Goal: Task Accomplishment & Management: Use online tool/utility

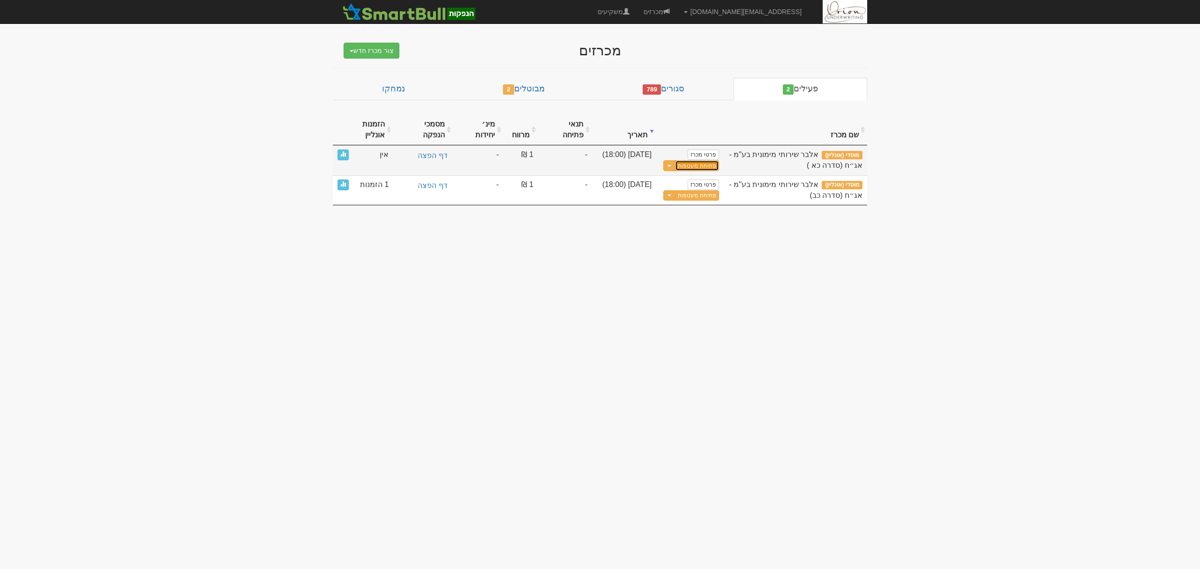
click at [685, 170] on button "פתיחת מעטפות" at bounding box center [697, 165] width 44 height 11
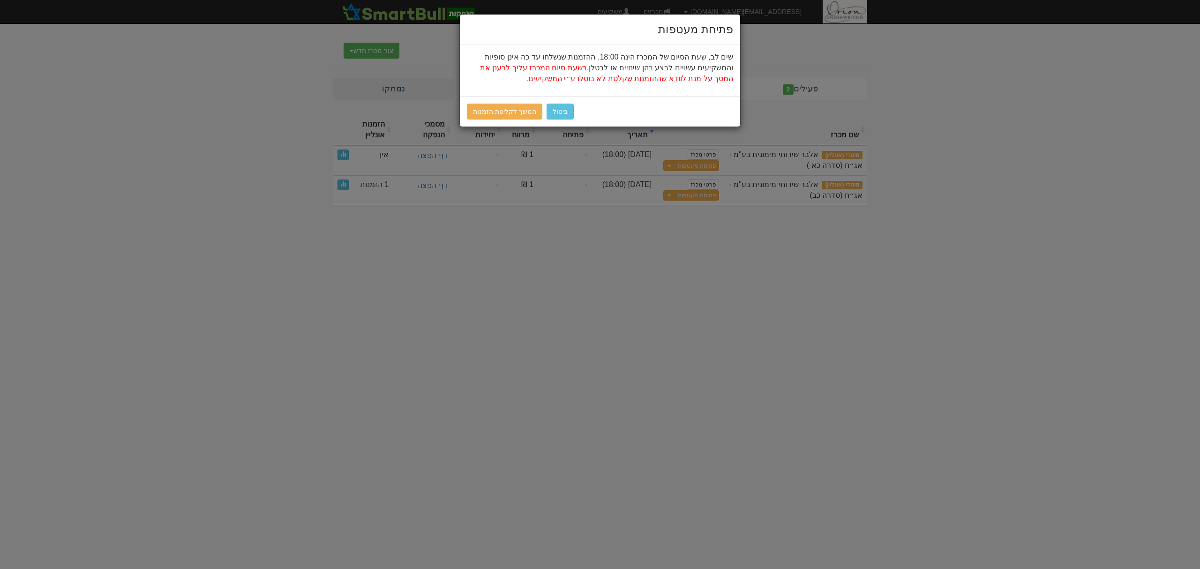
click at [449, 96] on div "פתיחת מעטפות שים לב, שעת הסיום של המכרז הינה 18:00. ההזמנות שנשלחו עד כה אינן ס…" at bounding box center [600, 284] width 1200 height 569
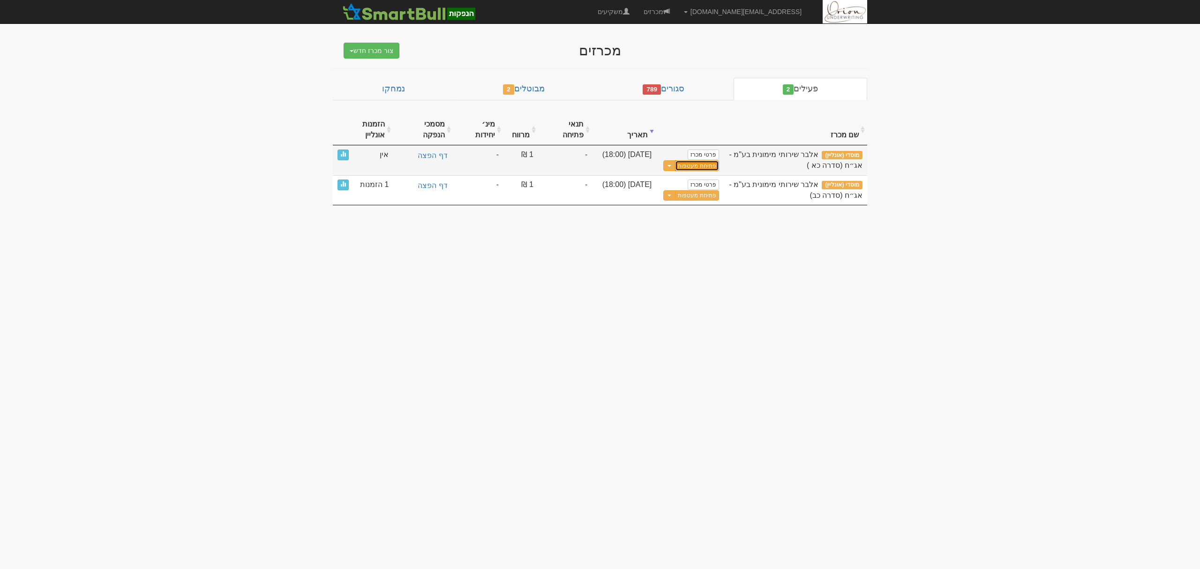
click at [683, 167] on button "פתיחת מעטפות" at bounding box center [697, 165] width 44 height 11
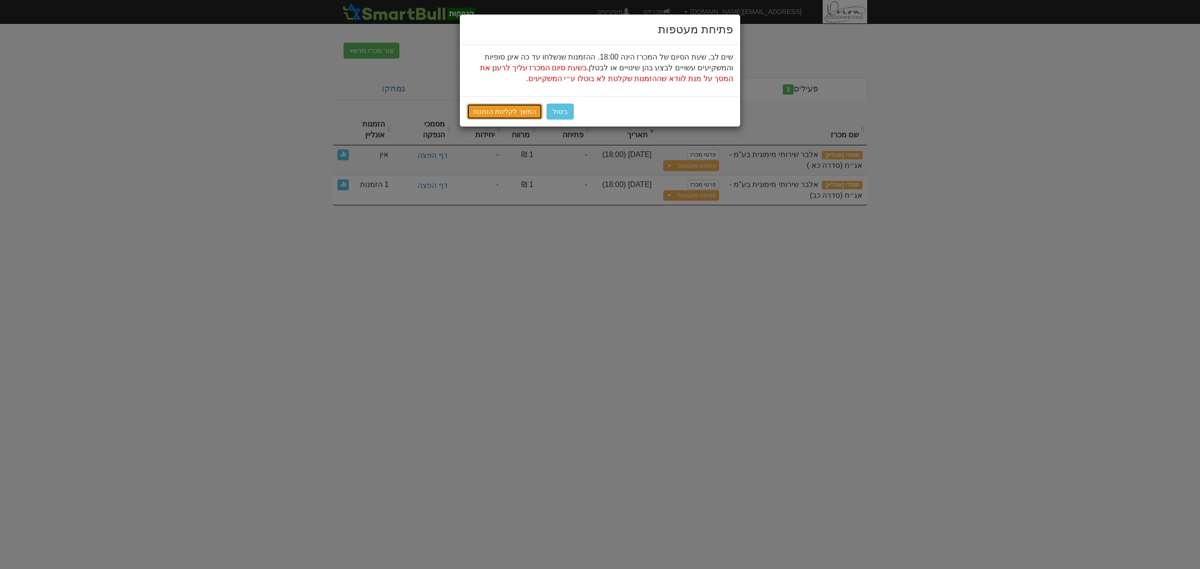
click at [486, 112] on link "המשך לקליטת הזמנות" at bounding box center [504, 112] width 75 height 16
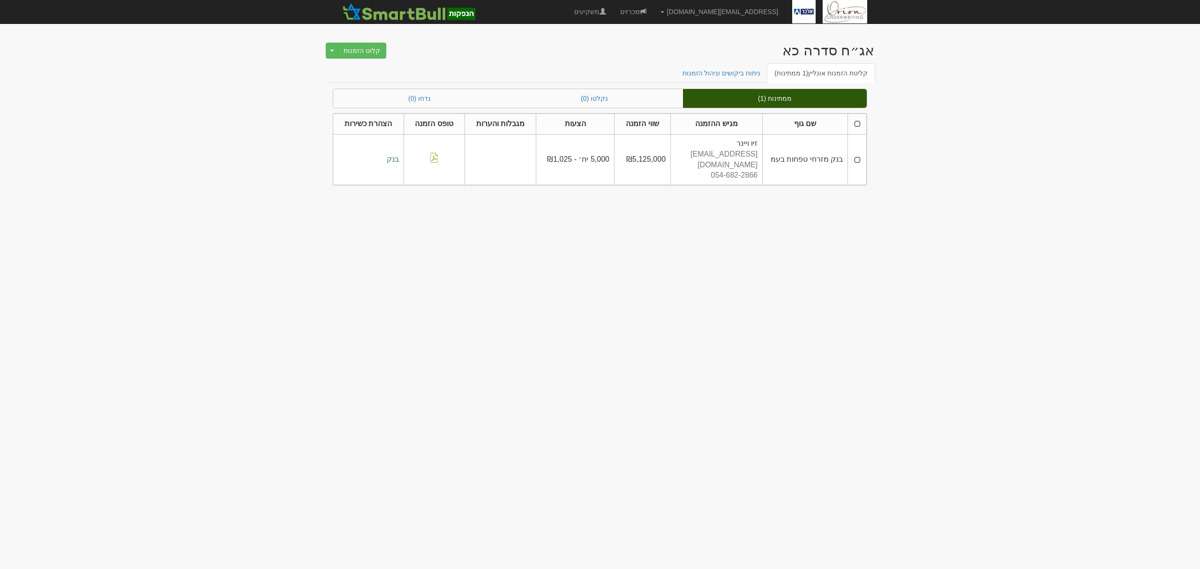
click at [859, 125] on th at bounding box center [857, 124] width 19 height 21
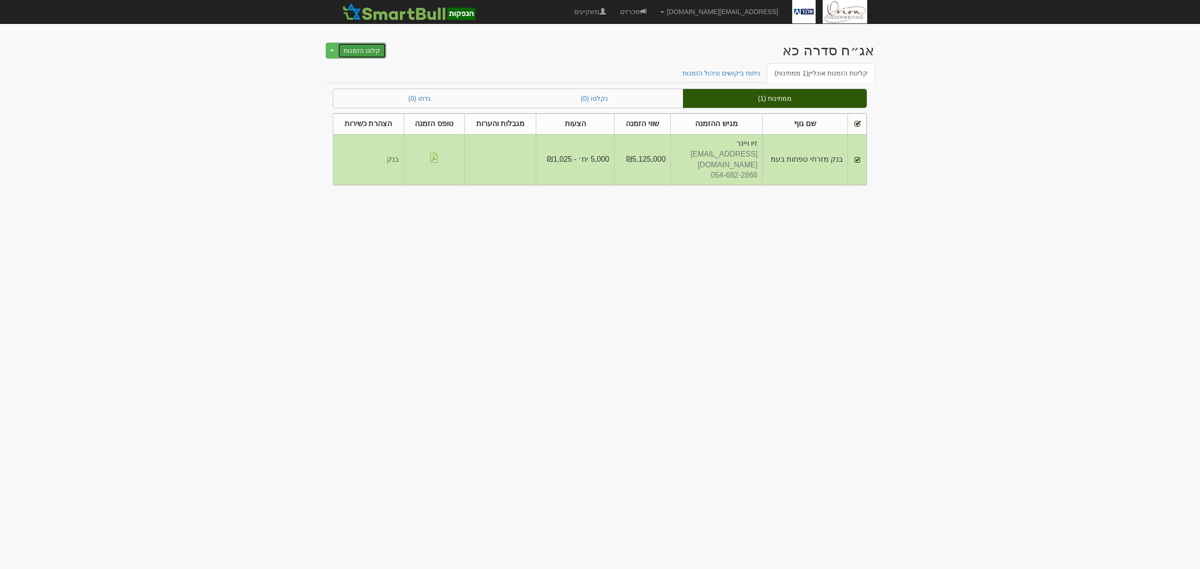
click at [375, 51] on button "קלוט הזמנות" at bounding box center [361, 51] width 49 height 16
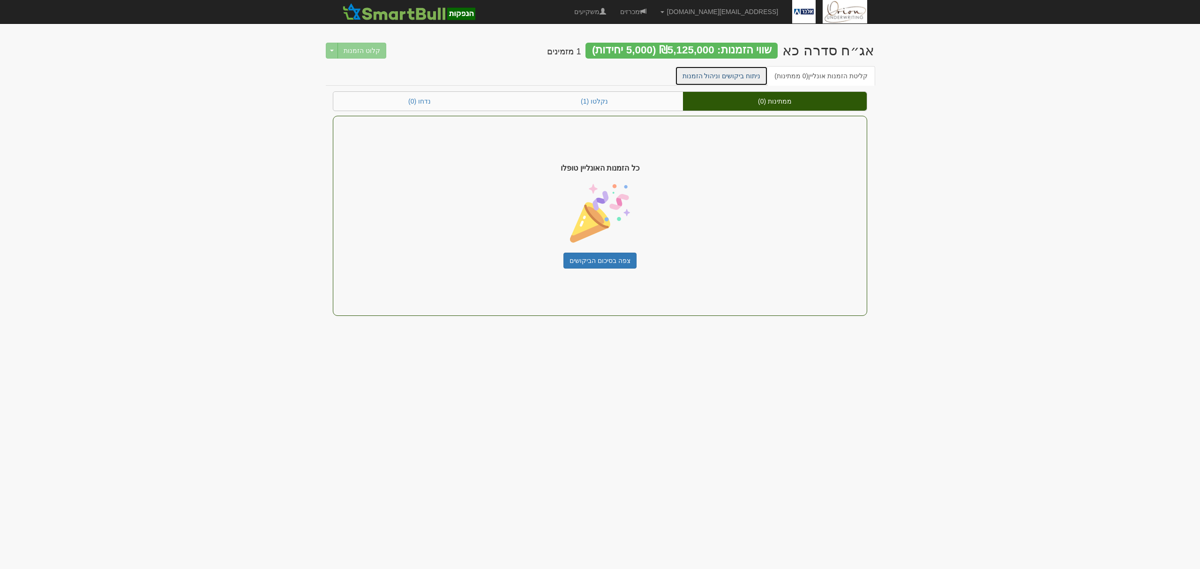
click at [711, 67] on link "ניתוח ביקושים וניהול הזמנות" at bounding box center [721, 76] width 93 height 20
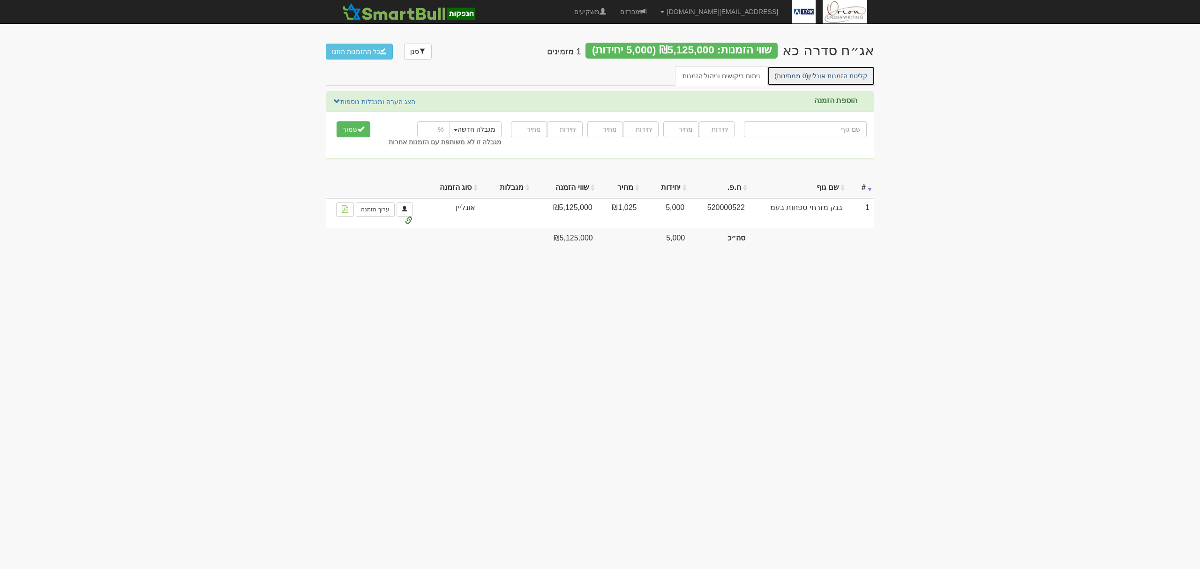
click at [824, 74] on link "קליטת הזמנות אונליין (0 ממתינות)" at bounding box center [821, 76] width 108 height 20
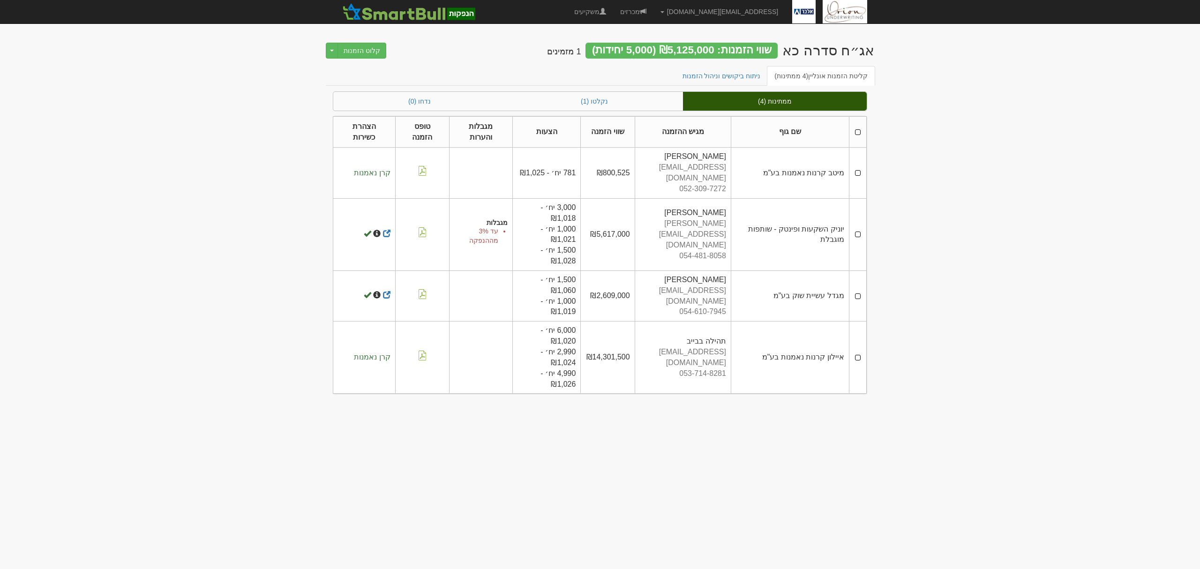
click at [855, 131] on th at bounding box center [857, 131] width 17 height 31
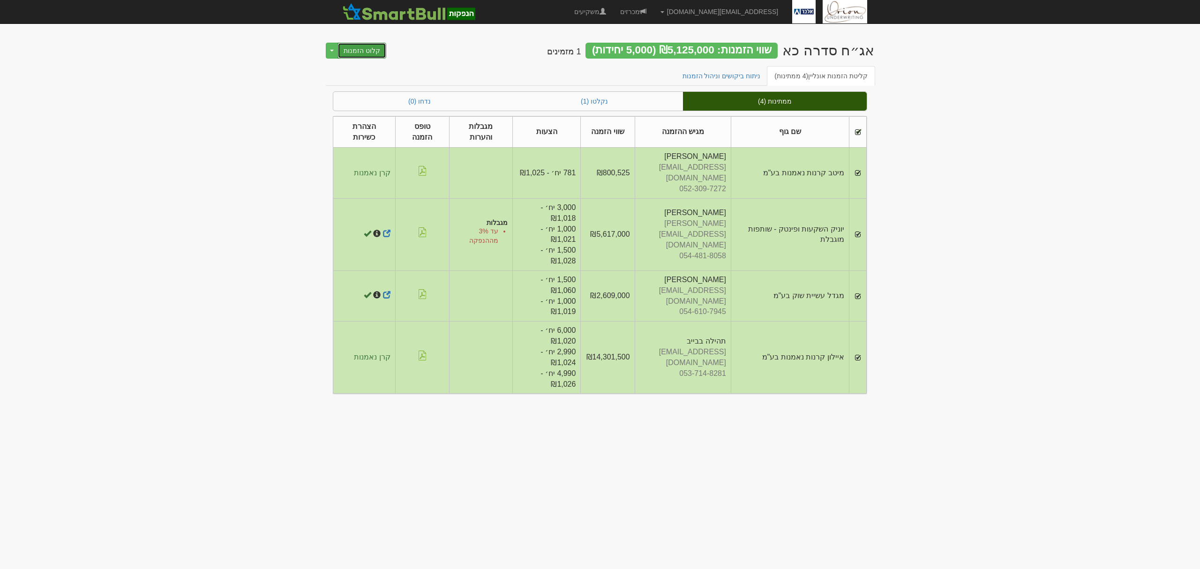
click at [366, 47] on button "קלוט הזמנות" at bounding box center [361, 51] width 49 height 16
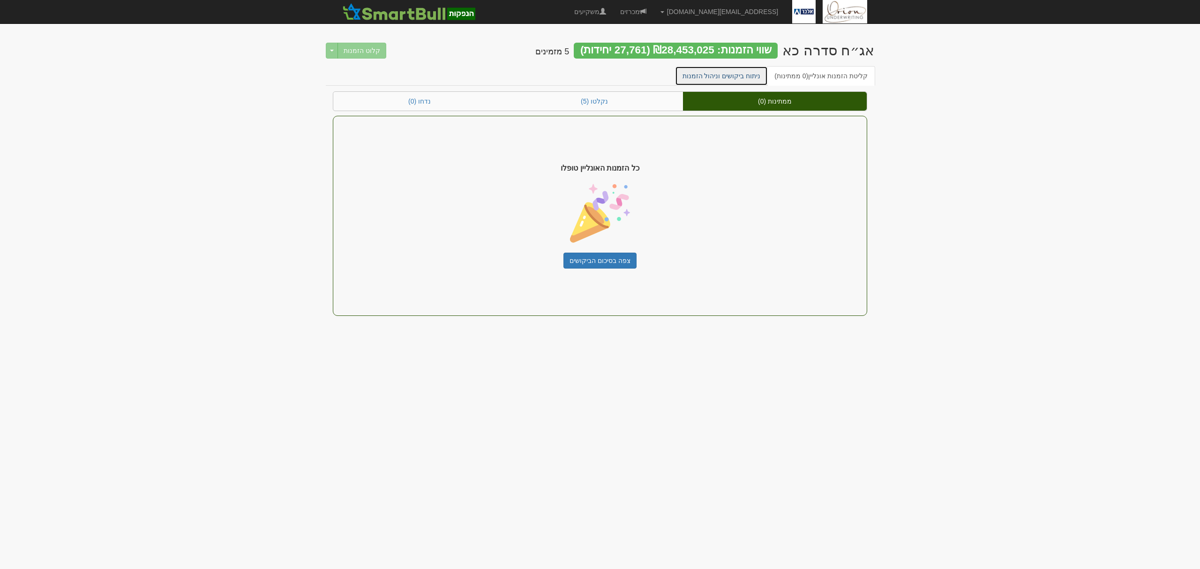
click at [734, 80] on link "ניתוח ביקושים וניהול הזמנות" at bounding box center [721, 76] width 93 height 20
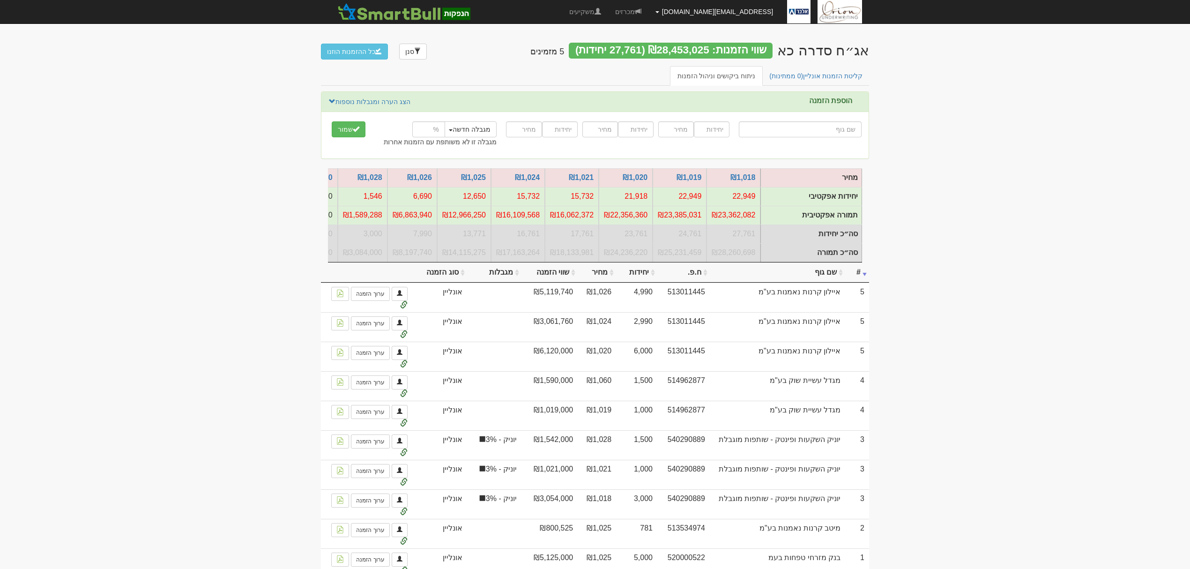
click at [717, 5] on link "[EMAIL_ADDRESS][DOMAIN_NAME]" at bounding box center [715, 11] width 132 height 23
click at [649, 9] on link "מכרזים" at bounding box center [628, 11] width 40 height 23
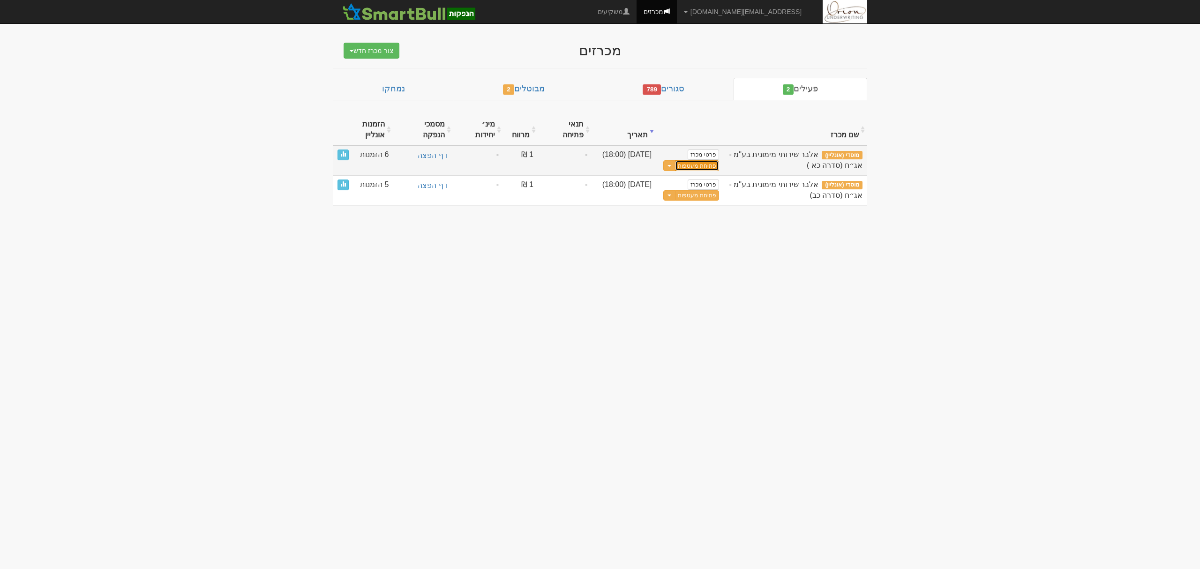
click at [703, 167] on button "פתיחת מעטפות" at bounding box center [697, 165] width 44 height 11
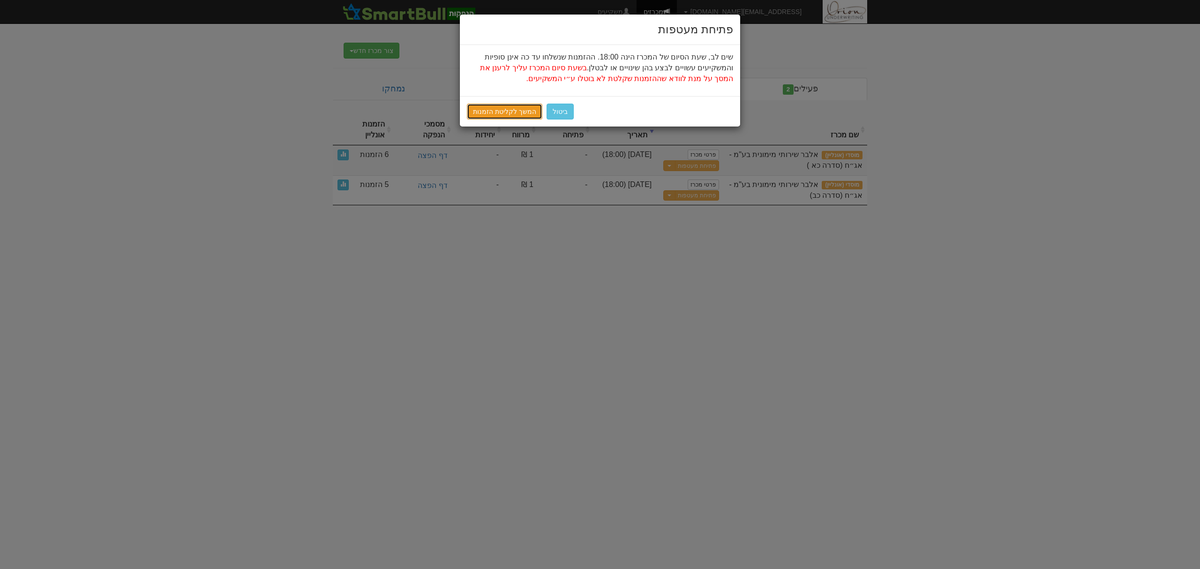
click at [534, 105] on link "המשך לקליטת הזמנות" at bounding box center [504, 112] width 75 height 16
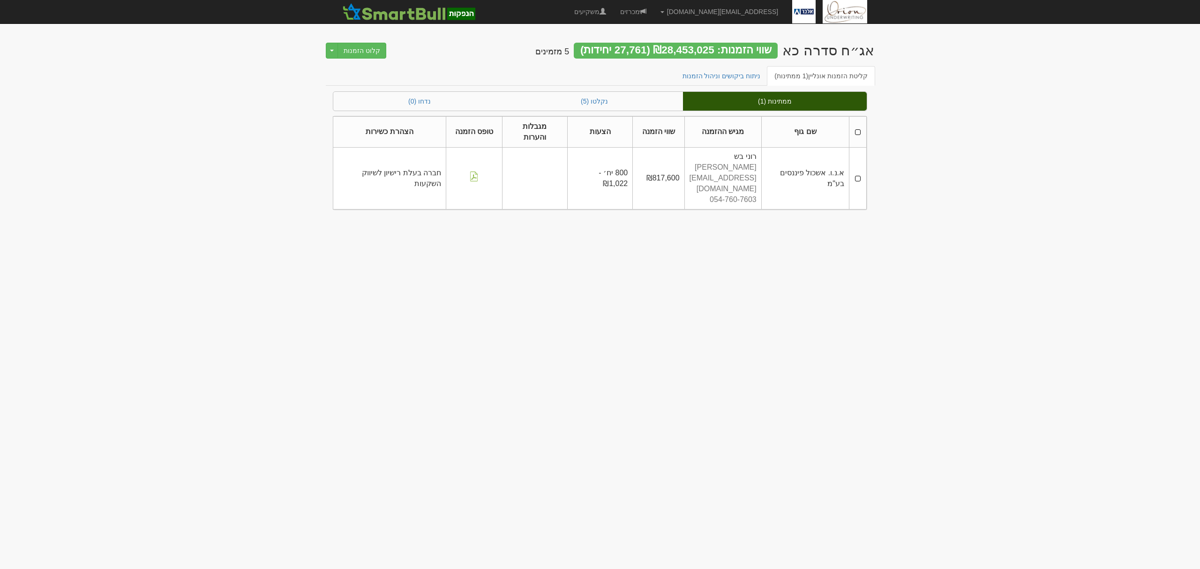
click at [859, 128] on th at bounding box center [857, 131] width 17 height 31
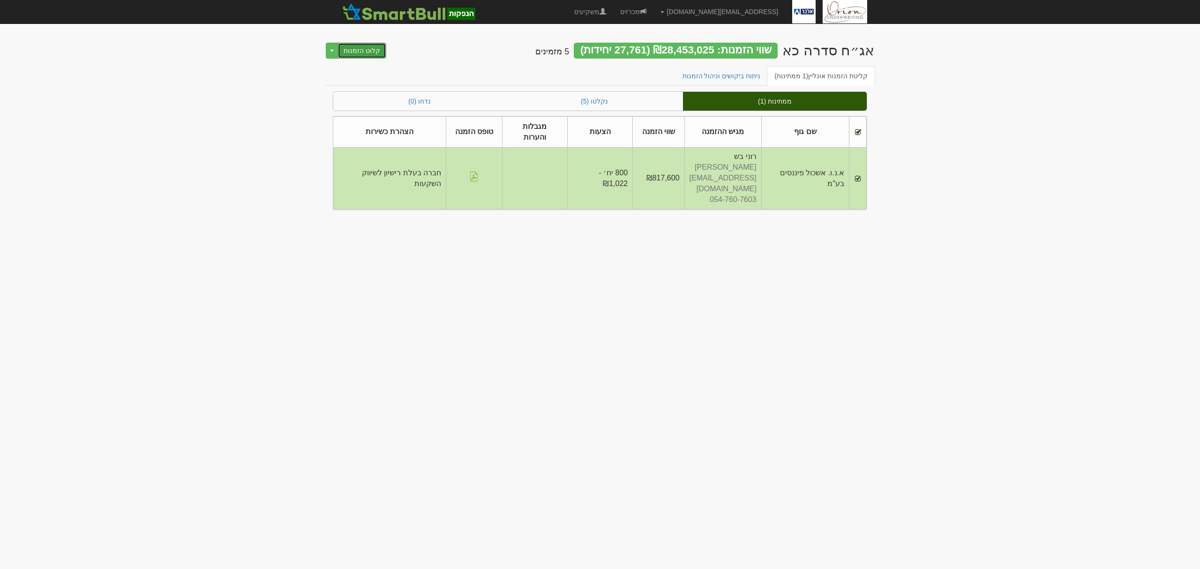
click at [355, 49] on button "קלוט הזמנות" at bounding box center [361, 51] width 49 height 16
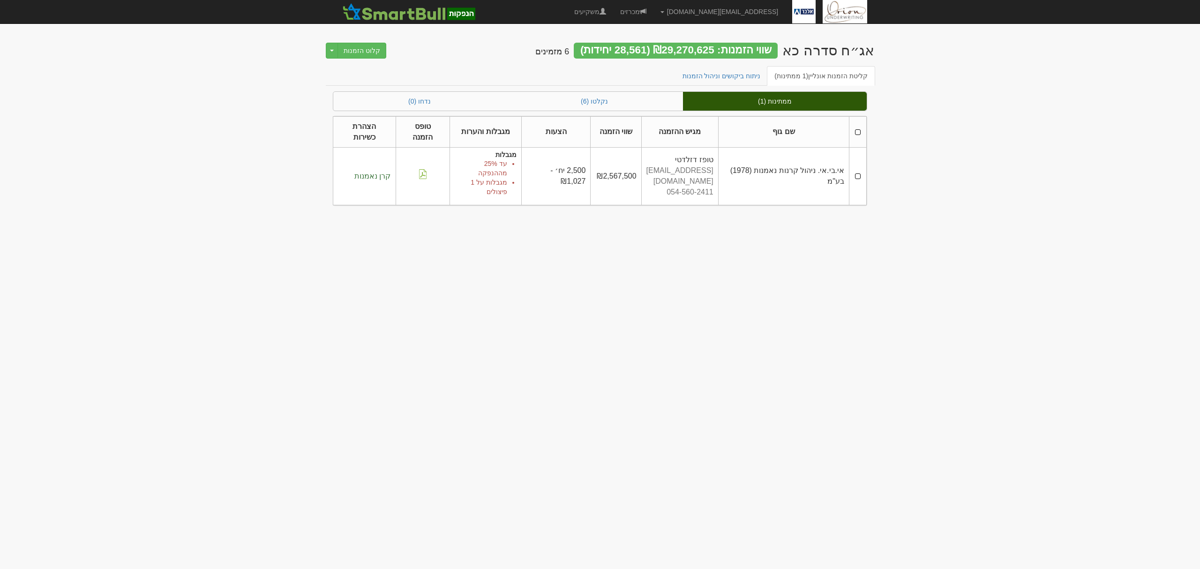
click at [857, 122] on th at bounding box center [857, 131] width 17 height 31
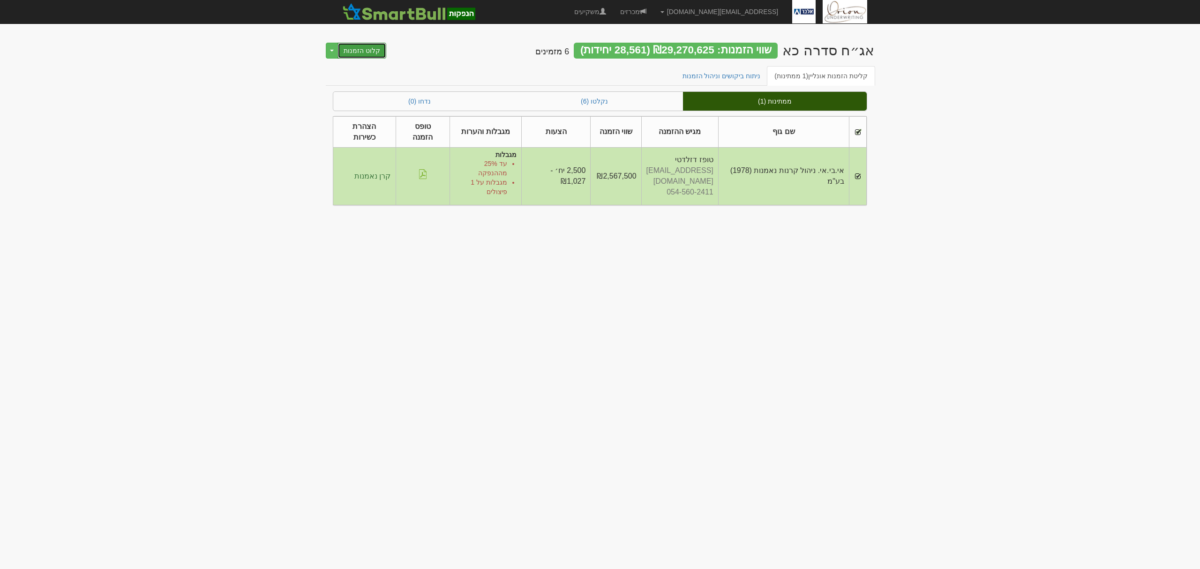
click at [371, 51] on button "קלוט הזמנות" at bounding box center [361, 51] width 49 height 16
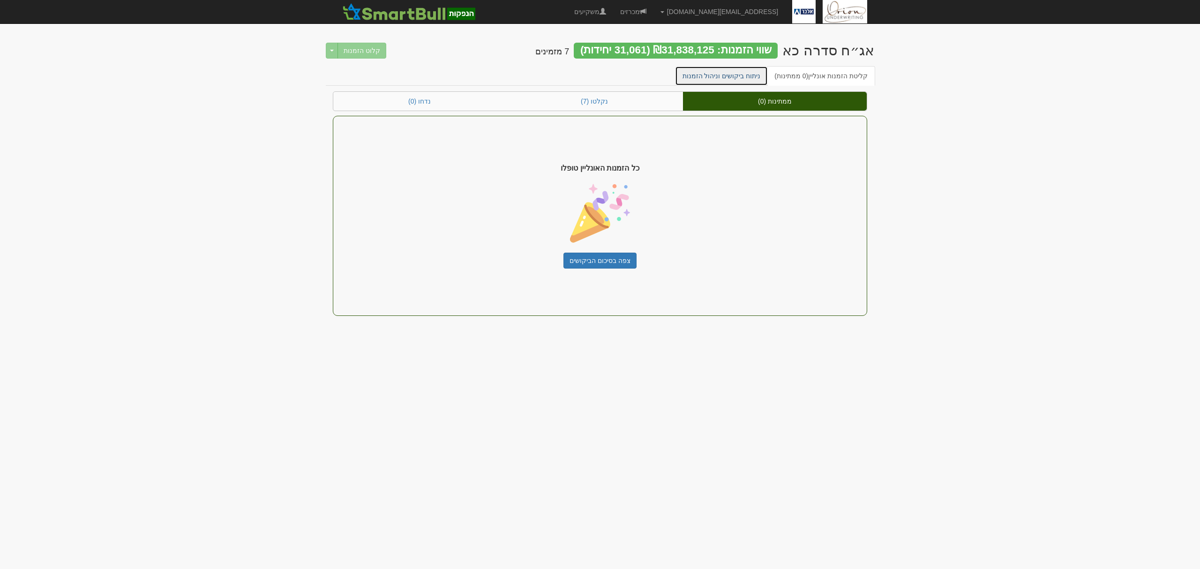
click at [734, 79] on link "ניתוח ביקושים וניהול הזמנות" at bounding box center [721, 76] width 93 height 20
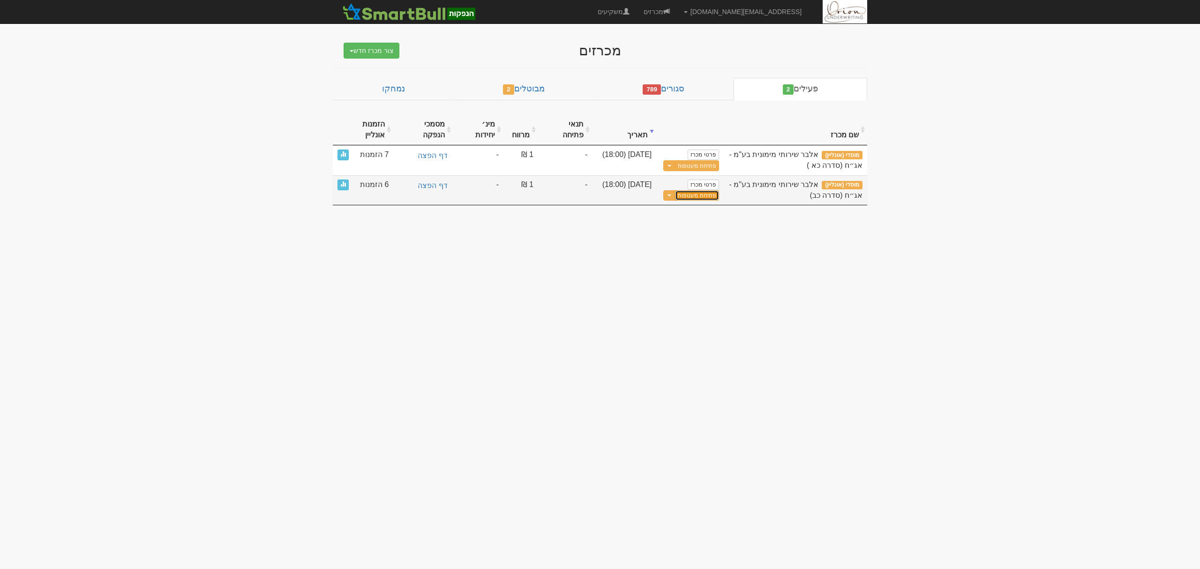
click at [707, 197] on button "פתיחת מעטפות" at bounding box center [697, 195] width 44 height 11
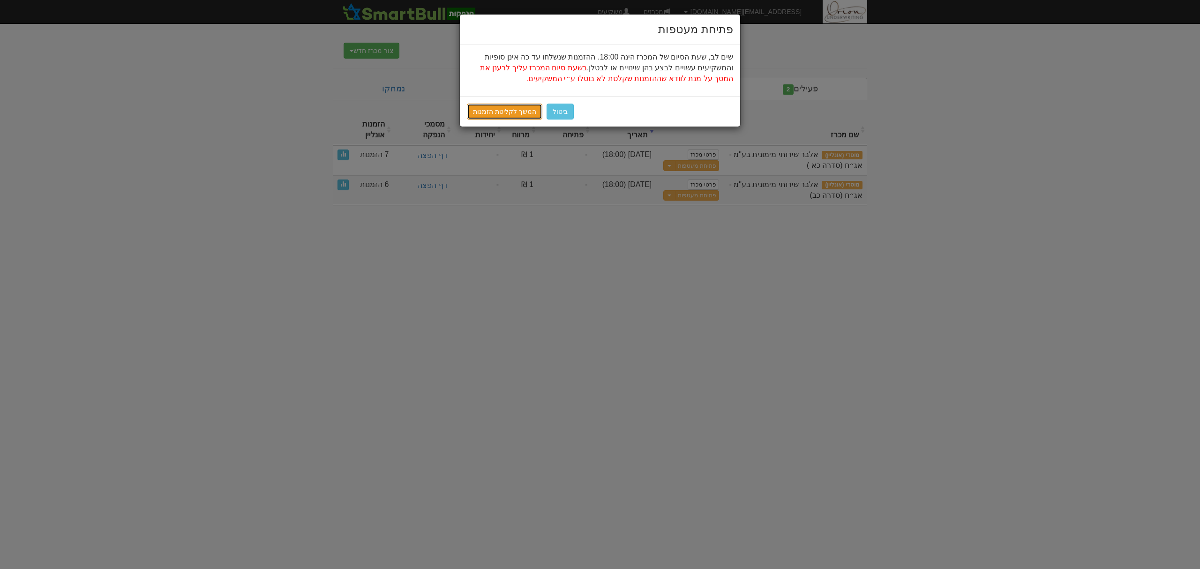
click at [506, 106] on link "המשך לקליטת הזמנות" at bounding box center [504, 112] width 75 height 16
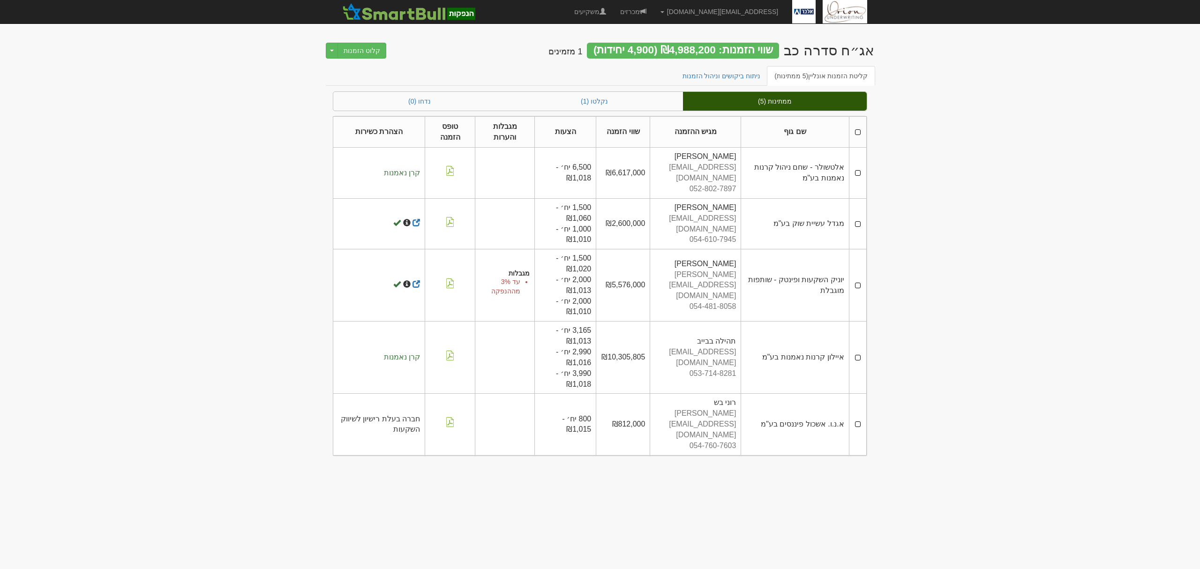
click at [855, 132] on th at bounding box center [857, 131] width 17 height 31
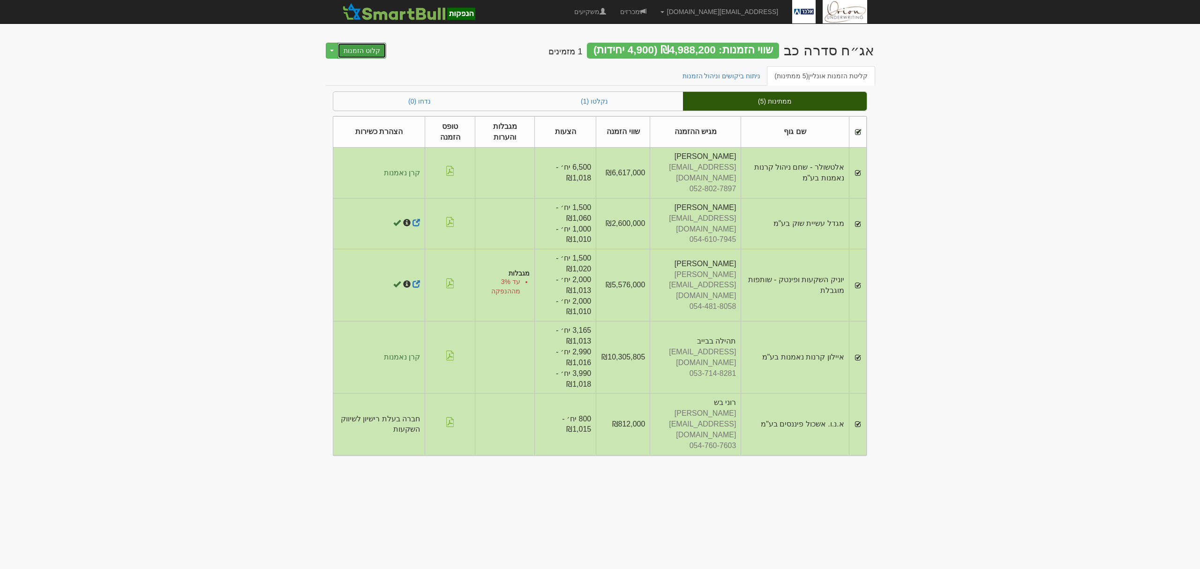
click at [377, 45] on button "קלוט הזמנות" at bounding box center [361, 51] width 49 height 16
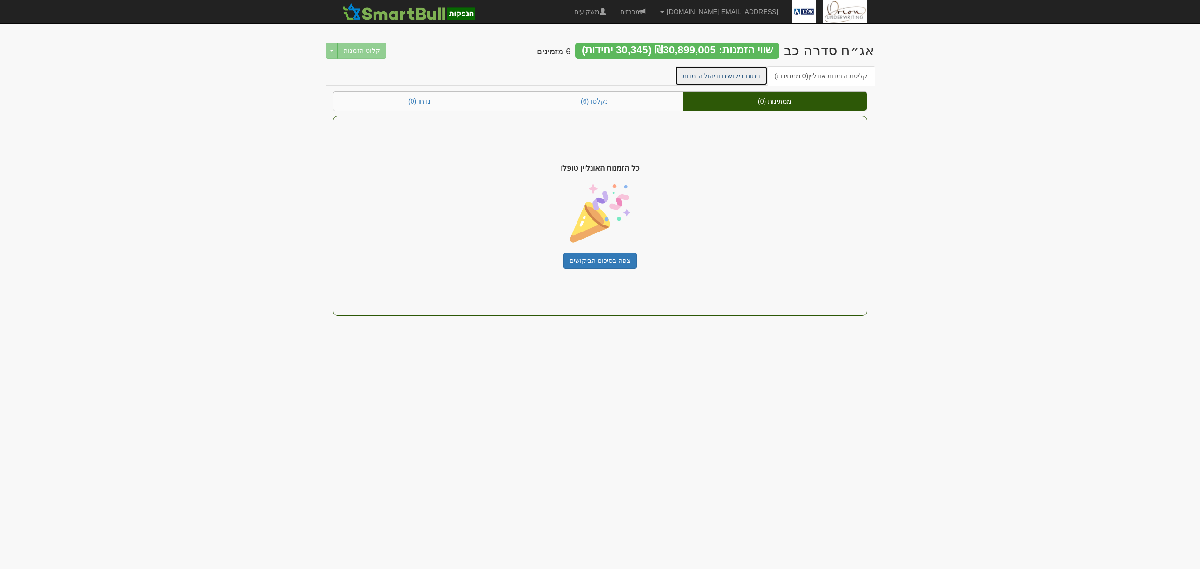
click at [755, 75] on link "ניתוח ביקושים וניהול הזמנות" at bounding box center [721, 76] width 93 height 20
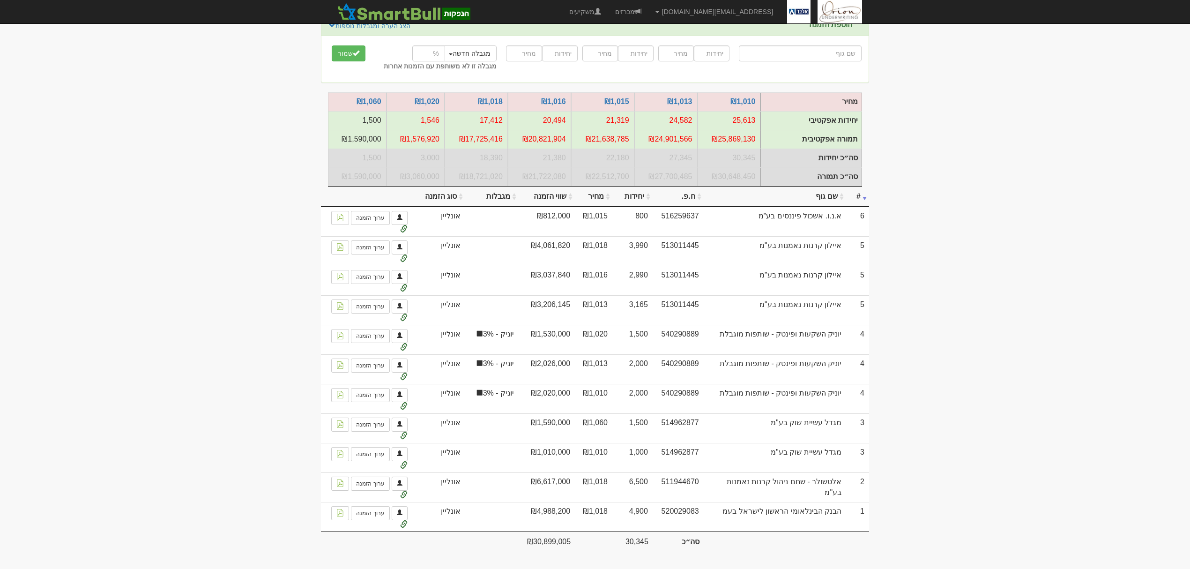
scroll to position [93, 0]
click at [1025, 308] on body "[EMAIL_ADDRESS][DOMAIN_NAME] הגדרות חשבונות הנפקה תבניות הודעות קיבול" at bounding box center [595, 246] width 1190 height 645
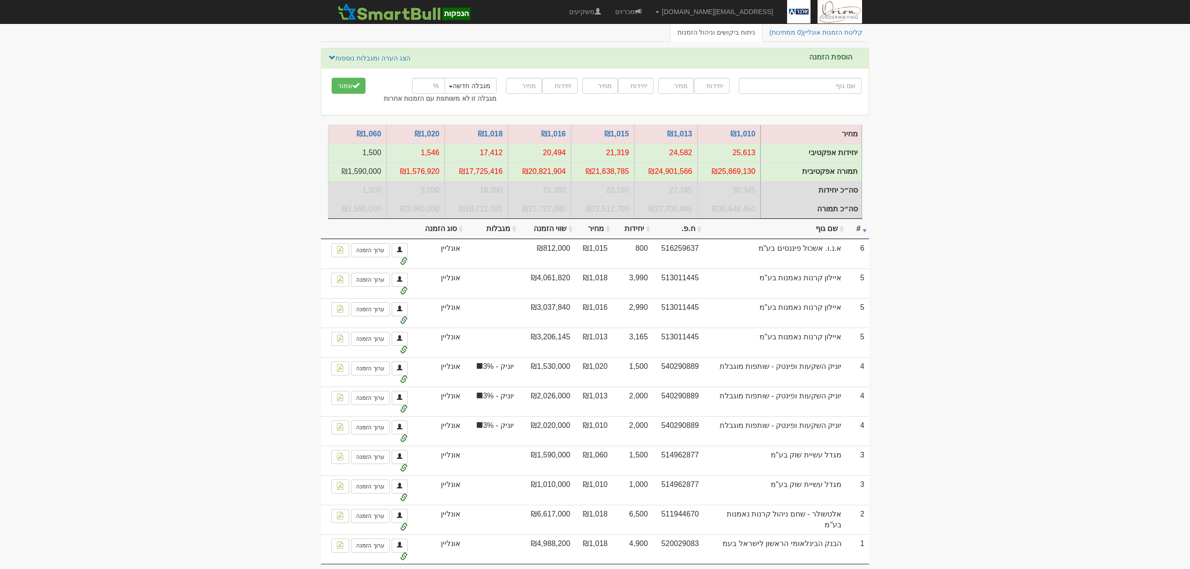
scroll to position [0, 0]
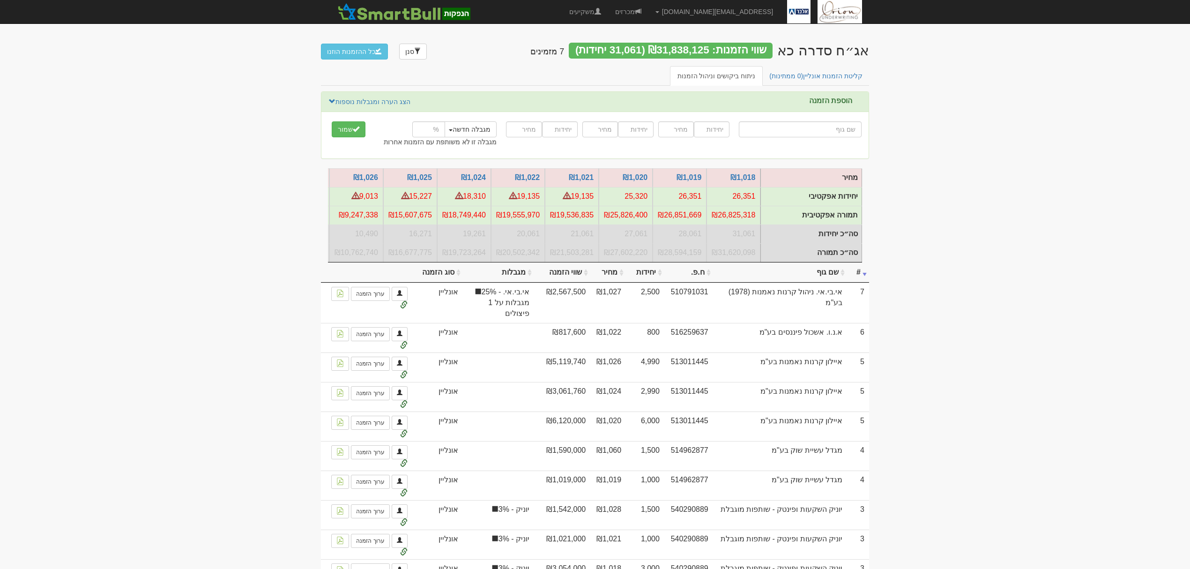
click at [948, 268] on body "hanpaka@orion-uw.com הגדרות חשבונות הנפקה תבניות הודעות קיבול" at bounding box center [595, 342] width 1190 height 685
click at [807, 75] on link "קליטת הזמנות אונליין (0 ממתינות)" at bounding box center [816, 76] width 108 height 20
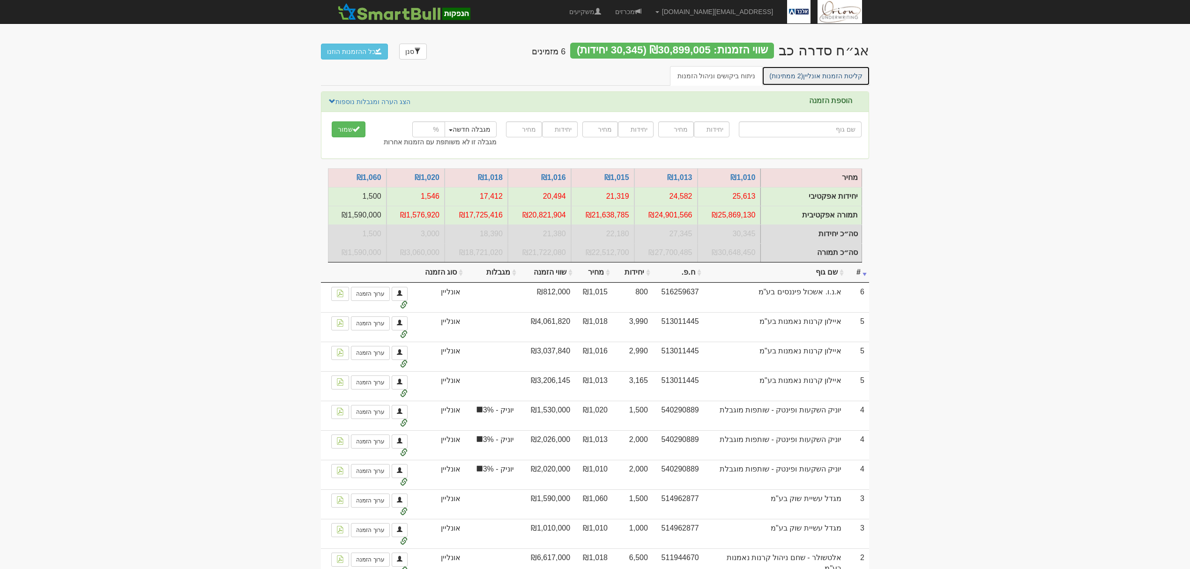
click at [799, 74] on span "(2 ממתינות)" at bounding box center [787, 75] width 34 height 7
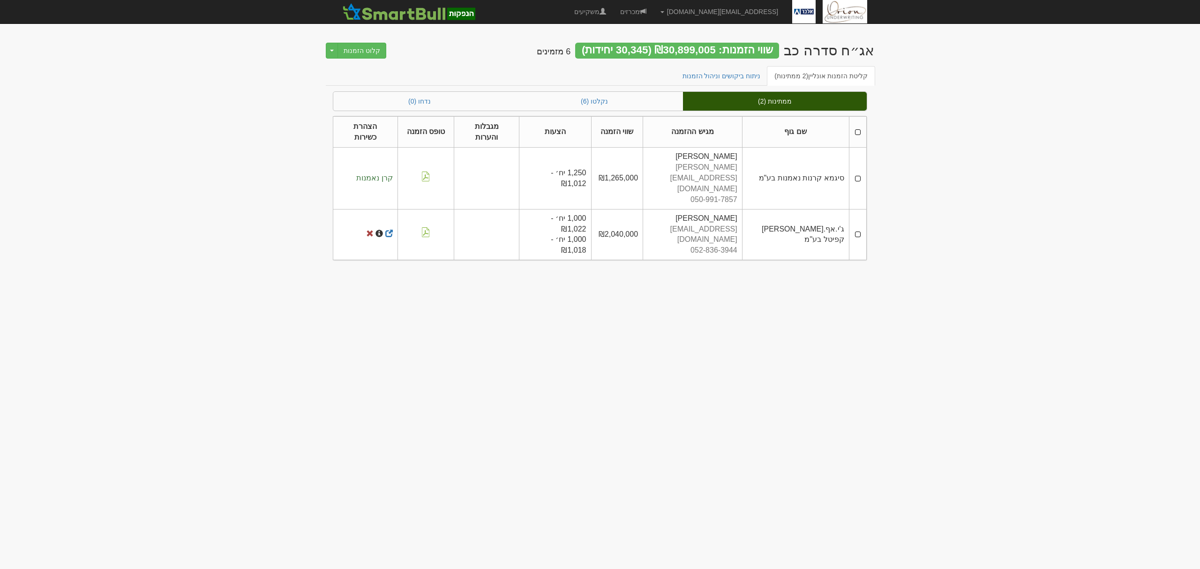
click at [861, 128] on th at bounding box center [857, 131] width 17 height 31
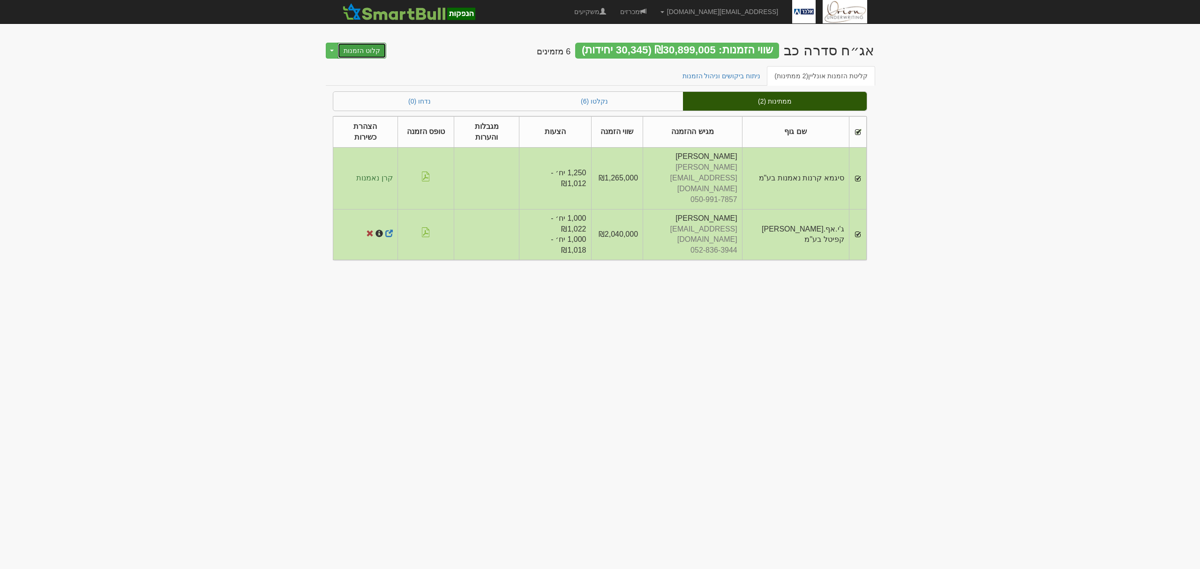
click at [370, 55] on button "קלוט הזמנות" at bounding box center [361, 51] width 49 height 16
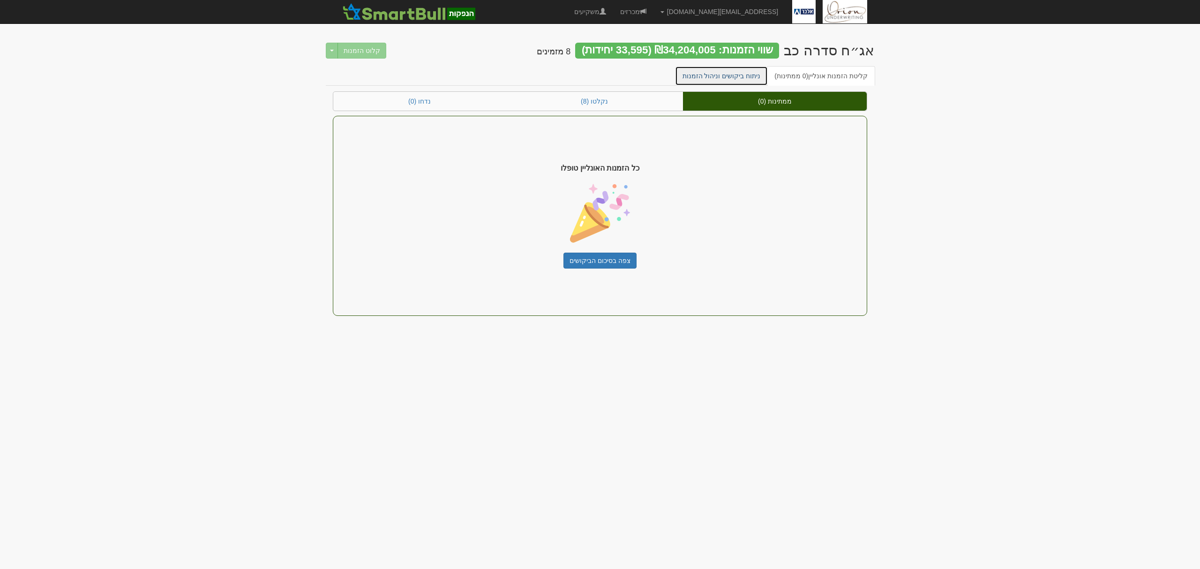
click at [728, 75] on link "ניתוח ביקושים וניהול הזמנות" at bounding box center [721, 76] width 93 height 20
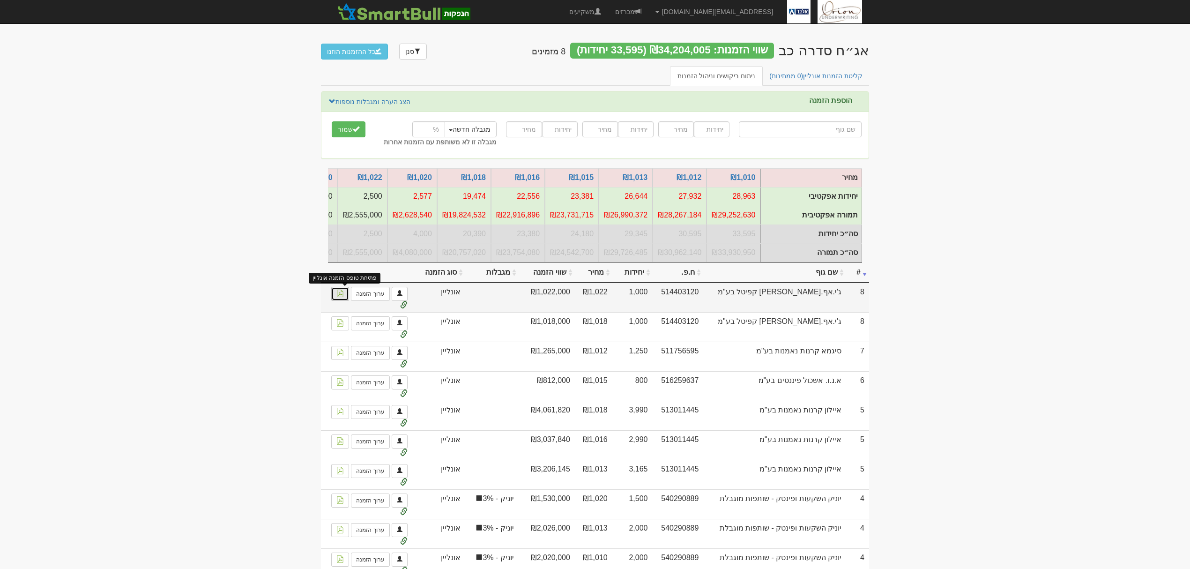
click at [342, 297] on img at bounding box center [340, 293] width 7 height 7
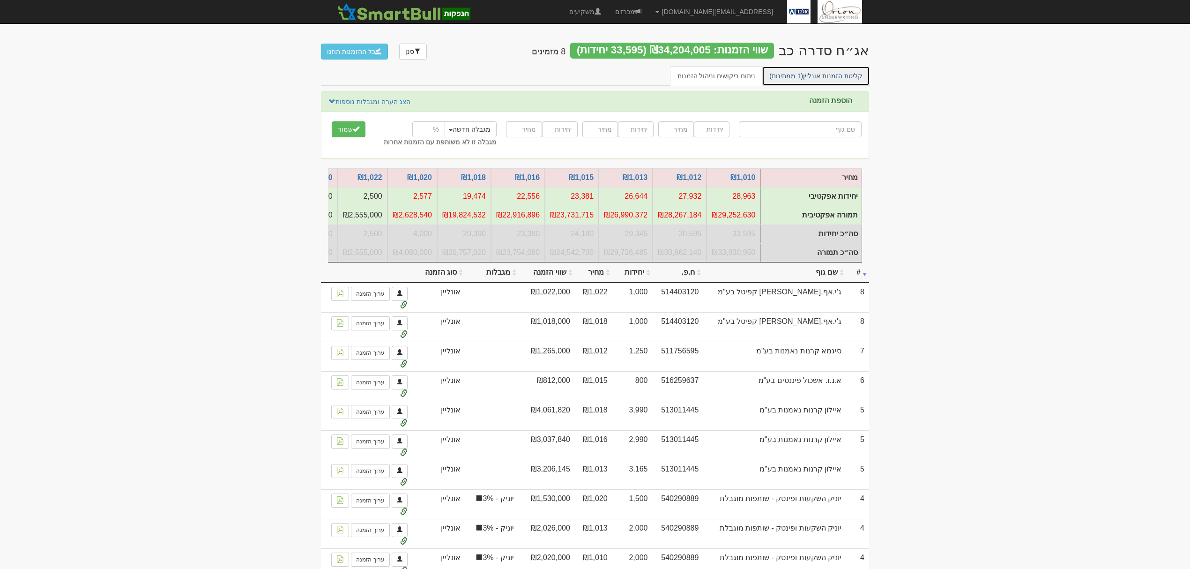
click at [797, 80] on link "קליטת הזמנות אונליין (1 ממתינות)" at bounding box center [816, 76] width 108 height 20
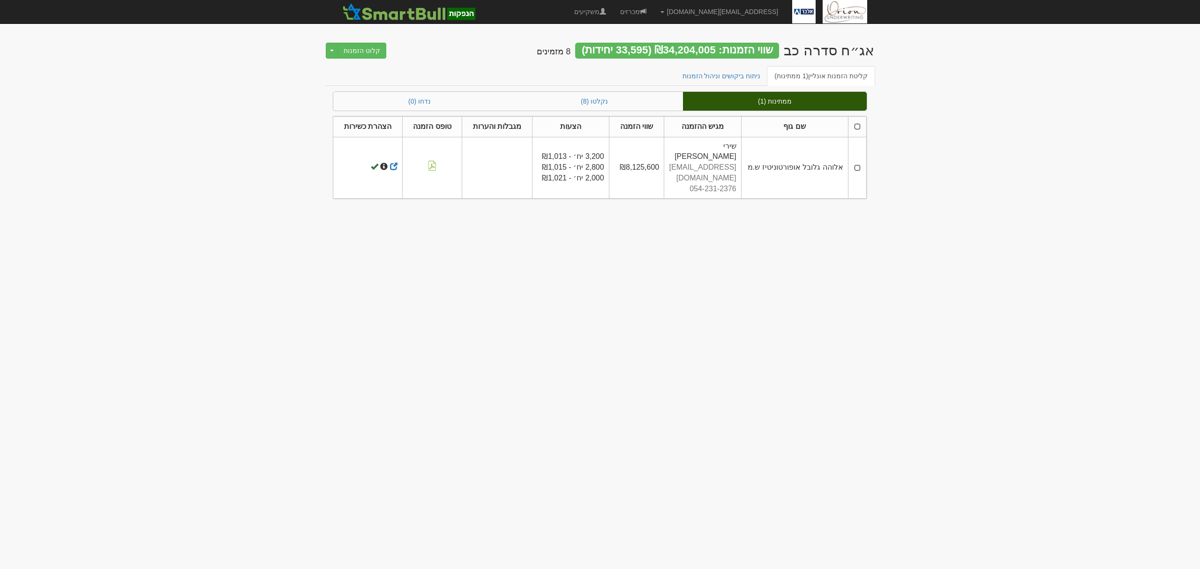
drag, startPoint x: 860, startPoint y: 127, endPoint x: 822, endPoint y: 127, distance: 38.9
click at [860, 127] on th at bounding box center [857, 126] width 18 height 21
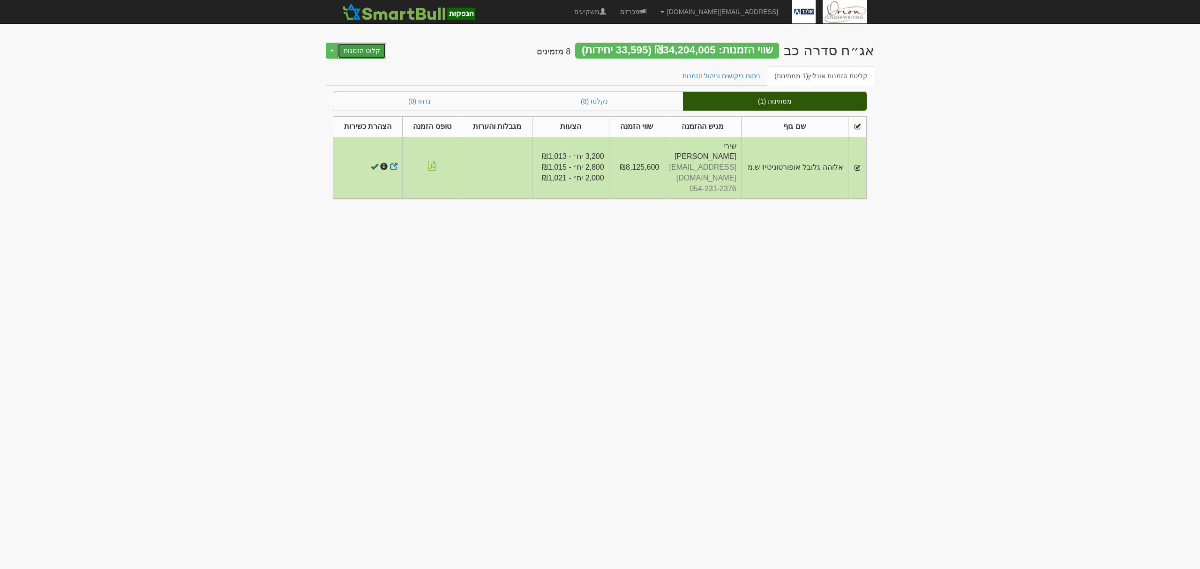
click at [366, 48] on button "קלוט הזמנות" at bounding box center [361, 51] width 49 height 16
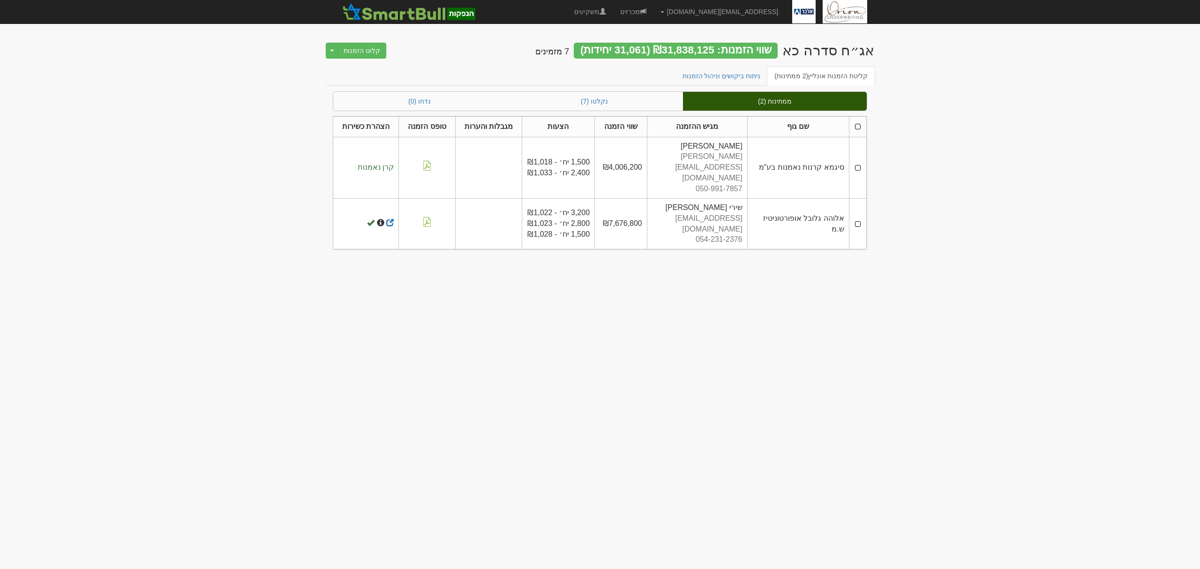
click at [856, 126] on th at bounding box center [857, 126] width 17 height 21
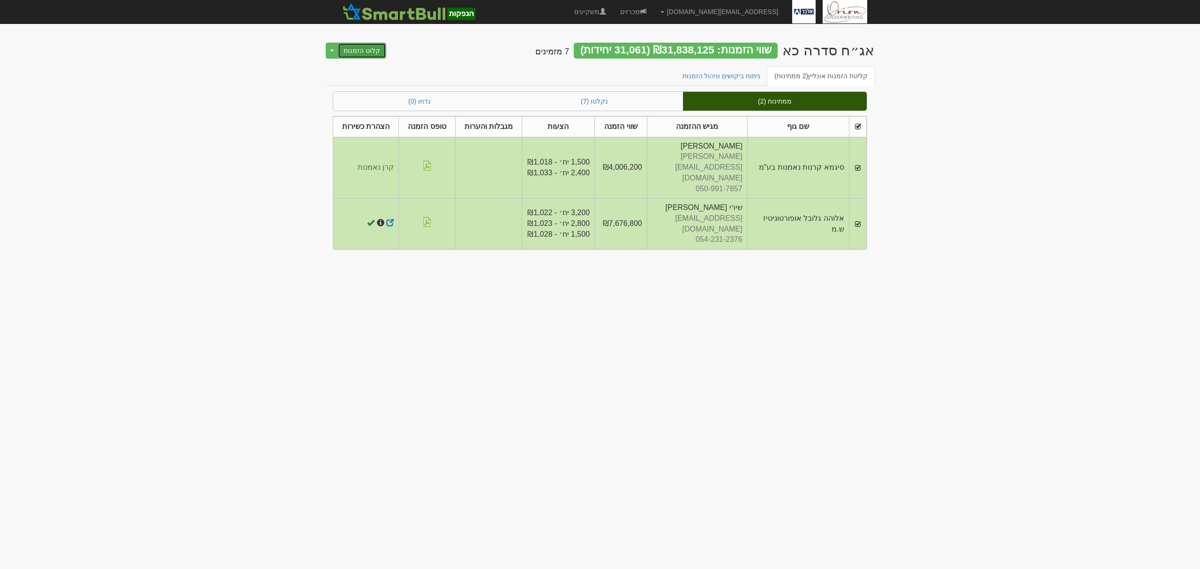
click at [355, 49] on button "קלוט הזמנות" at bounding box center [361, 51] width 49 height 16
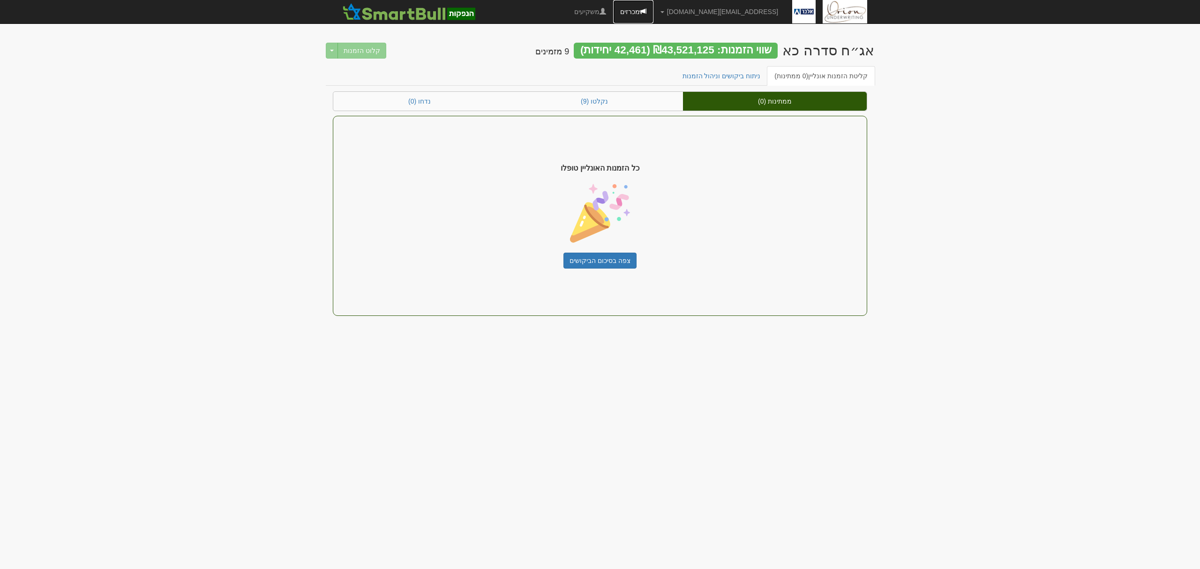
click at [653, 10] on link "מכרזים" at bounding box center [633, 11] width 40 height 23
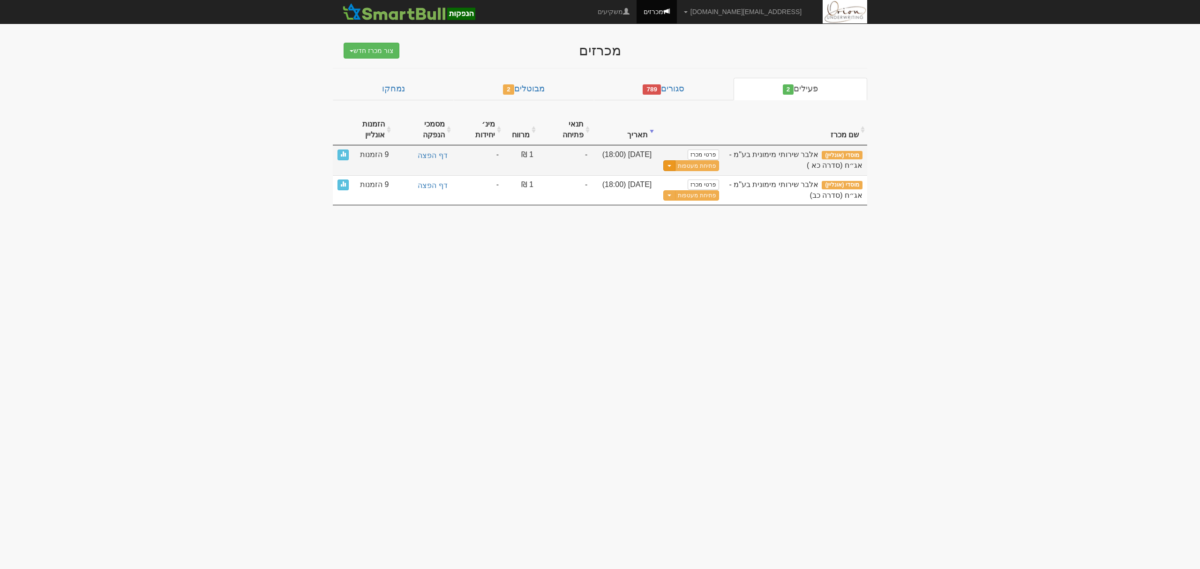
click at [671, 167] on span "button" at bounding box center [669, 166] width 4 height 2
click at [666, 182] on link "עדכן שעת סיום מכרז" at bounding box center [673, 181] width 89 height 12
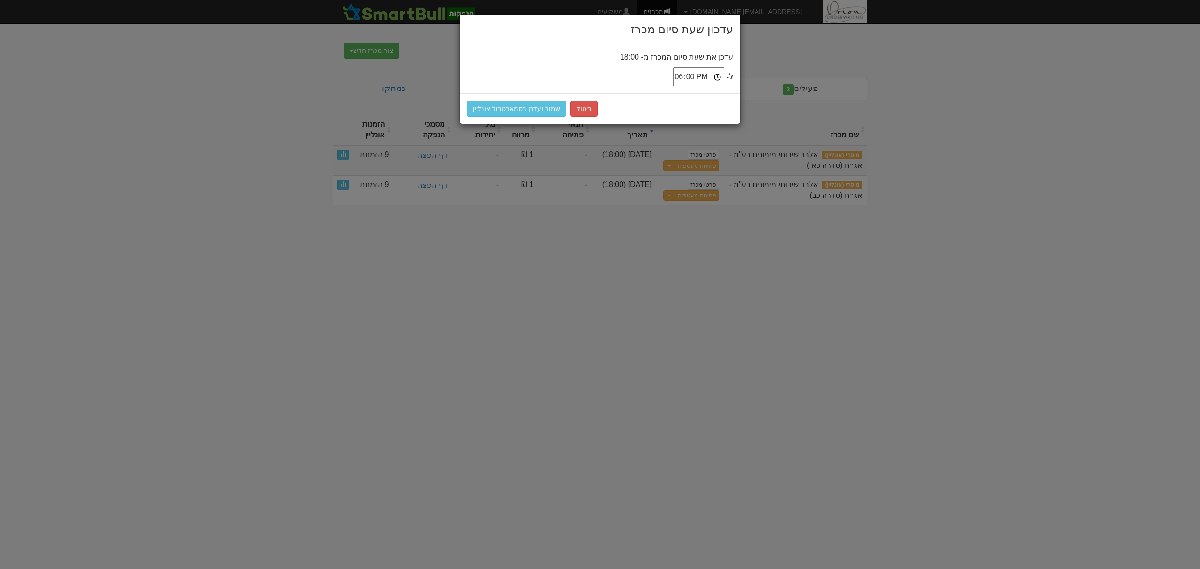
click at [718, 73] on input "18:00" at bounding box center [698, 76] width 51 height 19
type input "18:30"
click at [535, 111] on button "שמור ועדכן בסמארטבול אונליין" at bounding box center [516, 109] width 99 height 16
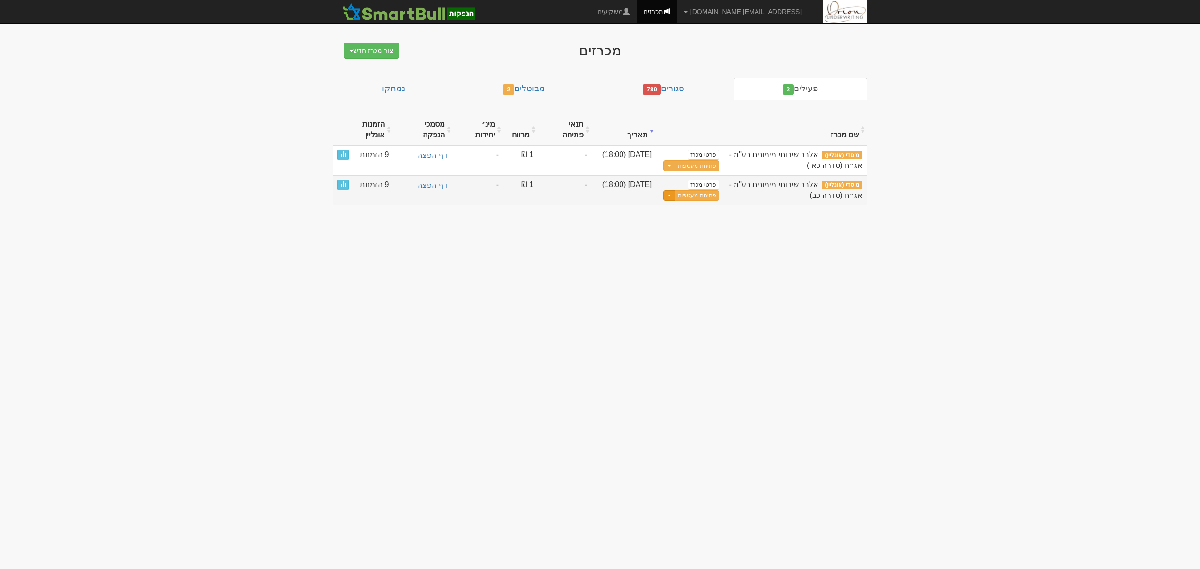
click at [672, 194] on button "Toggle Dropdown" at bounding box center [669, 195] width 12 height 11
click at [669, 213] on link "עדכן שעת סיום מכרז" at bounding box center [673, 211] width 89 height 12
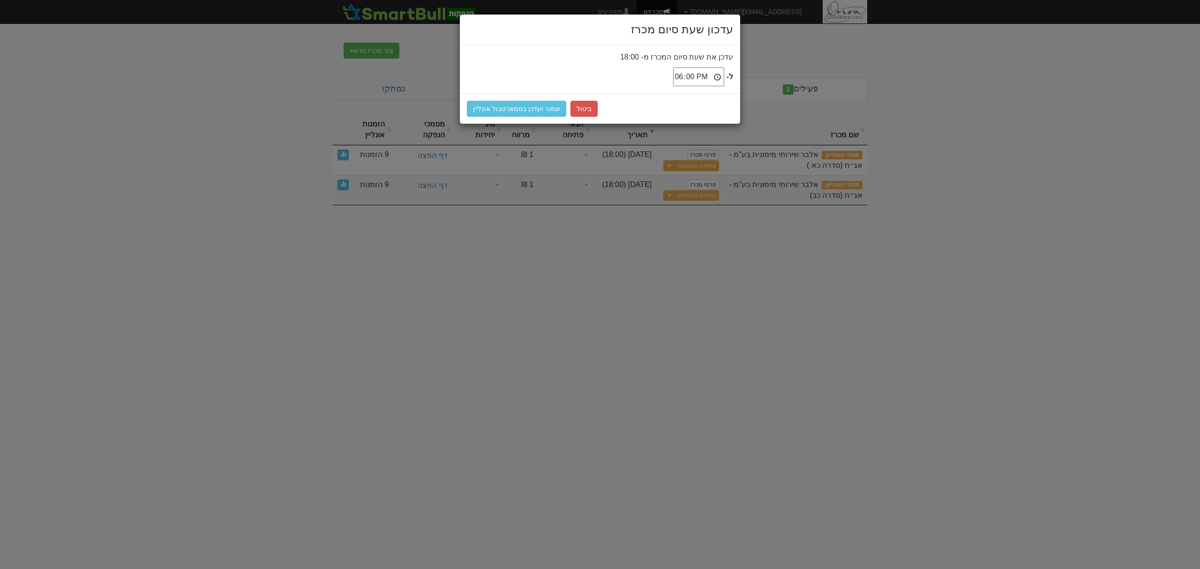
click at [720, 77] on input "18:00" at bounding box center [698, 76] width 51 height 19
type input "18:30"
click at [497, 99] on div "ביטול שמור ועדכן בסמארטבול אונליין" at bounding box center [600, 108] width 280 height 30
click at [499, 104] on button "שמור ועדכן בסמארטבול אונליין" at bounding box center [516, 109] width 99 height 16
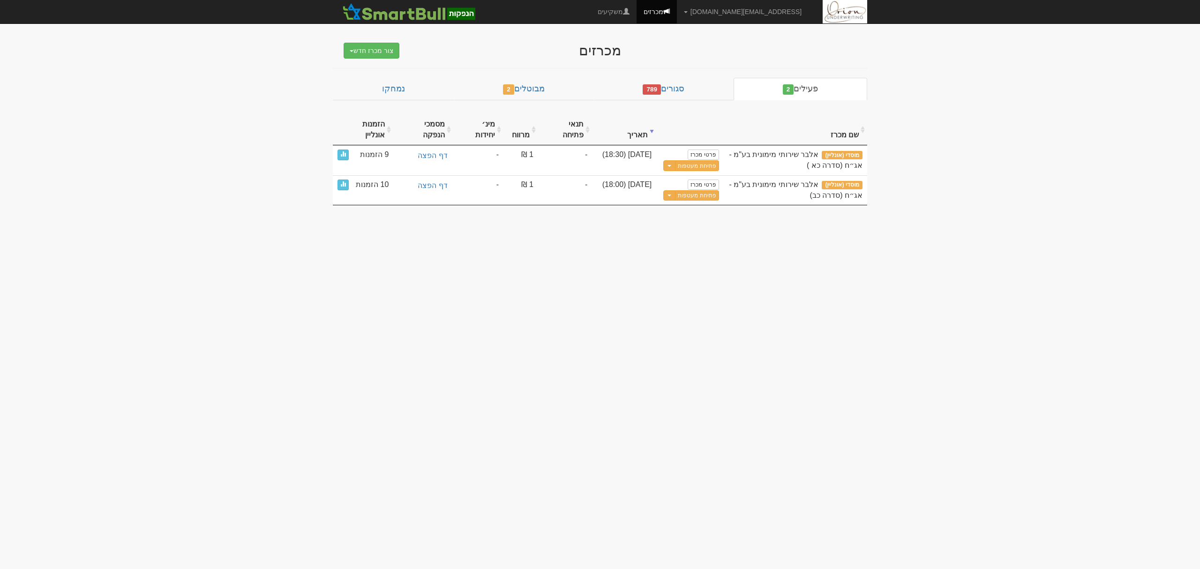
drag, startPoint x: 699, startPoint y: 166, endPoint x: 768, endPoint y: 315, distance: 164.4
click at [768, 315] on body "hanpaka@orion-uw.com הגדרות חשבונות הנפקה תבניות הודעות קיבול" at bounding box center [600, 284] width 1200 height 569
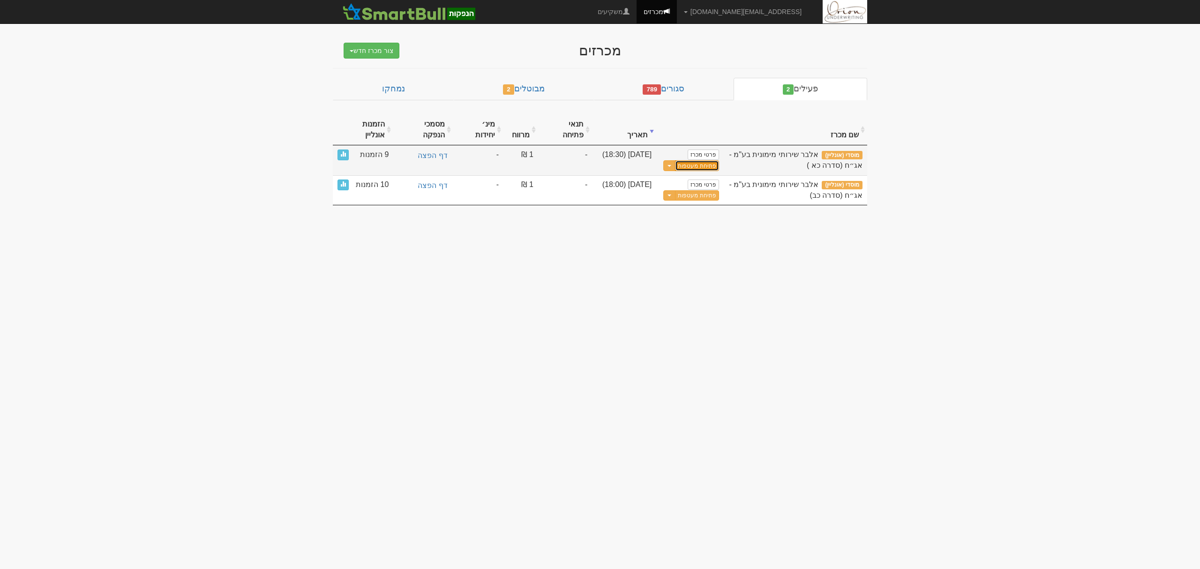
click at [710, 169] on button "פתיחת מעטפות" at bounding box center [697, 165] width 44 height 11
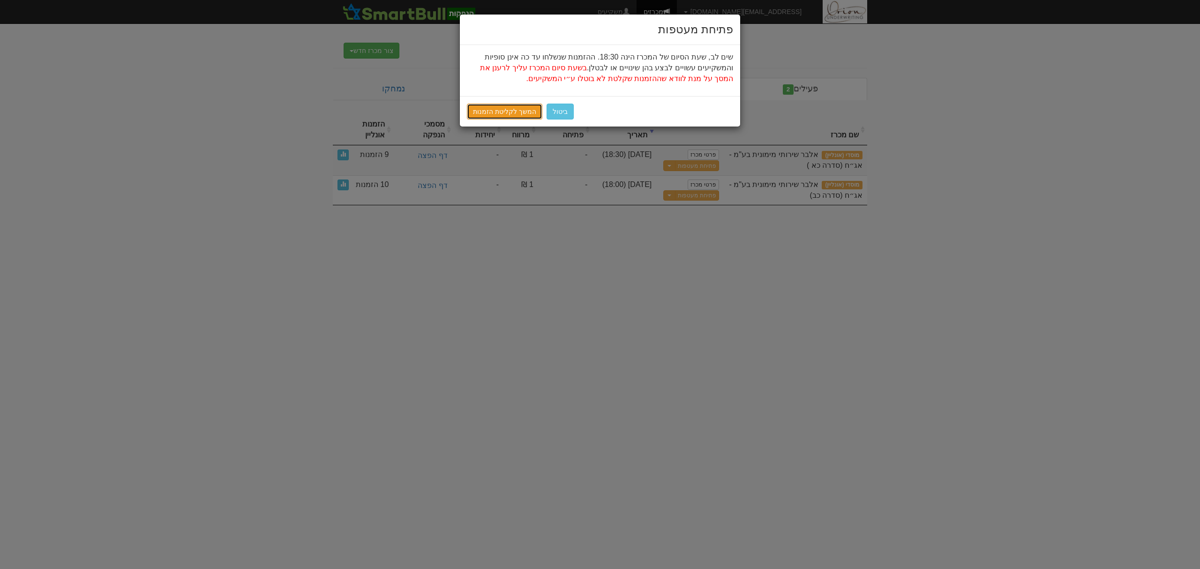
click at [495, 112] on link "המשך לקליטת הזמנות" at bounding box center [504, 112] width 75 height 16
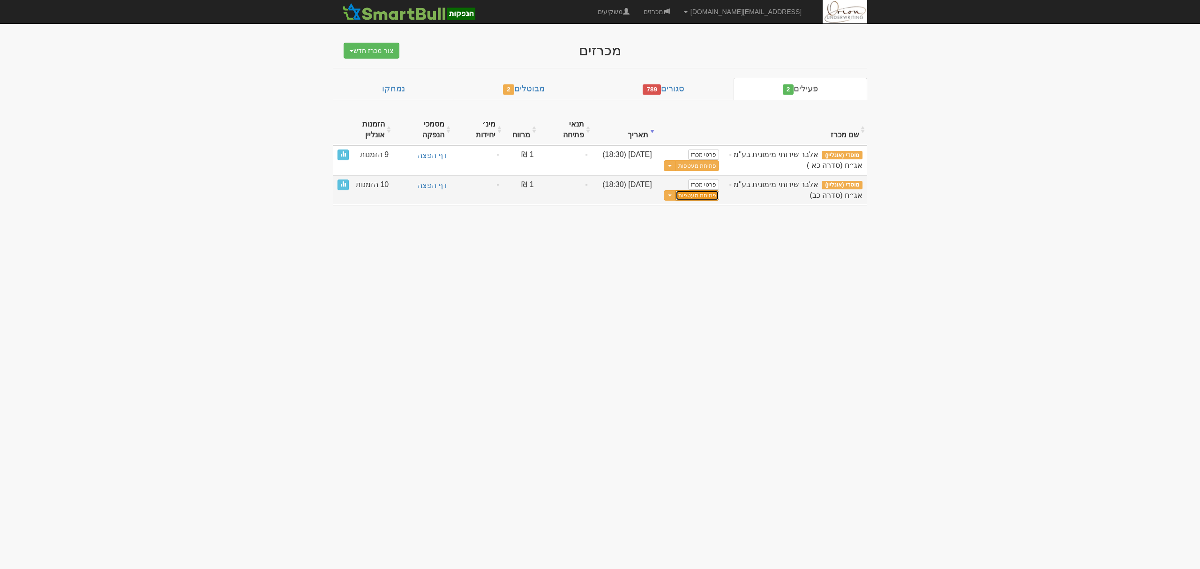
click at [687, 190] on button "פתיחת מעטפות" at bounding box center [697, 195] width 44 height 11
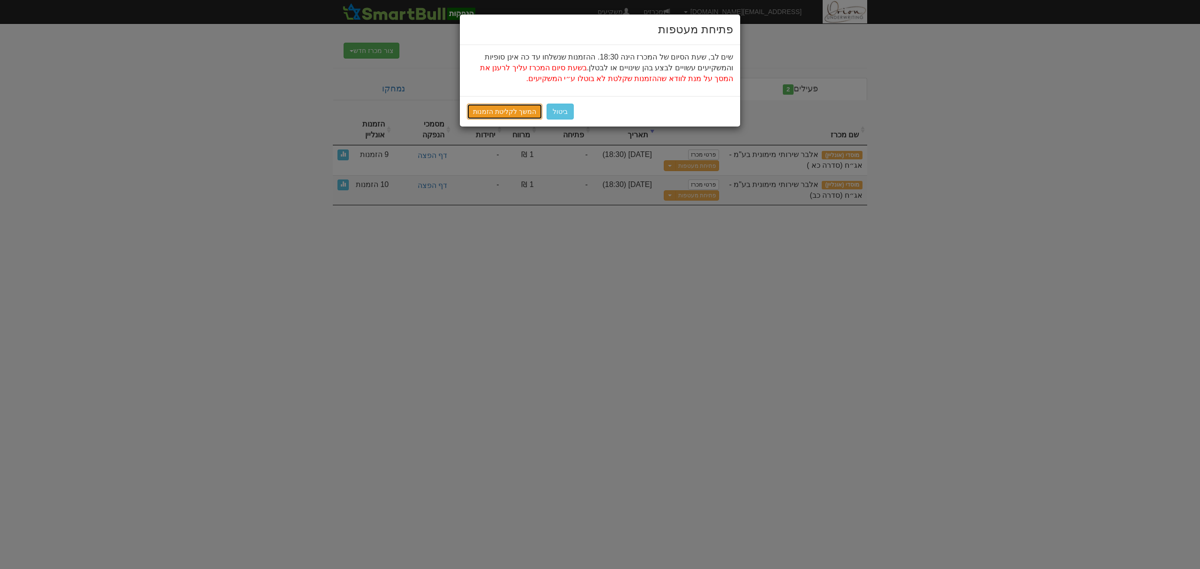
click at [527, 111] on link "המשך לקליטת הזמנות" at bounding box center [504, 112] width 75 height 16
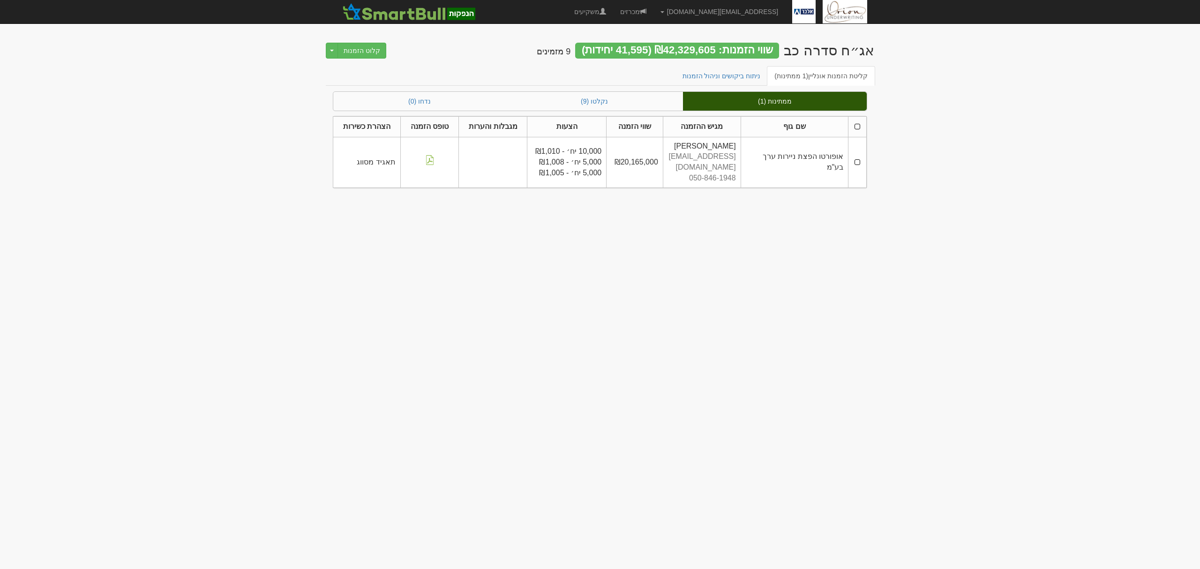
click at [855, 128] on th at bounding box center [857, 126] width 18 height 21
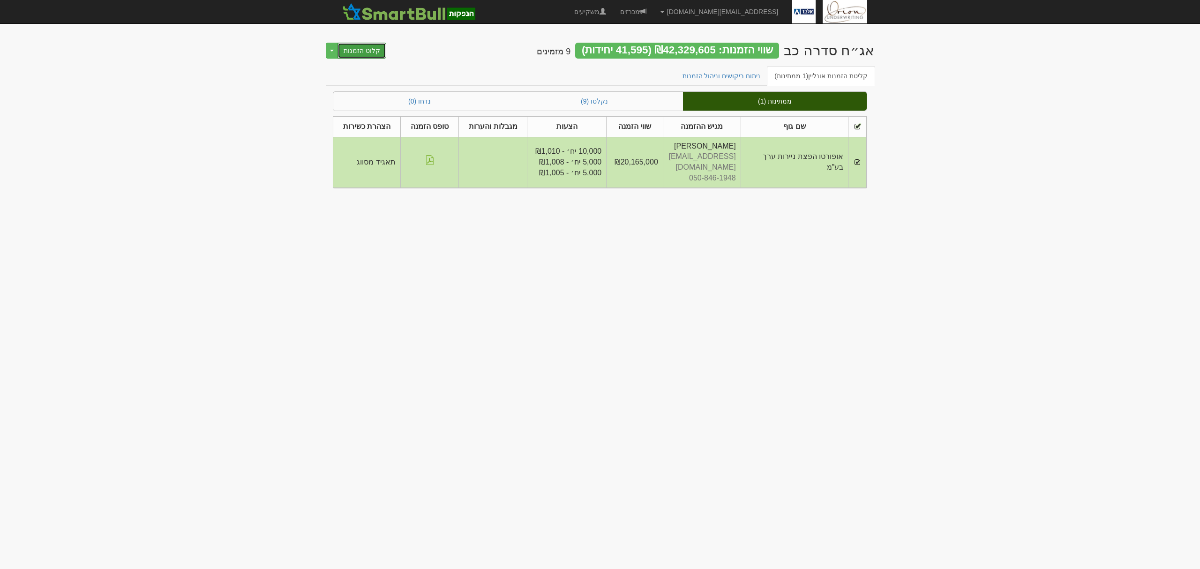
click at [365, 47] on button "קלוט הזמנות" at bounding box center [361, 51] width 49 height 16
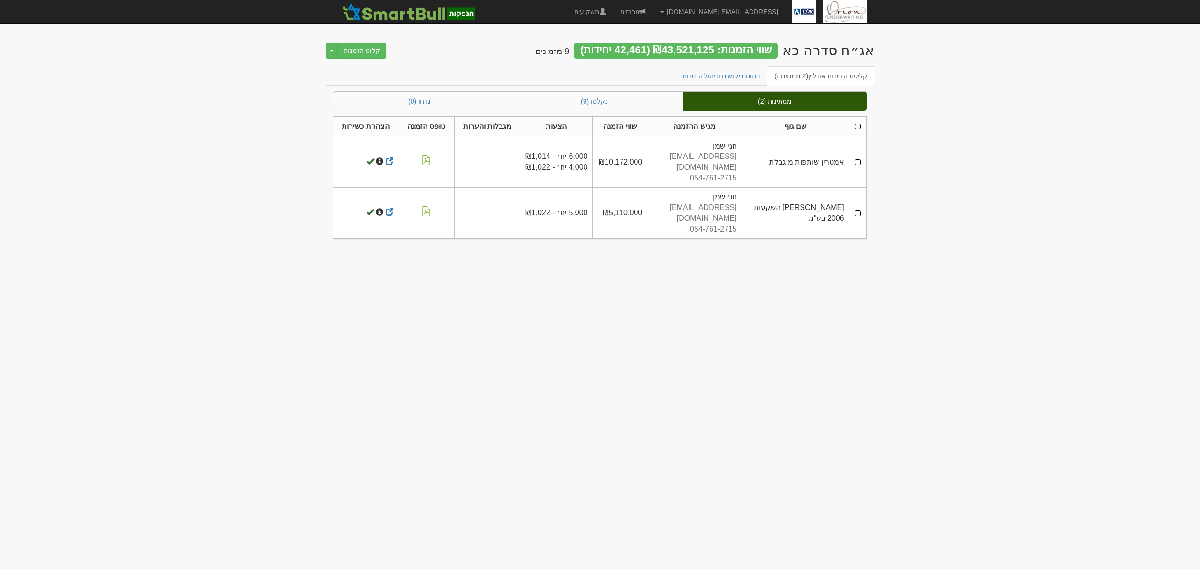
click at [856, 130] on th at bounding box center [857, 126] width 17 height 21
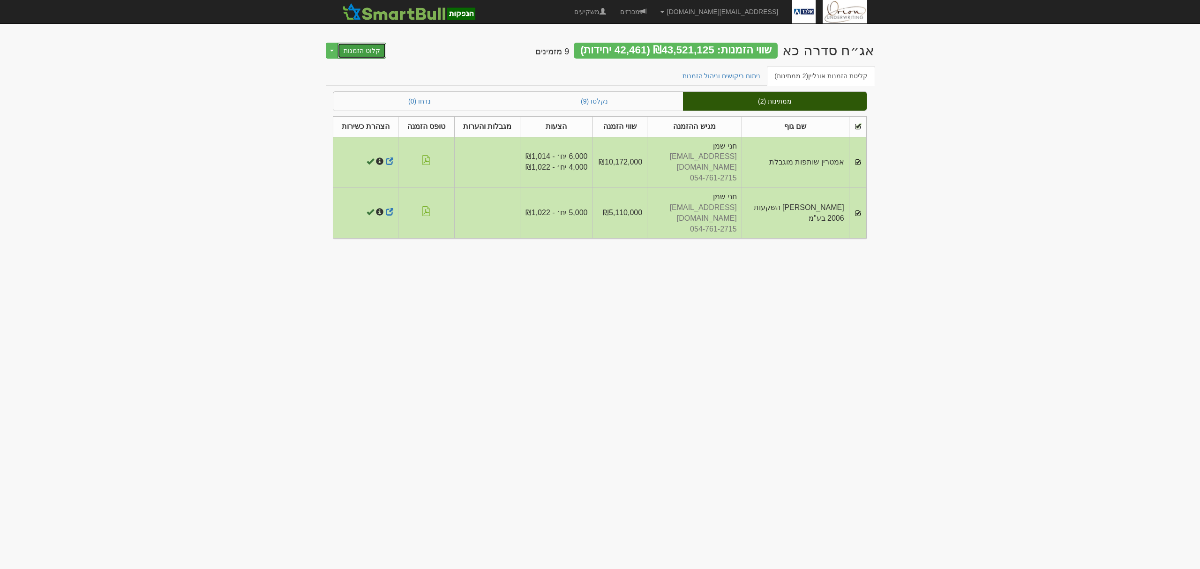
click at [376, 52] on button "קלוט הזמנות" at bounding box center [361, 51] width 49 height 16
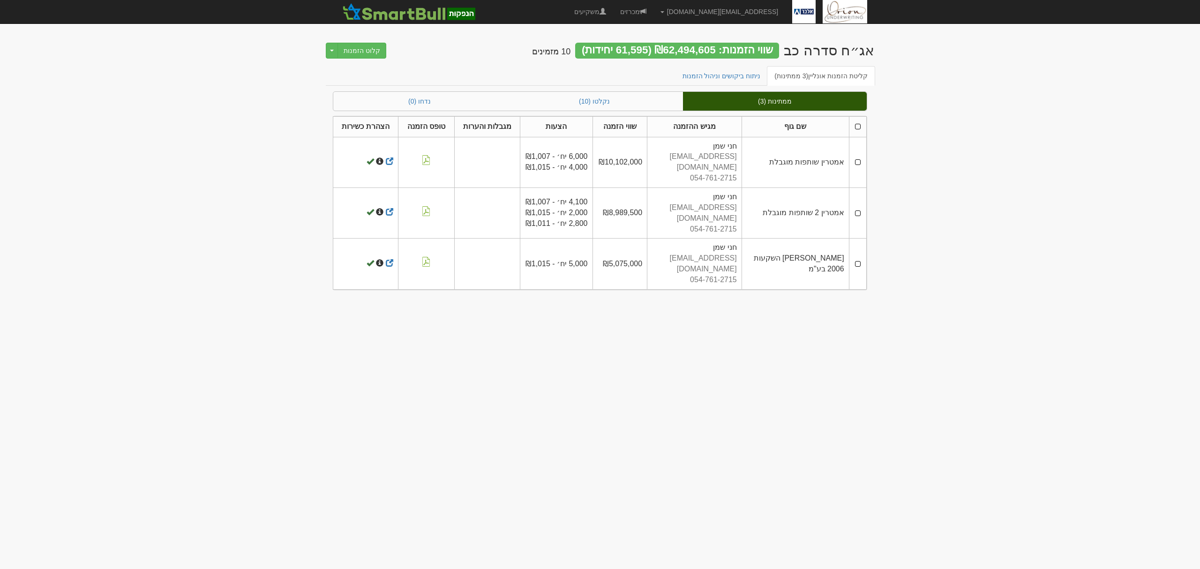
click at [857, 127] on th at bounding box center [857, 126] width 17 height 21
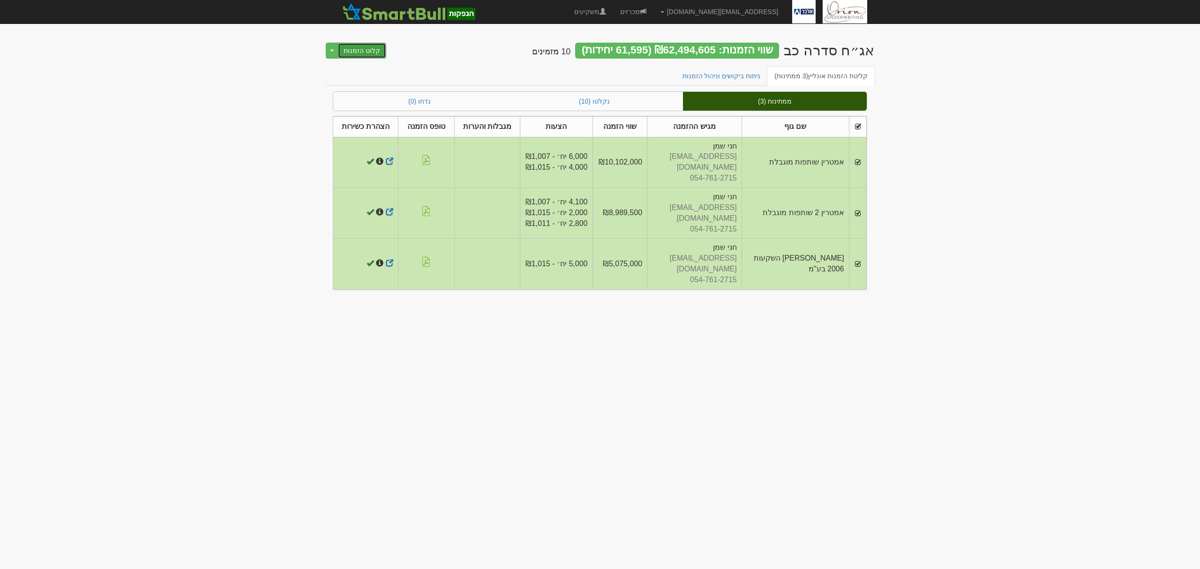
click at [362, 44] on button "קלוט הזמנות" at bounding box center [361, 51] width 49 height 16
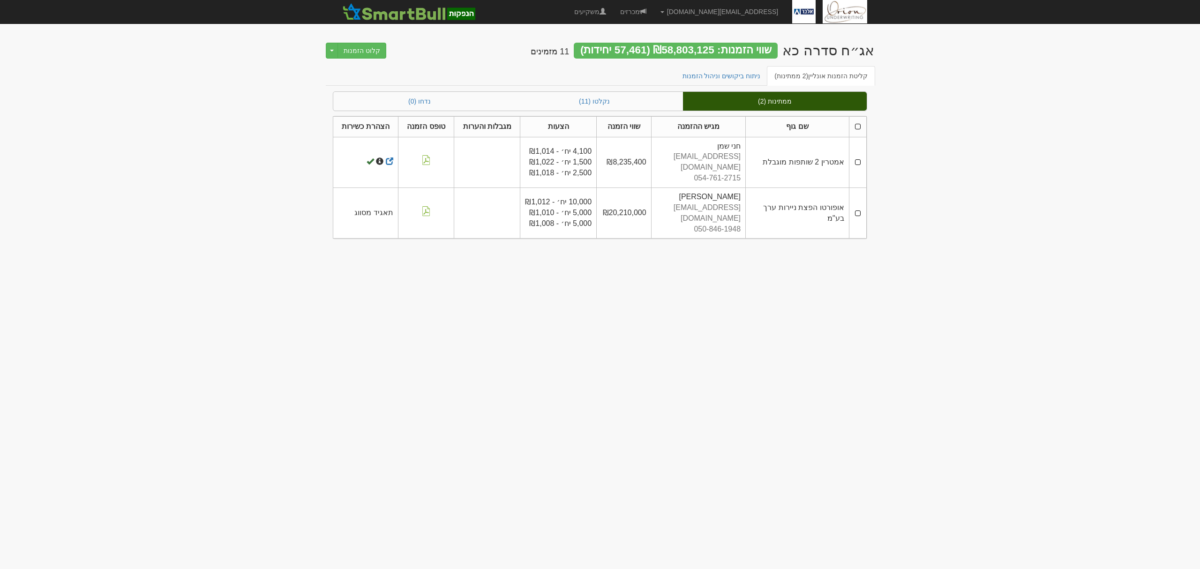
click at [857, 124] on th at bounding box center [857, 126] width 17 height 21
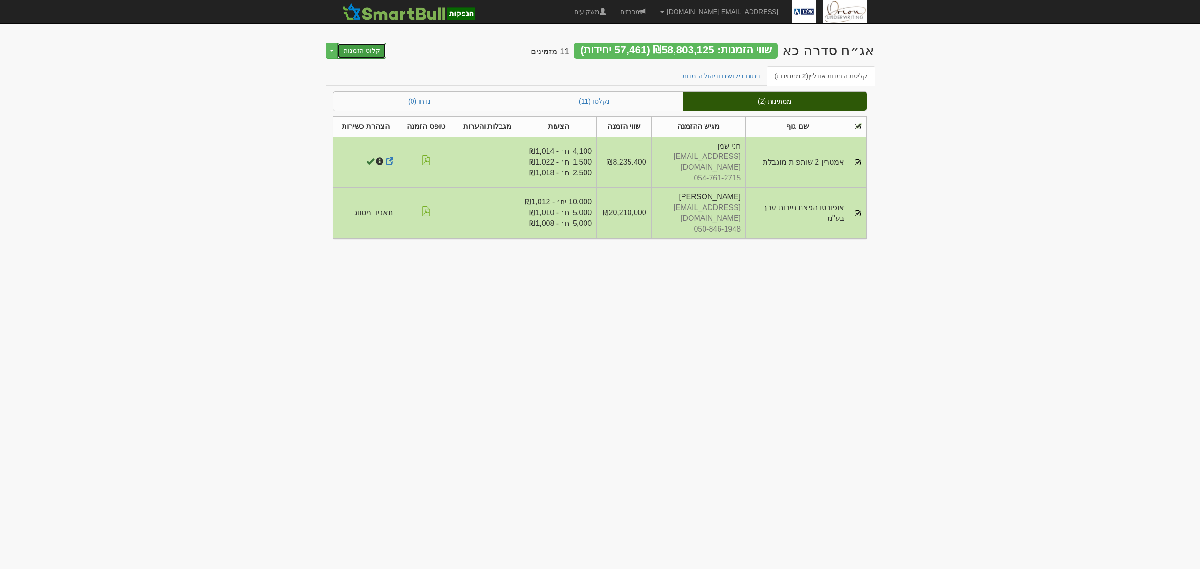
click at [367, 51] on button "קלוט הזמנות" at bounding box center [361, 51] width 49 height 16
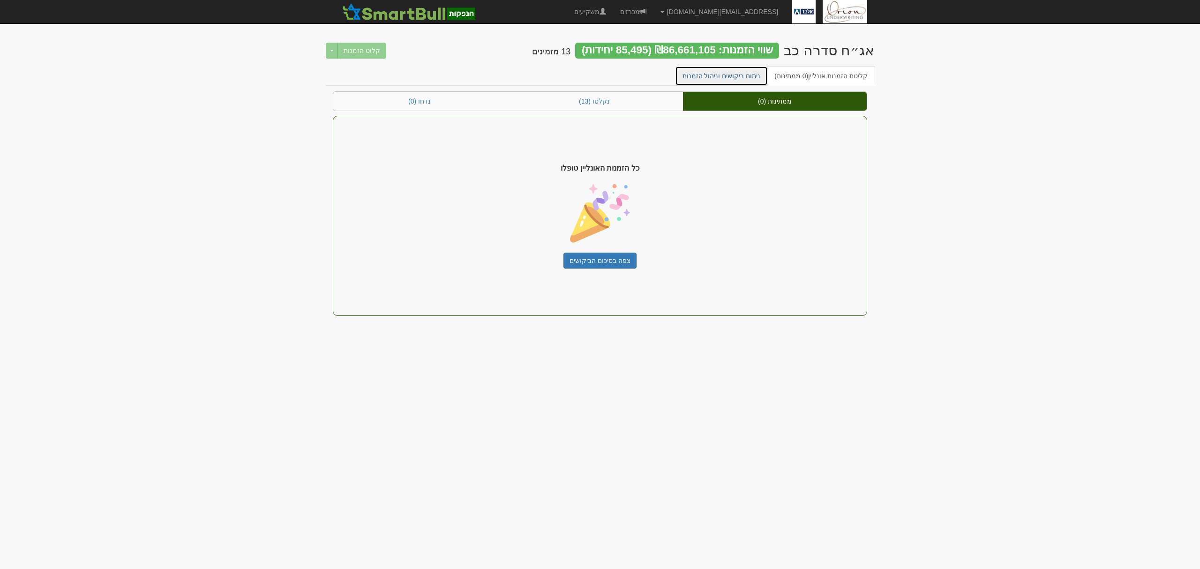
click at [711, 74] on link "ניתוח ביקושים וניהול הזמנות" at bounding box center [721, 76] width 93 height 20
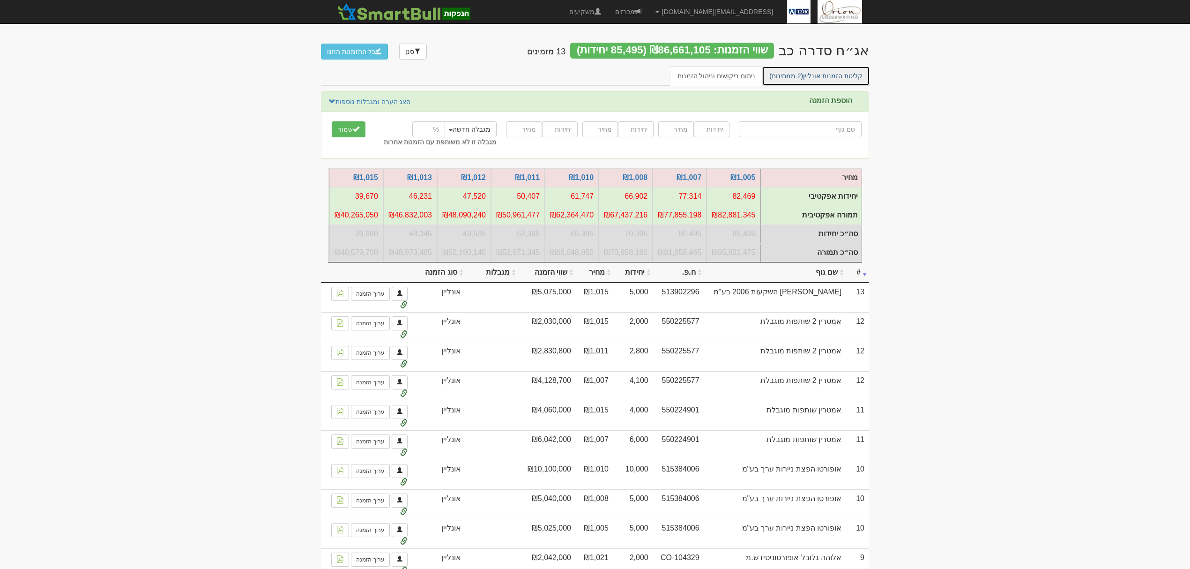
click at [845, 81] on link "קליטת הזמנות אונליין (2 ממתינות)" at bounding box center [816, 76] width 108 height 20
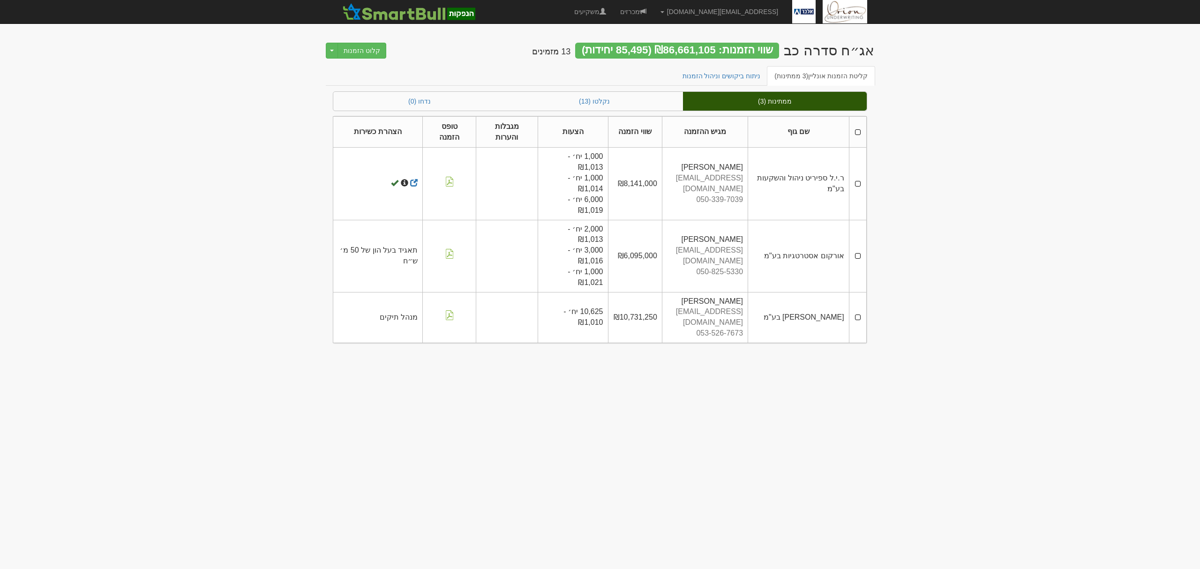
click at [850, 130] on th at bounding box center [857, 131] width 17 height 31
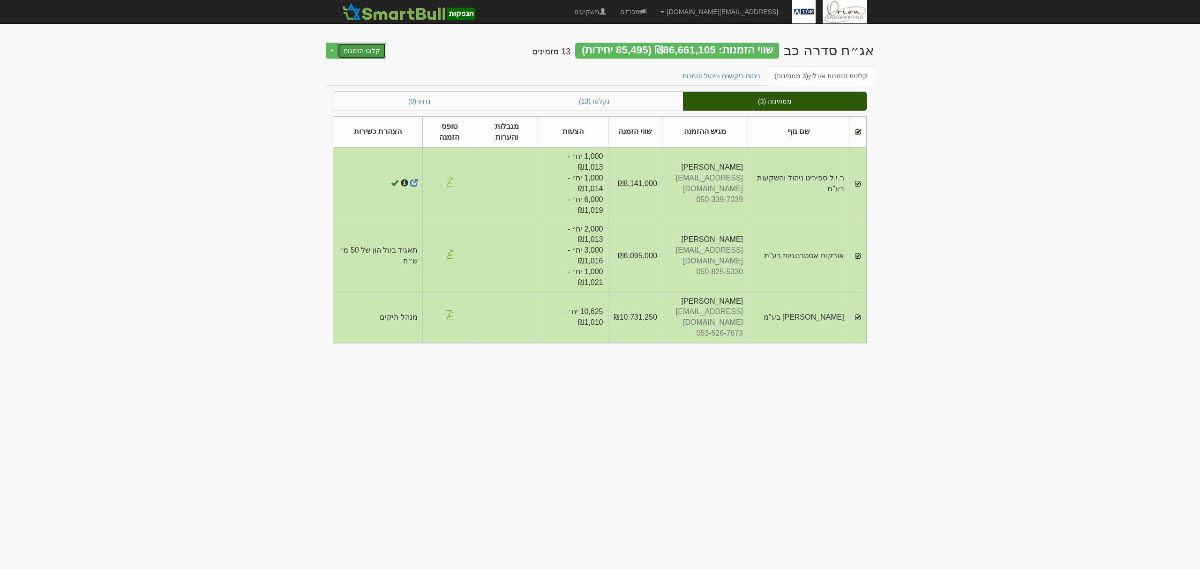
click at [370, 47] on button "קלוט הזמנות" at bounding box center [361, 51] width 49 height 16
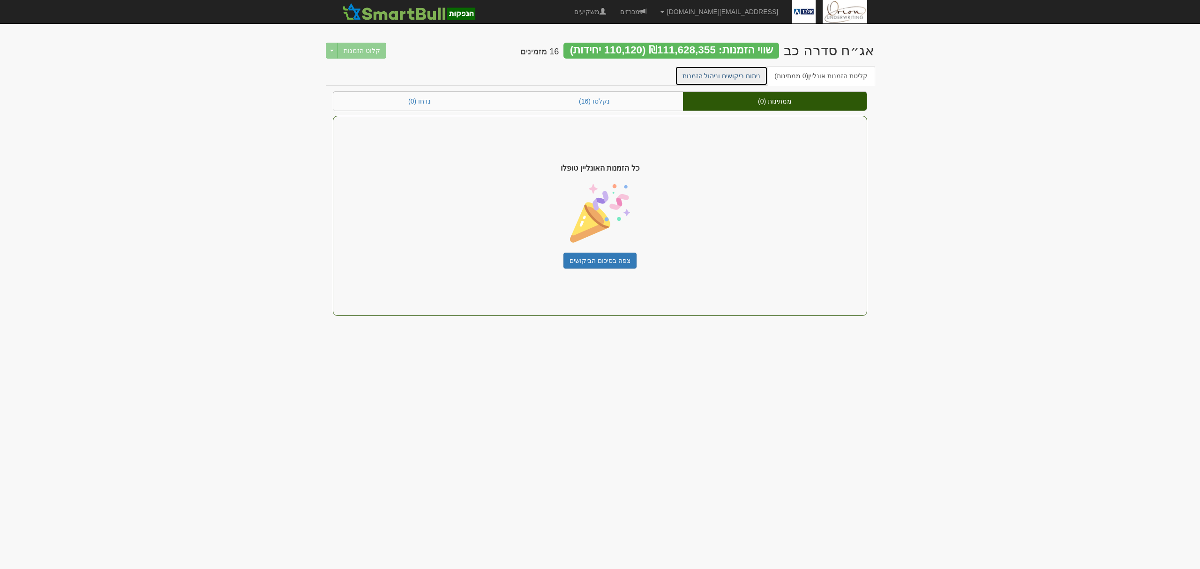
click at [750, 82] on link "ניתוח ביקושים וניהול הזמנות" at bounding box center [721, 76] width 93 height 20
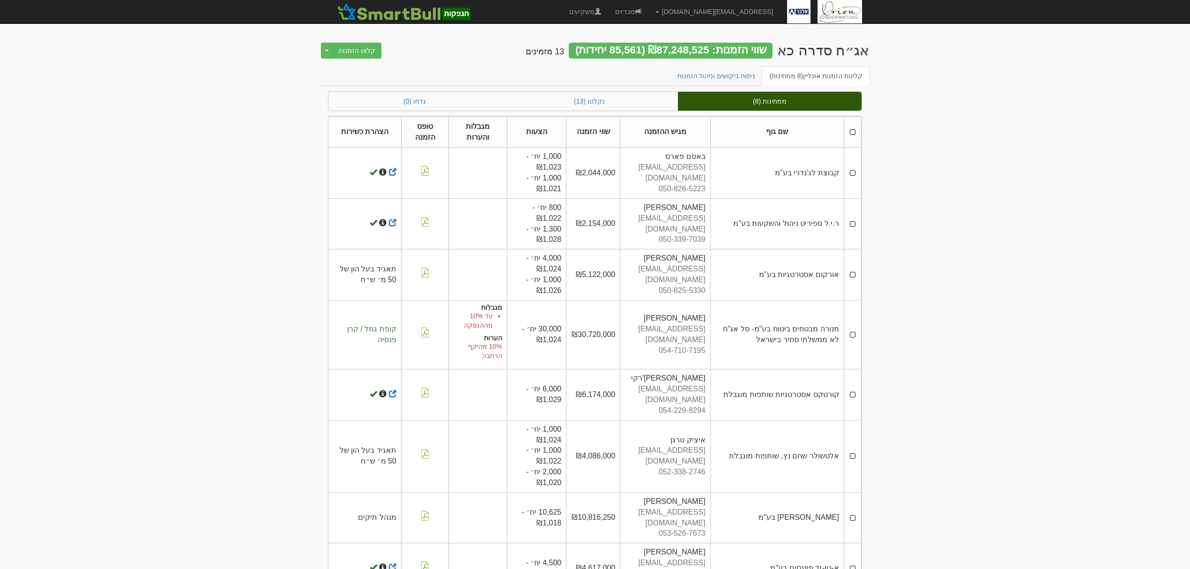
click at [855, 133] on th at bounding box center [852, 131] width 17 height 31
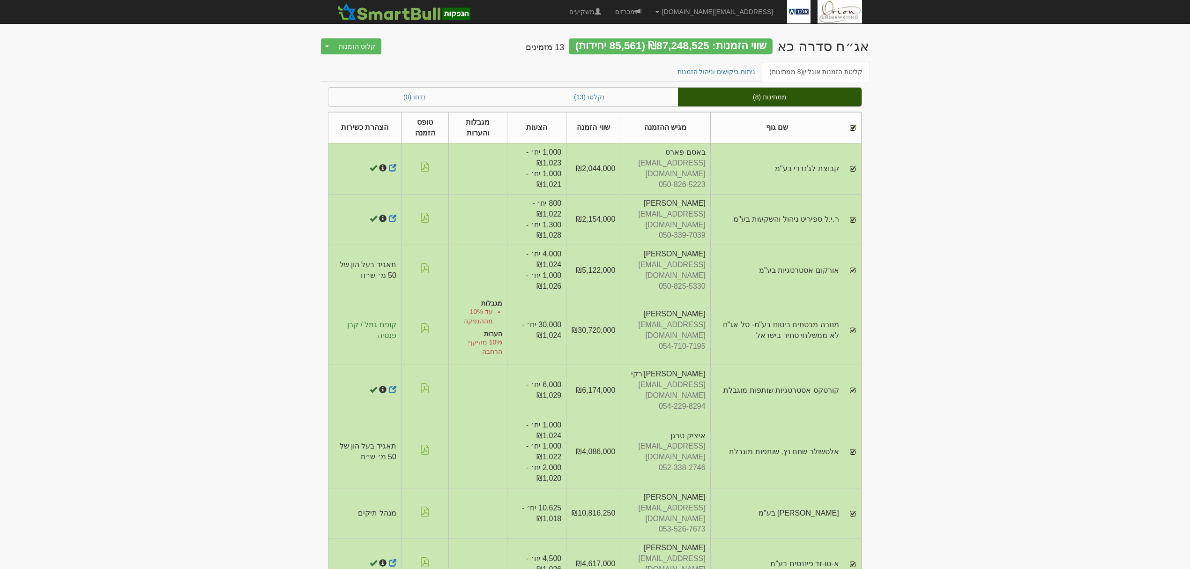
scroll to position [6, 0]
click at [360, 43] on button "קלוט הזמנות" at bounding box center [357, 45] width 49 height 16
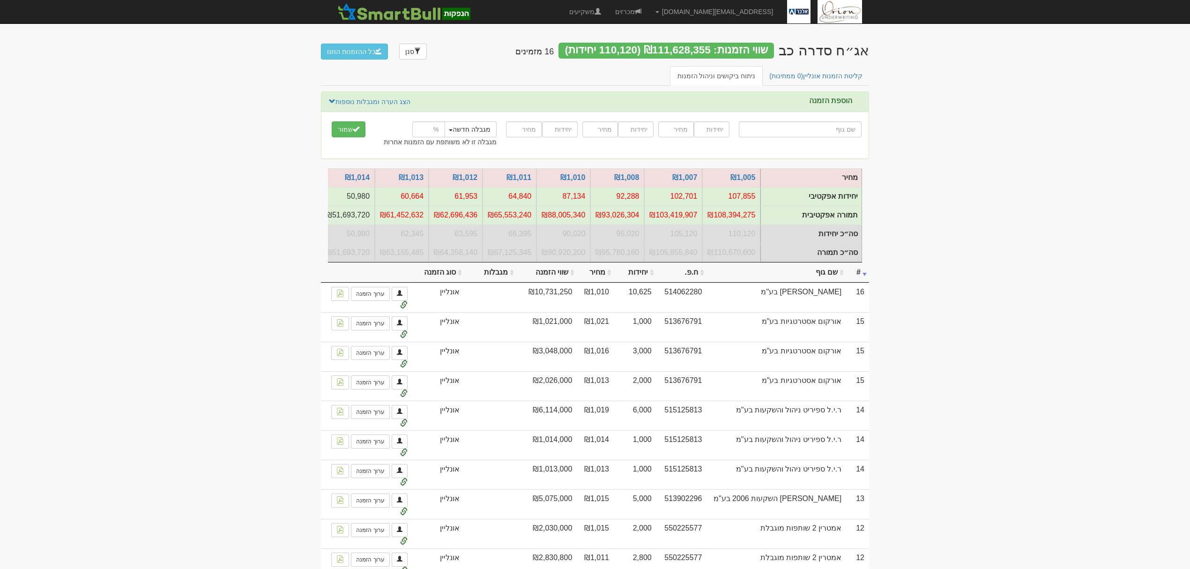
type input "ב"
type input "בי קומיוניקשנס"
type input "בי"
type input "בינה השקעות"
type input "בינ"
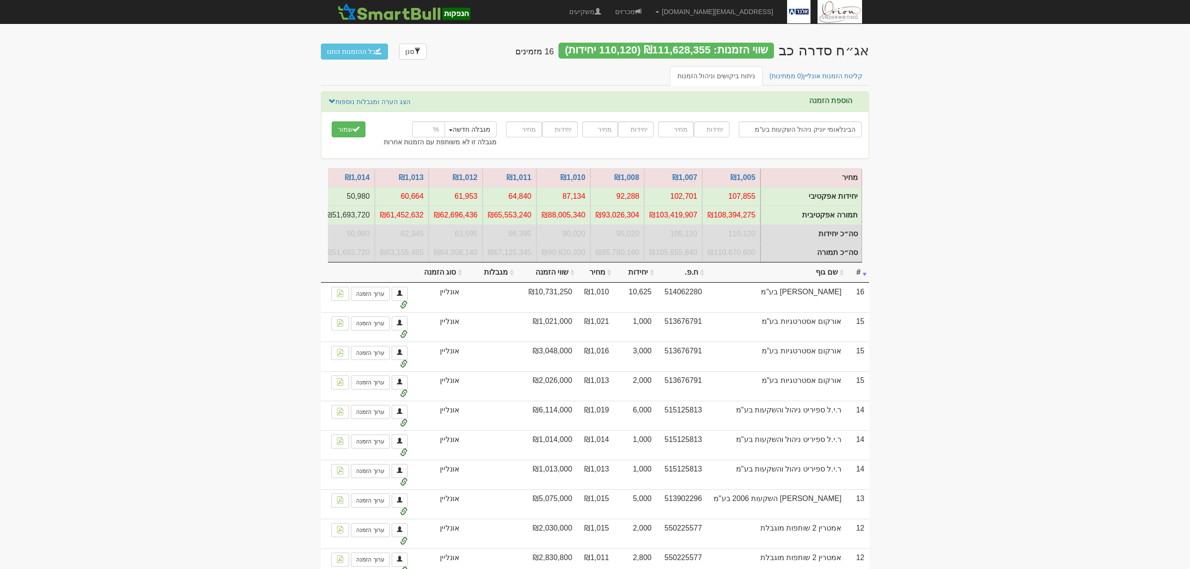
type input "הבינלאומי יוניק ניהול השקעות בע"מ"
type input "4000"
type input "1020"
type input "15"
click at [332, 121] on button "שמור" at bounding box center [349, 129] width 34 height 16
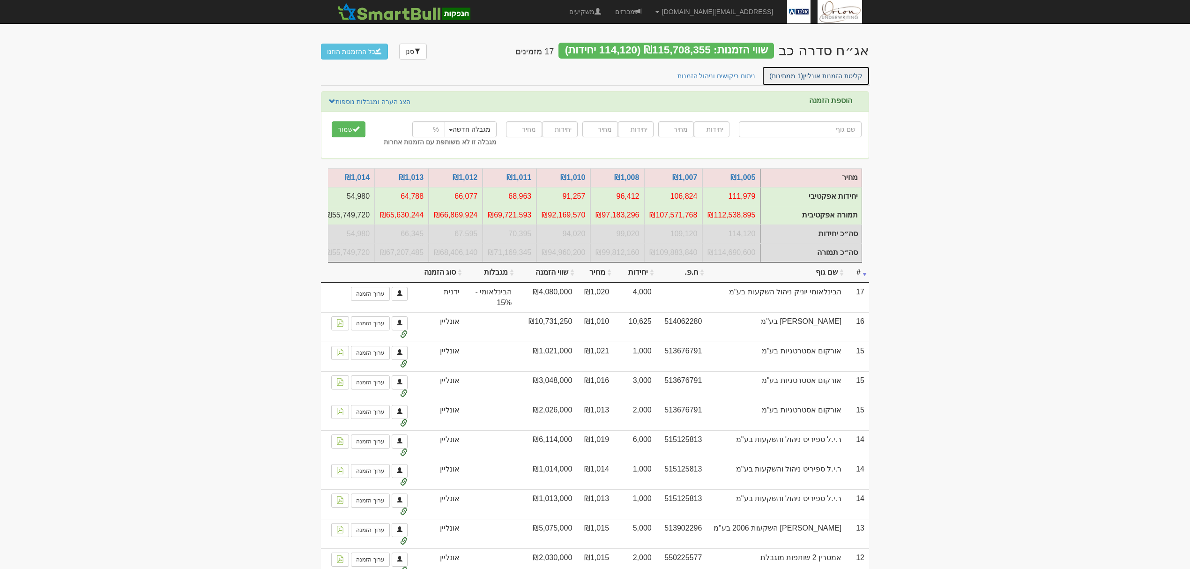
click at [820, 78] on link "קליטת הזמנות אונליין (1 ממתינות)" at bounding box center [816, 76] width 108 height 20
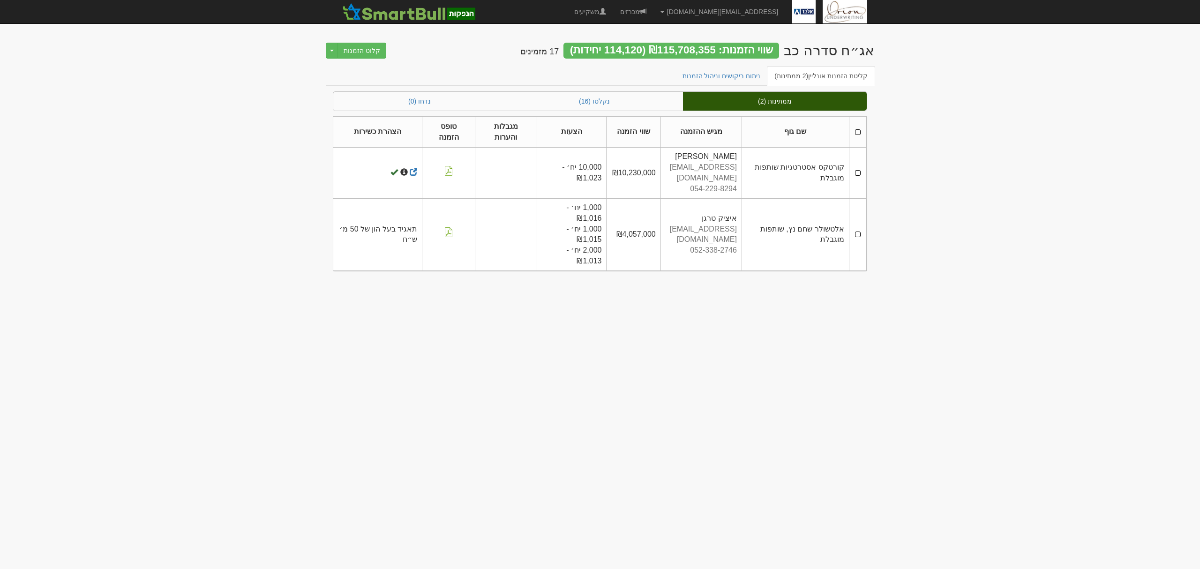
click at [855, 132] on th at bounding box center [857, 131] width 17 height 31
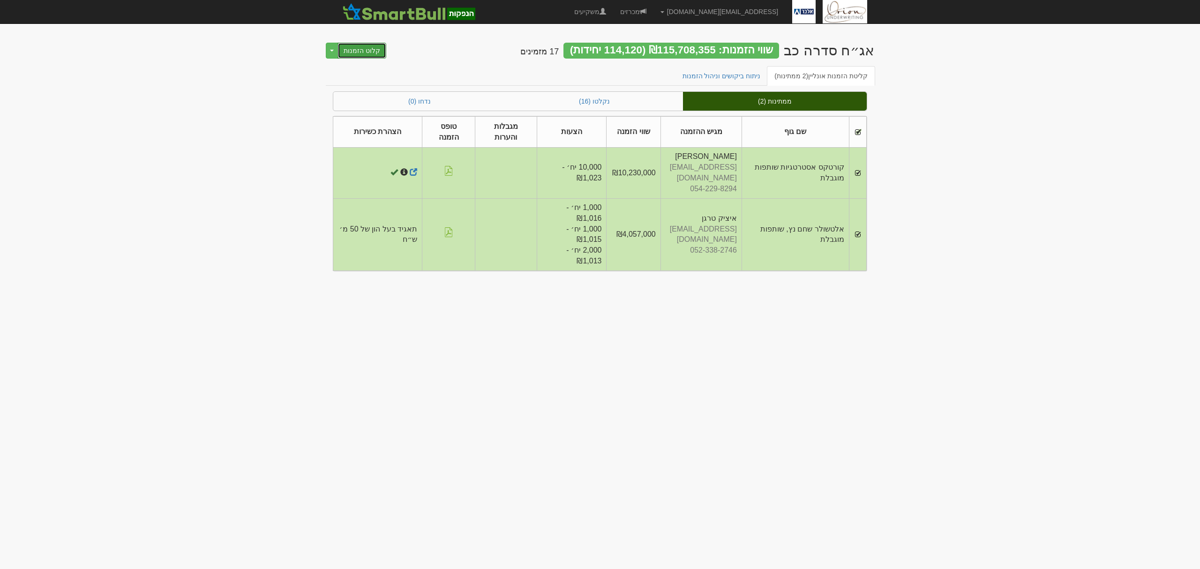
click at [376, 53] on button "קלוט הזמנות" at bounding box center [361, 51] width 49 height 16
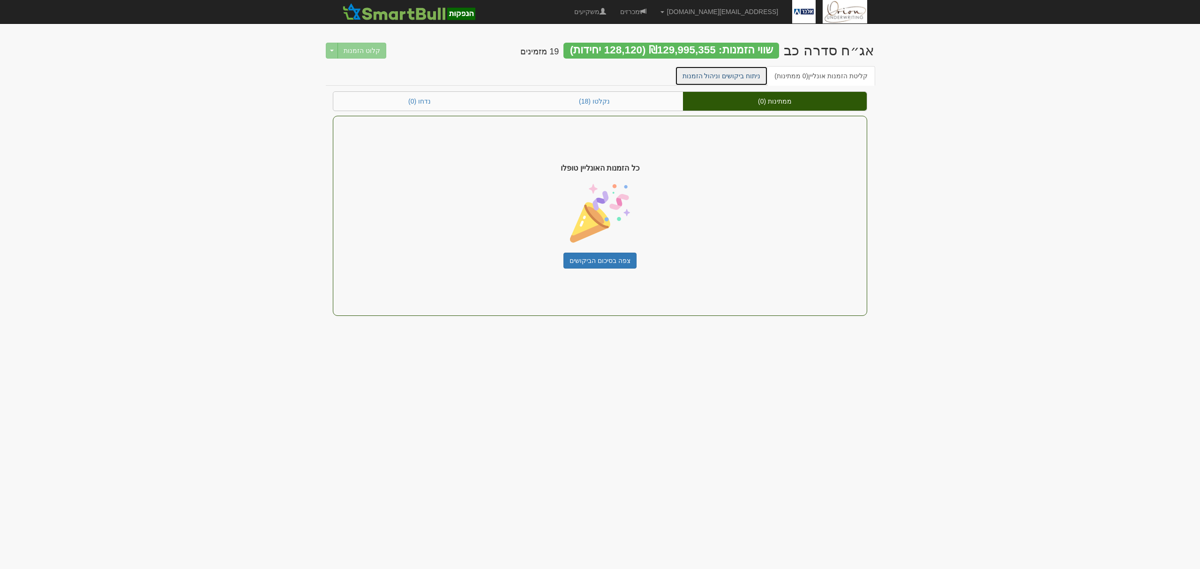
click at [753, 72] on link "ניתוח ביקושים וניהול הזמנות" at bounding box center [721, 76] width 93 height 20
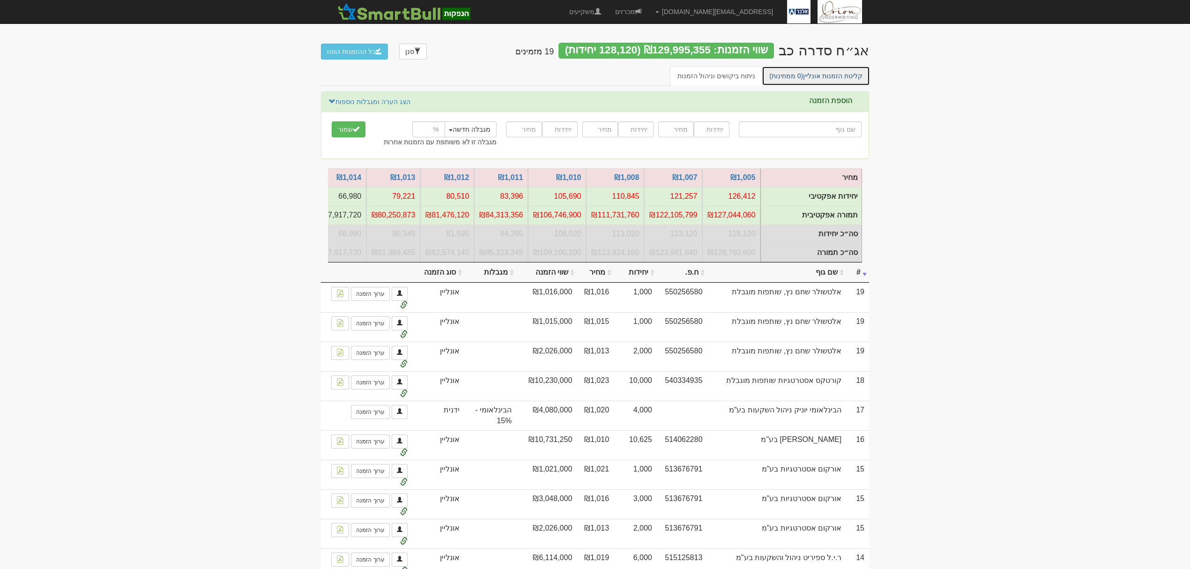
click at [850, 70] on link "קליטת הזמנות אונליין (0 ממתינות)" at bounding box center [816, 76] width 108 height 20
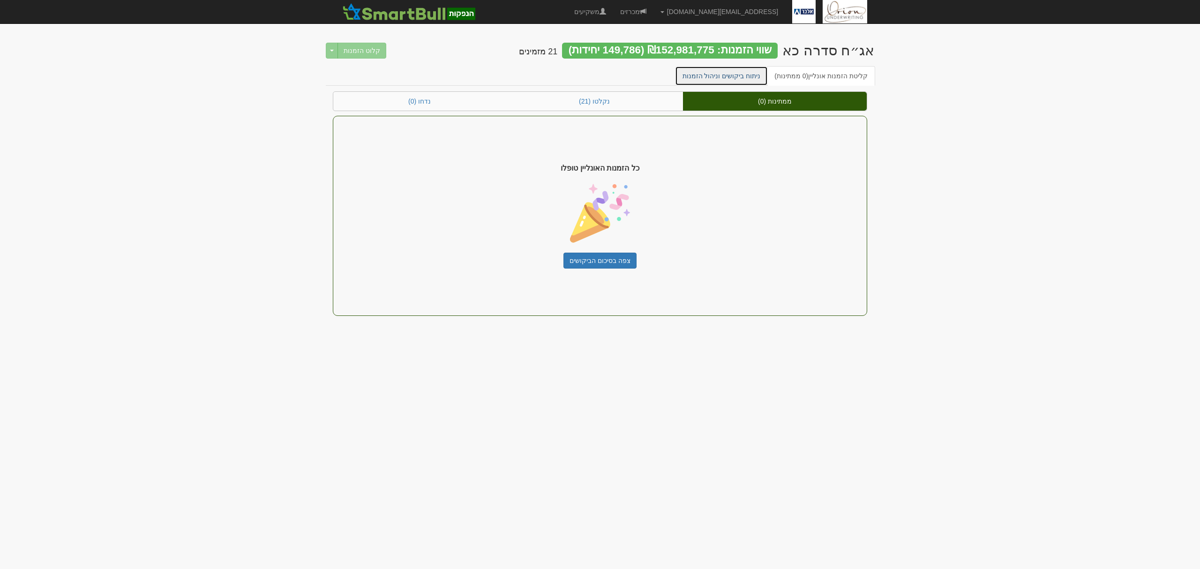
click at [745, 72] on link "ניתוח ביקושים וניהול הזמנות" at bounding box center [721, 76] width 93 height 20
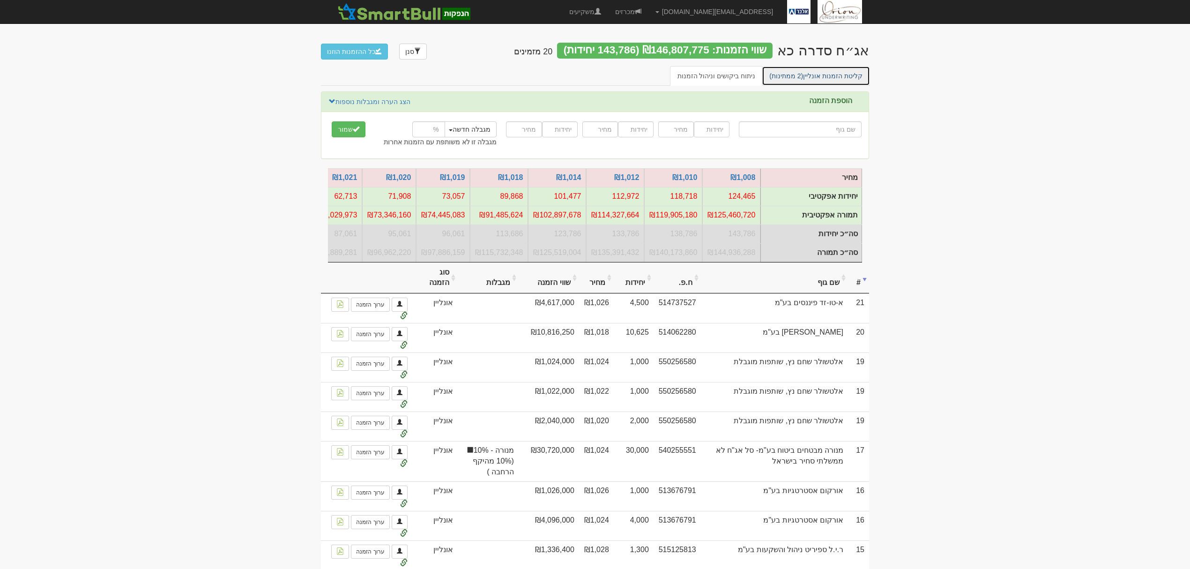
click at [820, 75] on link "קליטת הזמנות אונליין (2 ממתינות)" at bounding box center [816, 76] width 108 height 20
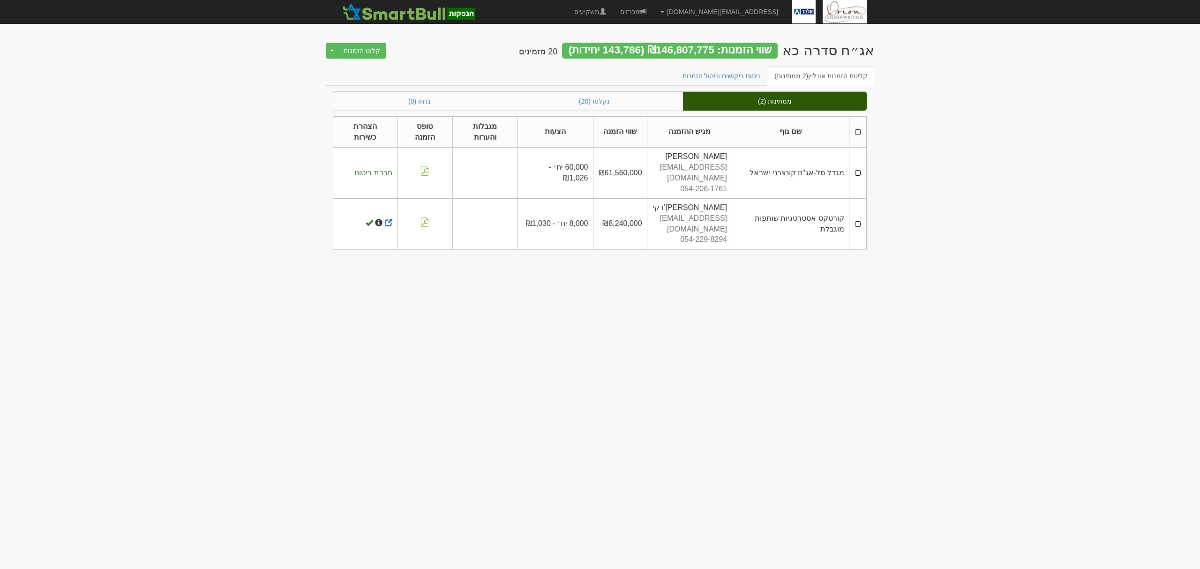
click at [858, 128] on th at bounding box center [857, 131] width 17 height 31
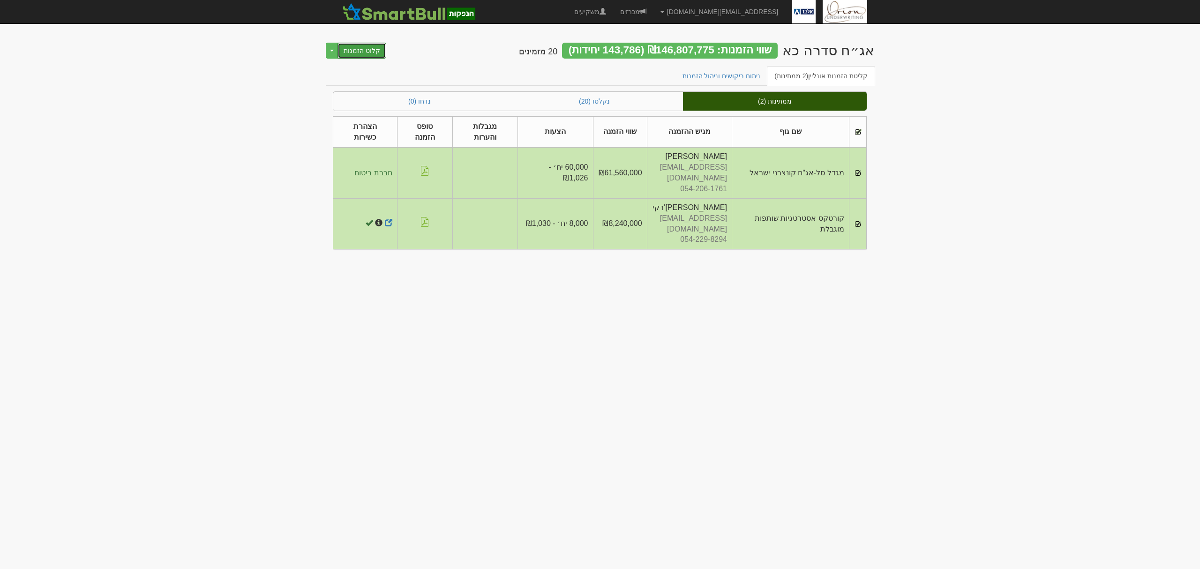
click at [368, 55] on button "קלוט הזמנות" at bounding box center [361, 51] width 49 height 16
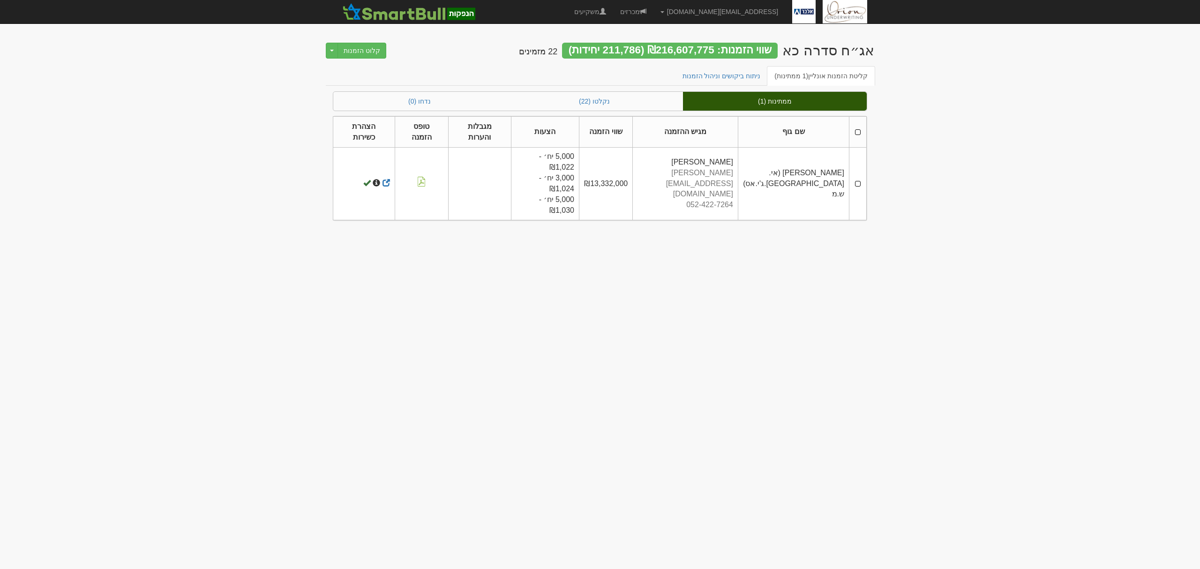
click at [855, 132] on th at bounding box center [857, 131] width 17 height 31
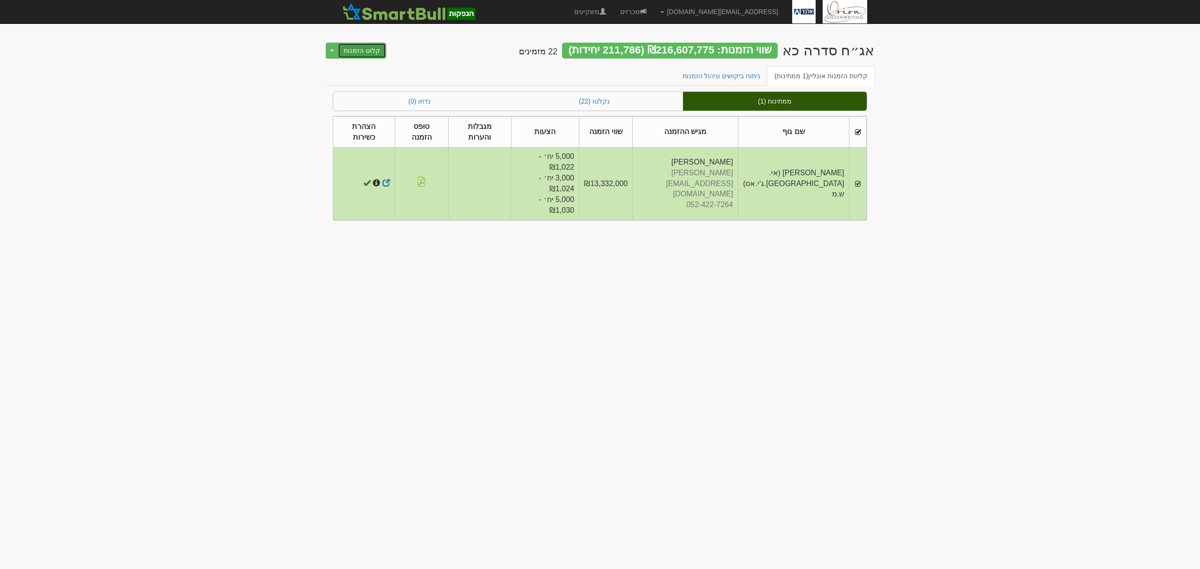
click at [368, 55] on button "קלוט הזמנות" at bounding box center [361, 51] width 49 height 16
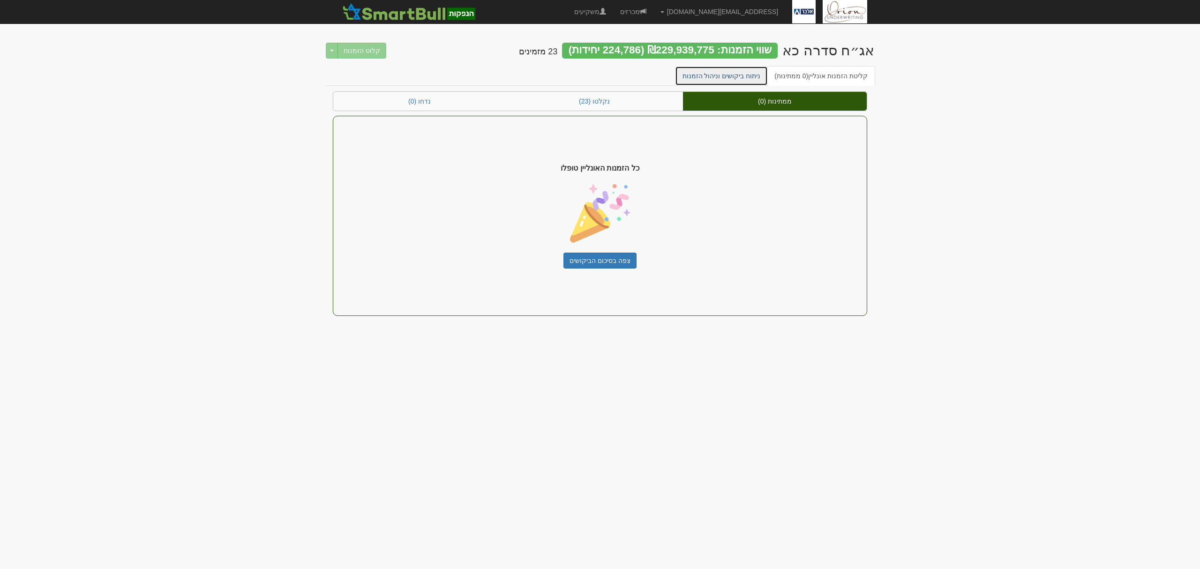
click at [745, 75] on link "ניתוח ביקושים וניהול הזמנות" at bounding box center [721, 76] width 93 height 20
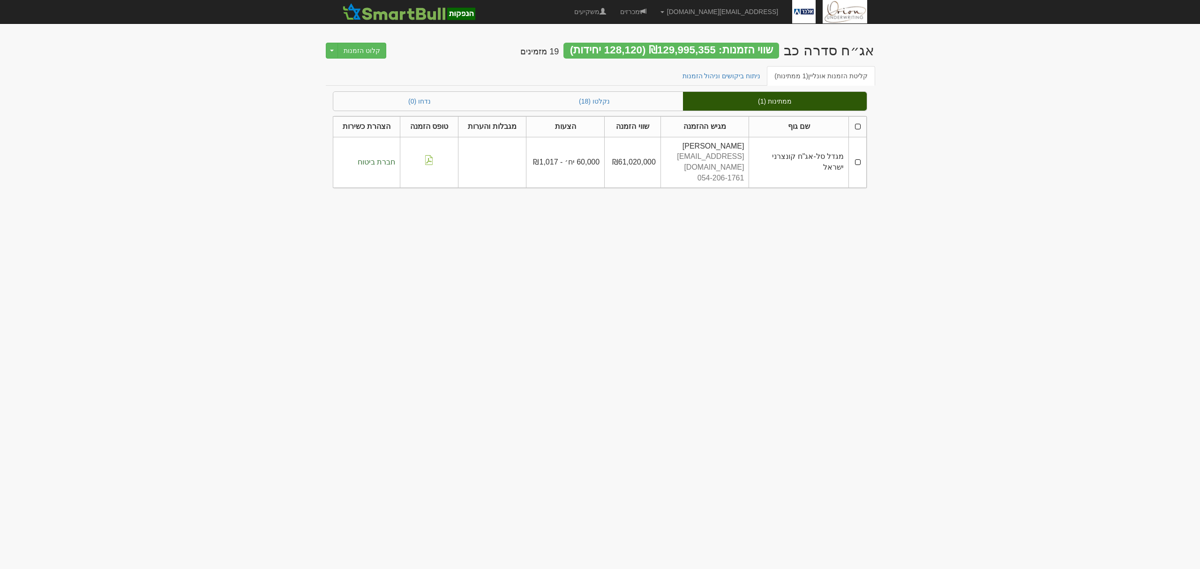
click at [853, 127] on th at bounding box center [858, 126] width 18 height 21
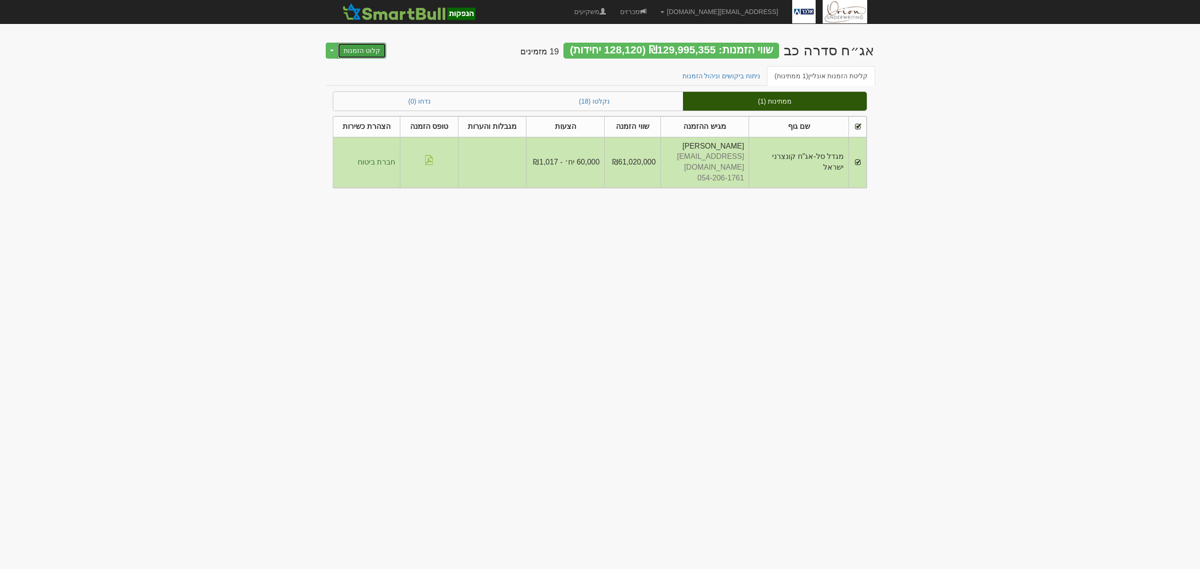
click at [362, 46] on button "קלוט הזמנות" at bounding box center [361, 51] width 49 height 16
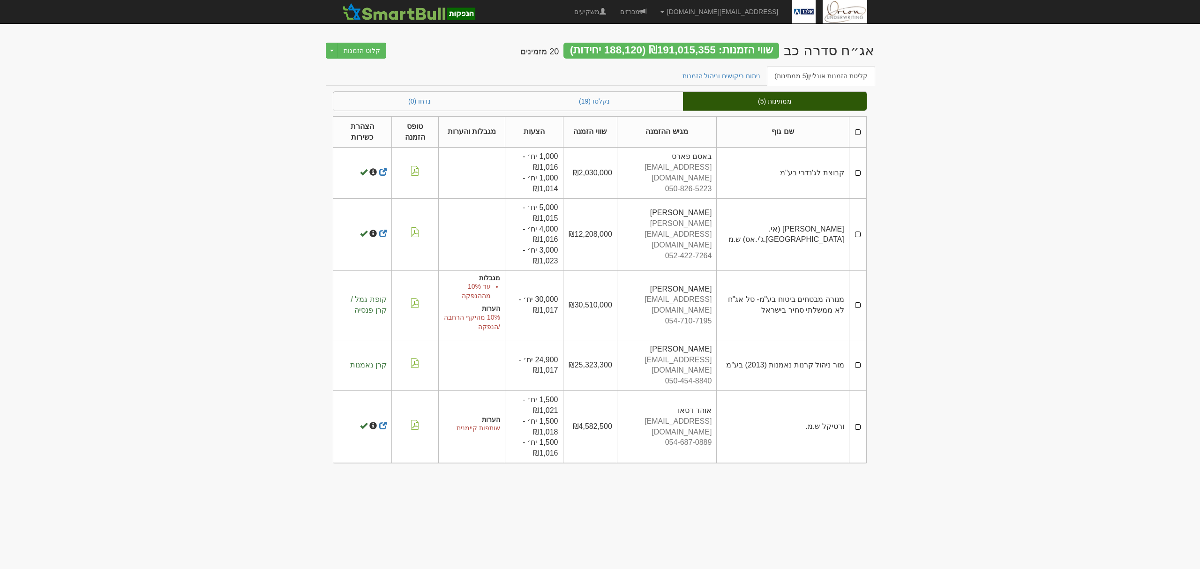
click at [861, 132] on th at bounding box center [857, 131] width 17 height 31
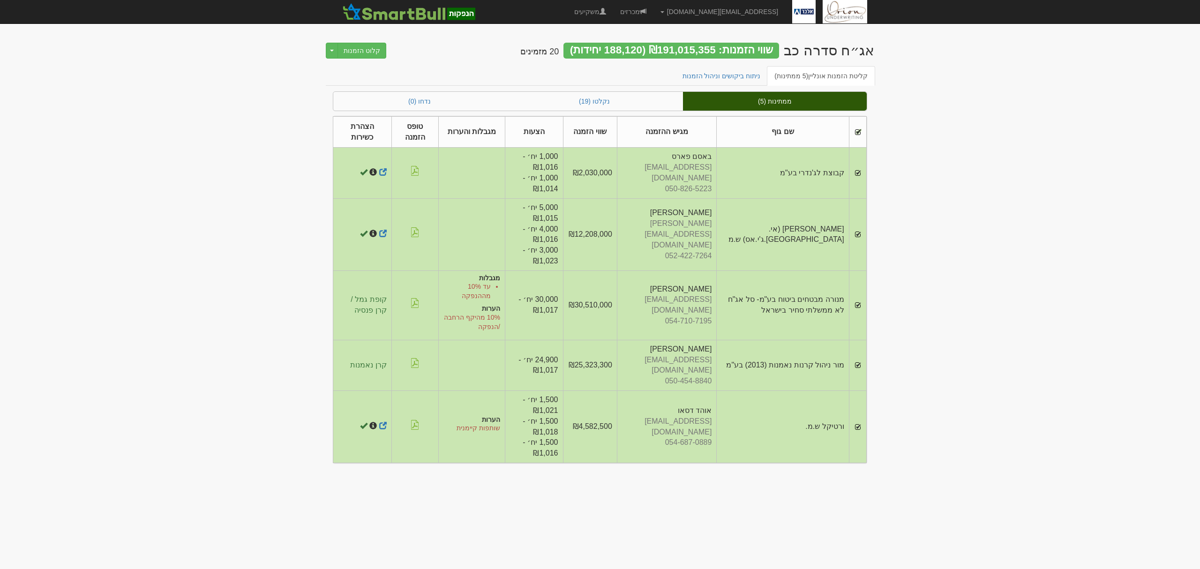
click at [360, 41] on div "אג״ח סדרה כב שווי הזמנות: ₪191,015,355 (188,120 יחידות) 20 מזמינים קלוט הזמנות …" at bounding box center [600, 49] width 548 height 33
click at [365, 51] on button "קלוט הזמנות" at bounding box center [361, 51] width 49 height 16
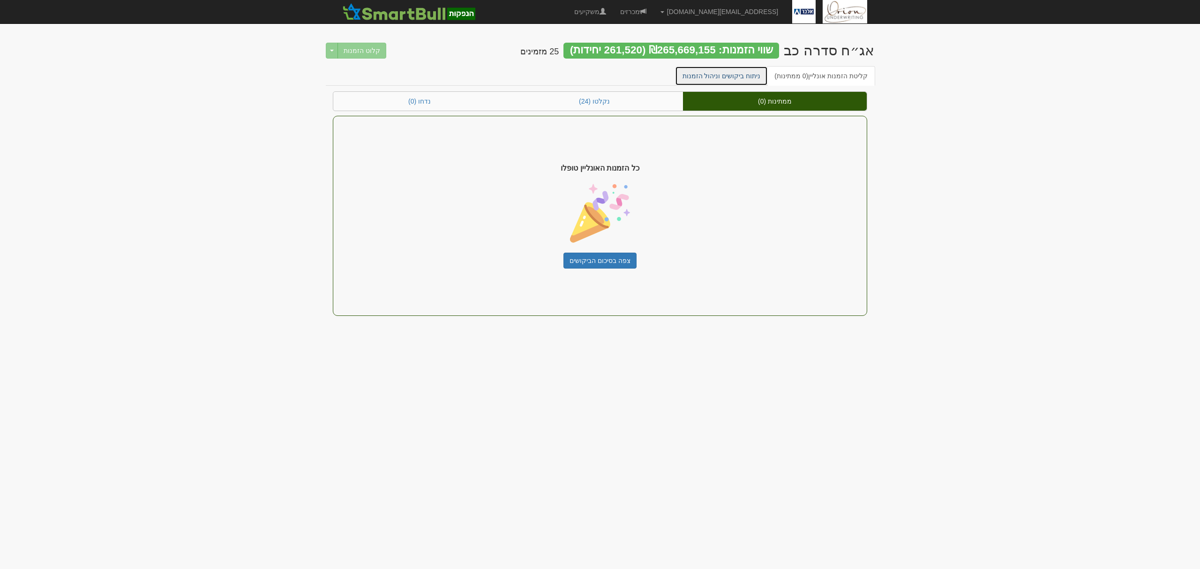
click at [755, 70] on link "ניתוח ביקושים וניהול הזמנות" at bounding box center [721, 76] width 93 height 20
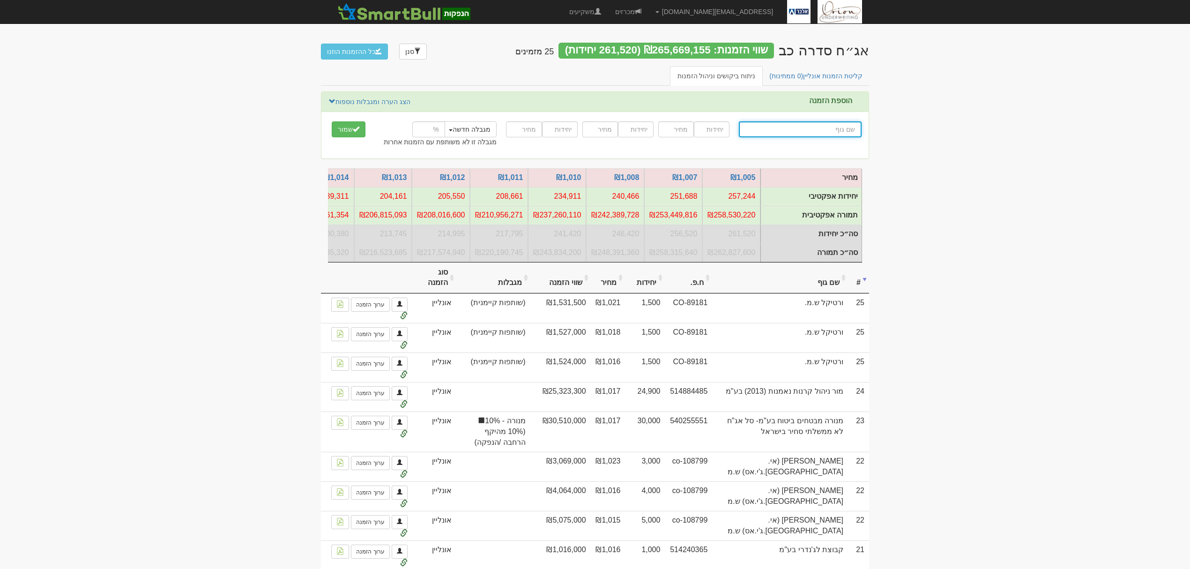
click at [858, 130] on input "text" at bounding box center [800, 129] width 123 height 16
type input "n"
type input "מ"
type input "מוג מקוצר בינלאומי"
type input "מו"
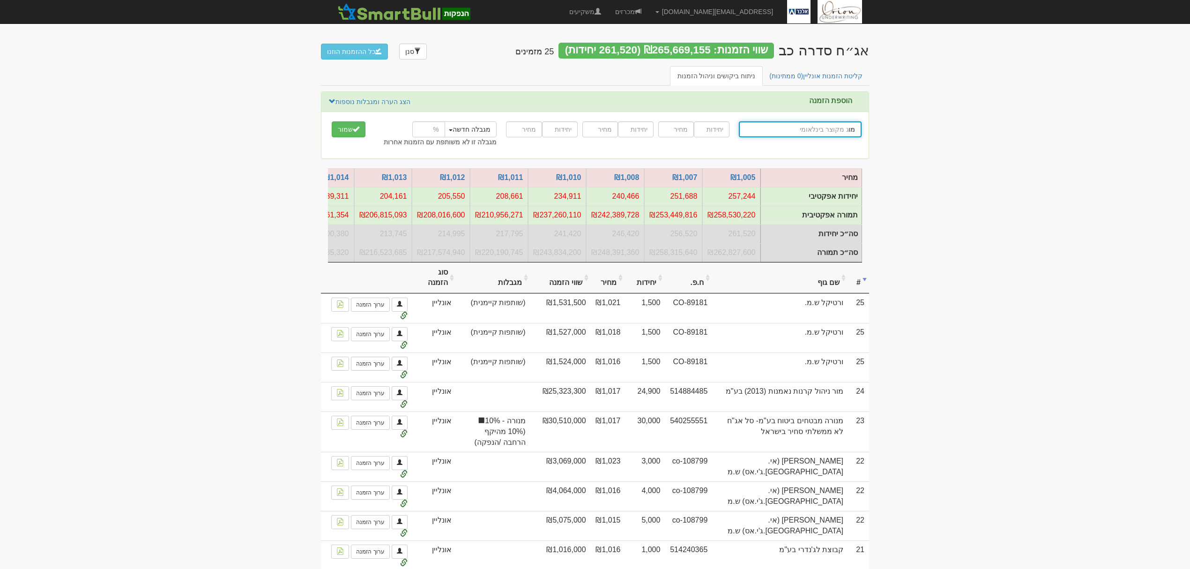
type input "מור (!) אג"ח + 10%"
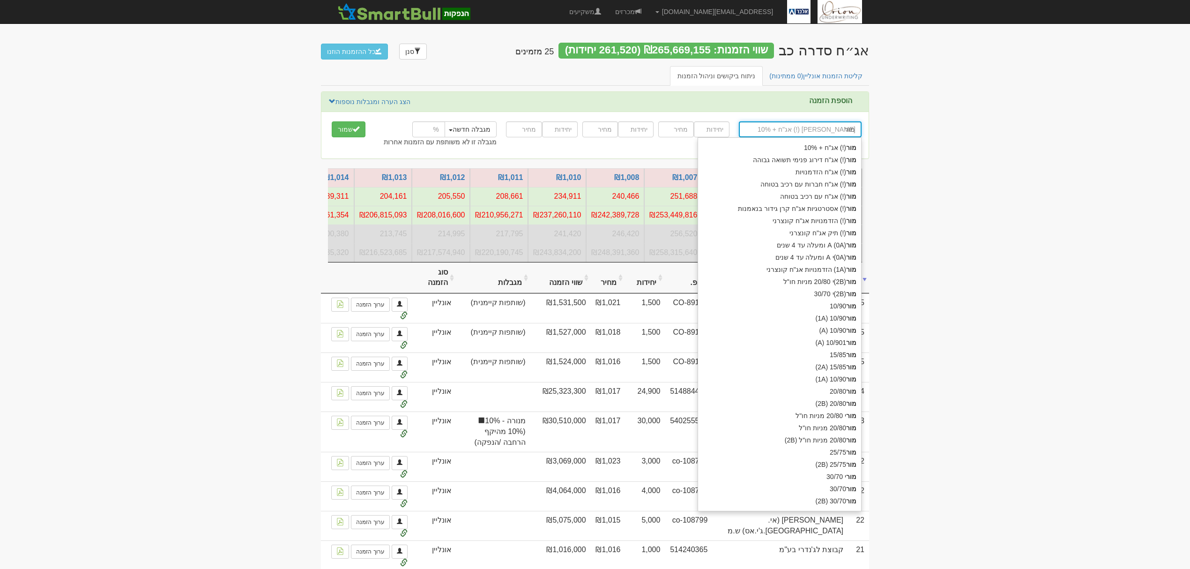
type input "מור"
type input "מור ג"
type input "מור גמל ופנסיה בע"מ"
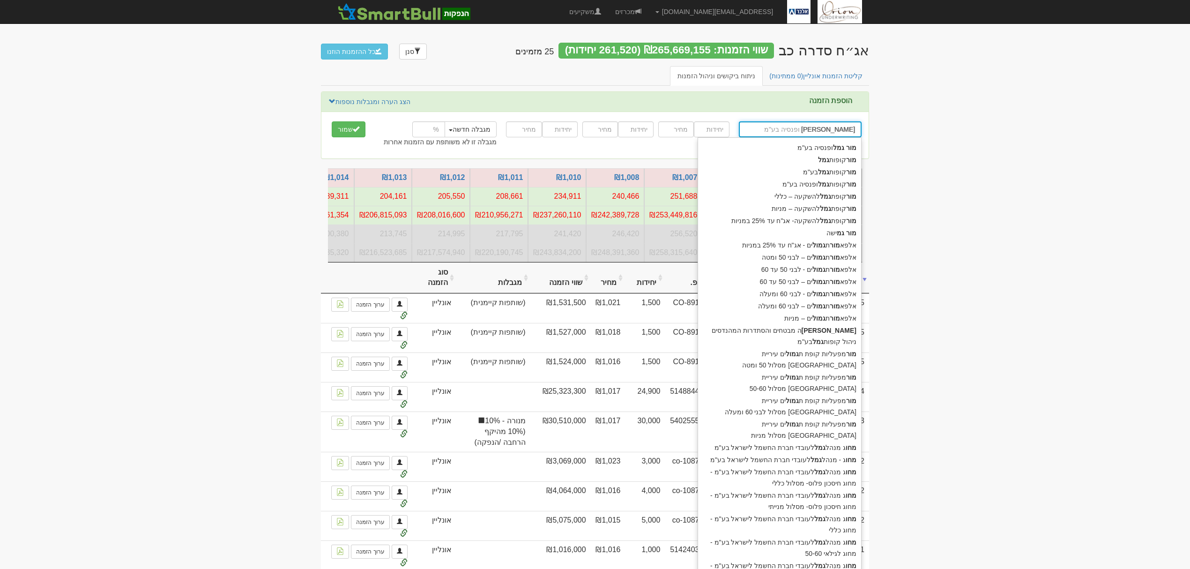
type input "מור גמל"
type input "מור גמל ופנסיה בע"מ"
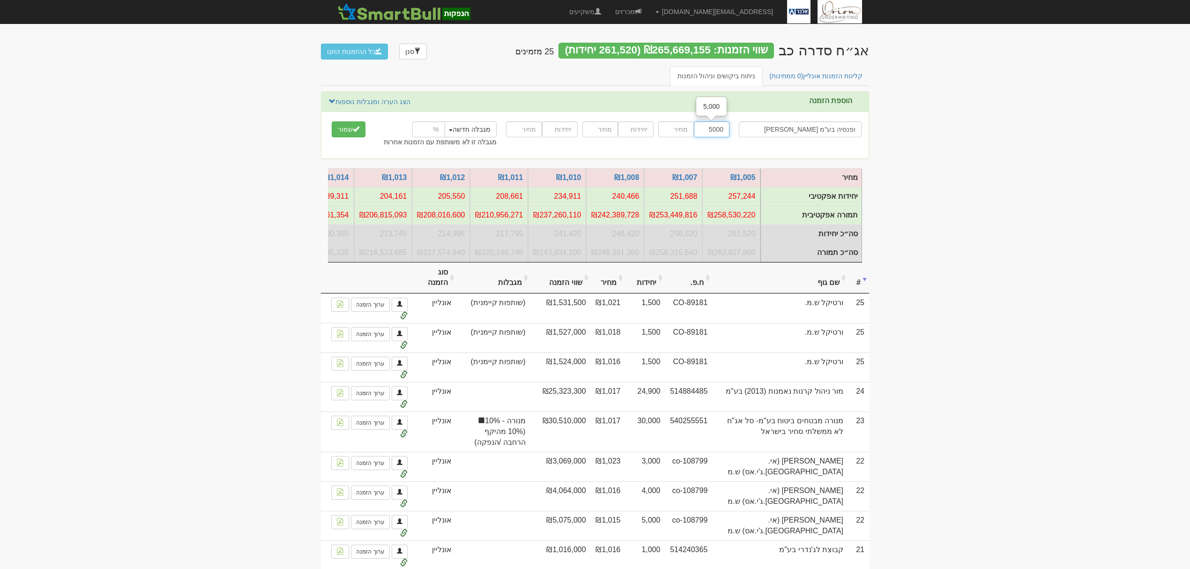
type input "5000"
type input "1012"
click at [332, 121] on button "שמור" at bounding box center [349, 129] width 34 height 16
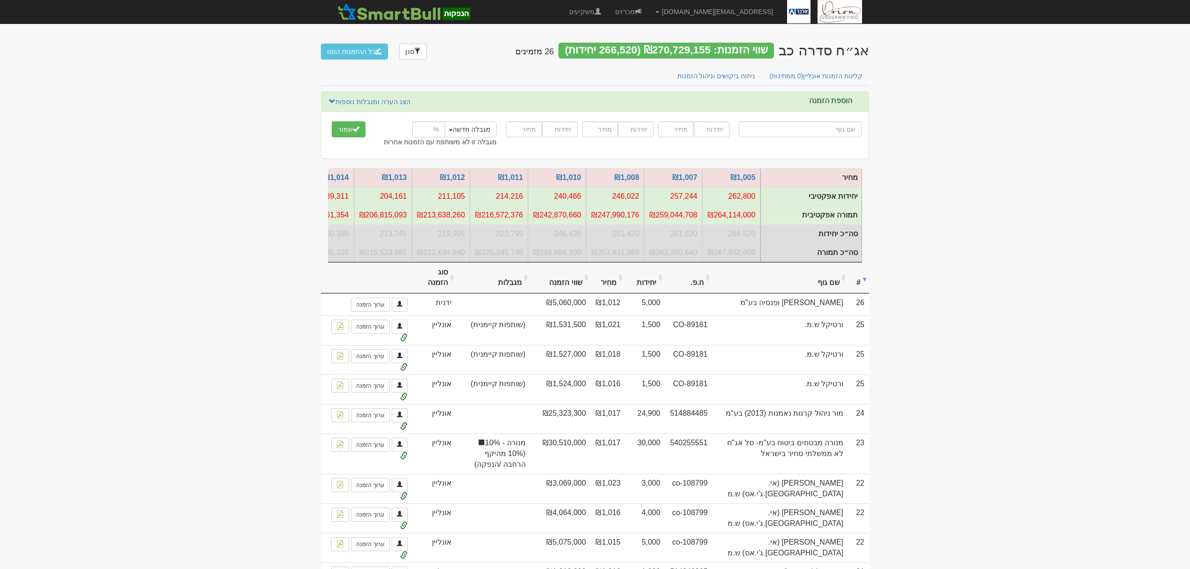
click at [825, 287] on th "שם גוף" at bounding box center [780, 277] width 136 height 31
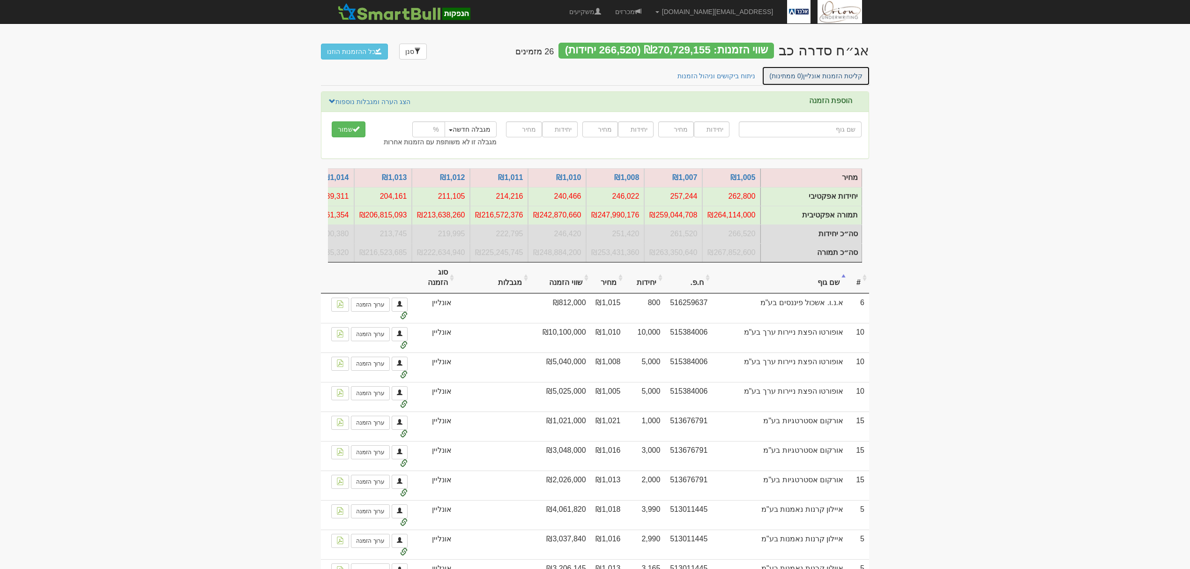
click at [814, 77] on link "קליטת הזמנות אונליין (0 ממתינות)" at bounding box center [816, 76] width 108 height 20
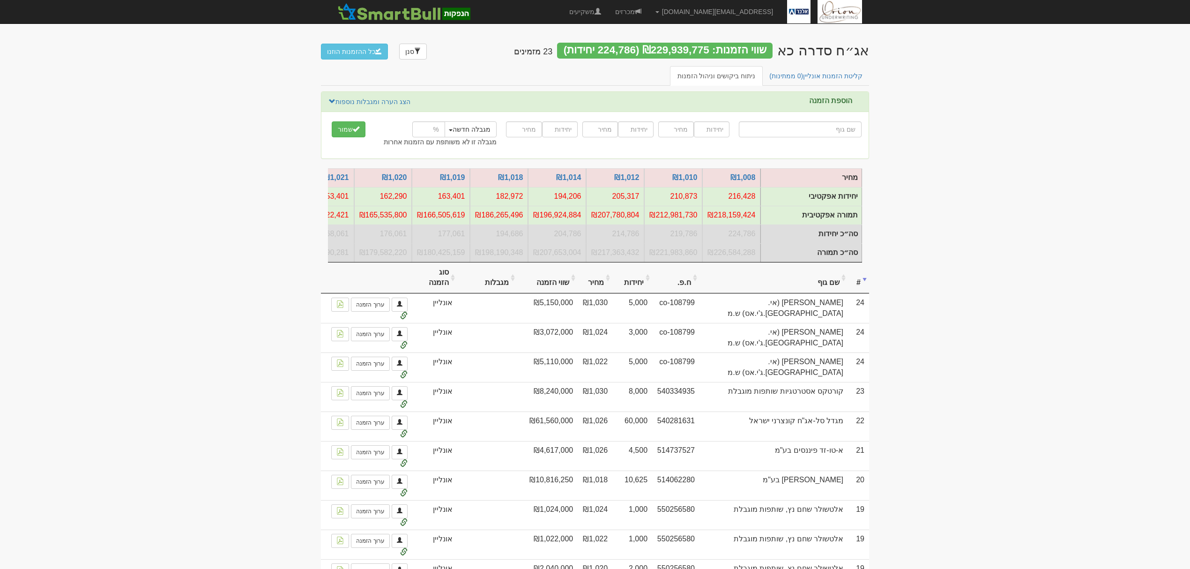
click at [837, 292] on th "שם גוף" at bounding box center [774, 277] width 149 height 31
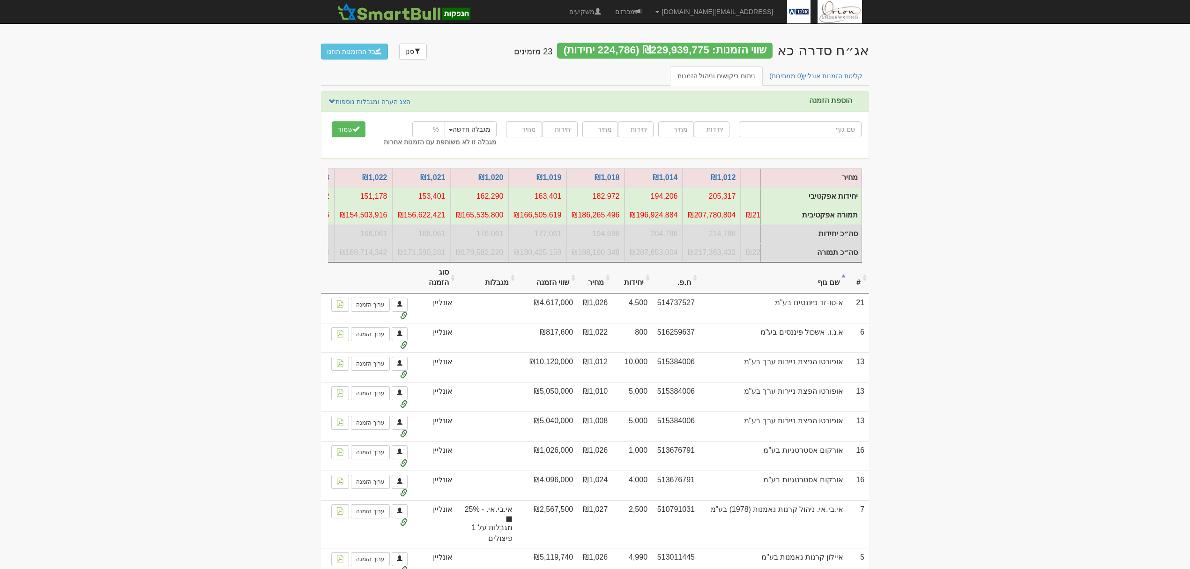
scroll to position [0, -99]
click at [776, 68] on link "קליטת הזמנות אונליין (0 ממתינות)" at bounding box center [816, 76] width 108 height 20
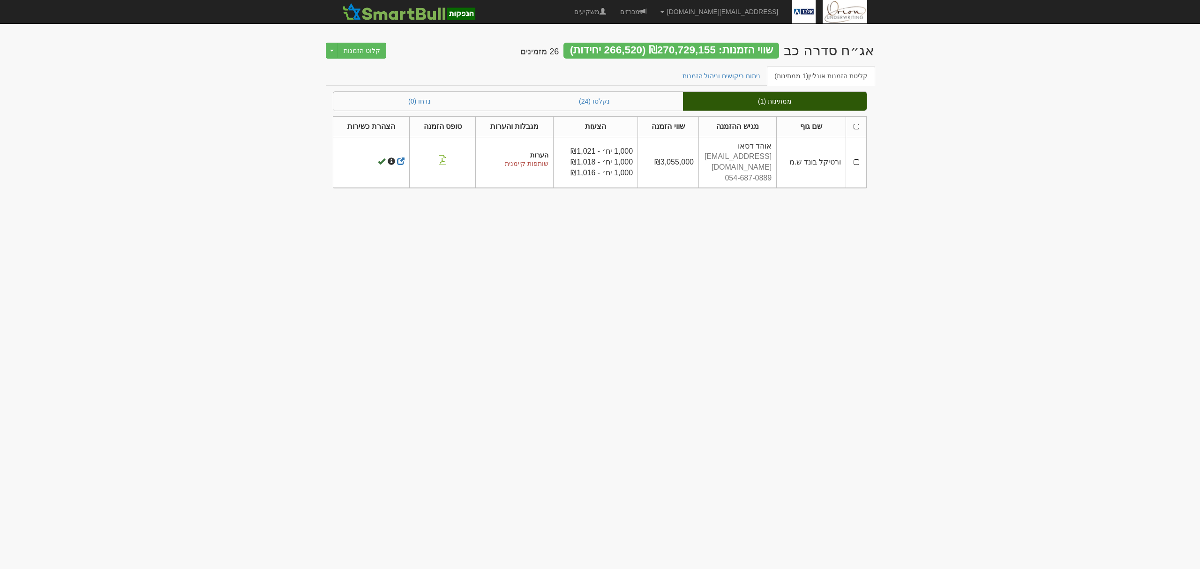
click at [859, 122] on th at bounding box center [856, 126] width 21 height 21
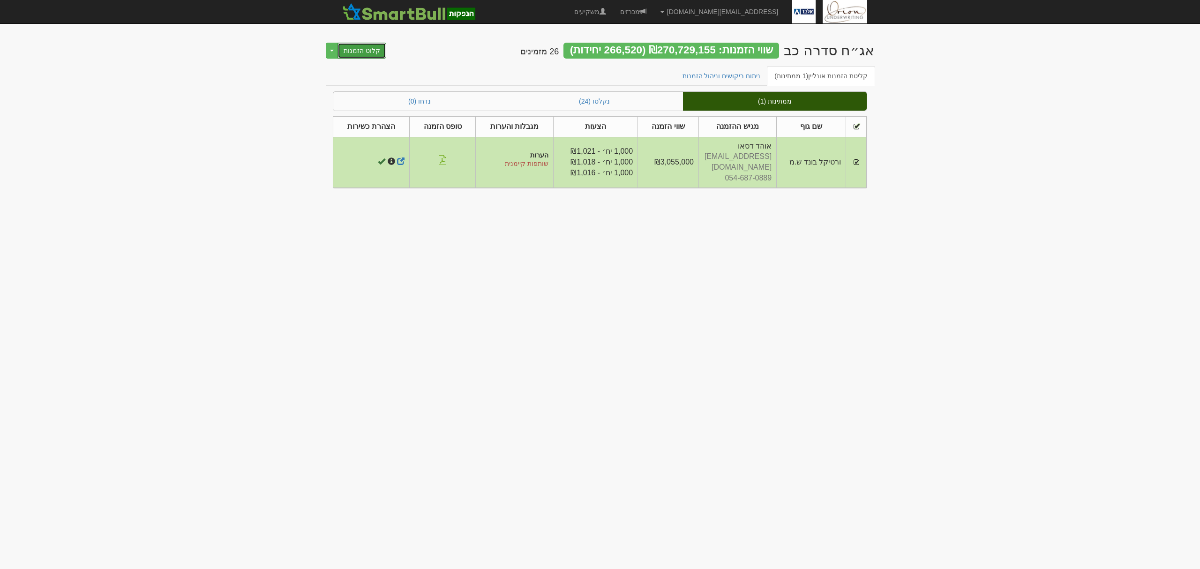
click at [359, 50] on button "קלוט הזמנות" at bounding box center [361, 51] width 49 height 16
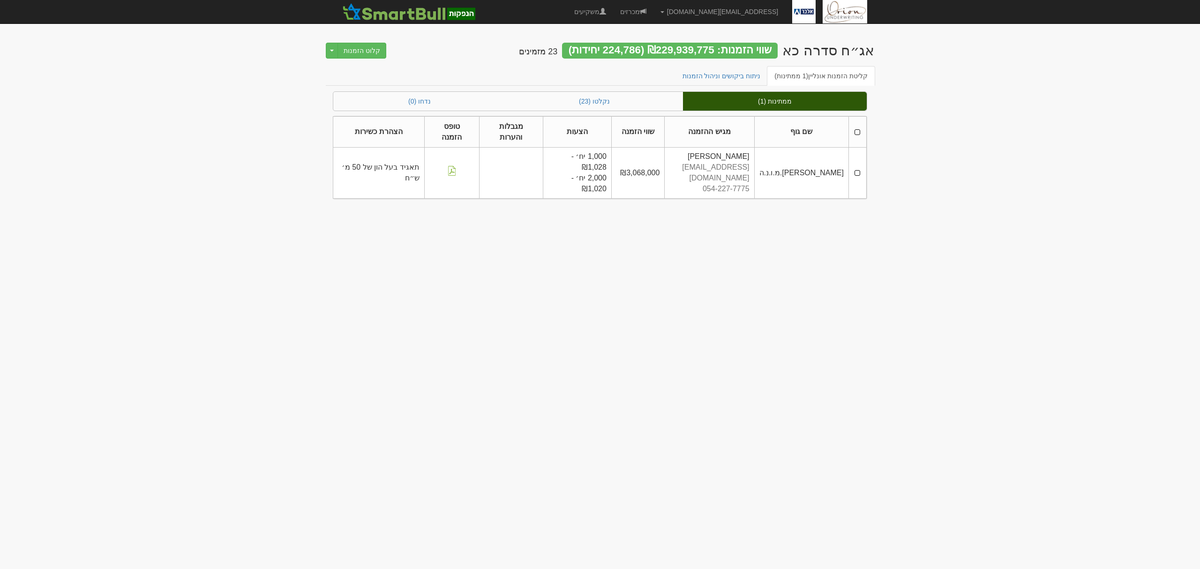
click at [860, 124] on th at bounding box center [857, 131] width 18 height 31
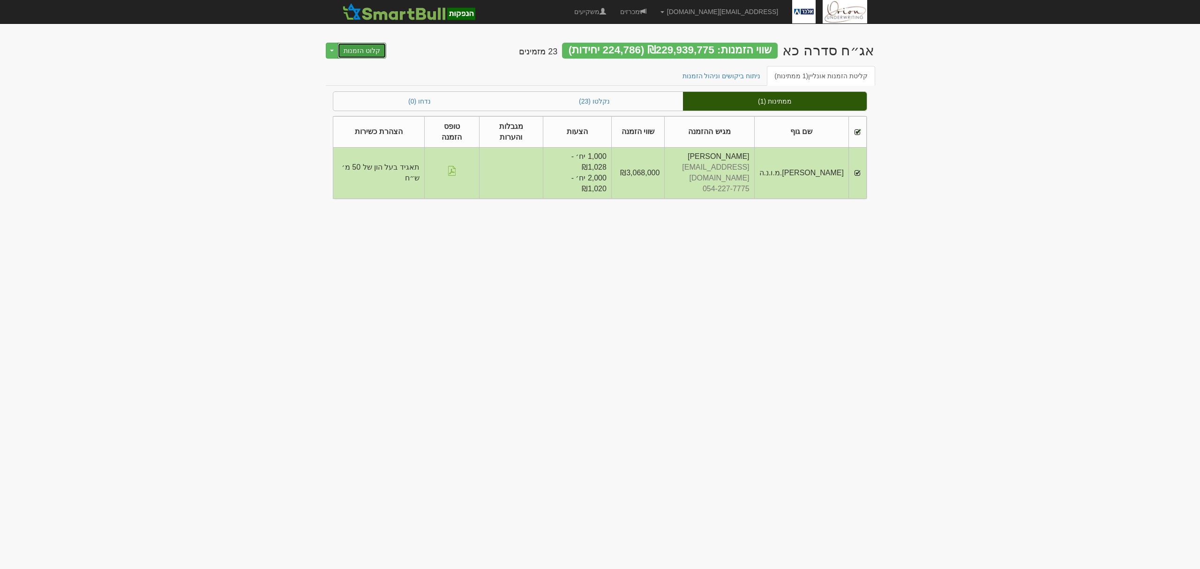
click at [368, 54] on button "קלוט הזמנות" at bounding box center [361, 51] width 49 height 16
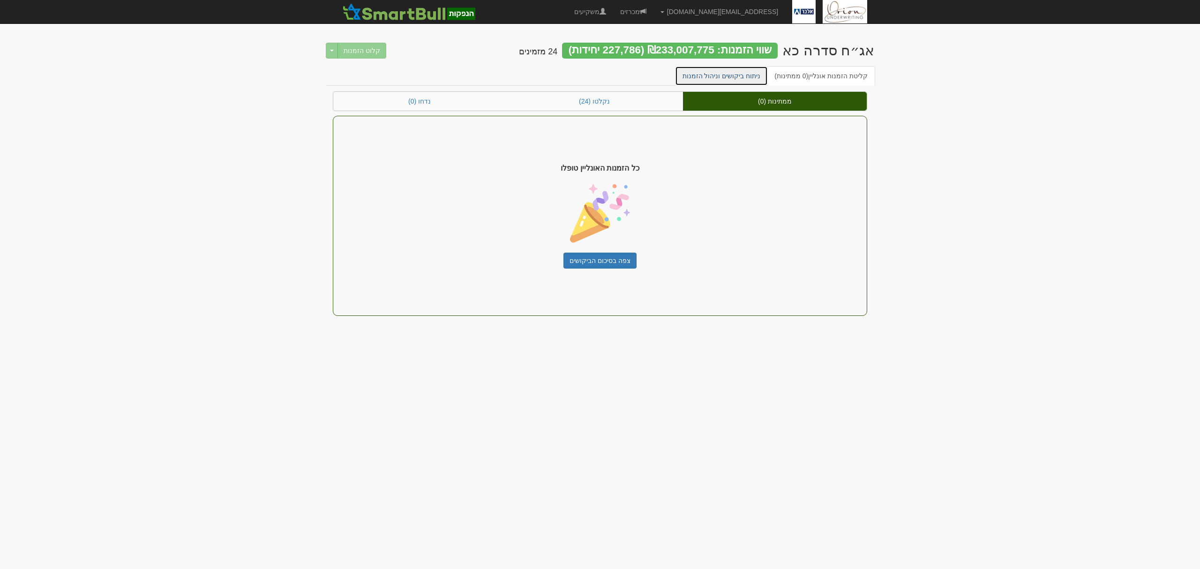
click at [731, 71] on link "ניתוח ביקושים וניהול הזמנות" at bounding box center [721, 76] width 93 height 20
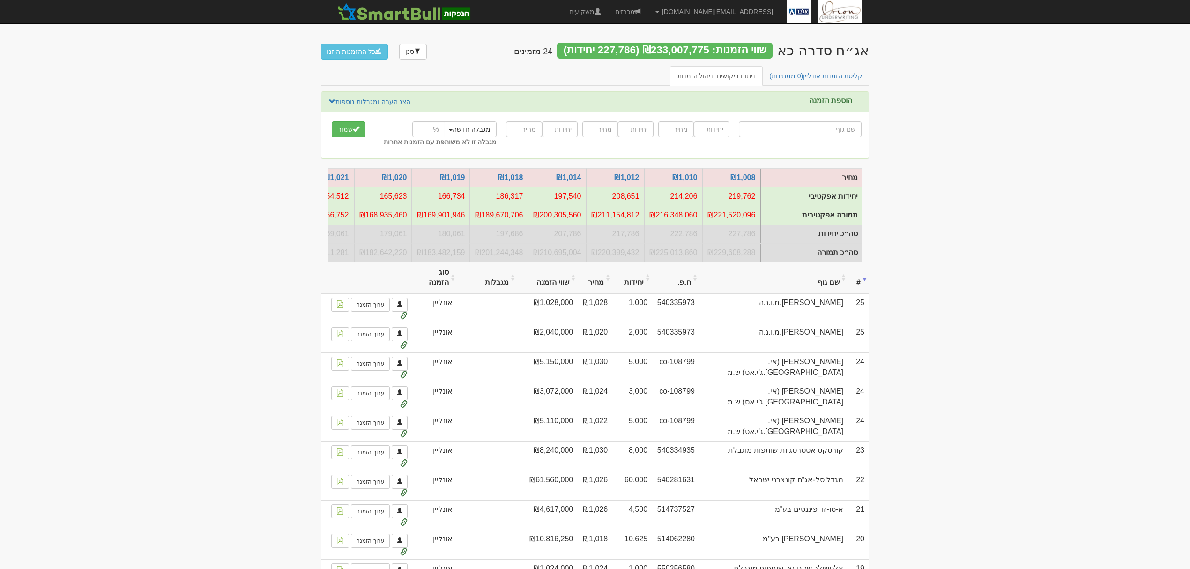
click at [811, 289] on th "שם גוף" at bounding box center [774, 277] width 149 height 31
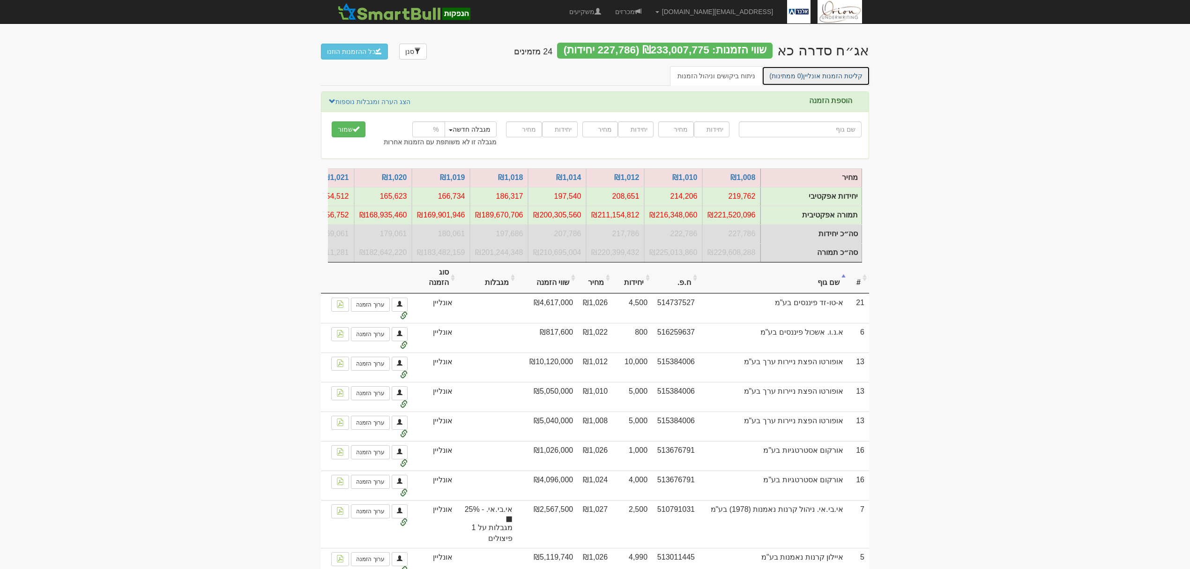
click at [844, 73] on link "קליטת הזמנות אונליין (0 ממתינות)" at bounding box center [816, 76] width 108 height 20
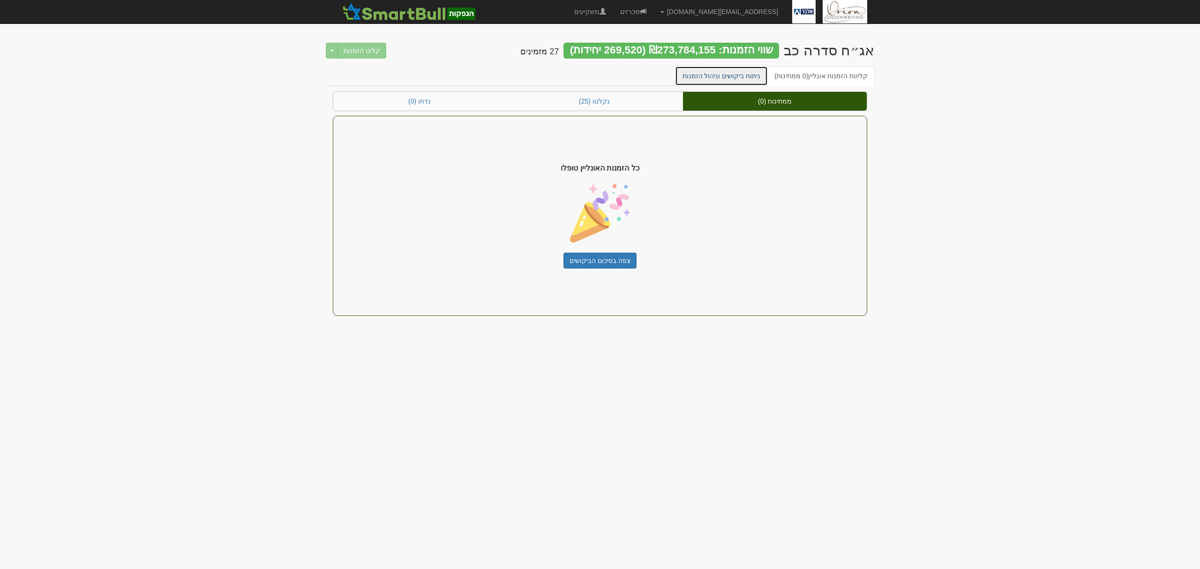
click at [724, 72] on link "ניתוח ביקושים וניהול הזמנות" at bounding box center [721, 76] width 93 height 20
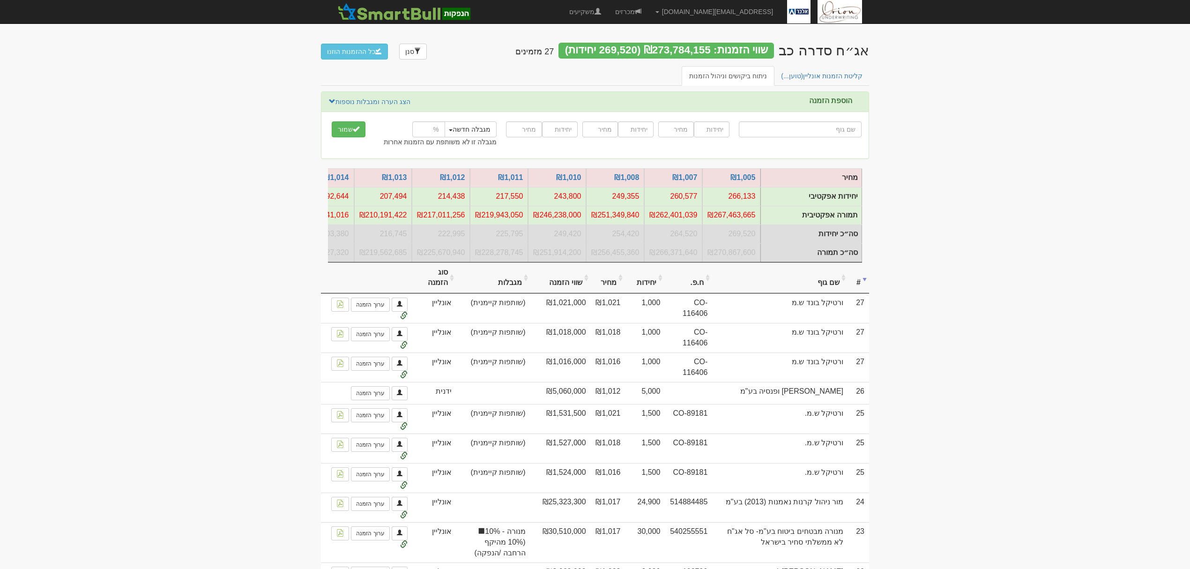
click at [838, 294] on th "שם גוף" at bounding box center [780, 277] width 136 height 31
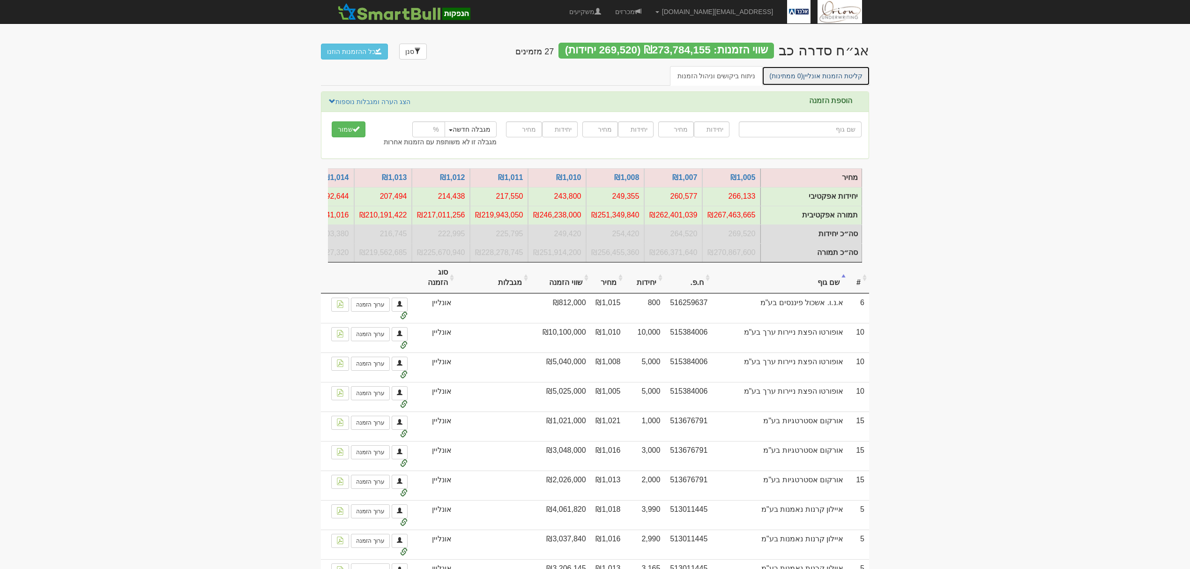
click at [846, 68] on link "קליטת הזמנות אונליין (0 ממתינות)" at bounding box center [816, 76] width 108 height 20
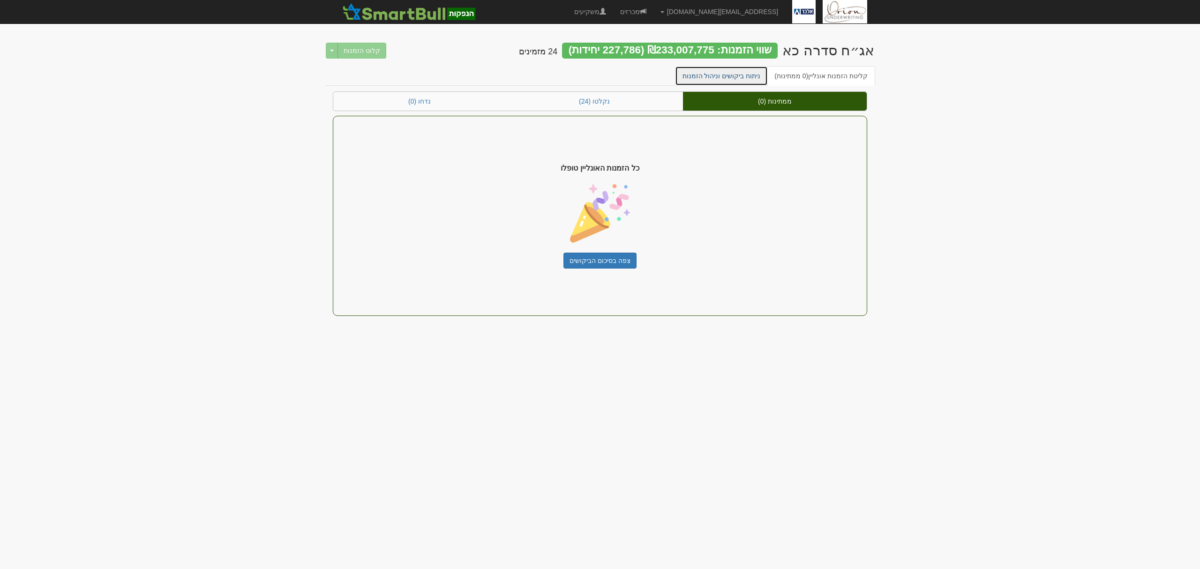
click at [735, 81] on link "ניתוח ביקושים וניהול הזמנות" at bounding box center [721, 76] width 93 height 20
click at [732, 74] on link "ניתוח ביקושים וניהול הזמנות" at bounding box center [721, 76] width 93 height 20
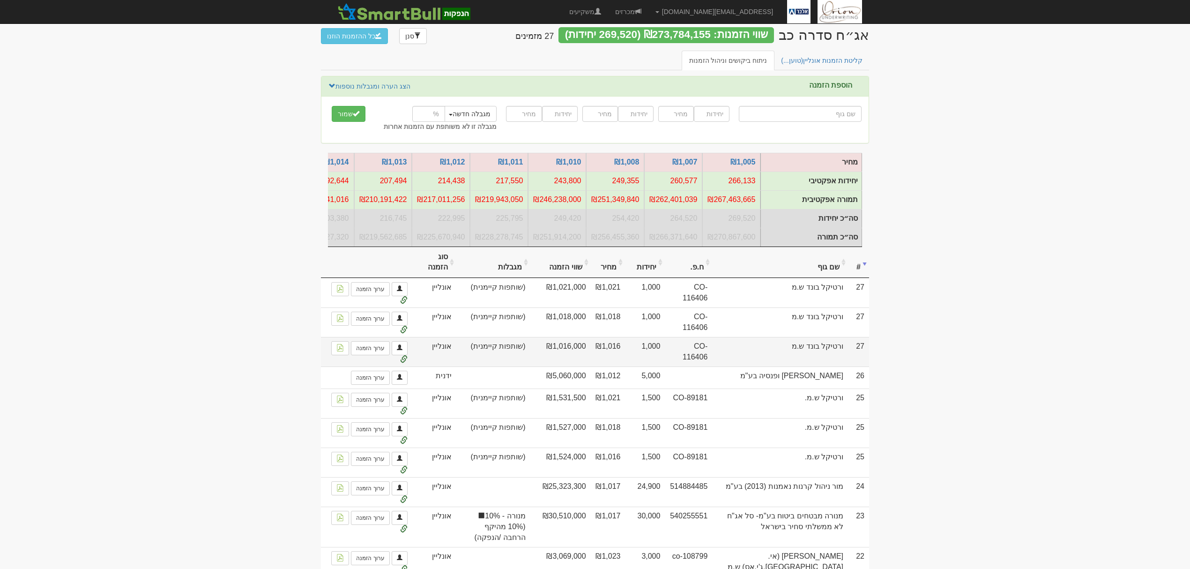
scroll to position [62, 0]
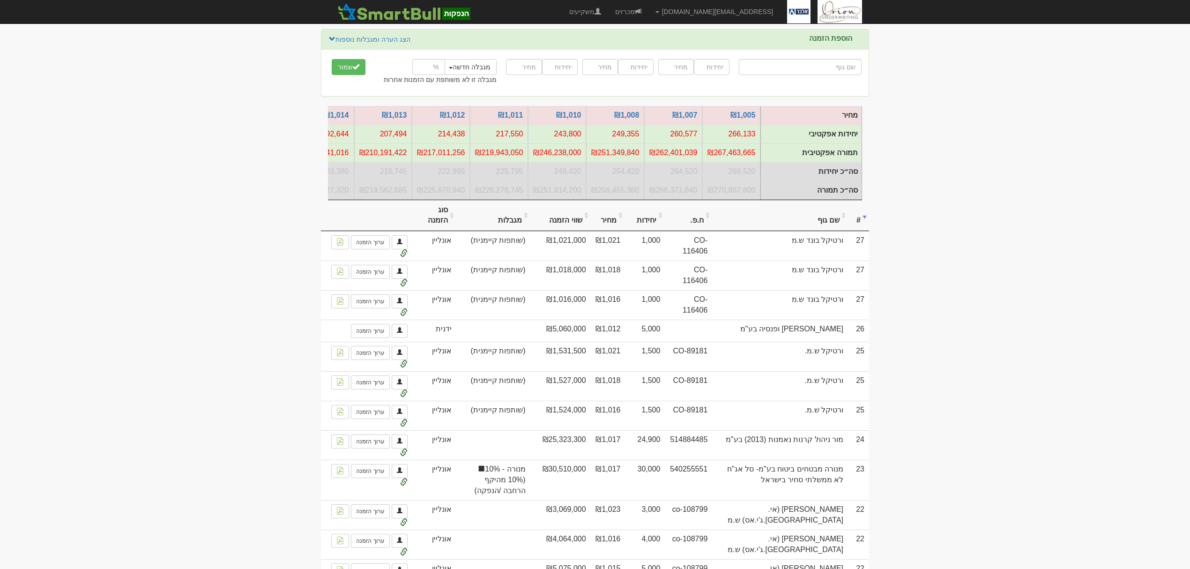
click at [823, 222] on th "שם גוף" at bounding box center [780, 215] width 136 height 31
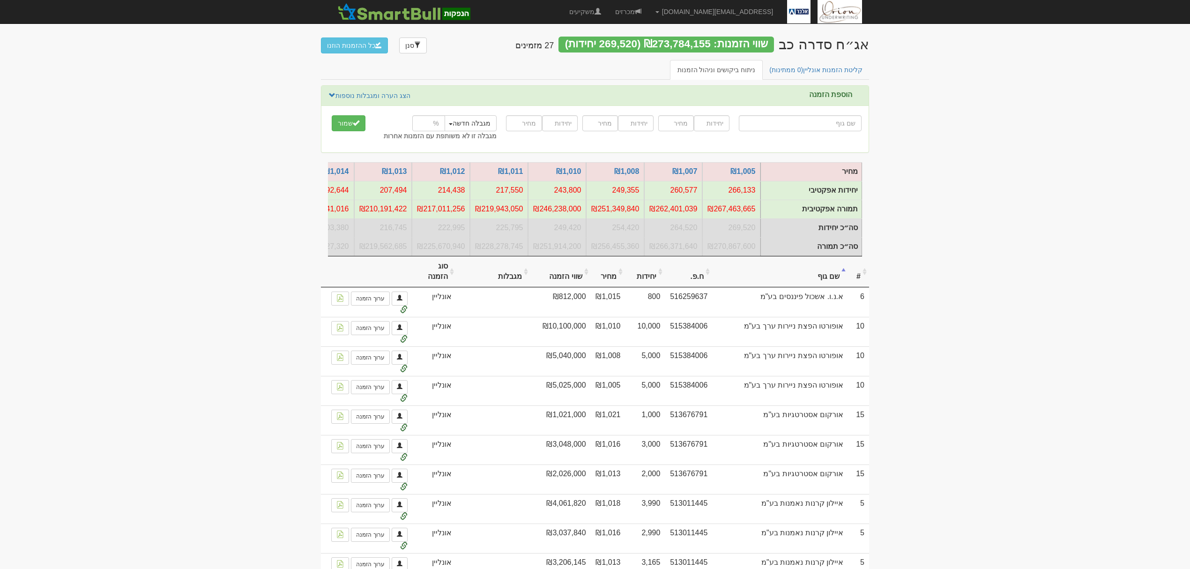
scroll to position [0, 0]
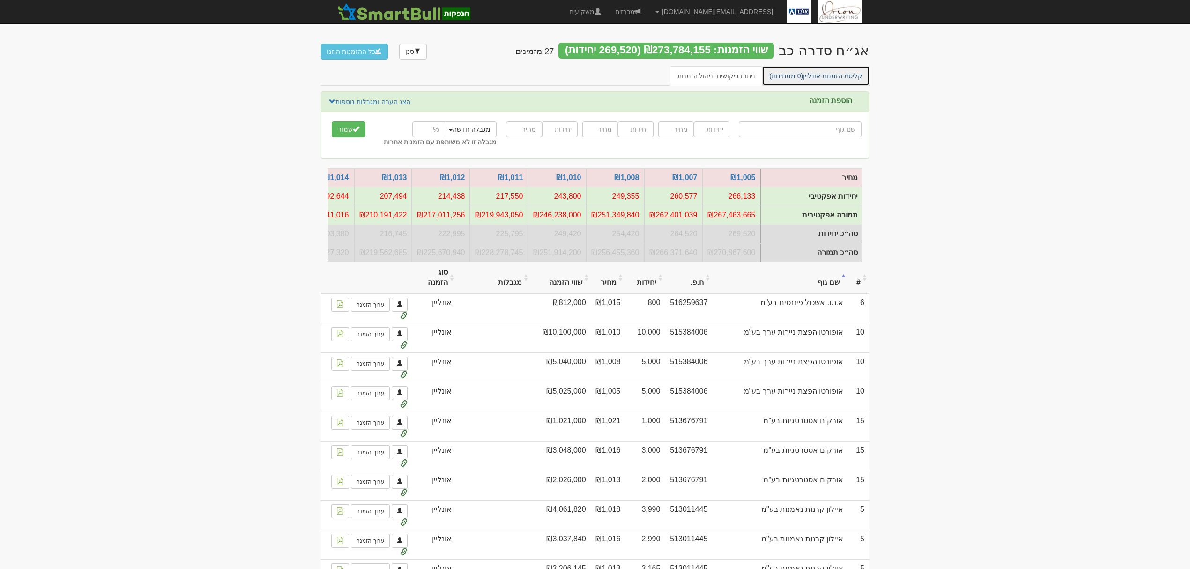
click at [842, 75] on link "קליטת הזמנות אונליין (0 ממתינות)" at bounding box center [816, 76] width 108 height 20
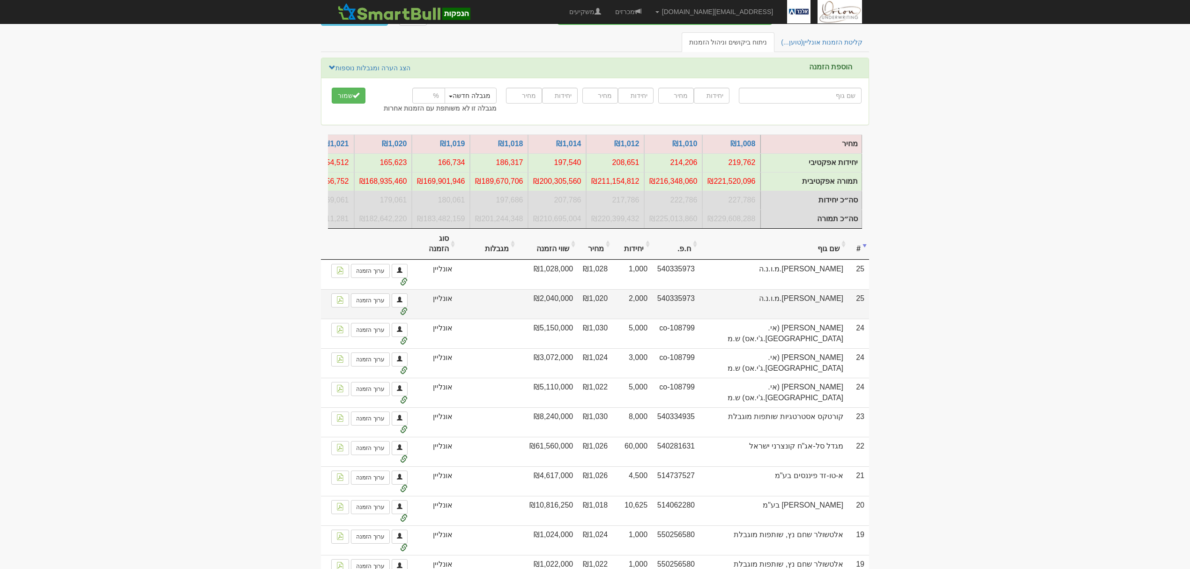
scroll to position [62, 0]
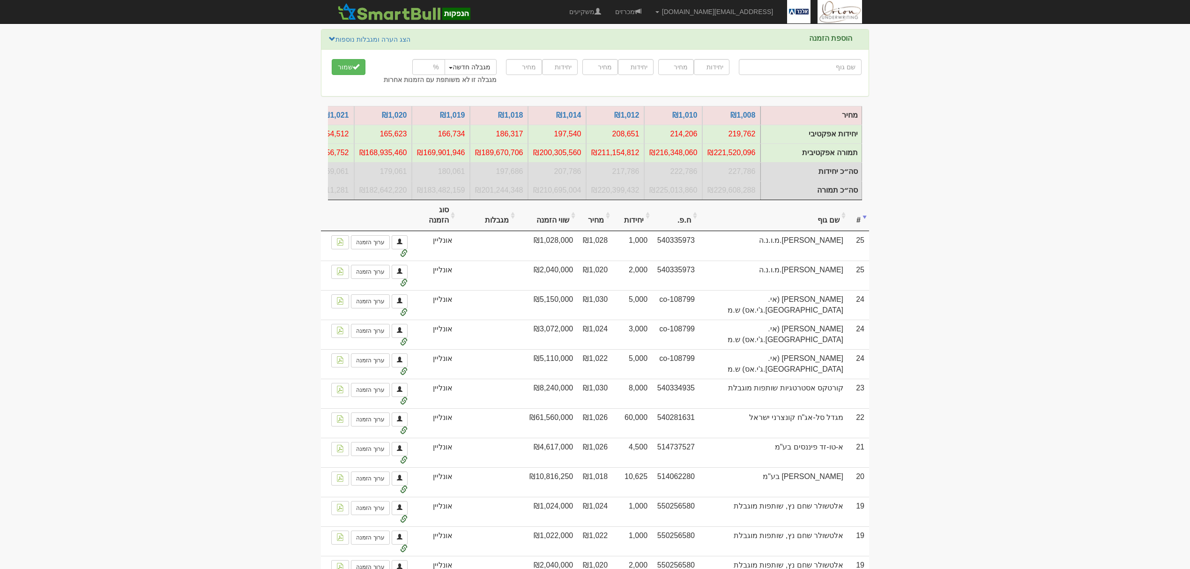
click at [837, 232] on th "שם גוף" at bounding box center [774, 215] width 149 height 31
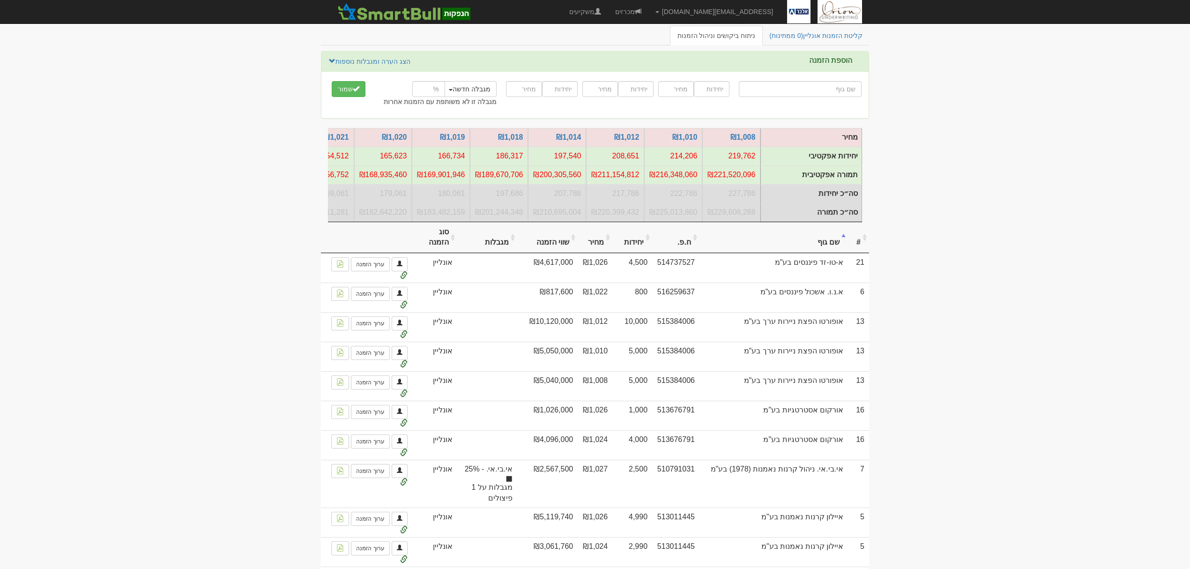
scroll to position [0, 0]
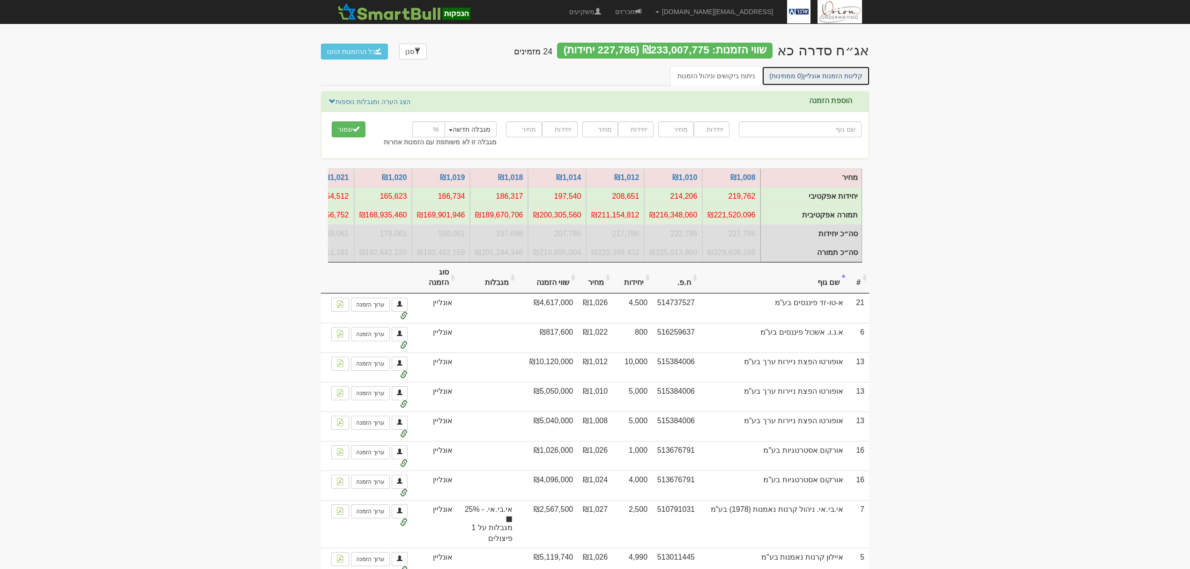
click at [800, 72] on span "(0 ממתינות)" at bounding box center [787, 75] width 34 height 7
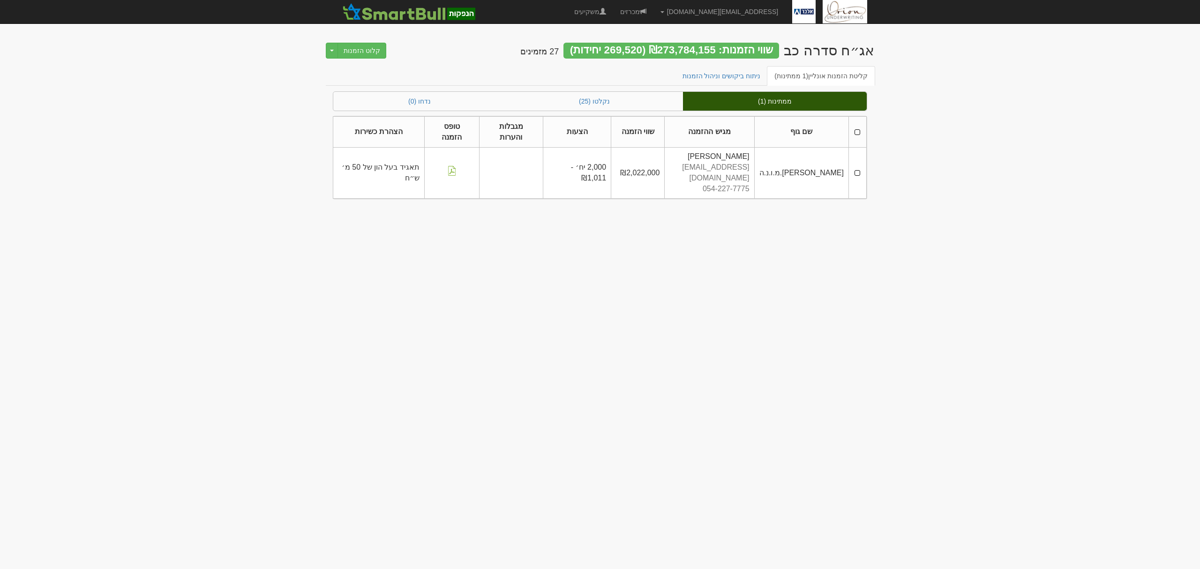
click at [860, 127] on th at bounding box center [857, 131] width 18 height 31
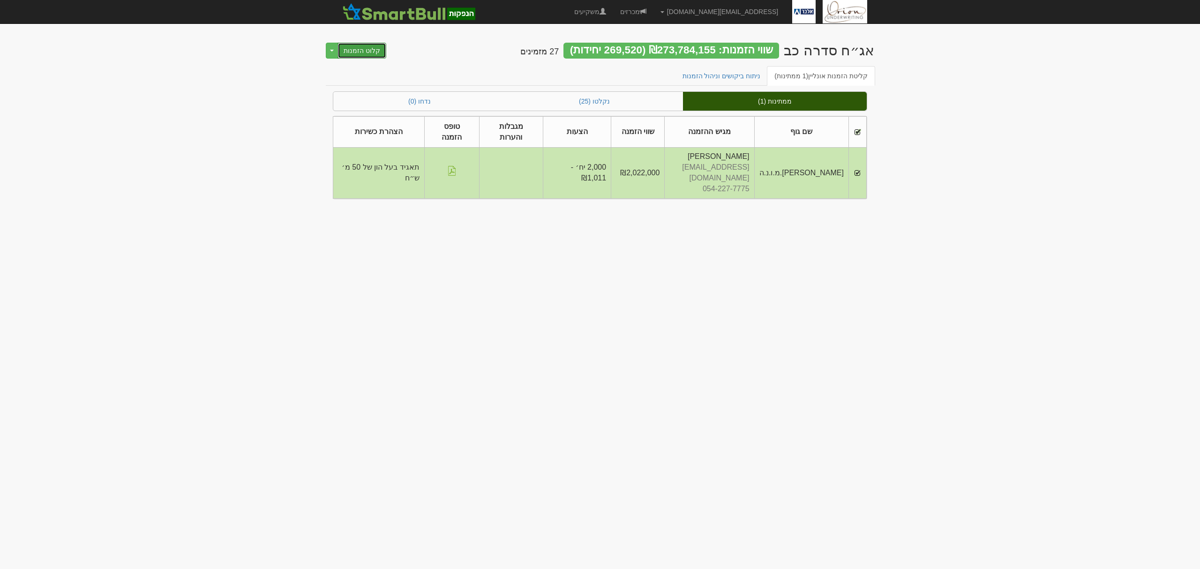
click at [364, 54] on button "קלוט הזמנות" at bounding box center [361, 51] width 49 height 16
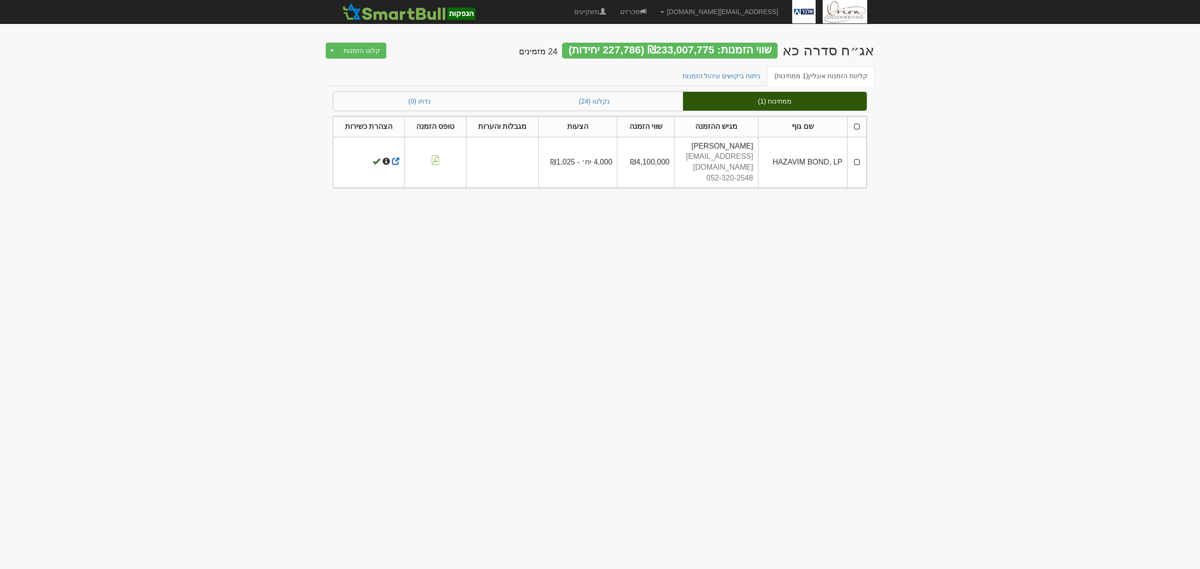
click at [855, 124] on th at bounding box center [856, 126] width 19 height 21
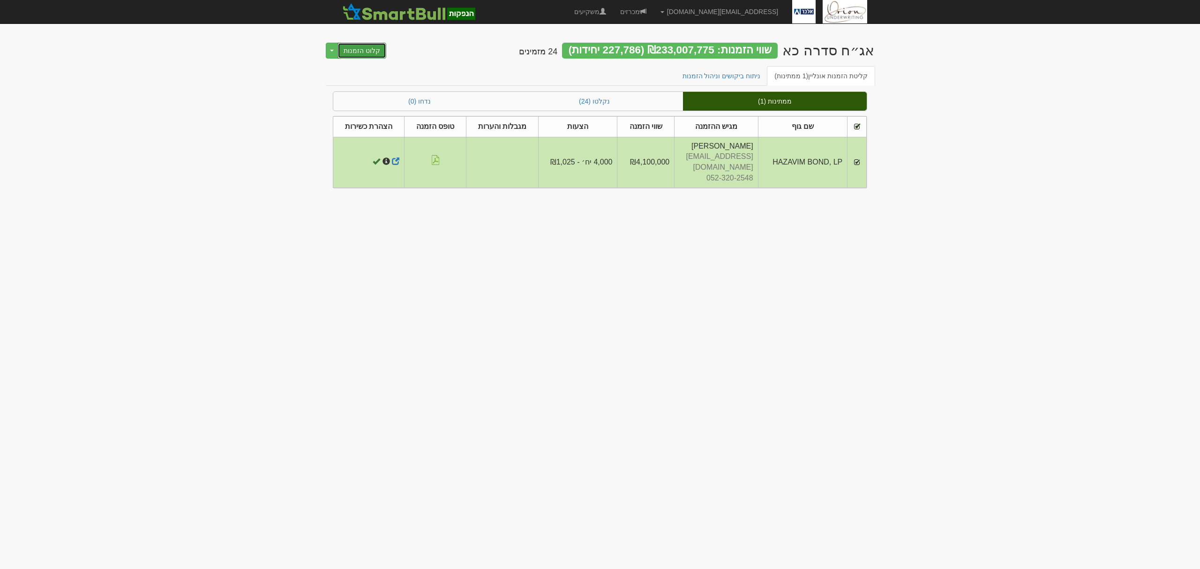
click at [377, 51] on button "קלוט הזמנות" at bounding box center [361, 51] width 49 height 16
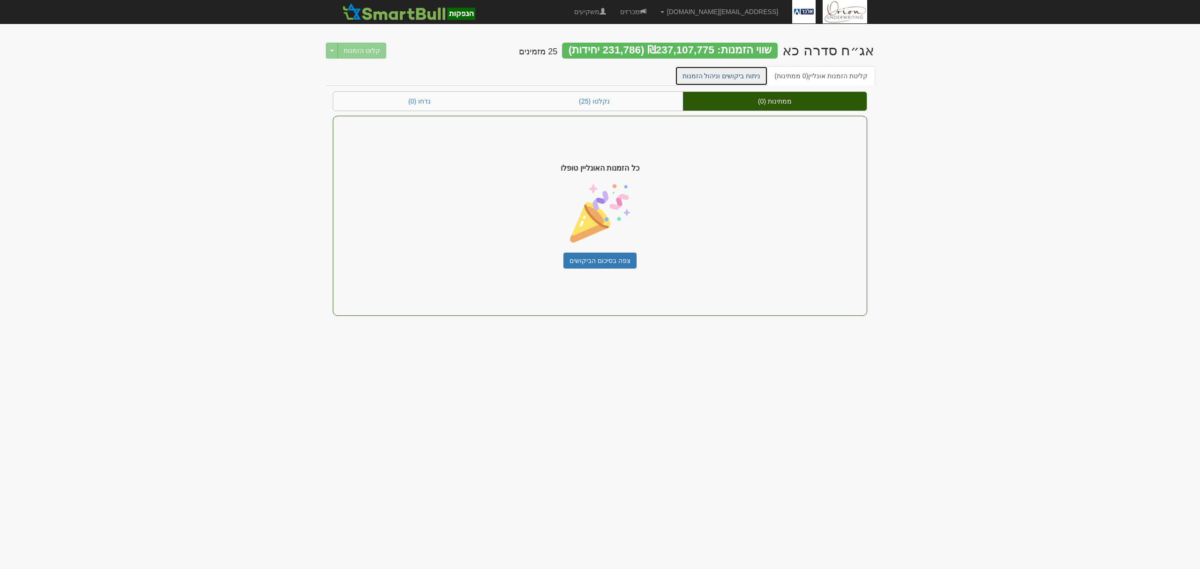
click at [737, 81] on link "ניתוח ביקושים וניהול הזמנות" at bounding box center [721, 76] width 93 height 20
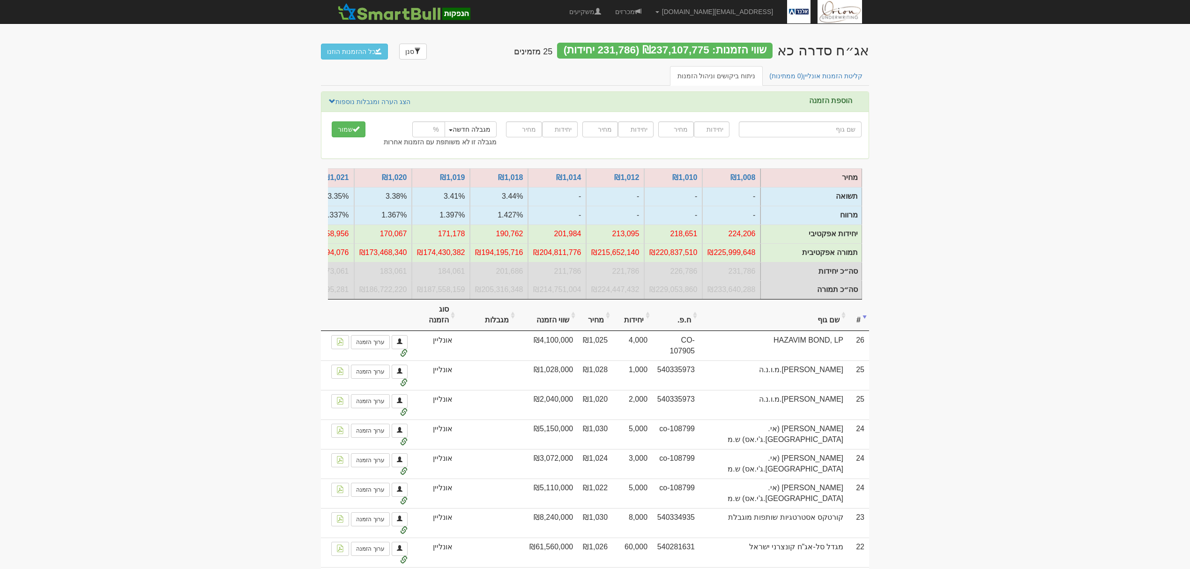
click at [819, 129] on input "text" at bounding box center [800, 129] width 123 height 16
type input "v"
type input "ה"
type input "הפניקס השקעות ופיננסים"
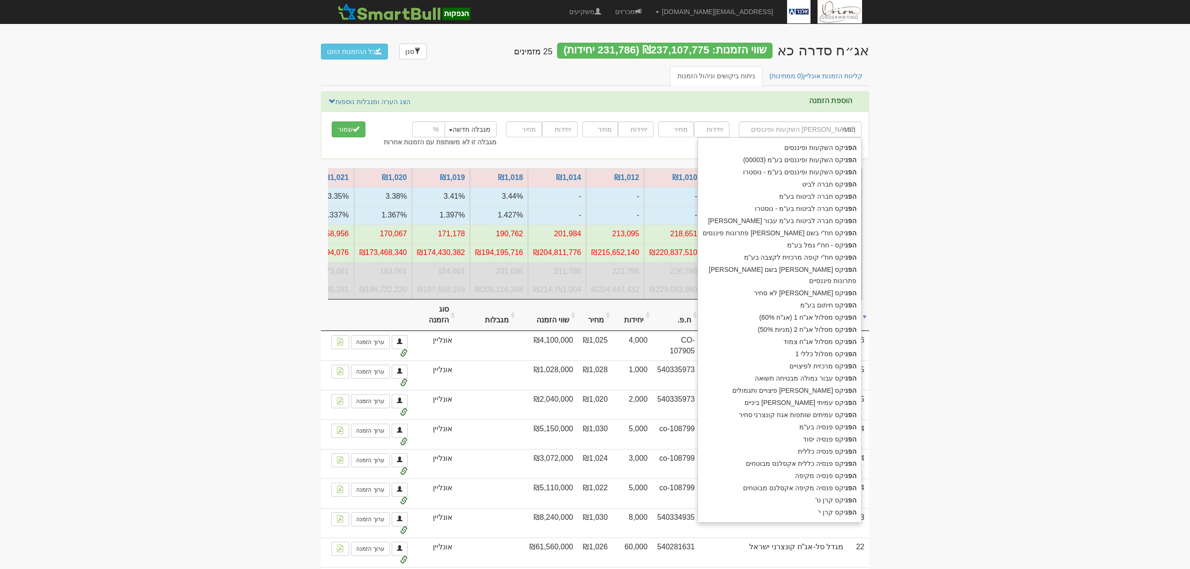
type input "הפניק"
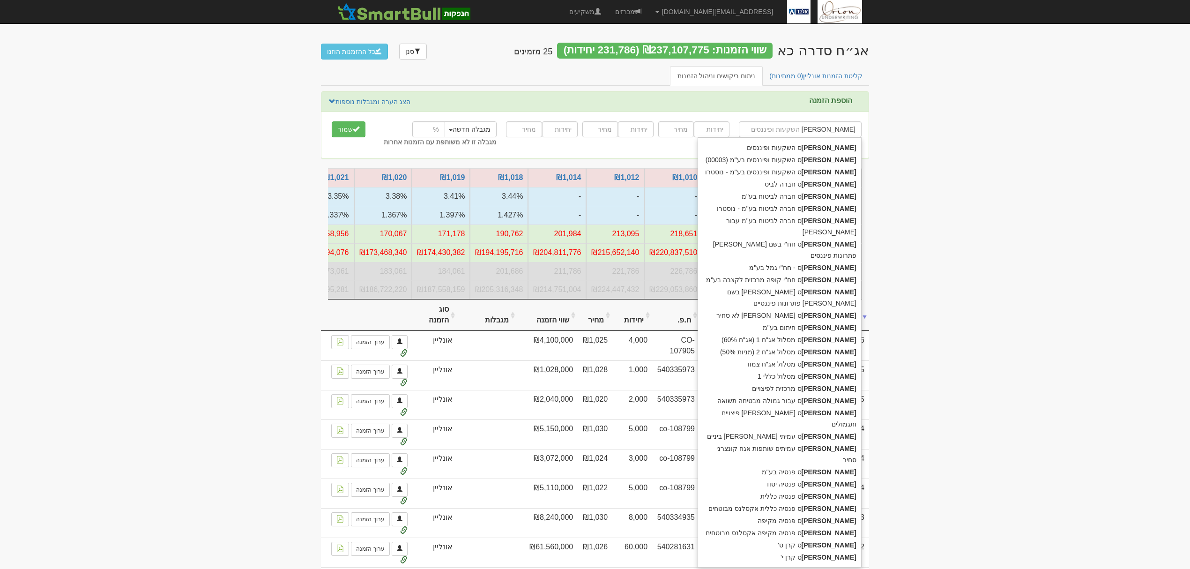
type input "הפניקב"
type input "[PERSON_NAME] השקעות ופיננסים"
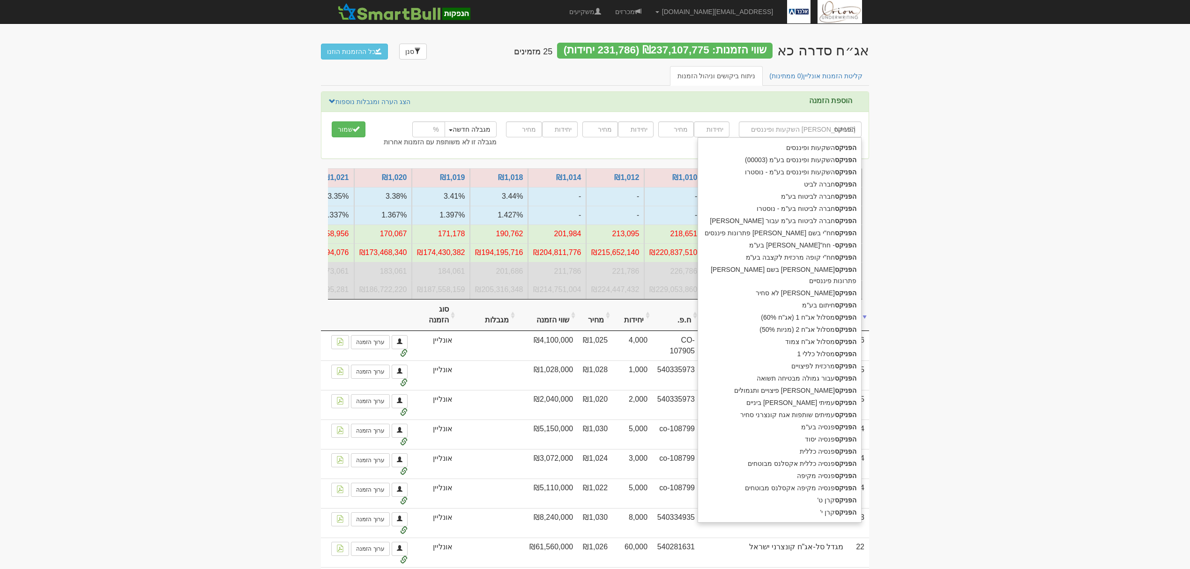
type input "הפניקס"
type input "הפניקס ח"
type input "הפניקס חברה לביט"
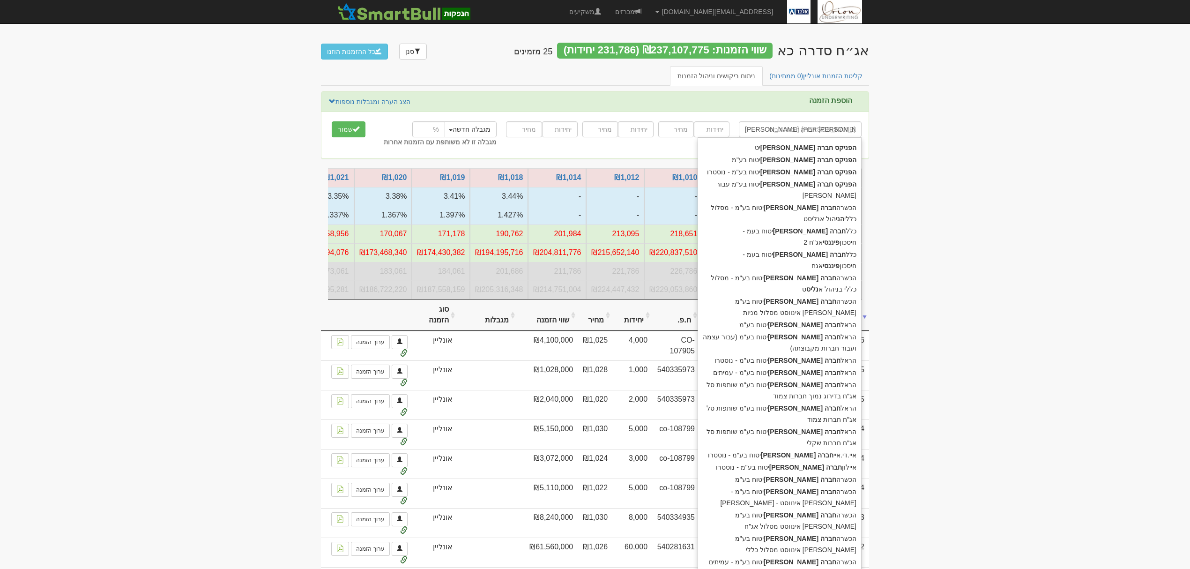
type input "הפניקס חברה לבי"
type input "הפניקס חברה לביט"
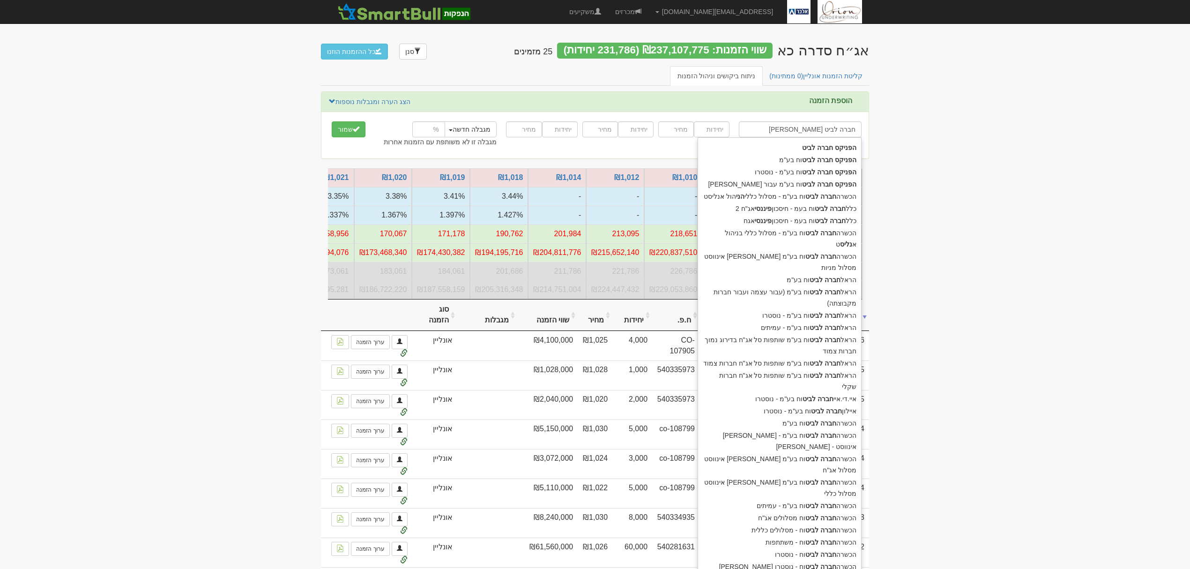
type input "הפניקס חברה לביטוח בע"מ"
type input "הפניקס חברה לביטו"
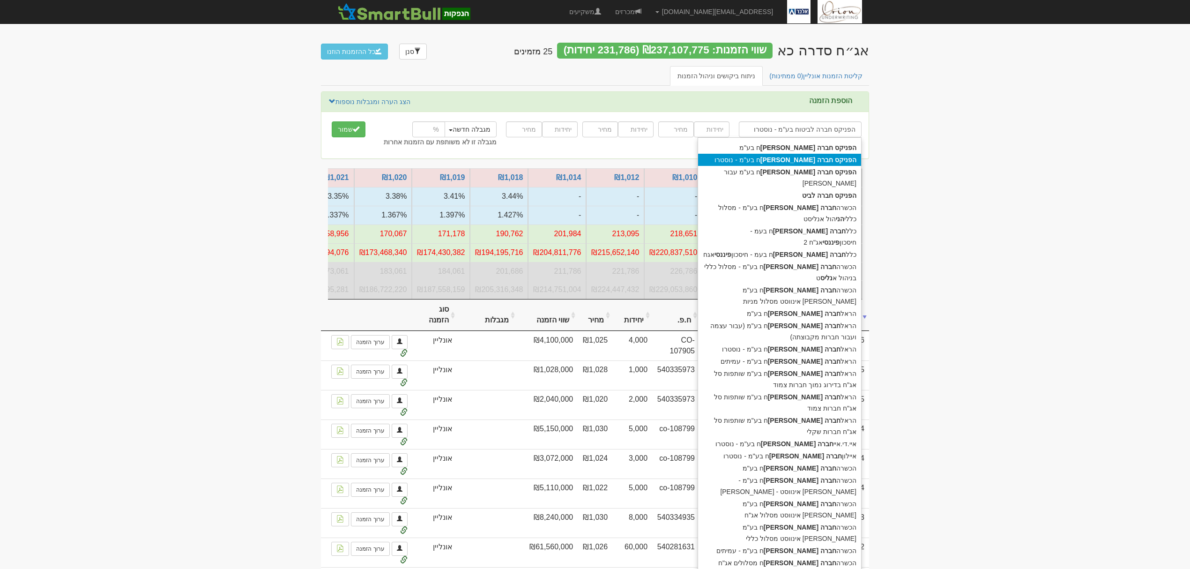
type input "הפניקס חברה לביטוח בע"מ - נוסטרו"
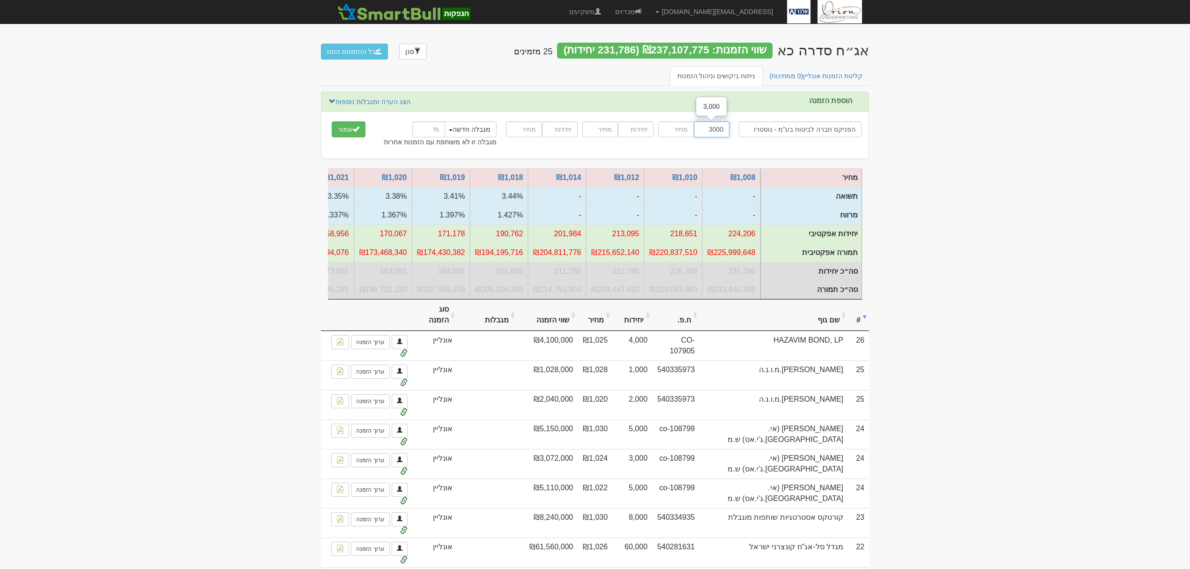
type input "3000"
type input "1025"
click at [332, 121] on button "שמור" at bounding box center [349, 129] width 34 height 16
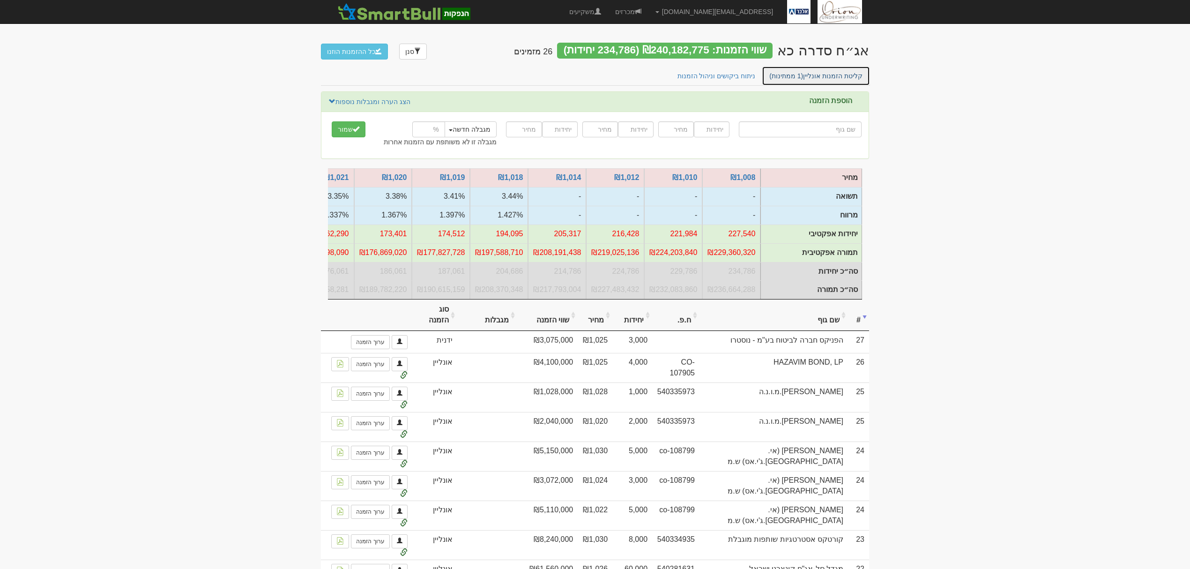
click at [808, 72] on link "קליטת הזמנות אונליין (1 ממתינות)" at bounding box center [816, 76] width 108 height 20
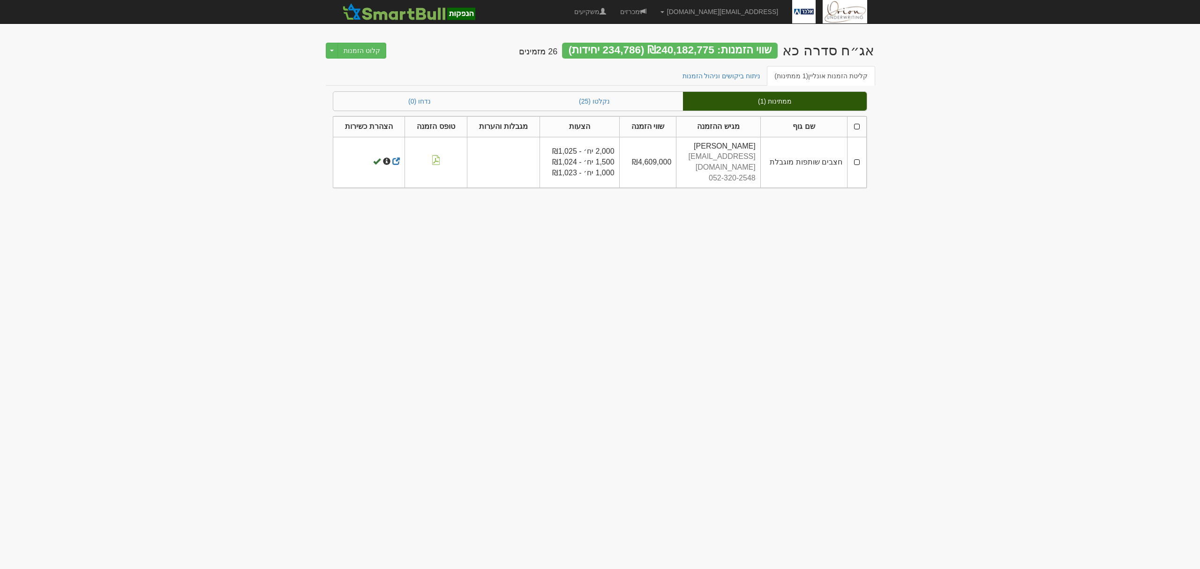
click at [852, 127] on th at bounding box center [856, 126] width 19 height 21
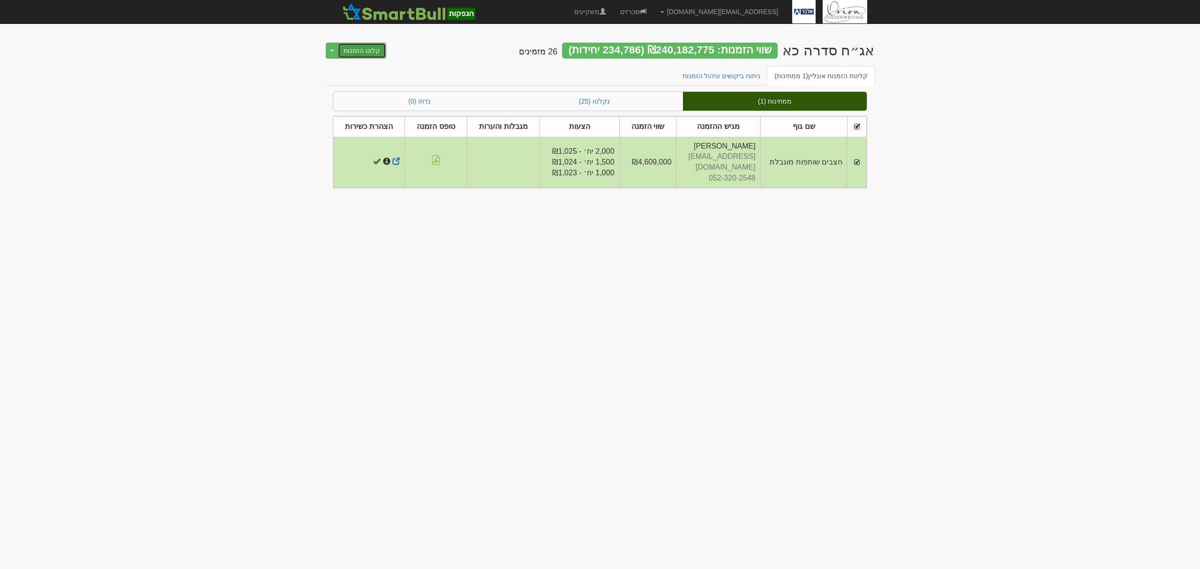
click at [370, 48] on button "קלוט הזמנות" at bounding box center [361, 51] width 49 height 16
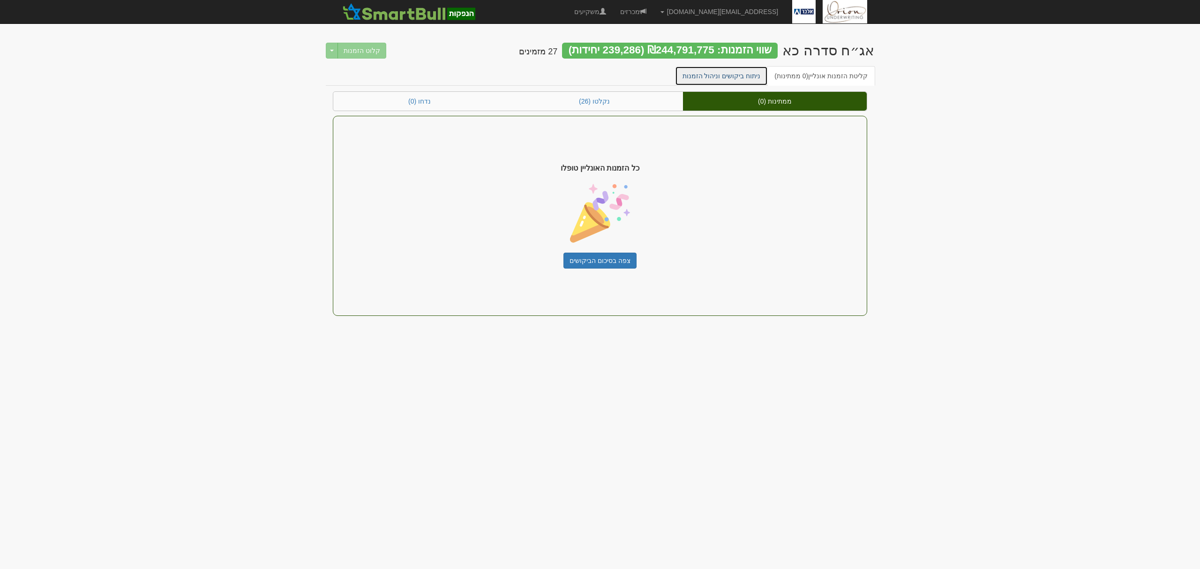
click at [763, 74] on link "ניתוח ביקושים וניהול הזמנות" at bounding box center [721, 76] width 93 height 20
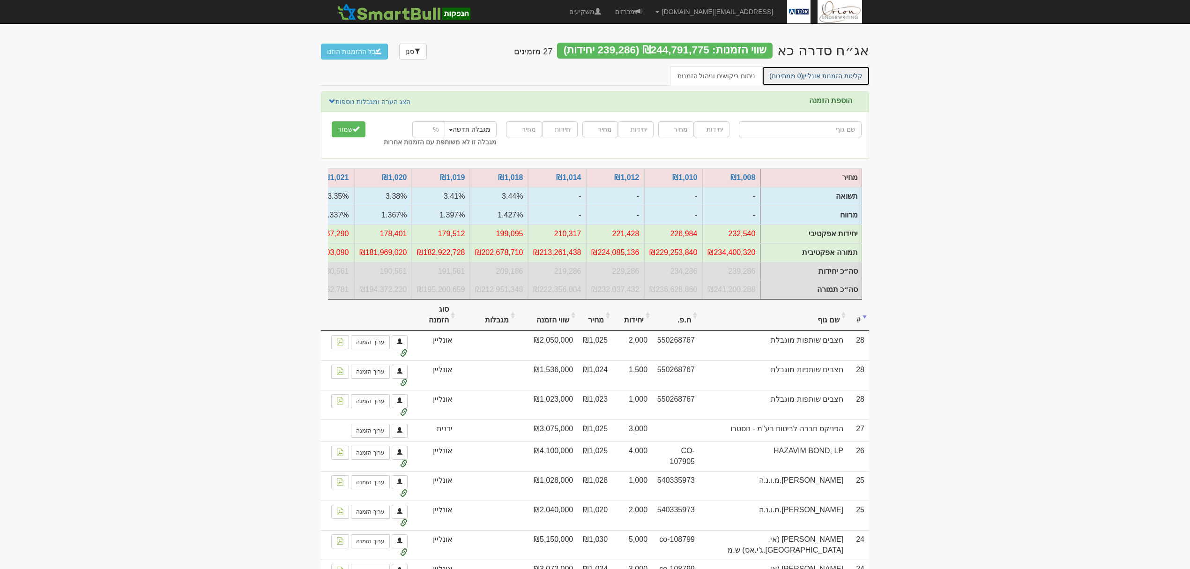
click at [803, 79] on span "(0 ממתינות)" at bounding box center [787, 75] width 34 height 7
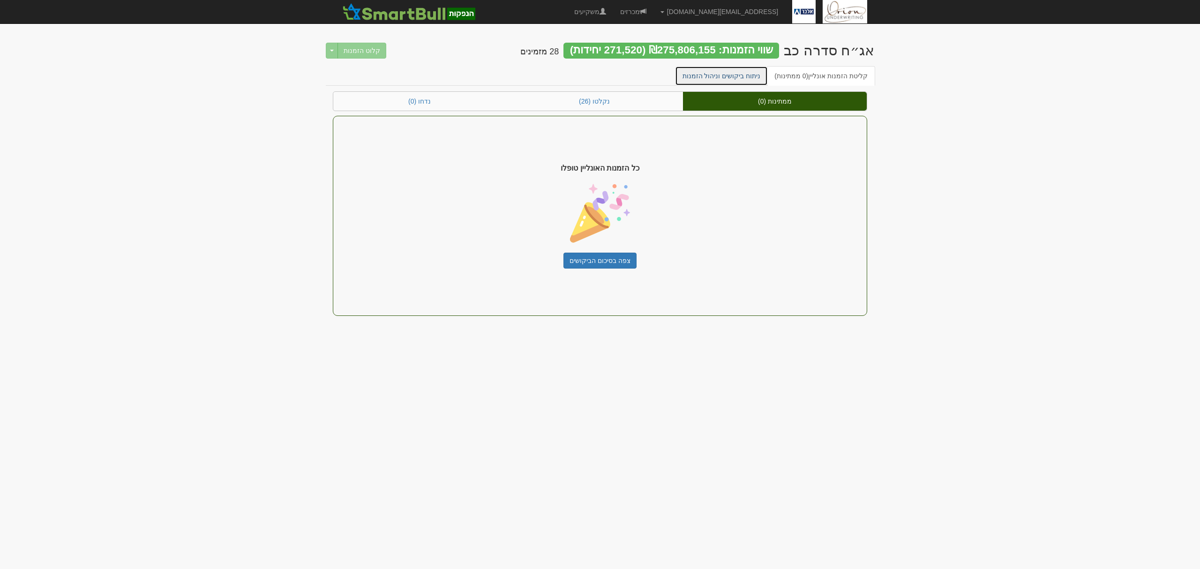
click at [750, 73] on link "ניתוח ביקושים וניהול הזמנות" at bounding box center [721, 76] width 93 height 20
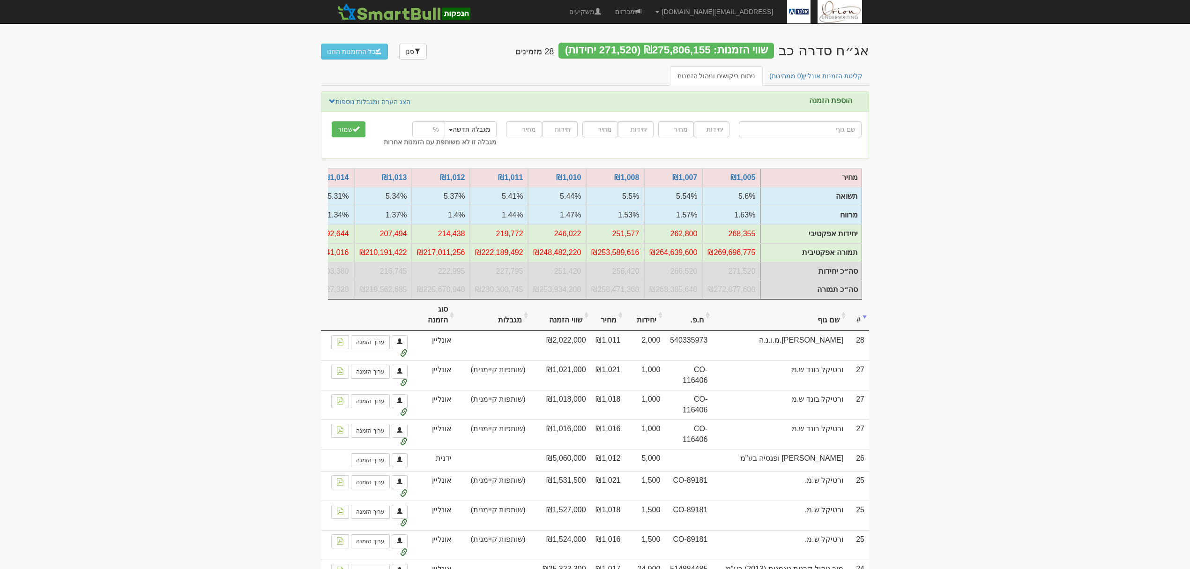
click at [812, 126] on input "text" at bounding box center [800, 129] width 123 height 16
type input "ה"
type input "הפניקס השקעות ופיננסים"
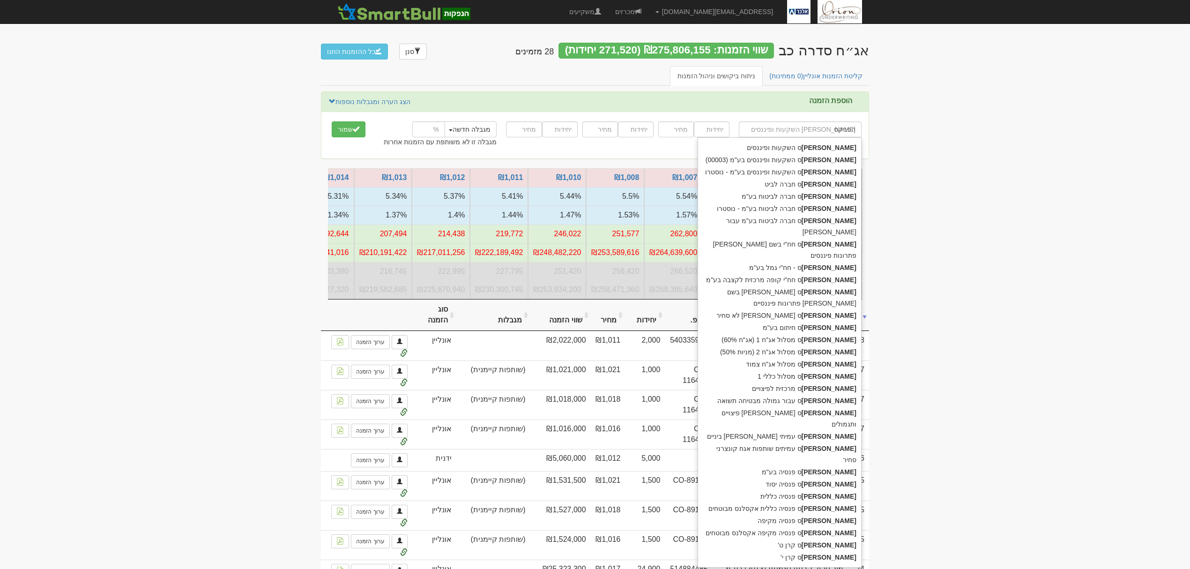
type input "הפניקס"
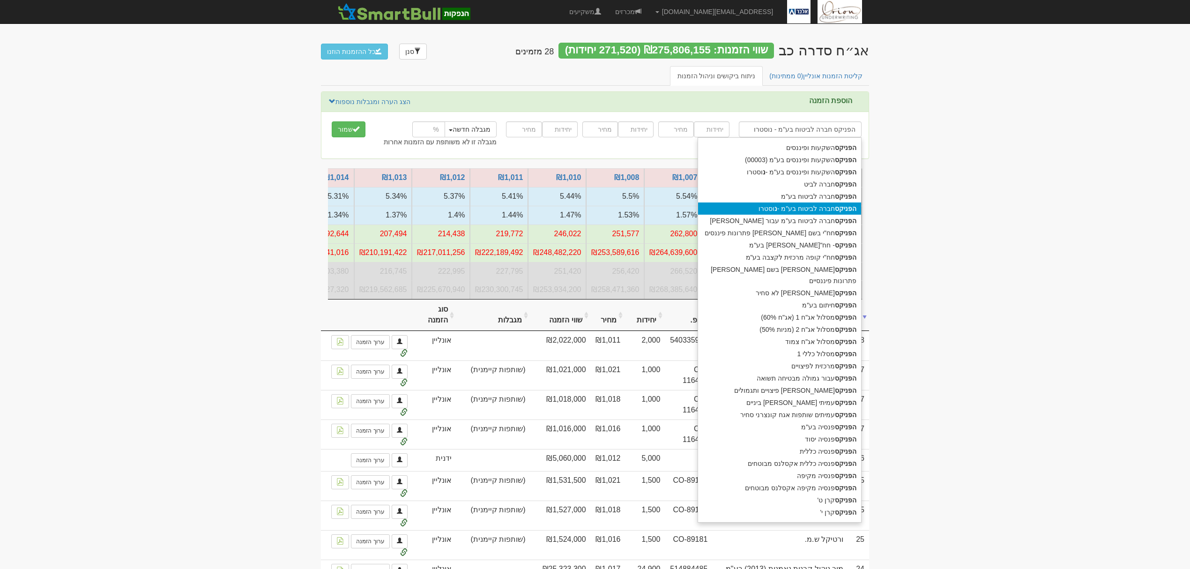
type input "הפניקס חברה לביטוח בע"מ - נוסטרו"
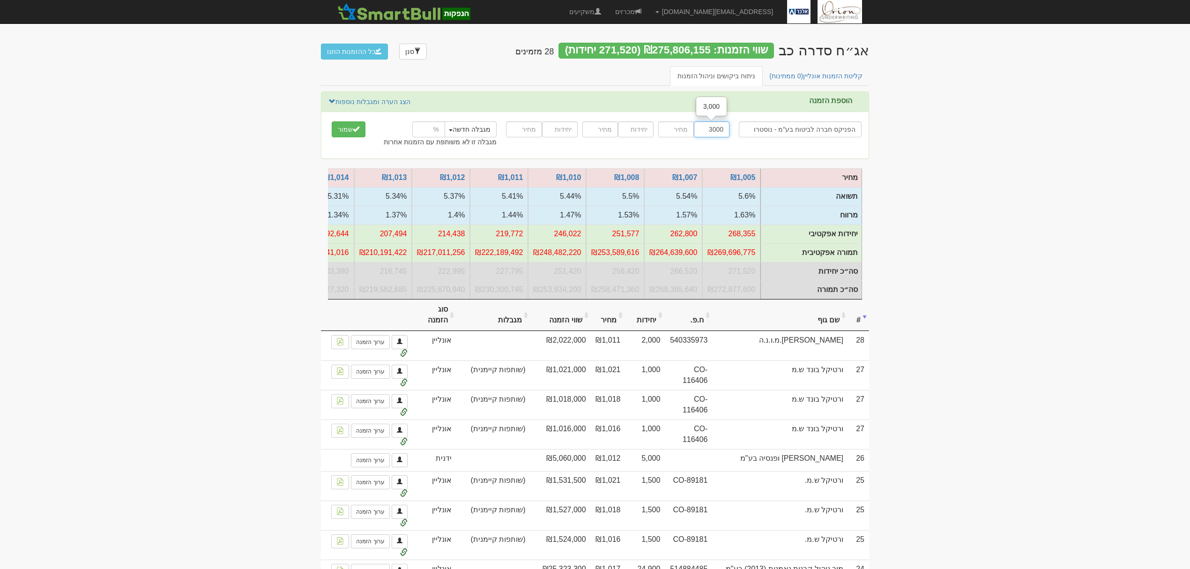
type input "3000"
type input "1018"
click at [332, 121] on button "שמור" at bounding box center [349, 129] width 34 height 16
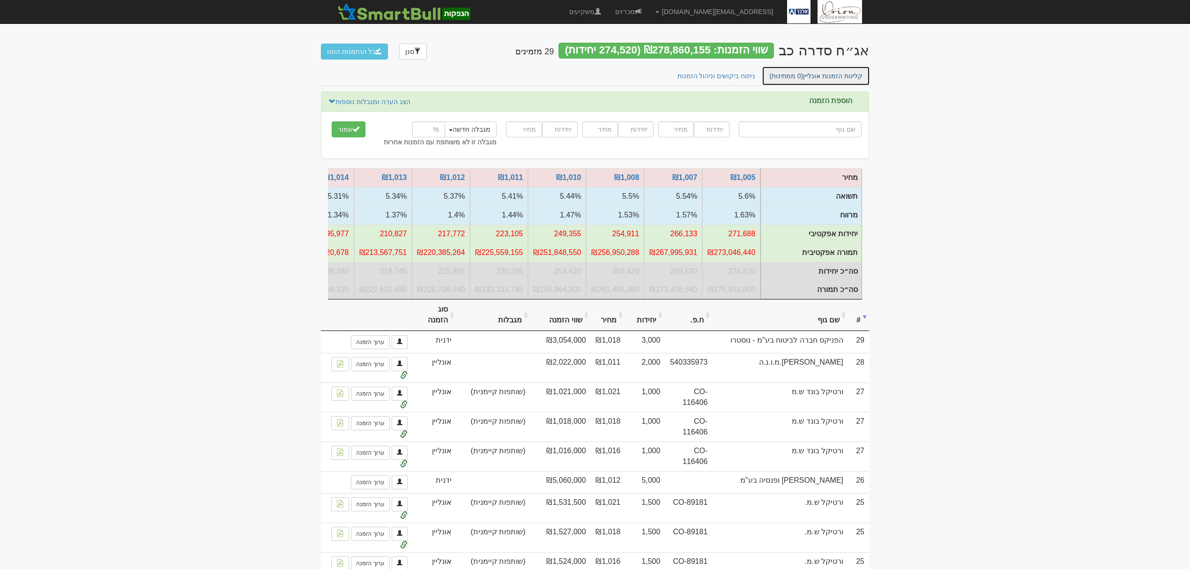
click at [796, 70] on link "קליטת הזמנות אונליין (0 ממתינות)" at bounding box center [816, 76] width 108 height 20
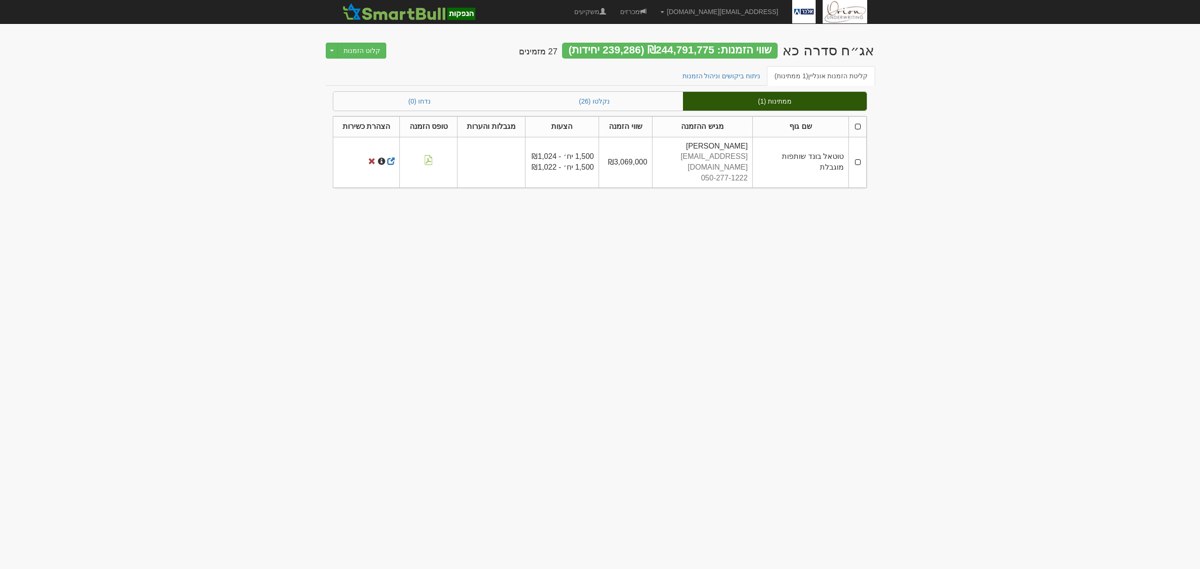
click at [860, 124] on th at bounding box center [858, 126] width 18 height 21
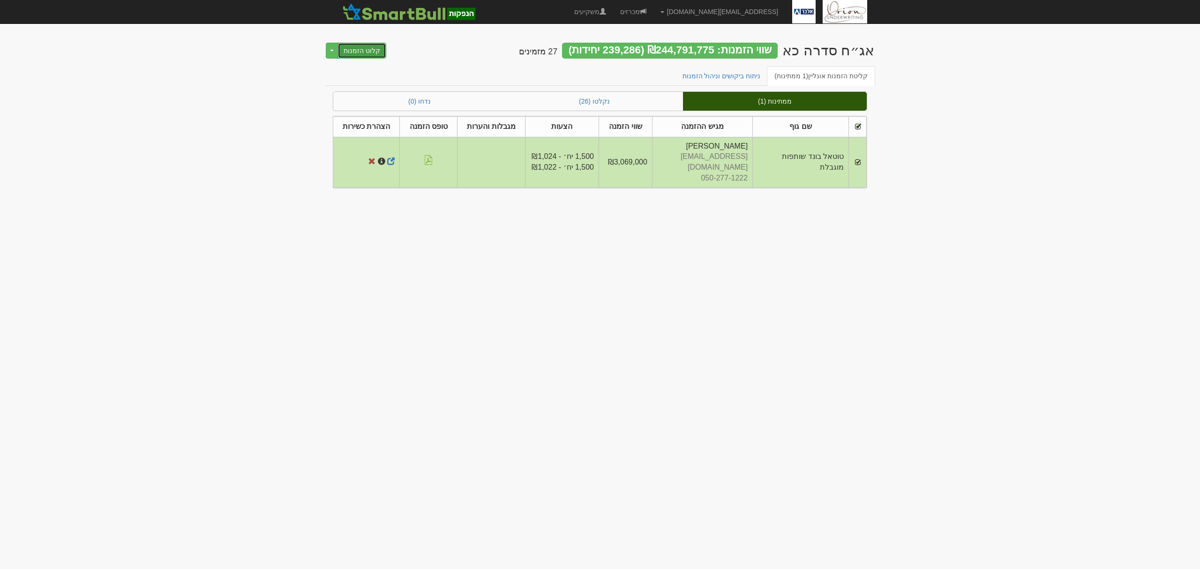
click at [375, 53] on button "קלוט הזמנות" at bounding box center [361, 51] width 49 height 16
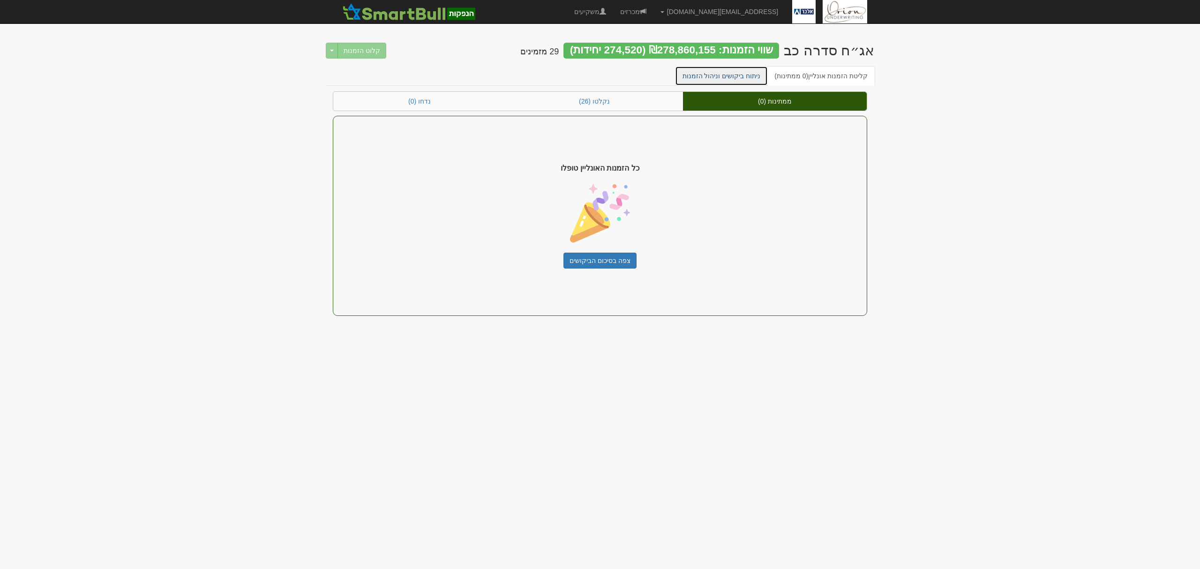
click at [726, 72] on link "ניתוח ביקושים וניהול הזמנות" at bounding box center [721, 76] width 93 height 20
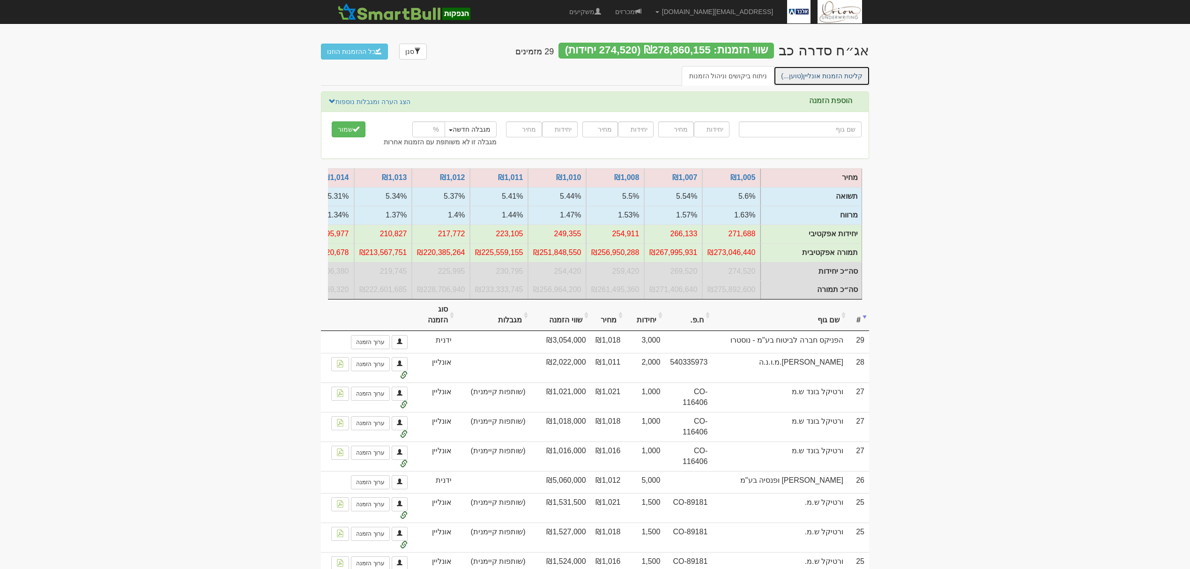
click at [822, 75] on link "קליטת הזמנות אונליין (טוען...)" at bounding box center [822, 76] width 97 height 20
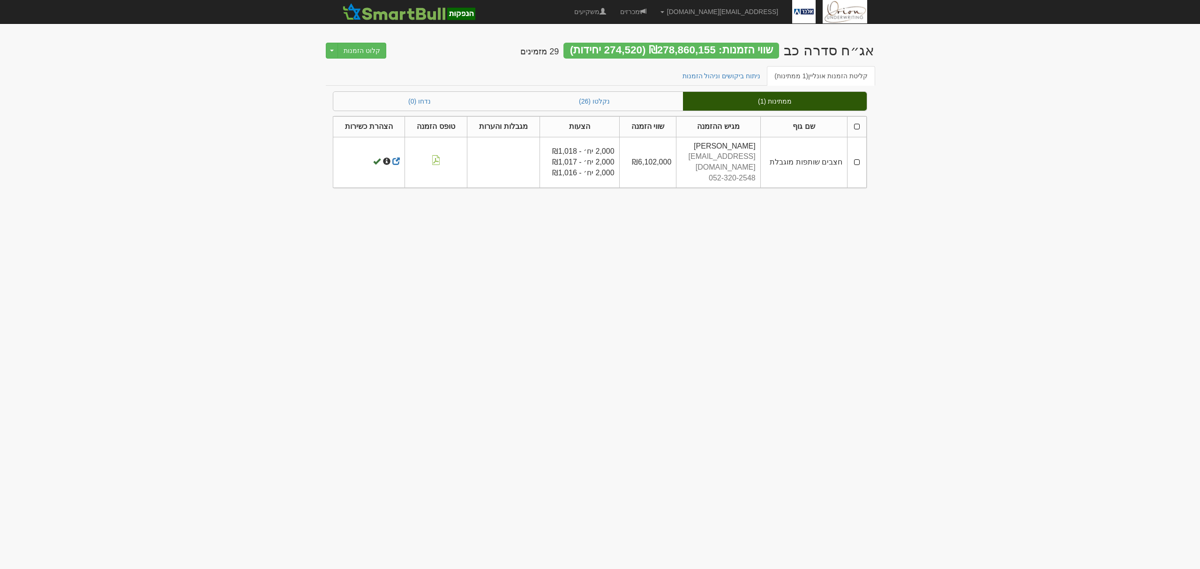
drag, startPoint x: 857, startPoint y: 127, endPoint x: 834, endPoint y: 127, distance: 22.5
click at [857, 127] on th at bounding box center [856, 126] width 19 height 21
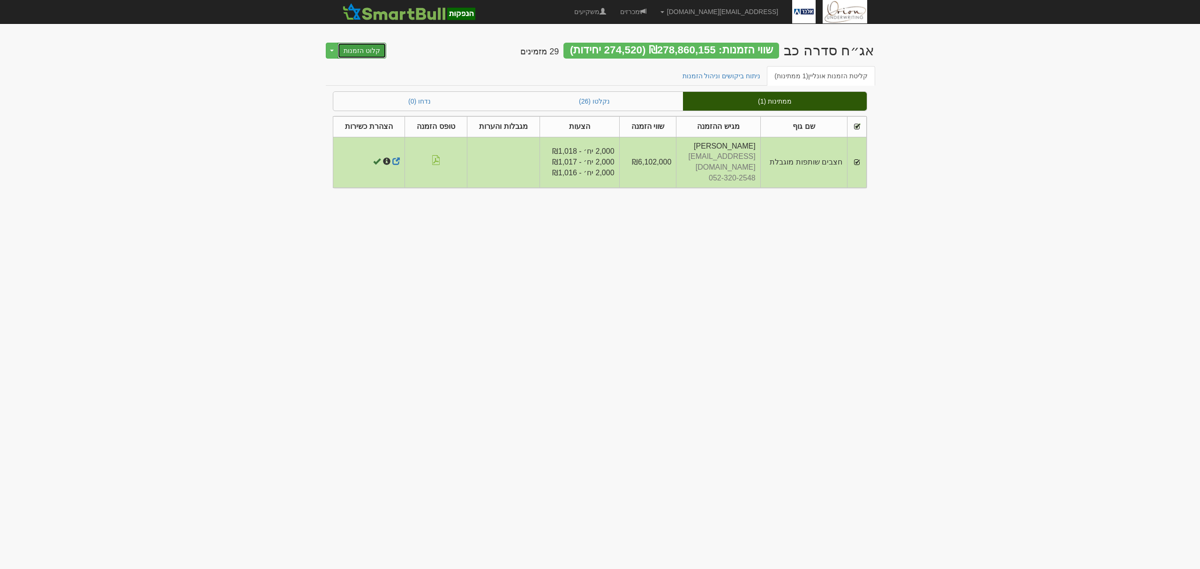
click at [351, 49] on button "קלוט הזמנות" at bounding box center [361, 51] width 49 height 16
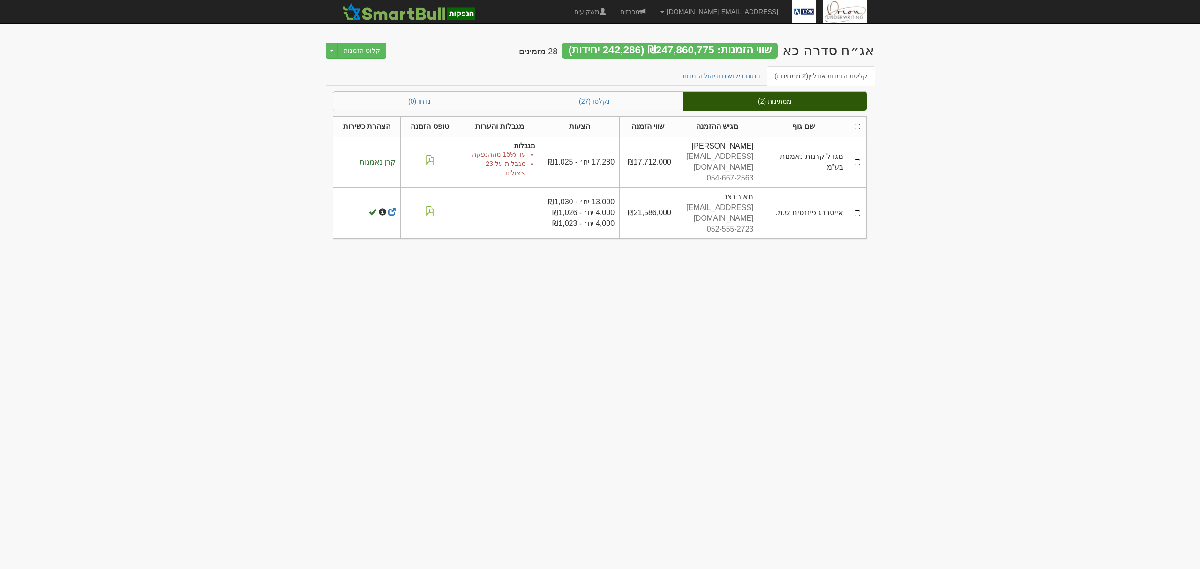
click at [856, 124] on th at bounding box center [857, 126] width 18 height 21
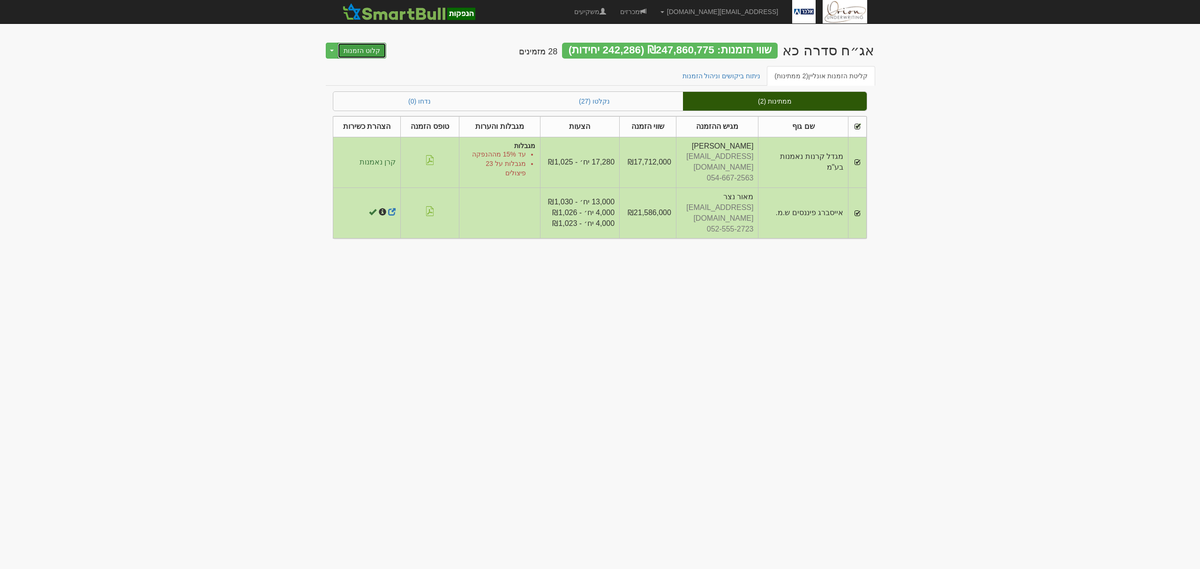
click at [368, 52] on button "קלוט הזמנות" at bounding box center [361, 51] width 49 height 16
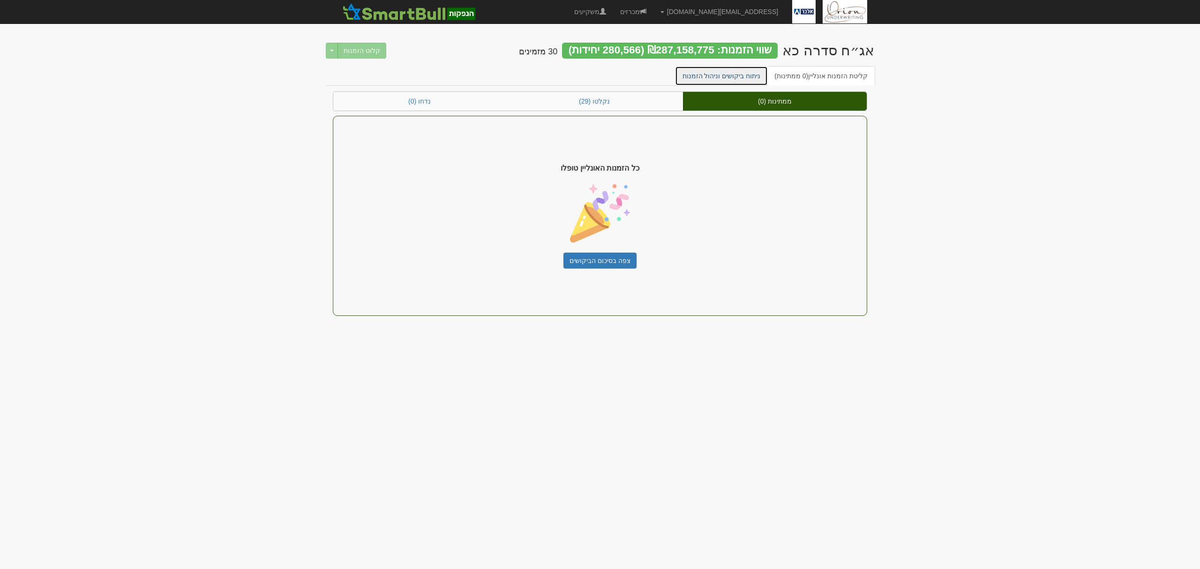
click at [738, 72] on link "ניתוח ביקושים וניהול הזמנות" at bounding box center [721, 76] width 93 height 20
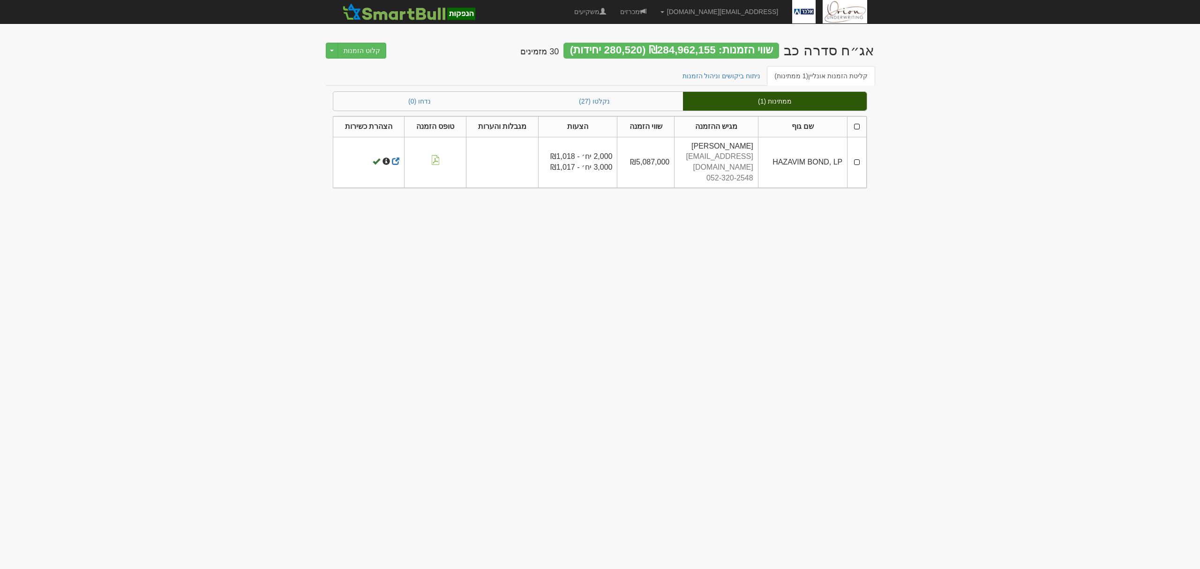
click at [853, 126] on th at bounding box center [856, 126] width 19 height 21
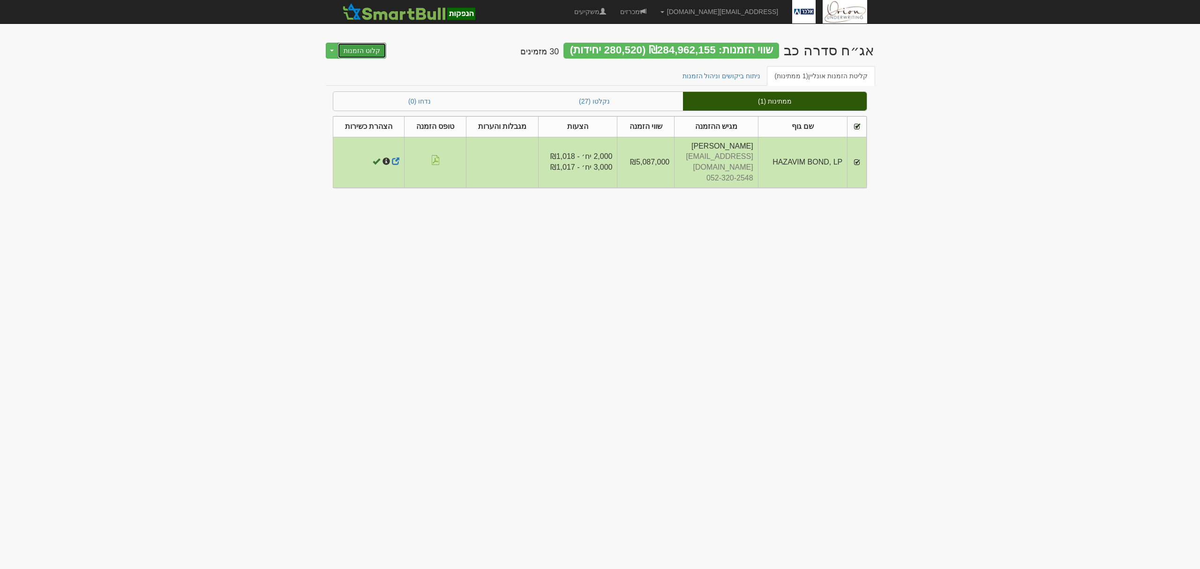
click at [364, 48] on button "קלוט הזמנות" at bounding box center [361, 51] width 49 height 16
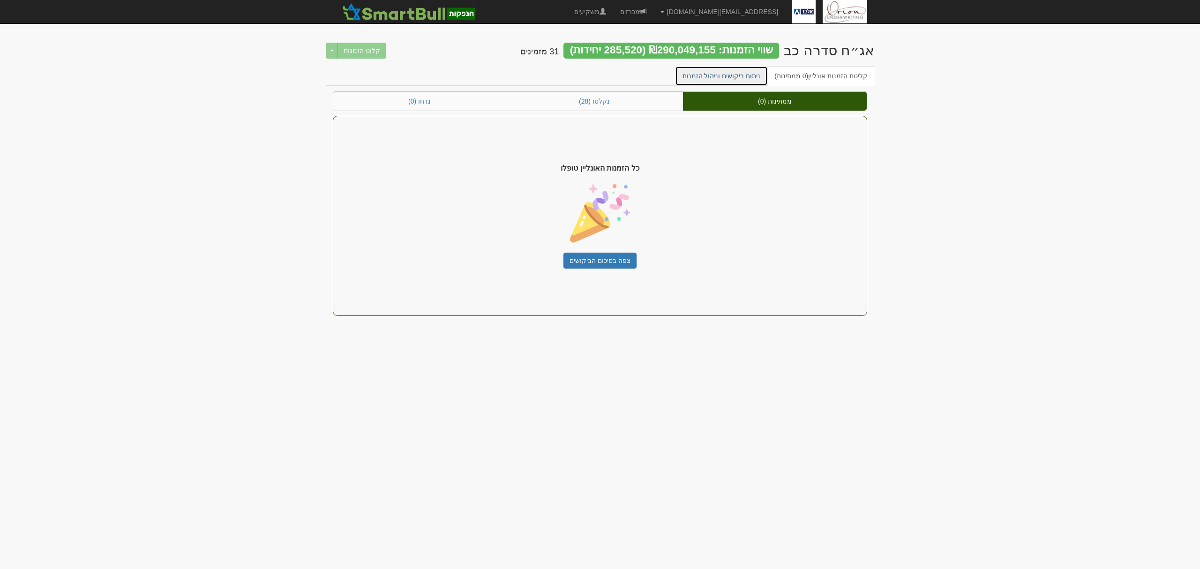
click at [743, 77] on link "ניתוח ביקושים וניהול הזמנות" at bounding box center [721, 76] width 93 height 20
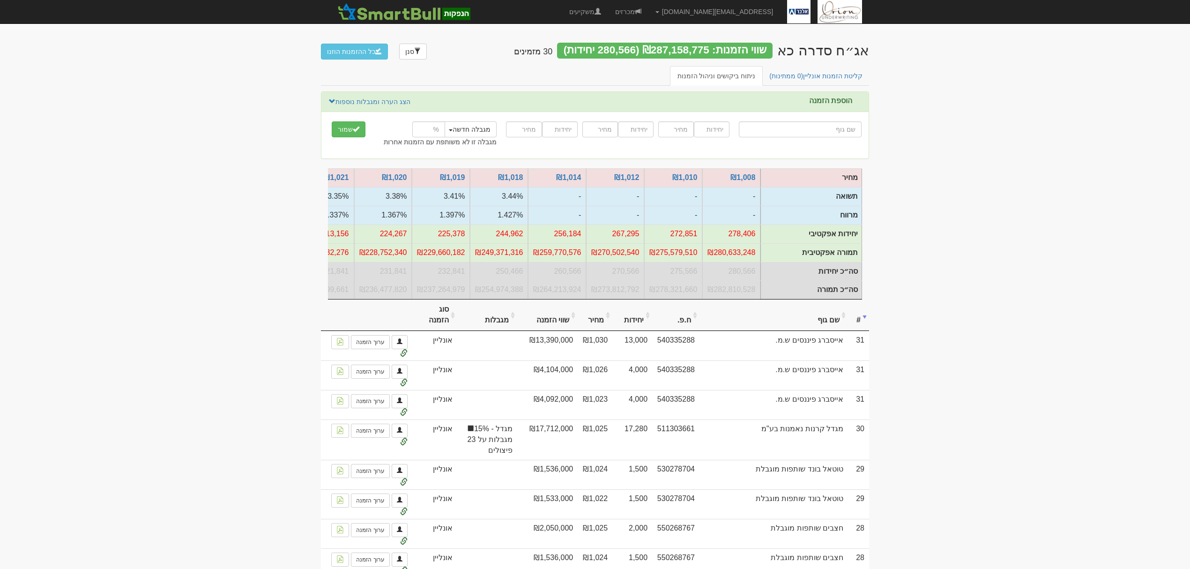
click at [836, 124] on input "text" at bounding box center [800, 129] width 123 height 16
type input "מ"
type input "מנרב אחזקות בע"מ"
type input "מנ"
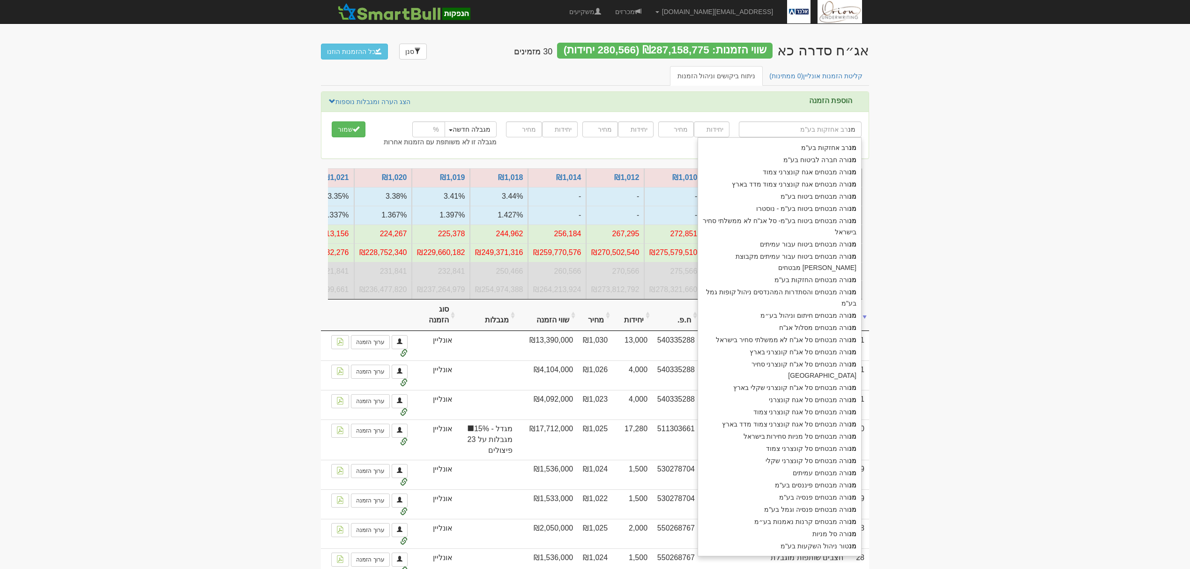
type input "מנורה חברה לביטוח בע"מ"
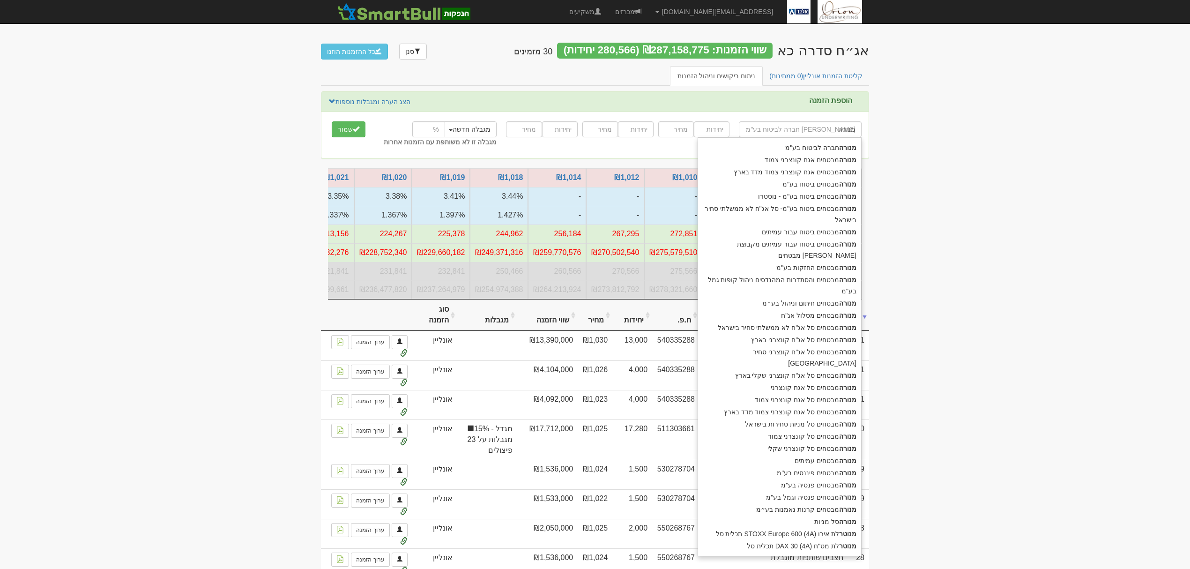
type input "מנורה"
type input "מנורה מבטחים ביטוח בע"מ"
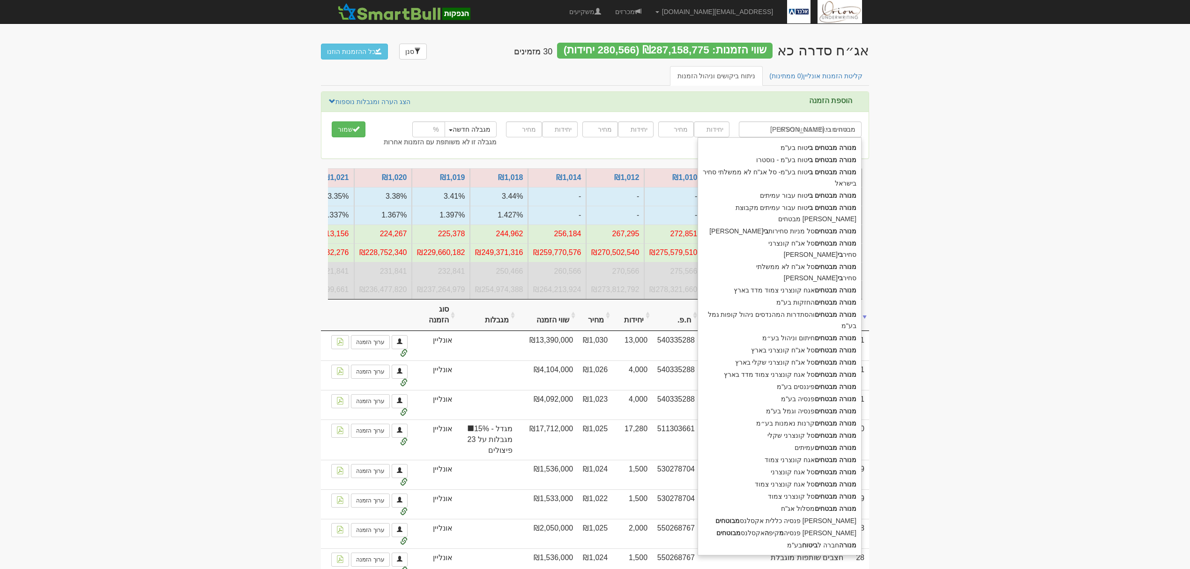
type input "מנורה מבטחים ב"
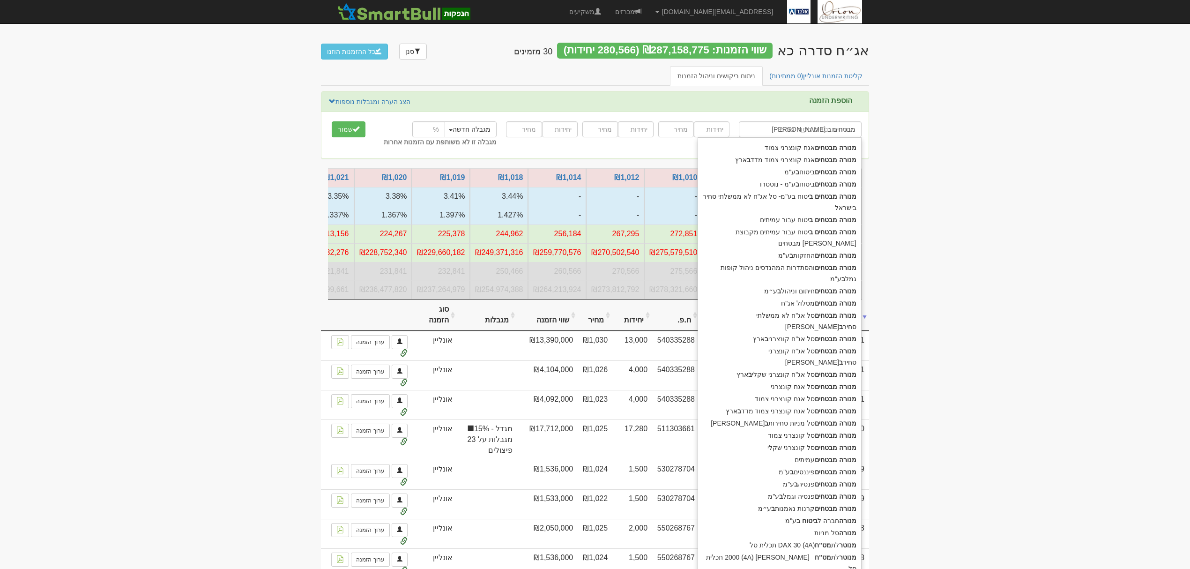
type input "מנורה מבטחים אגח קונצרני צמוד"
type input "מנורה מבטחים"
type input "מנורה מבטחים ח"
type input "מנורה מבטחים חיתום וניהול בע״מ"
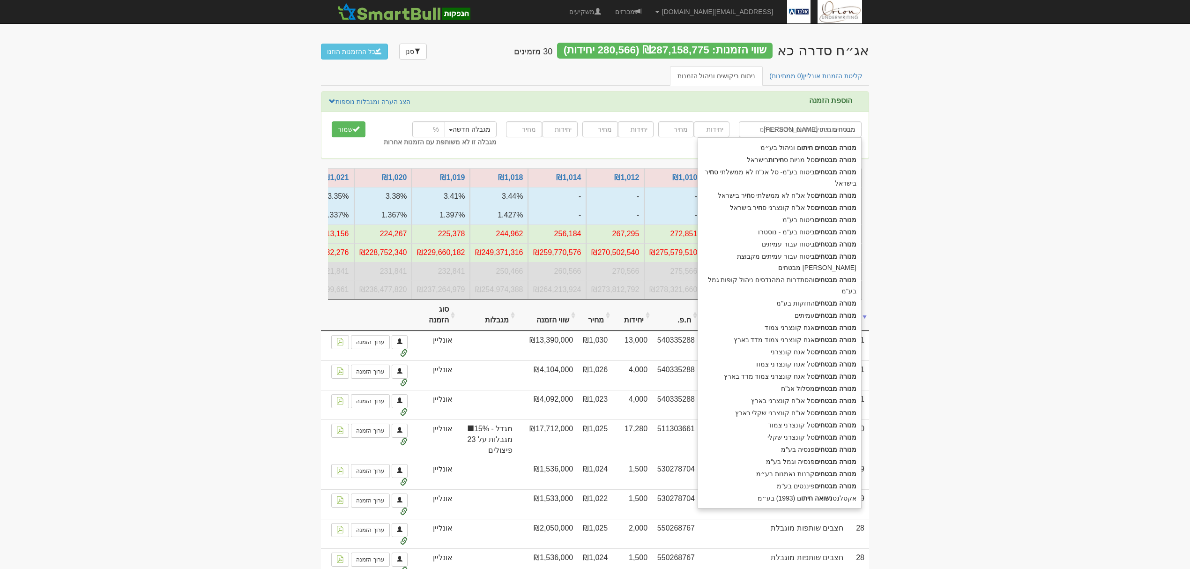
type input "מנורה מבטחים חיתום"
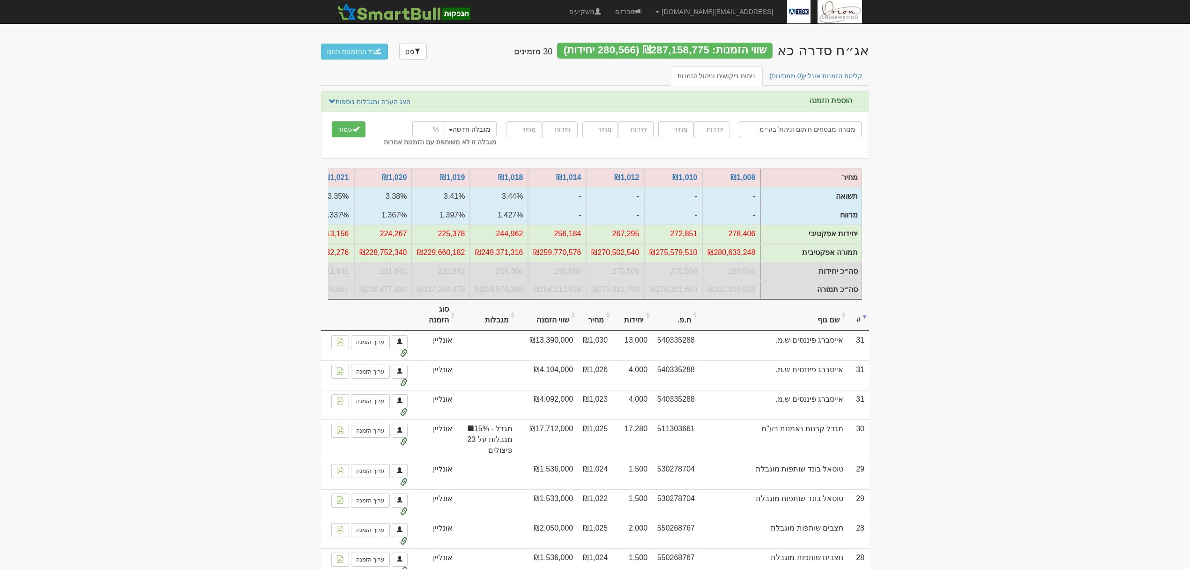
type input "מנורה מבטחים חיתום וניהול בע״מ"
type input "1000"
type input "1020"
type input "1000"
type input "1022"
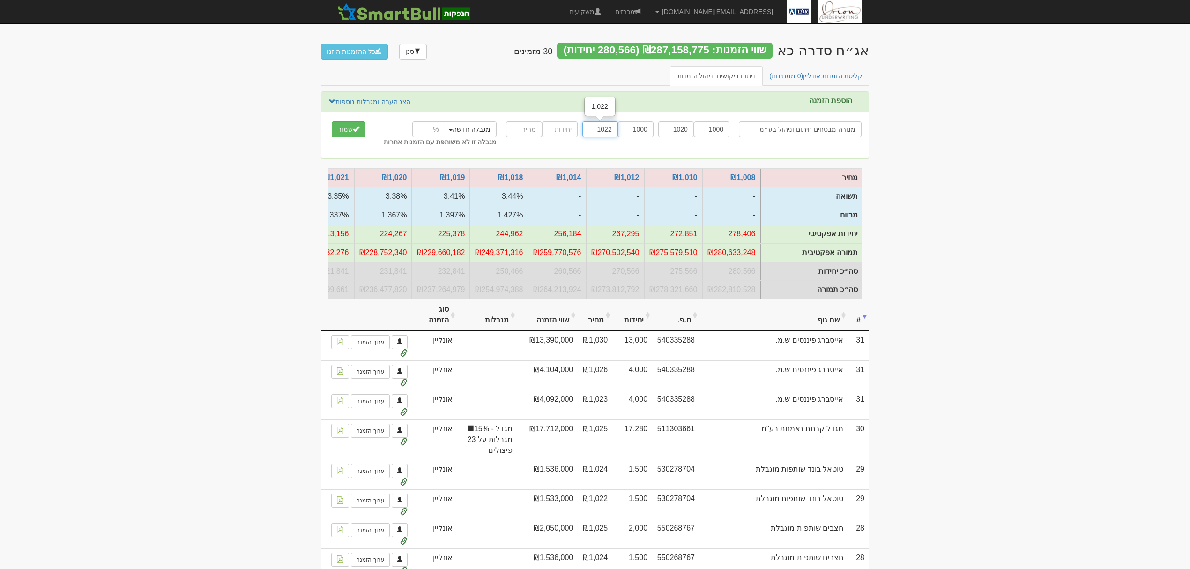
click at [332, 121] on button "שמור" at bounding box center [349, 129] width 34 height 16
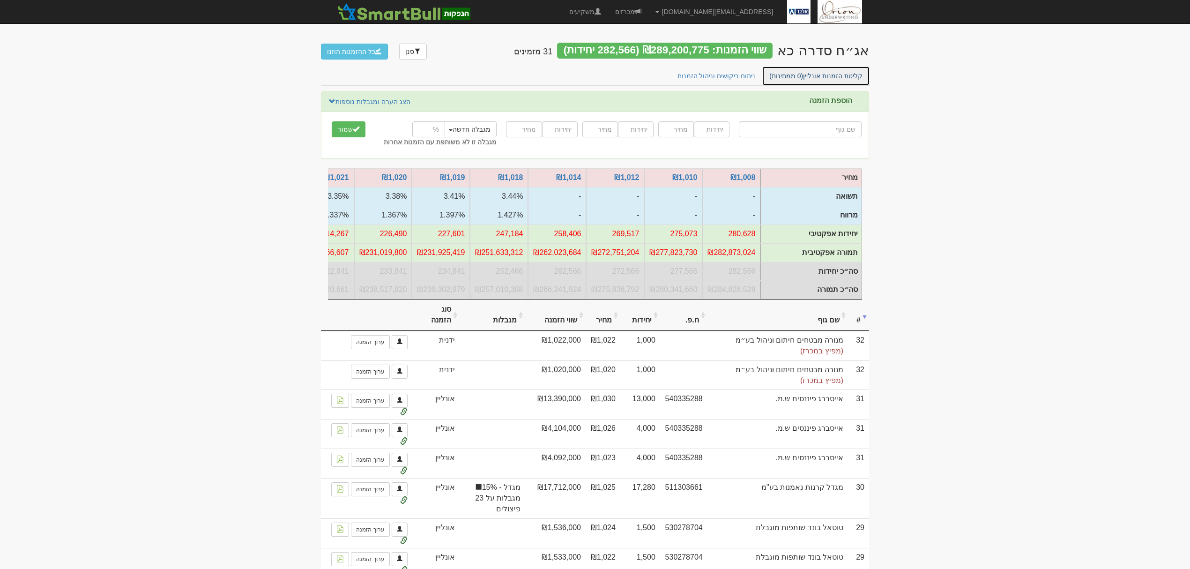
click at [833, 75] on link "קליטת הזמנות אונליין (0 ממתינות)" at bounding box center [816, 76] width 108 height 20
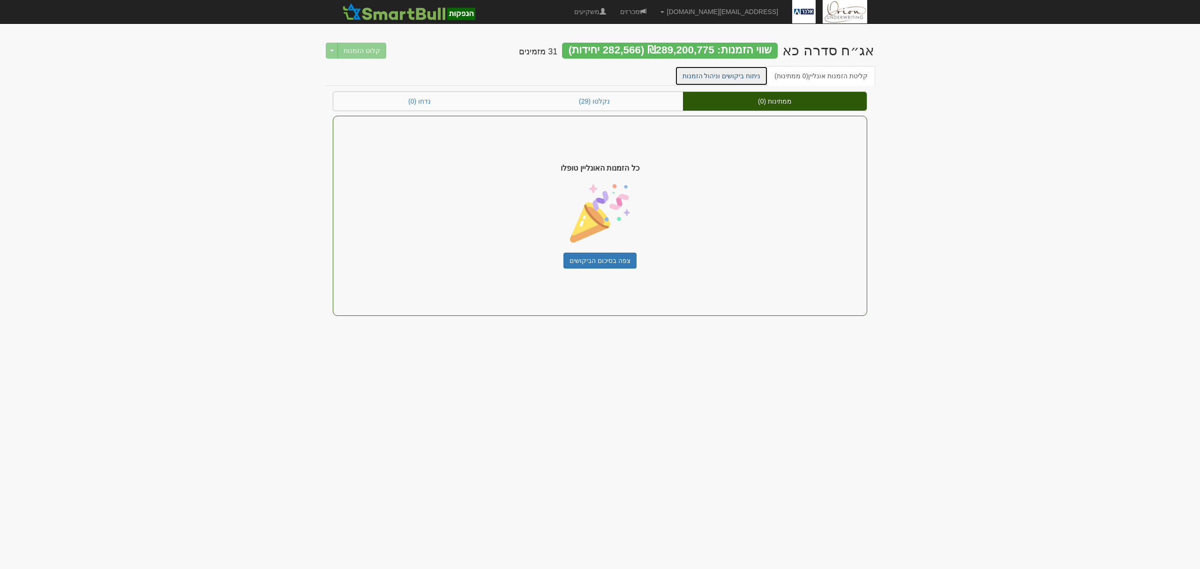
click at [762, 71] on link "ניתוח ביקושים וניהול הזמנות" at bounding box center [721, 76] width 93 height 20
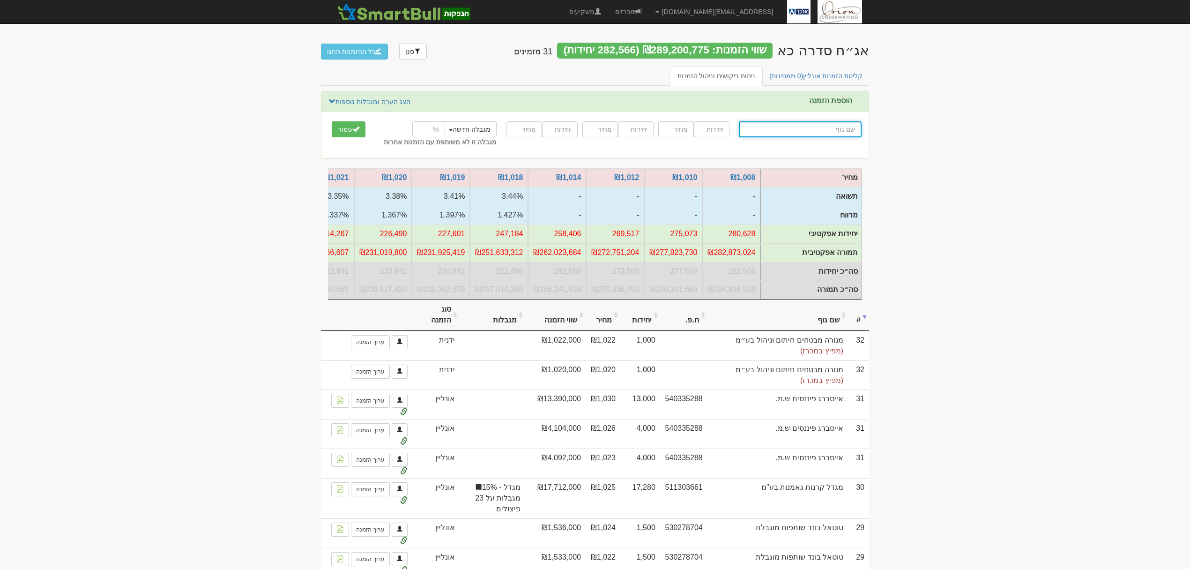
type input "מ"
type input "מנרב אחזקות בע"מ"
type input "מנ"
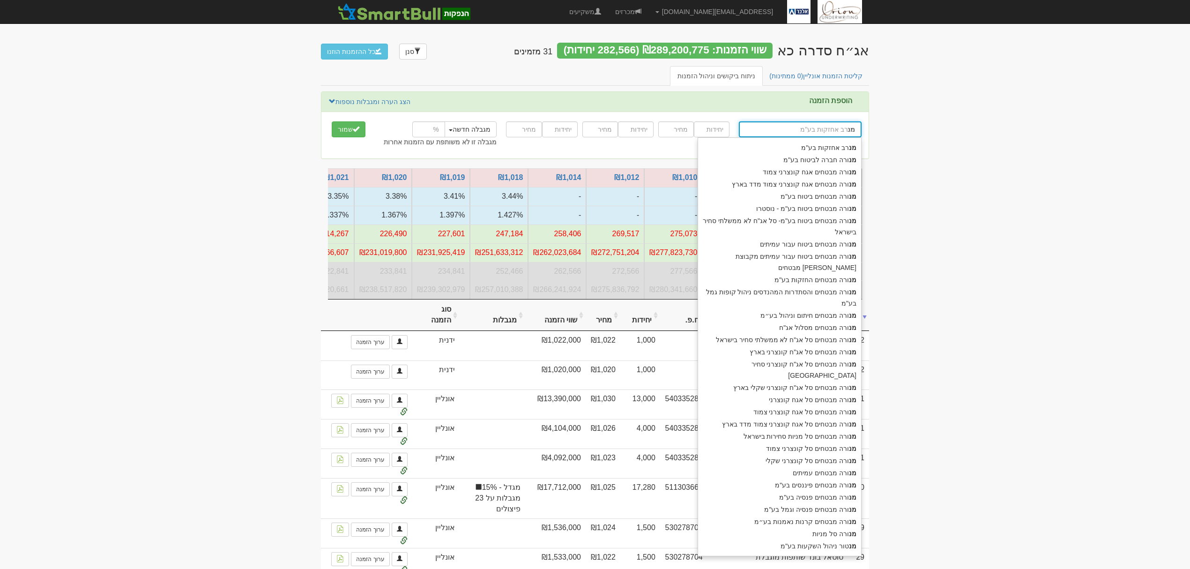
type input "מנורה חברה לביטוח בע"מ"
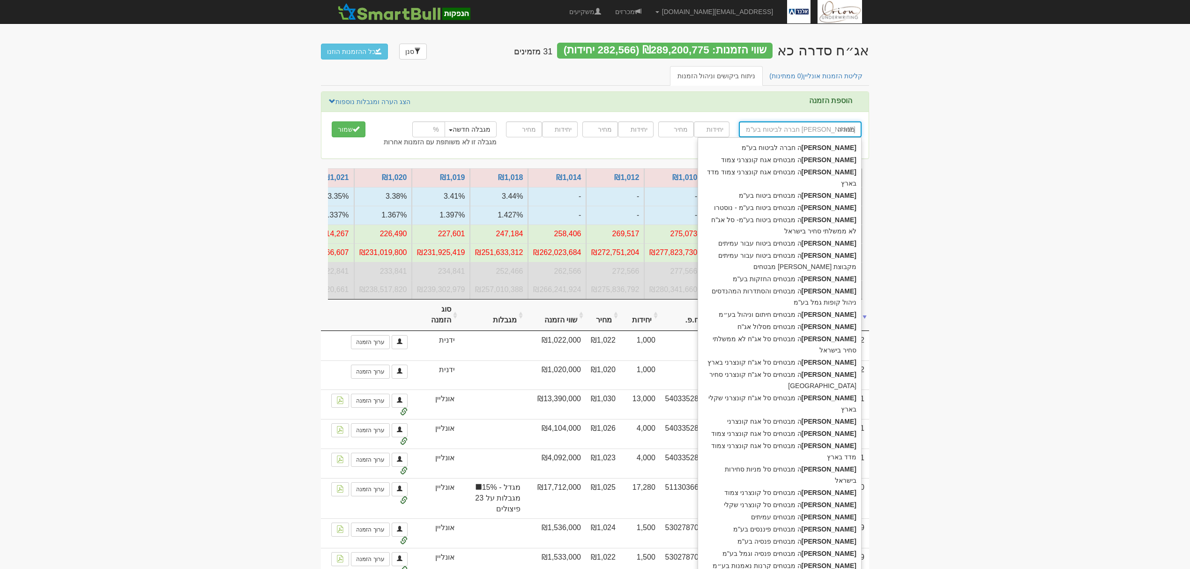
type input "מנורה"
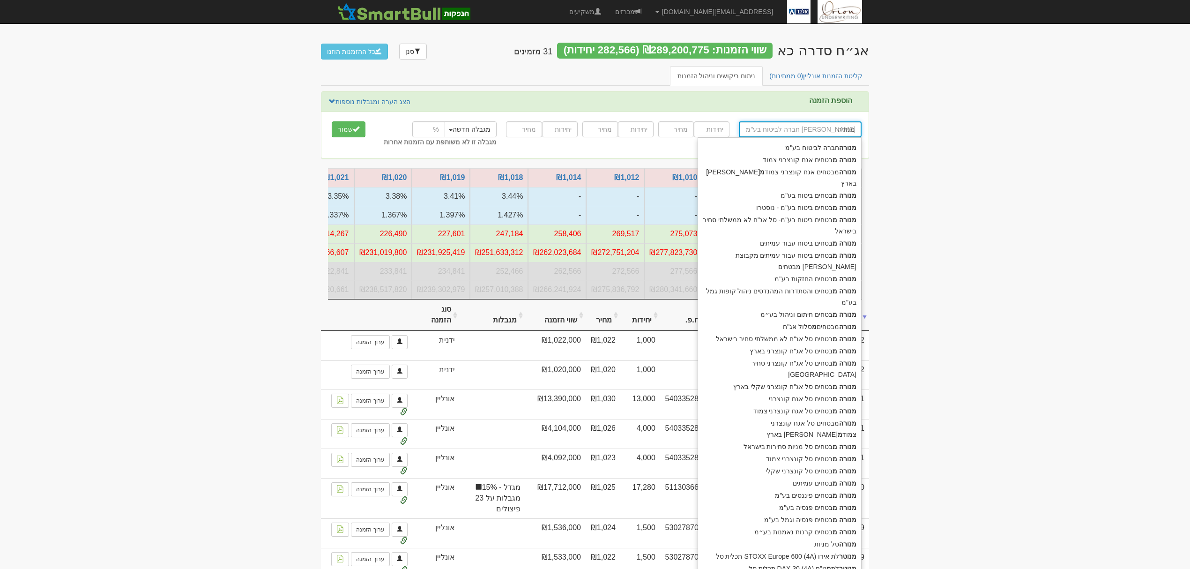
type input "מנורה מ"
type input "מנורה מבטחים אגח קונצרני צמוד"
type input "מנורה מב"
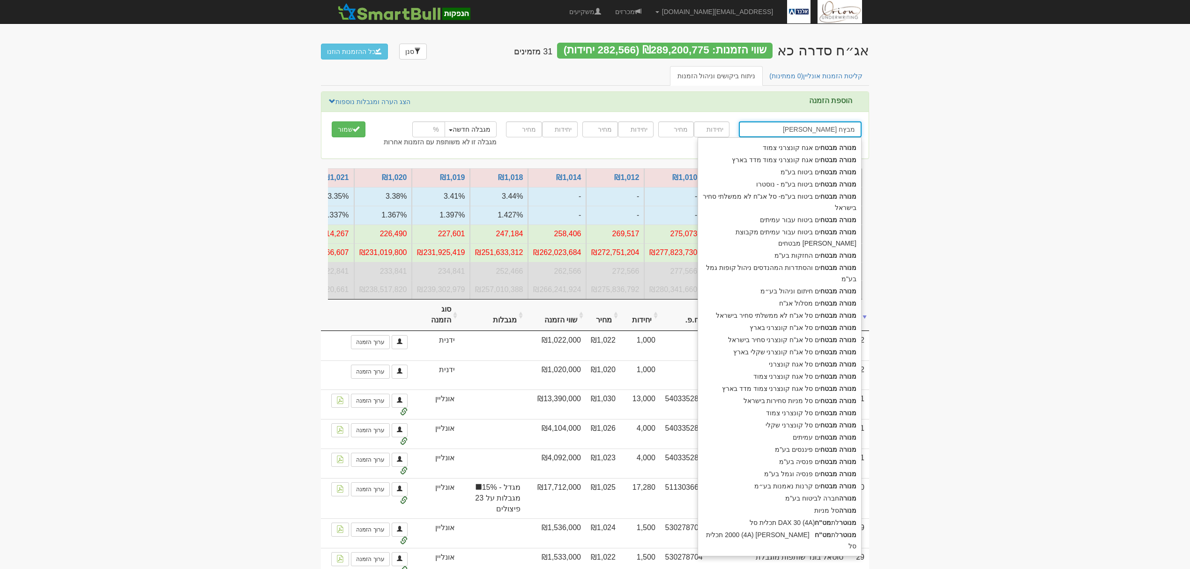
type input "מנורה מבץ"
type input "מנורה מבטחים אגח קונצרני צמוד"
type input "מנורה מבטחים"
type input "[PERSON_NAME] מבטחים ח"
type input "מנורה מבטחים חיתום וניהול בע״מ"
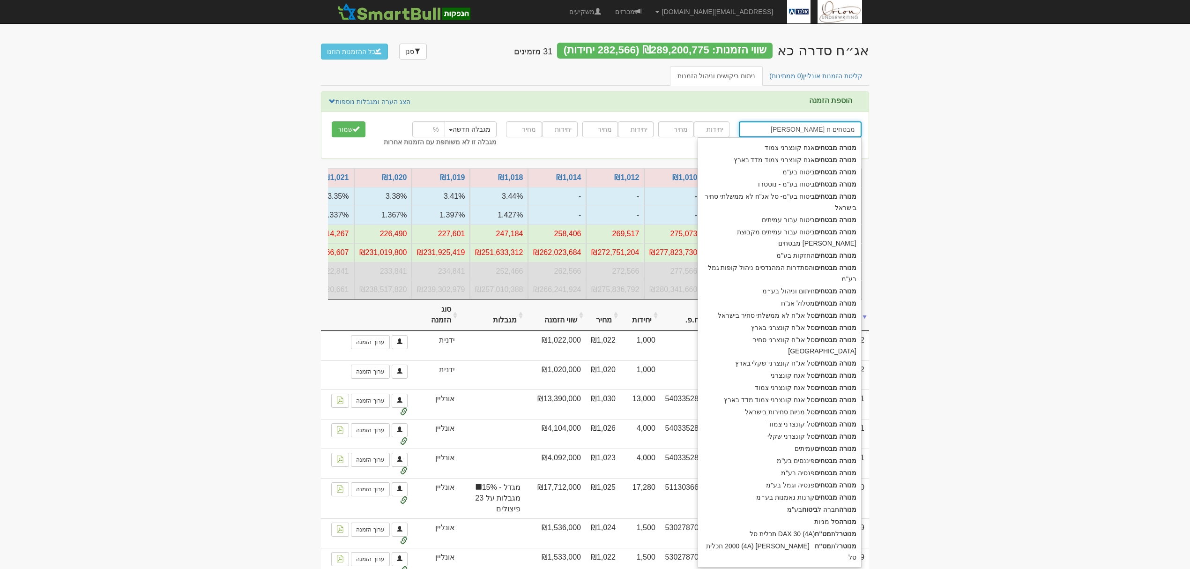
type input "מנורה מבטחים חי"
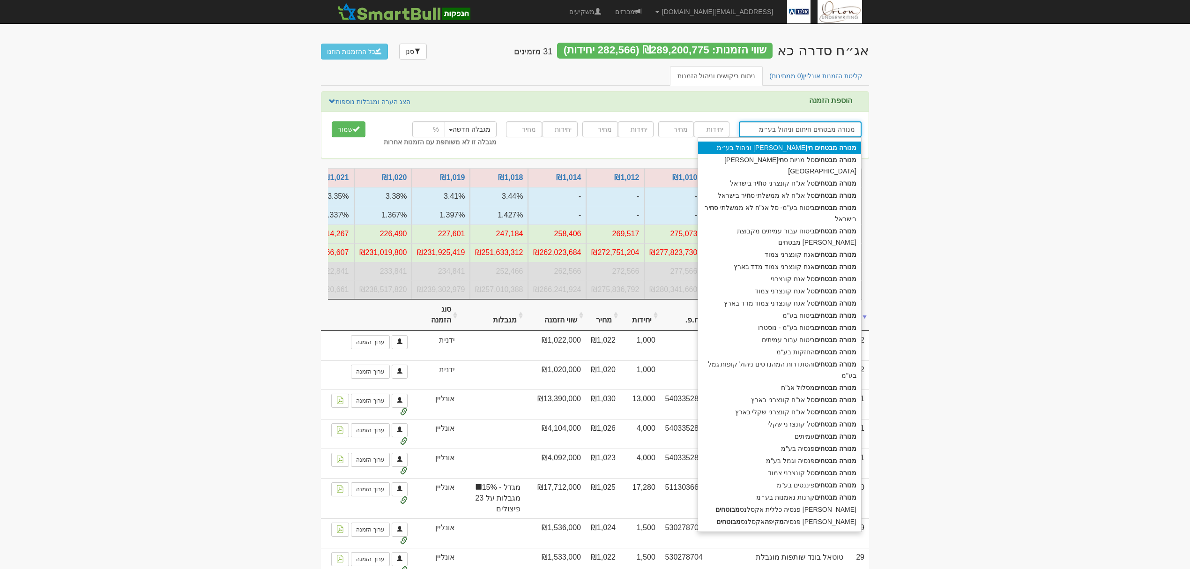
type input "מנורה מבטחים חיתום וניהול בע״מ"
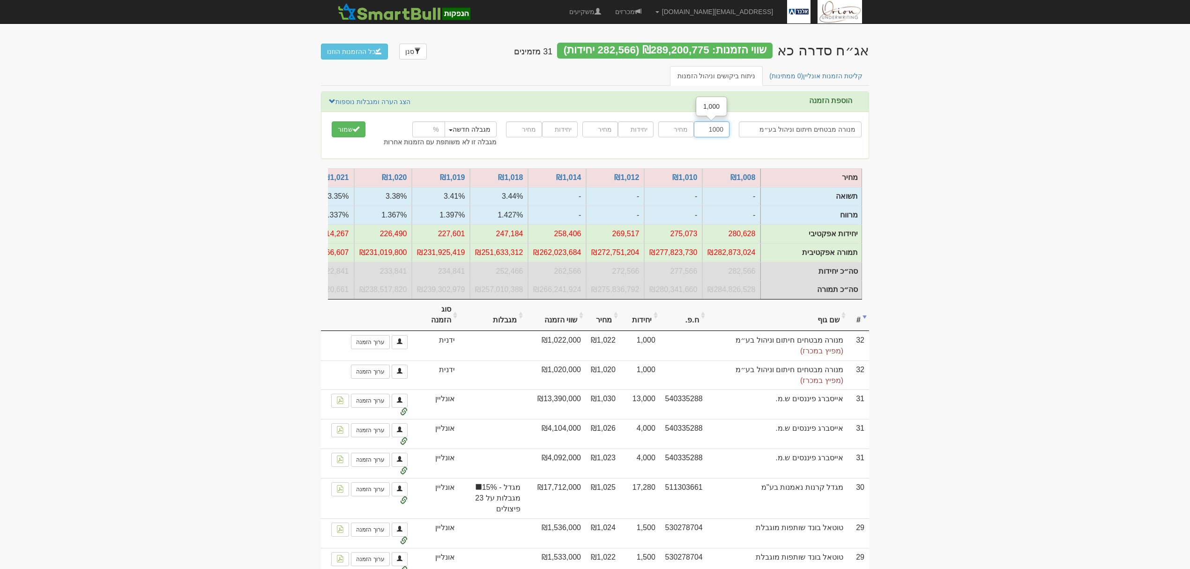
type input "1000"
type input "1014"
type input "1000"
type input "1015"
click at [332, 121] on button "שמור" at bounding box center [349, 129] width 34 height 16
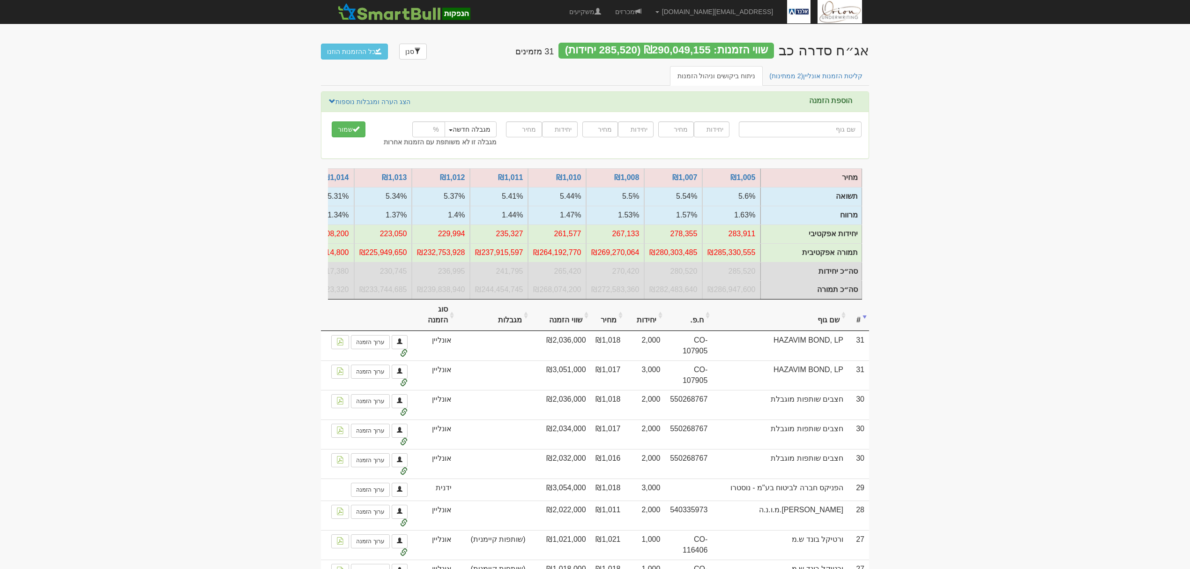
click at [818, 327] on th "שם גוף" at bounding box center [780, 314] width 136 height 31
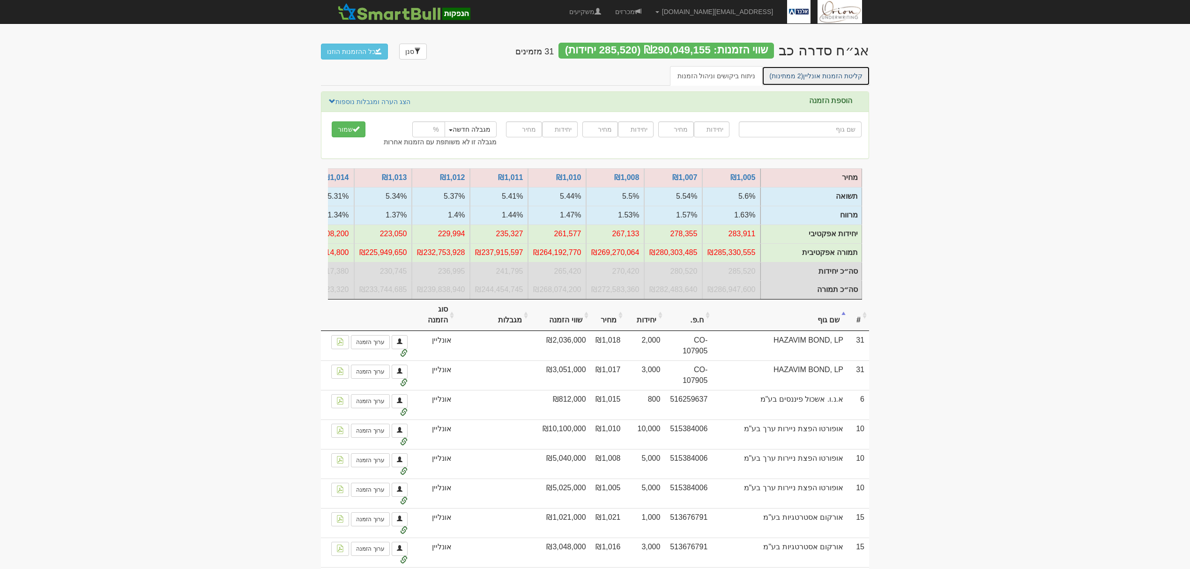
click at [841, 69] on link "קליטת הזמנות אונליין (2 ממתינות)" at bounding box center [816, 76] width 108 height 20
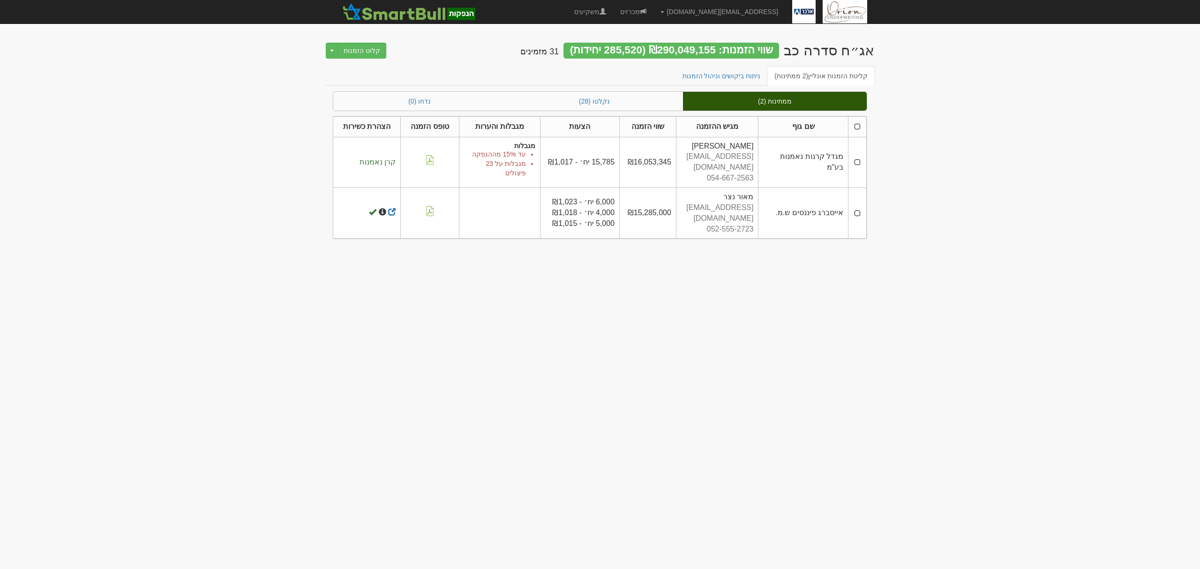
click at [860, 126] on th at bounding box center [857, 126] width 18 height 21
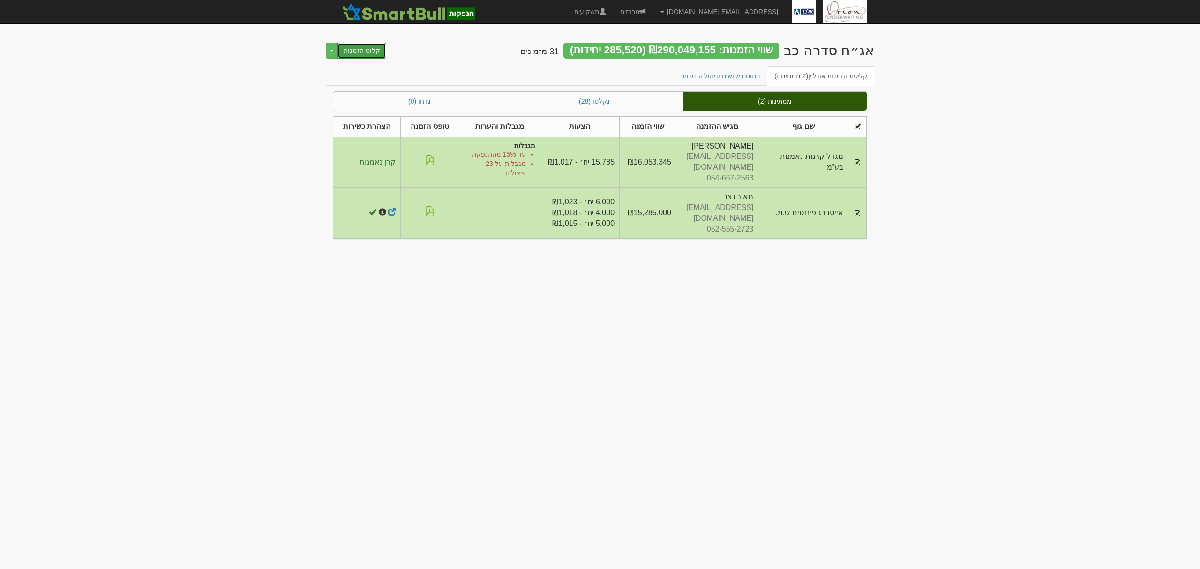
click at [376, 49] on button "קלוט הזמנות" at bounding box center [361, 51] width 49 height 16
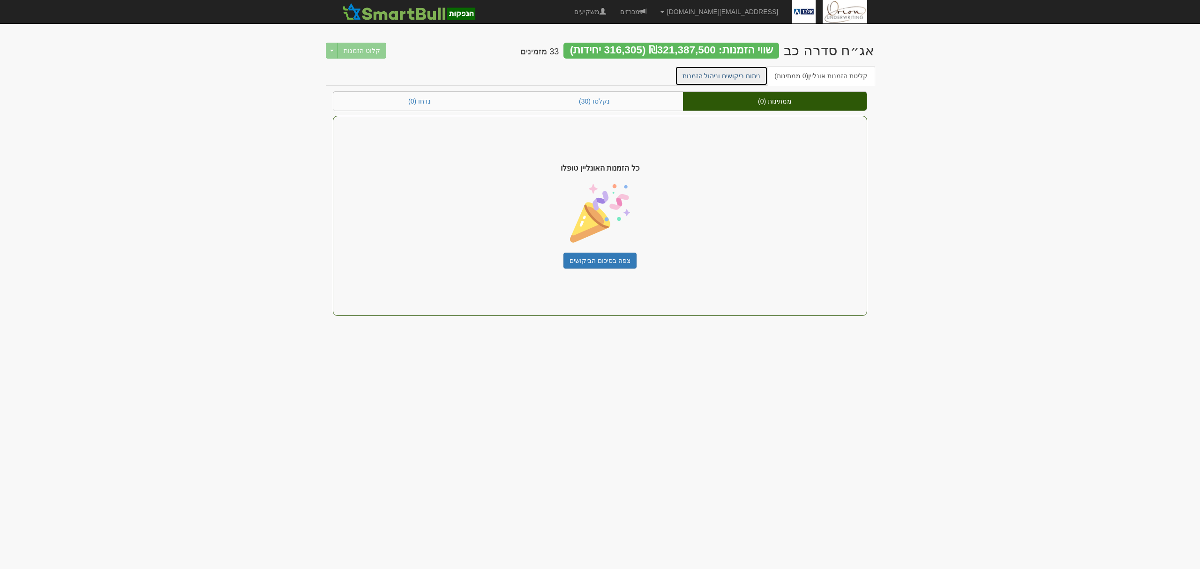
click at [732, 75] on link "ניתוח ביקושים וניהול הזמנות" at bounding box center [721, 76] width 93 height 20
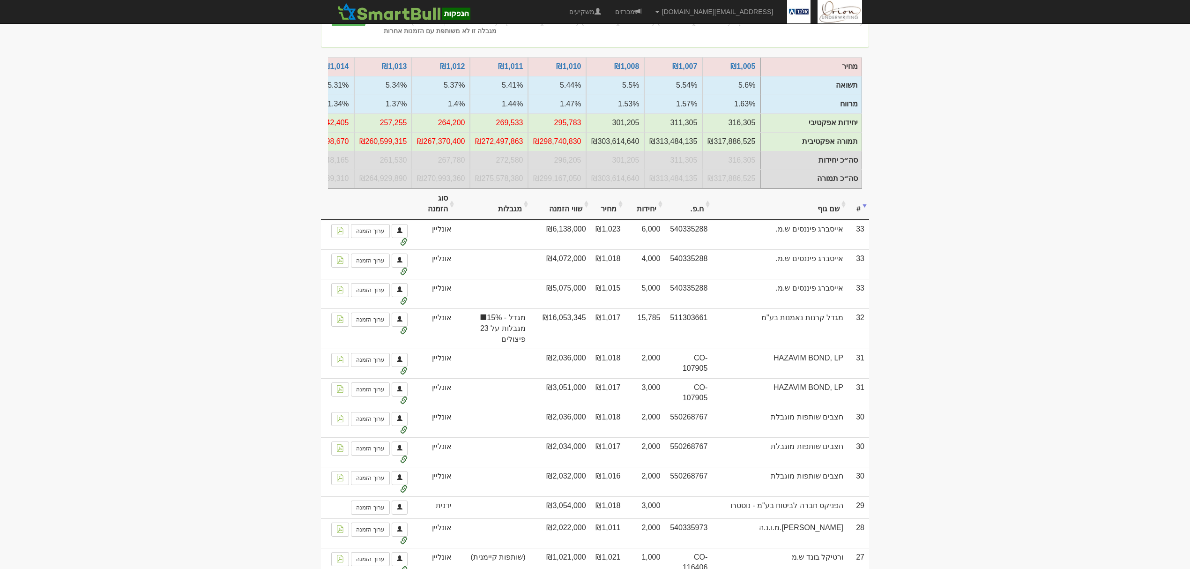
scroll to position [125, 0]
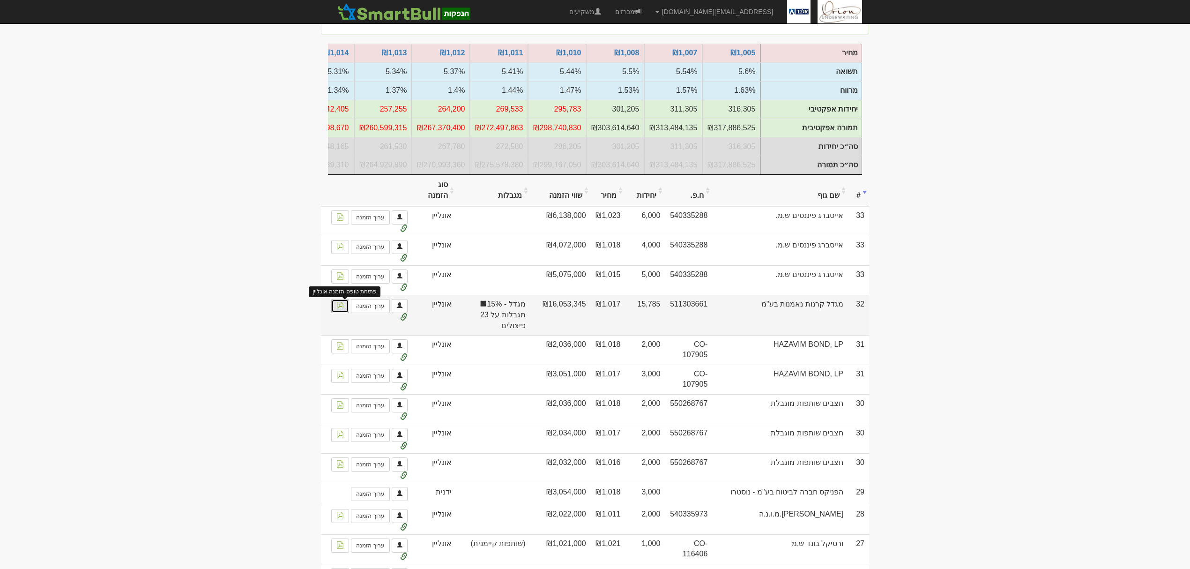
click at [349, 313] on link at bounding box center [340, 306] width 18 height 14
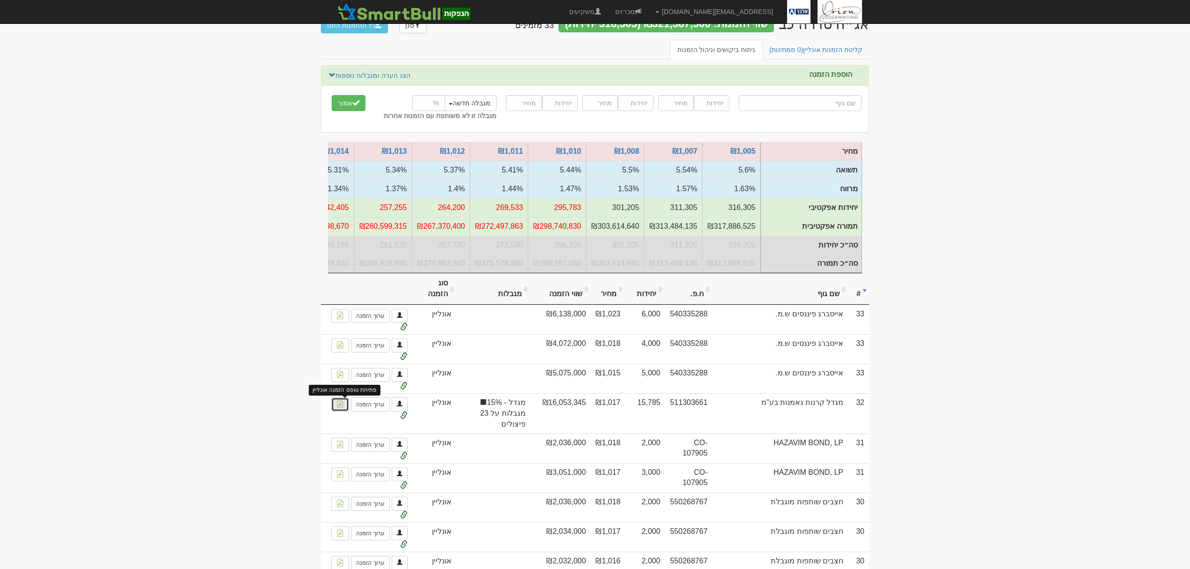
scroll to position [0, 0]
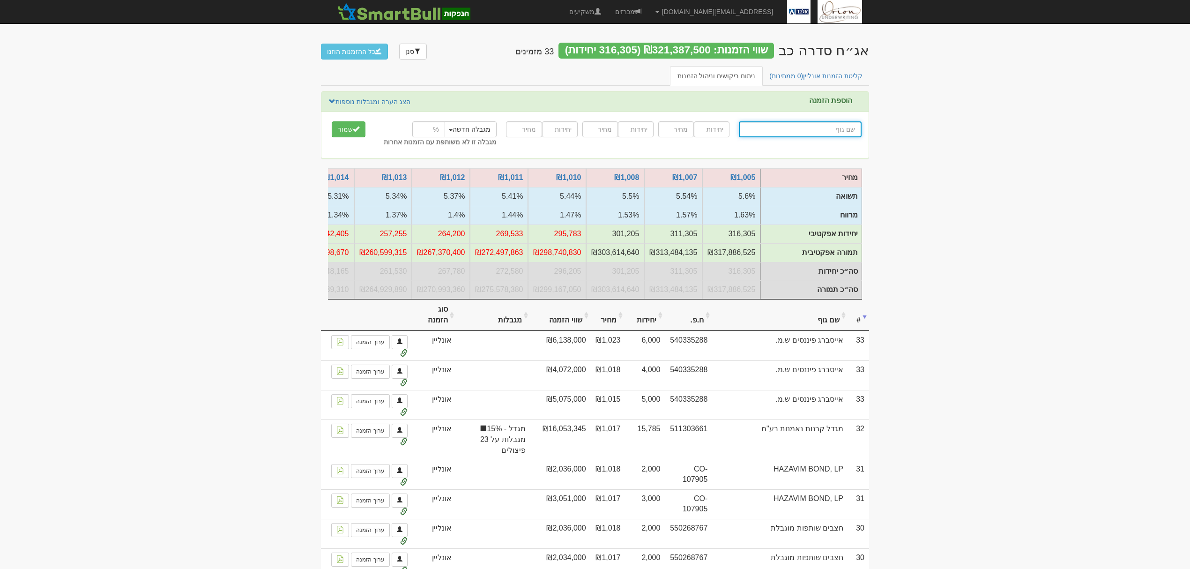
click at [779, 134] on input "text" at bounding box center [800, 129] width 123 height 16
type input "מ"
type input "מנרב אחזקות בע"מ"
type input "מנ"
type input "מנורה חברה לביטוח בע"מ"
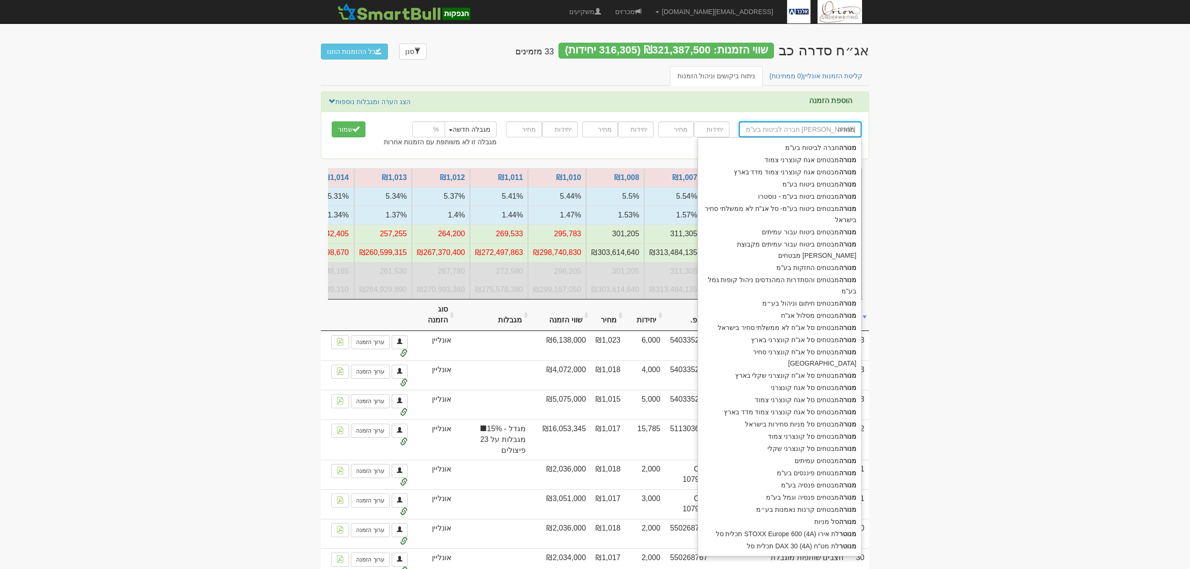
type input "מנורה"
type input "מנורה מ"
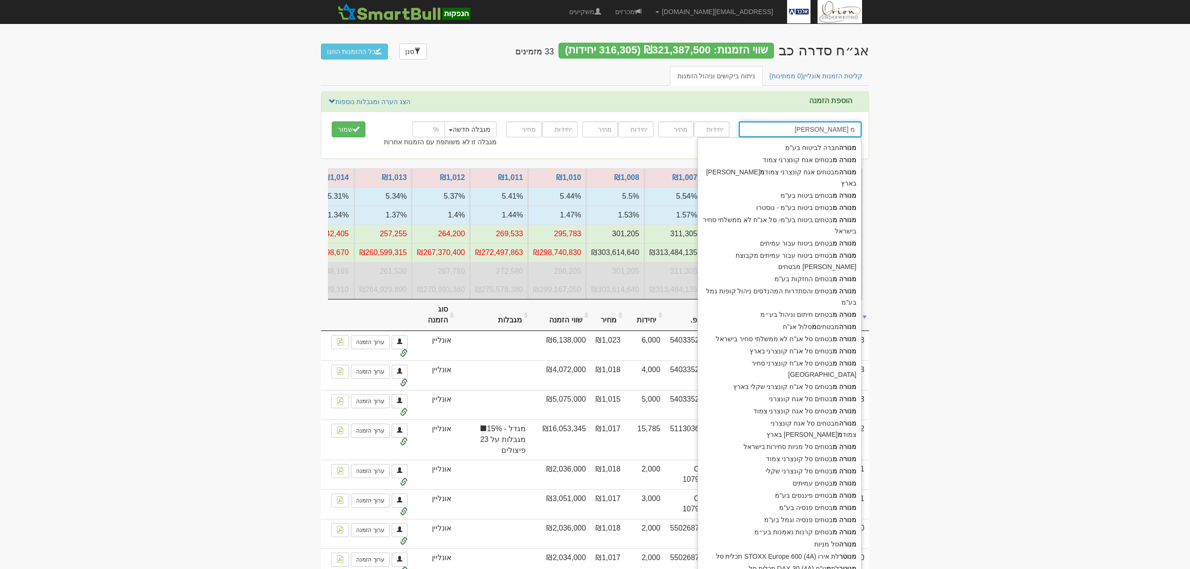
type input "מנורה מבטחים אגח קונצרני צמוד"
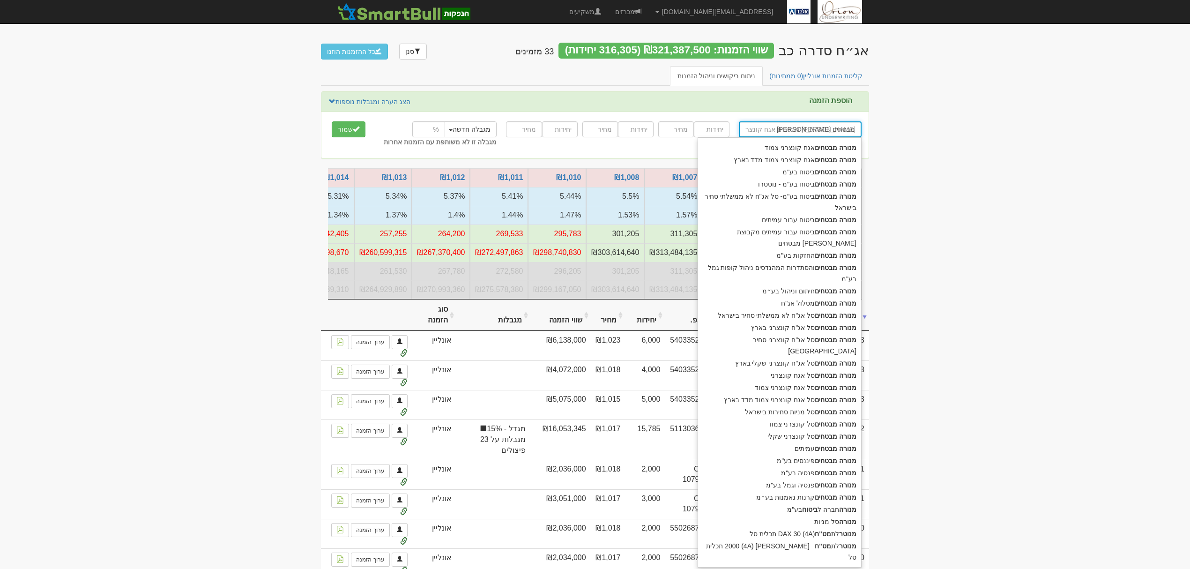
type input "מנורה מבטחים"
type input "מנורה מבטחים ח"
type input "מנורה מבטחים חיתום וניהול בע״מ"
type input "מנורה מבטחים חי"
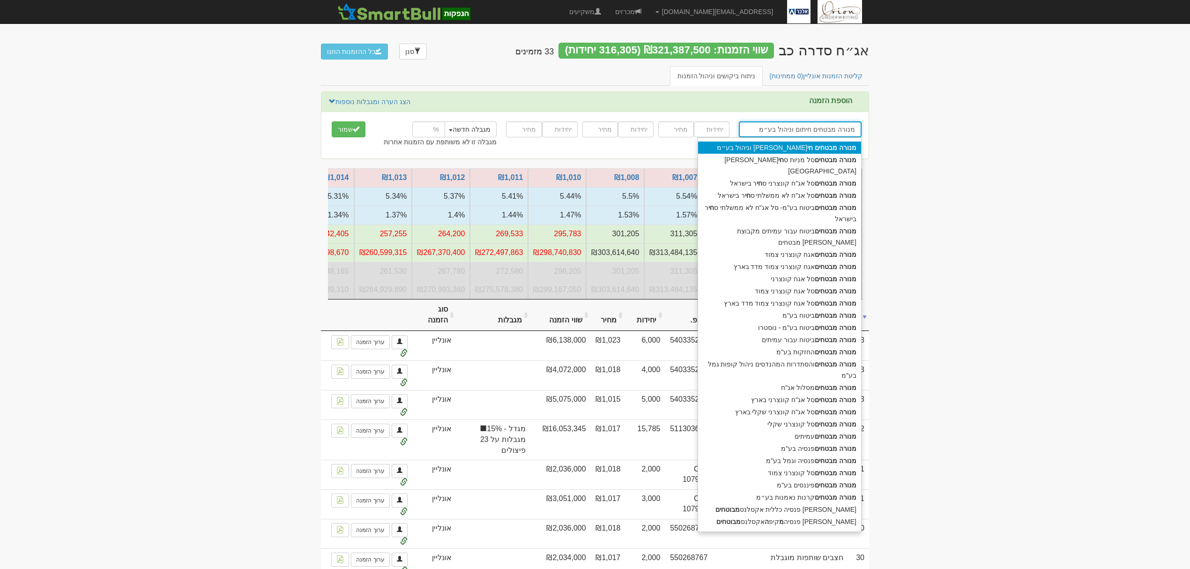
type input "מנורה מבטחים חיתום וניהול בע״מ"
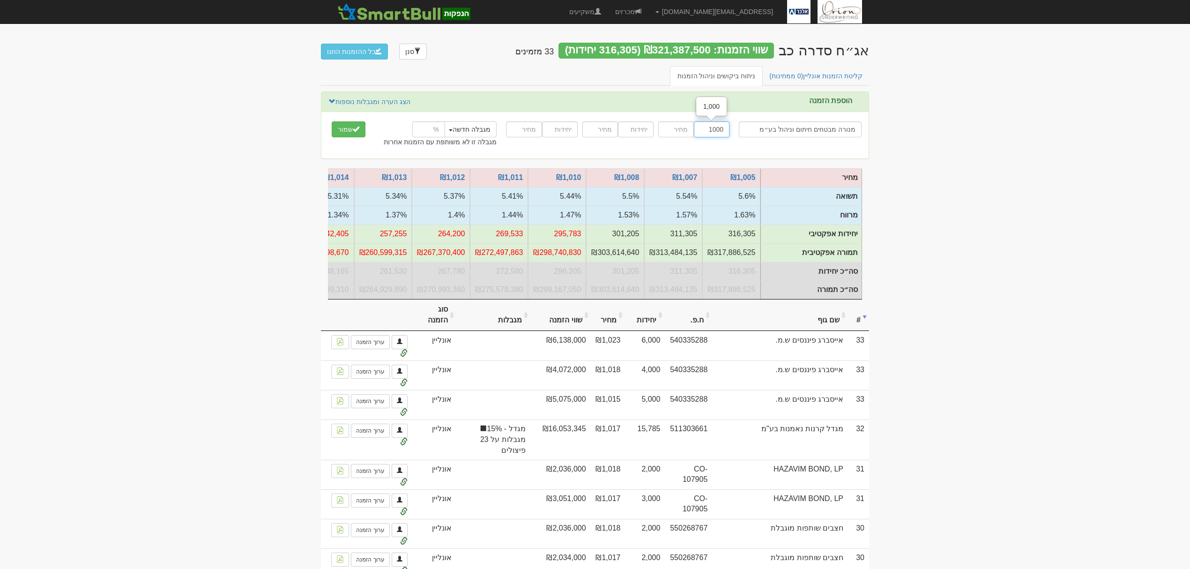
type input "1000"
type input "1014"
type input "1000"
type input "1015"
click at [332, 121] on button "שמור" at bounding box center [349, 129] width 34 height 16
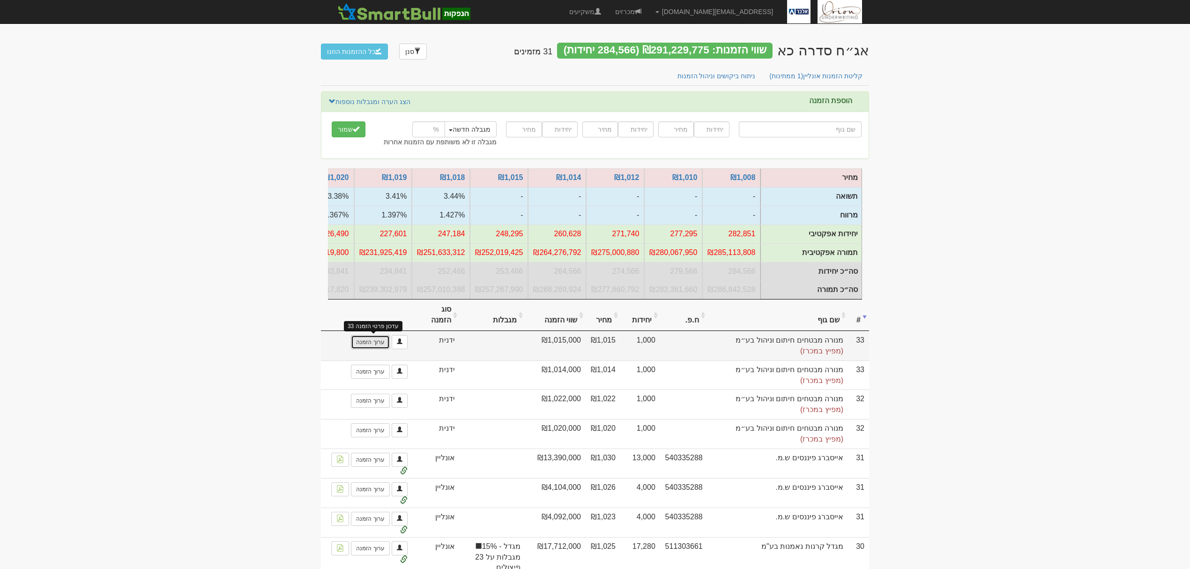
click at [376, 349] on link "ערוך הזמנה" at bounding box center [370, 342] width 38 height 14
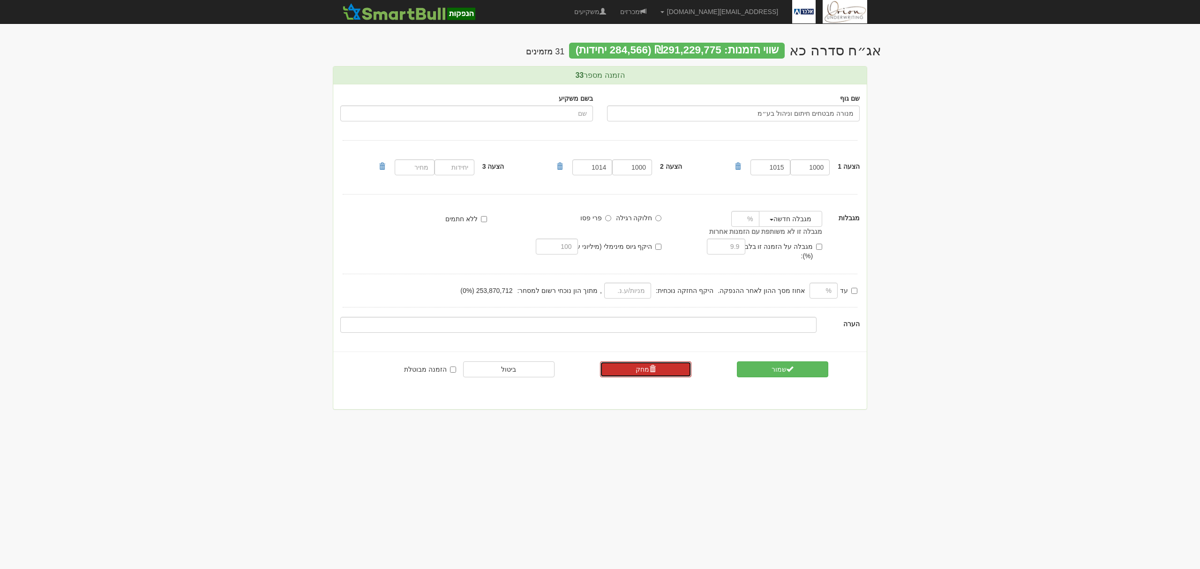
click at [638, 361] on link "מחק" at bounding box center [645, 369] width 91 height 16
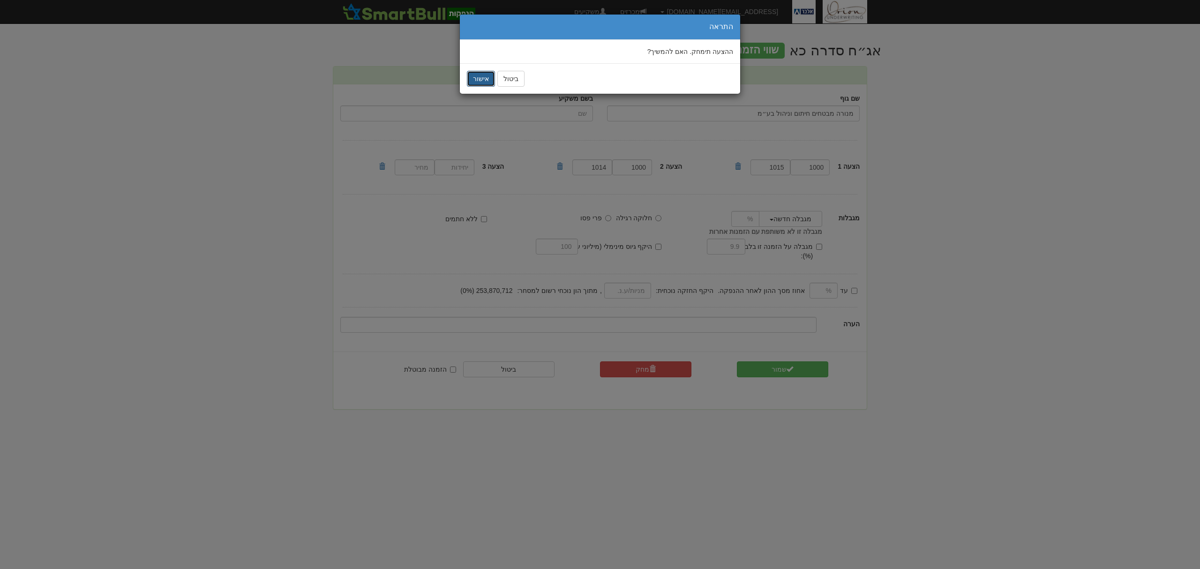
click at [483, 75] on button "אישור" at bounding box center [481, 79] width 28 height 16
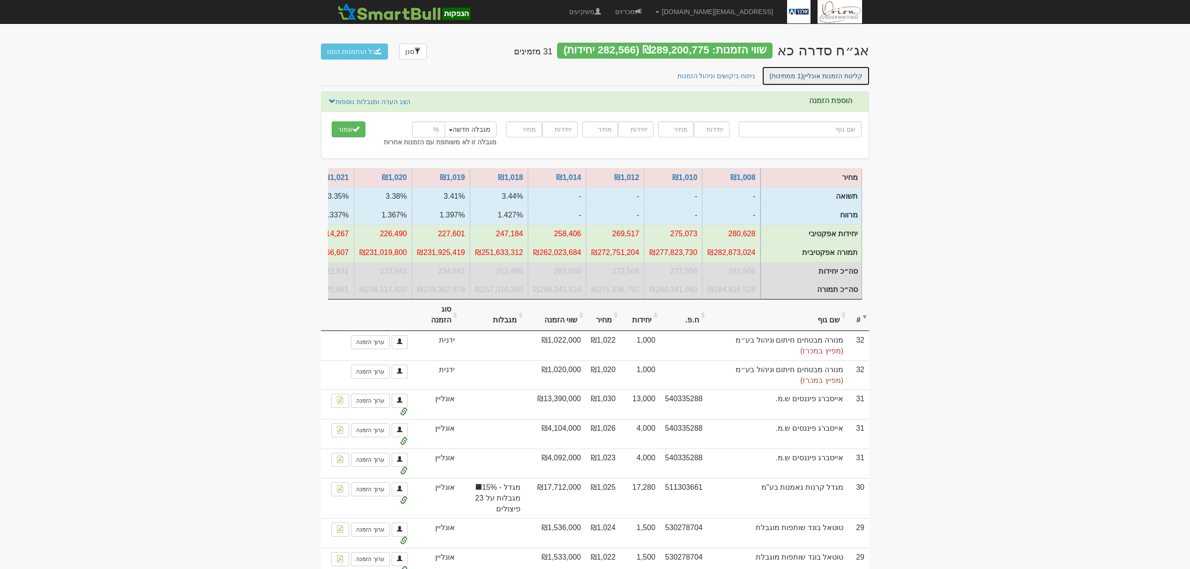
click at [799, 71] on link "קליטת הזמנות אונליין (1 ממתינות)" at bounding box center [816, 76] width 108 height 20
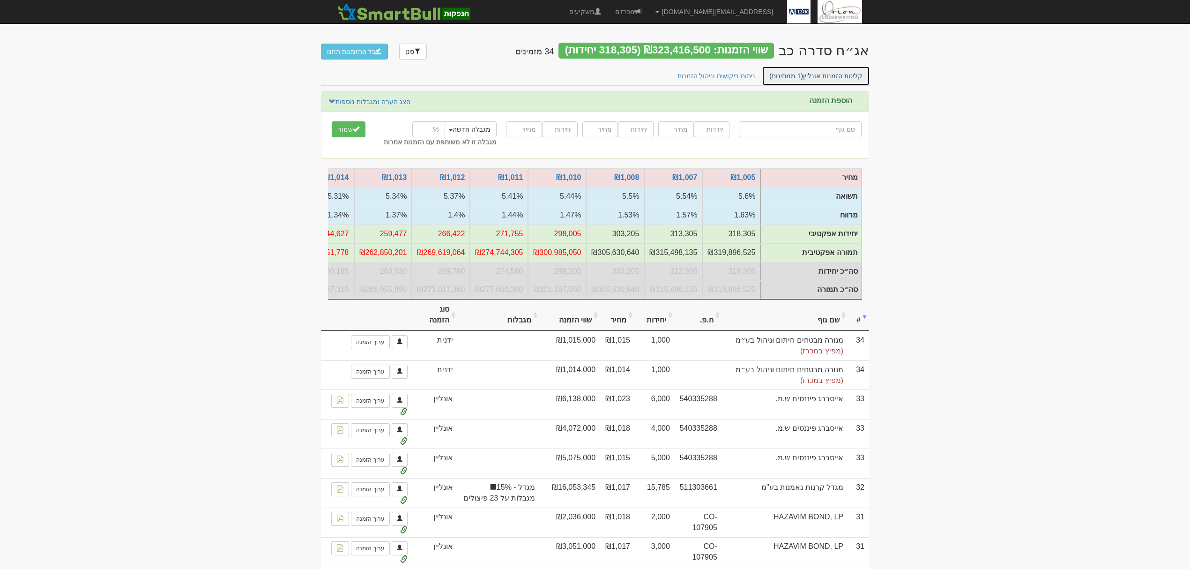
click at [829, 71] on link "קליטת הזמנות אונליין (1 ממתינות)" at bounding box center [816, 76] width 108 height 20
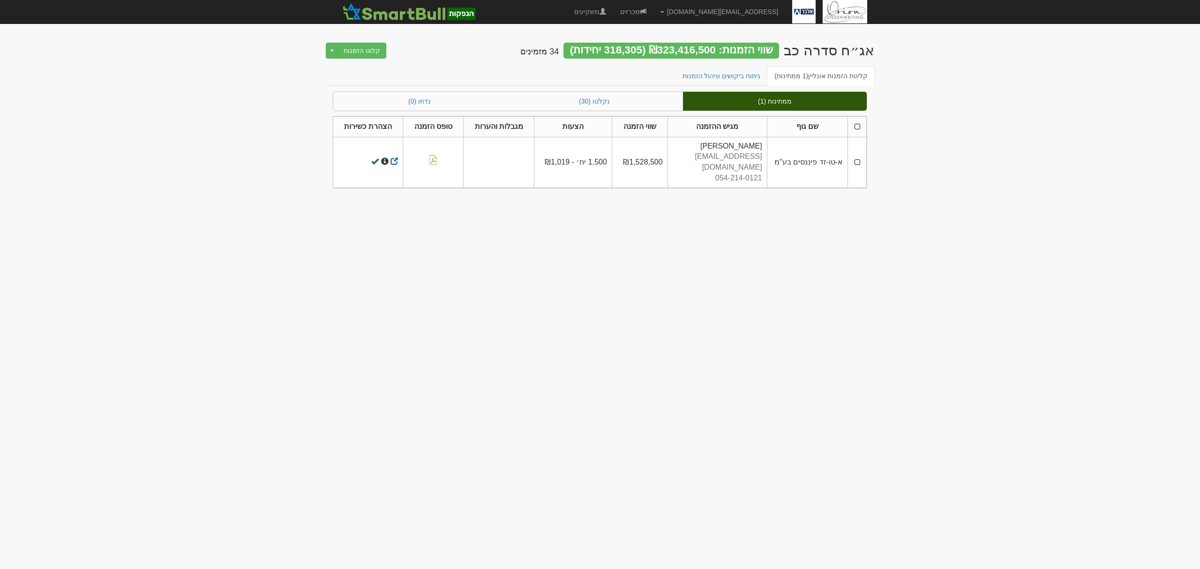
click at [853, 128] on th at bounding box center [857, 126] width 19 height 21
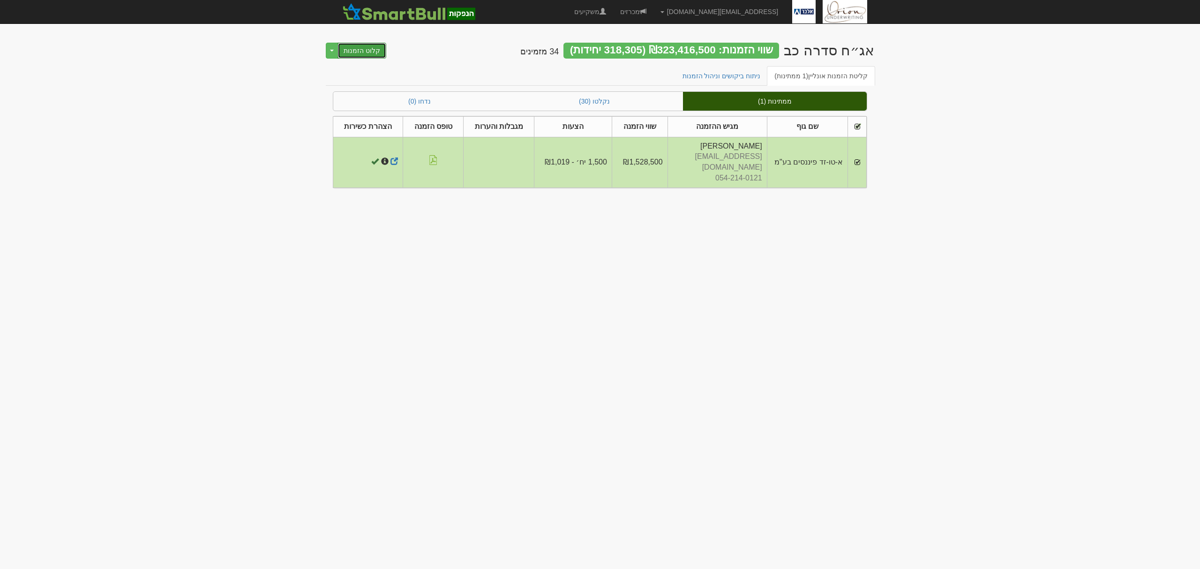
click at [351, 44] on button "קלוט הזמנות" at bounding box center [361, 51] width 49 height 16
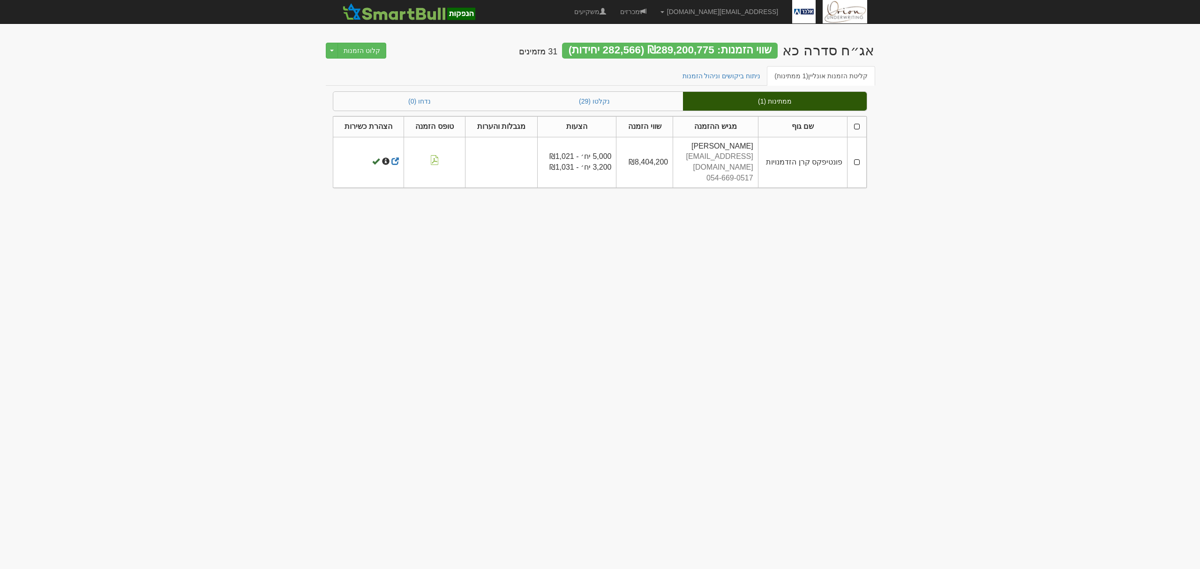
click at [853, 122] on th at bounding box center [856, 126] width 19 height 21
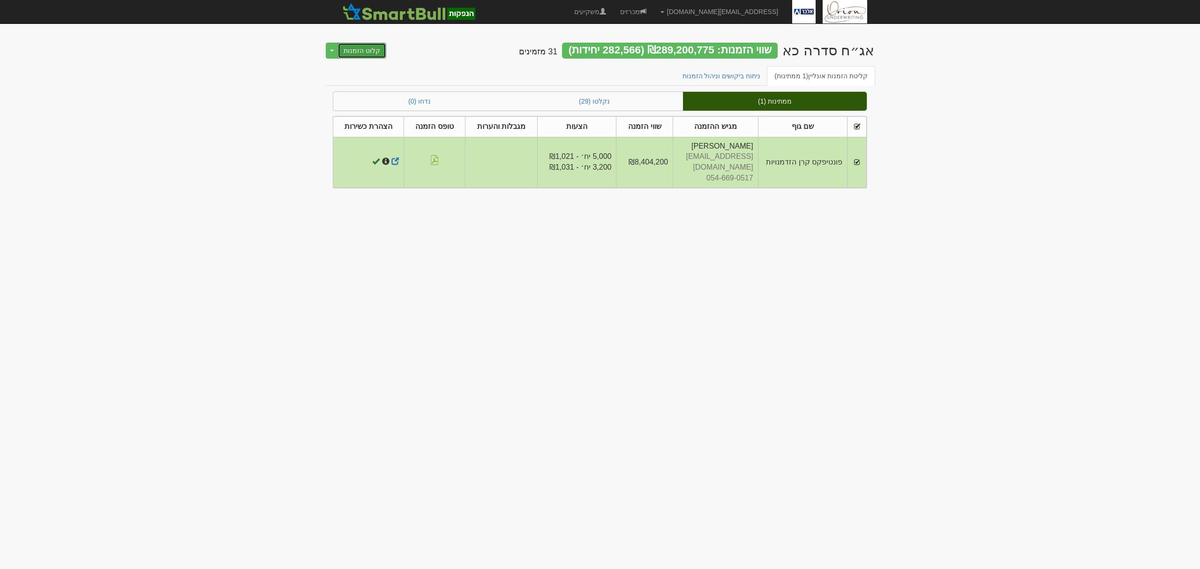
click at [347, 50] on button "קלוט הזמנות" at bounding box center [361, 51] width 49 height 16
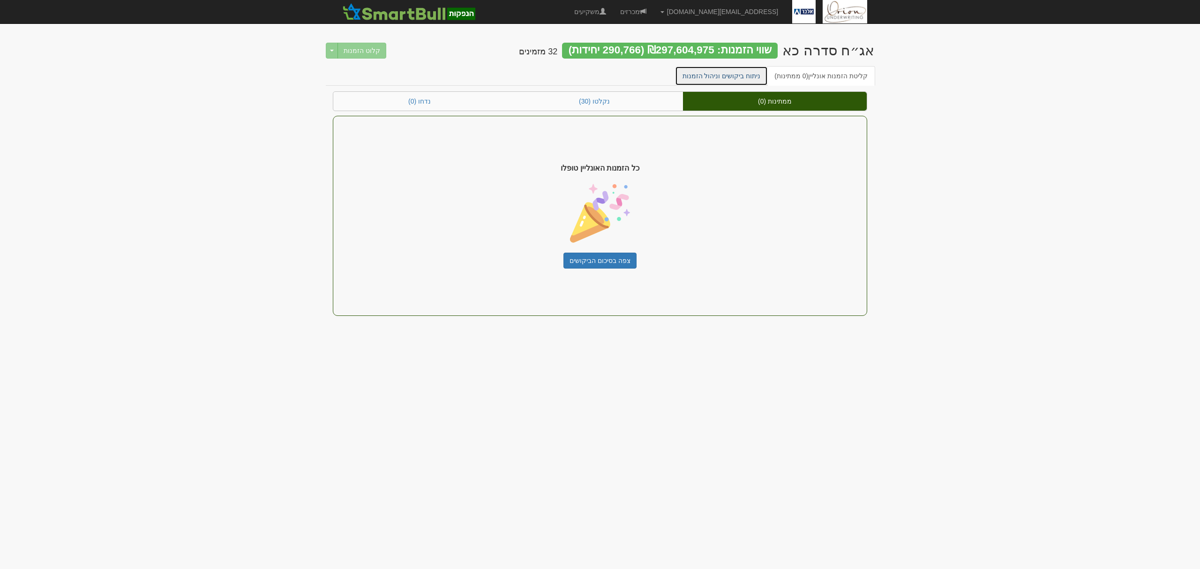
click at [737, 67] on link "ניתוח ביקושים וניהול הזמנות" at bounding box center [721, 76] width 93 height 20
click at [752, 82] on link "ניתוח ביקושים וניהול הזמנות" at bounding box center [721, 76] width 93 height 20
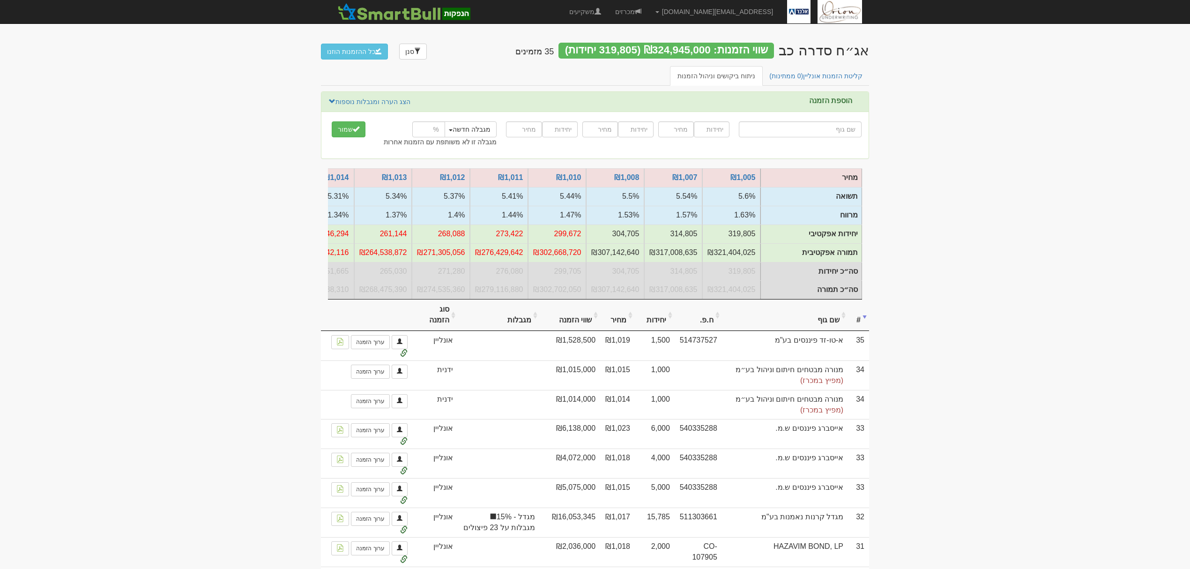
click at [812, 331] on th "שם גוף" at bounding box center [785, 314] width 126 height 31
click at [830, 70] on link "קליטת הזמנות אונליין (0 ממתינות)" at bounding box center [816, 76] width 108 height 20
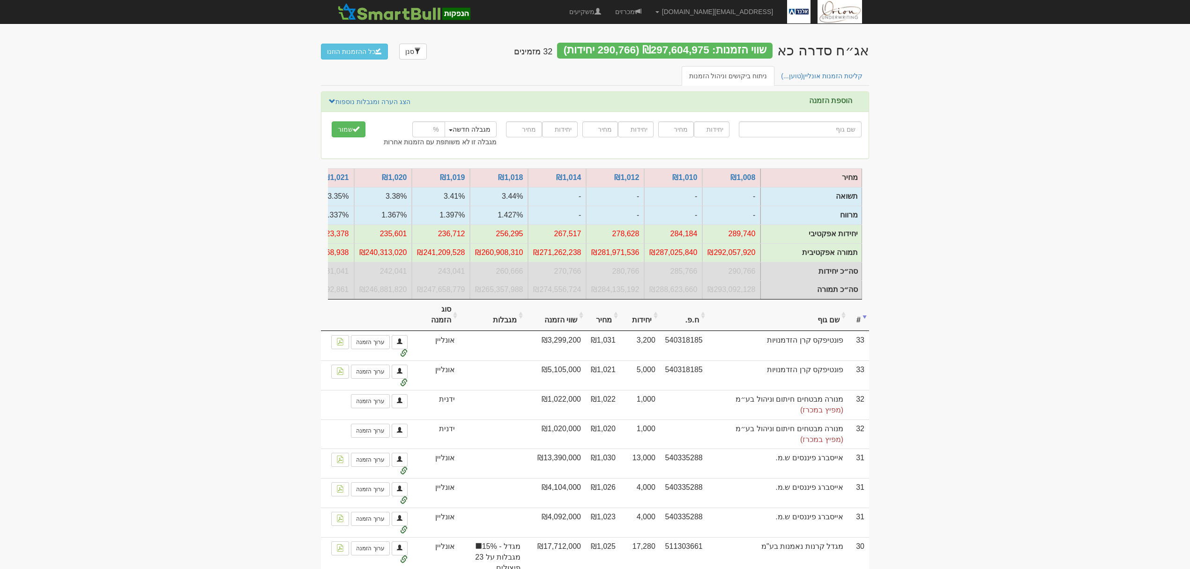
click at [820, 328] on th "שם גוף" at bounding box center [778, 314] width 141 height 31
click at [820, 82] on link "קליטת הזמנות אונליין (1 ממתינות)" at bounding box center [816, 76] width 108 height 20
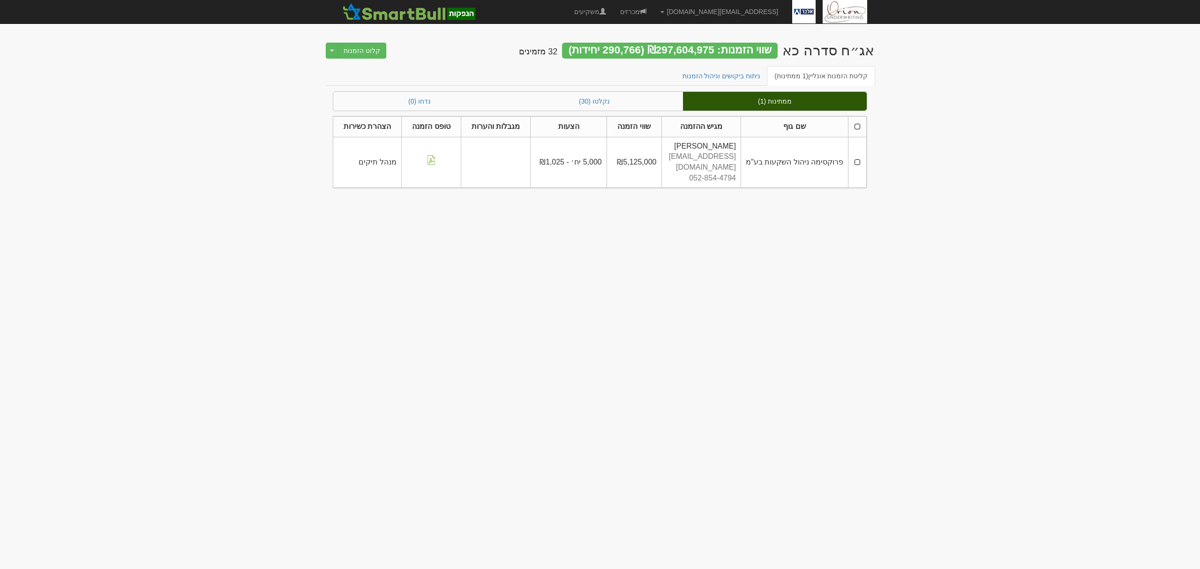
click at [853, 127] on th at bounding box center [857, 126] width 18 height 21
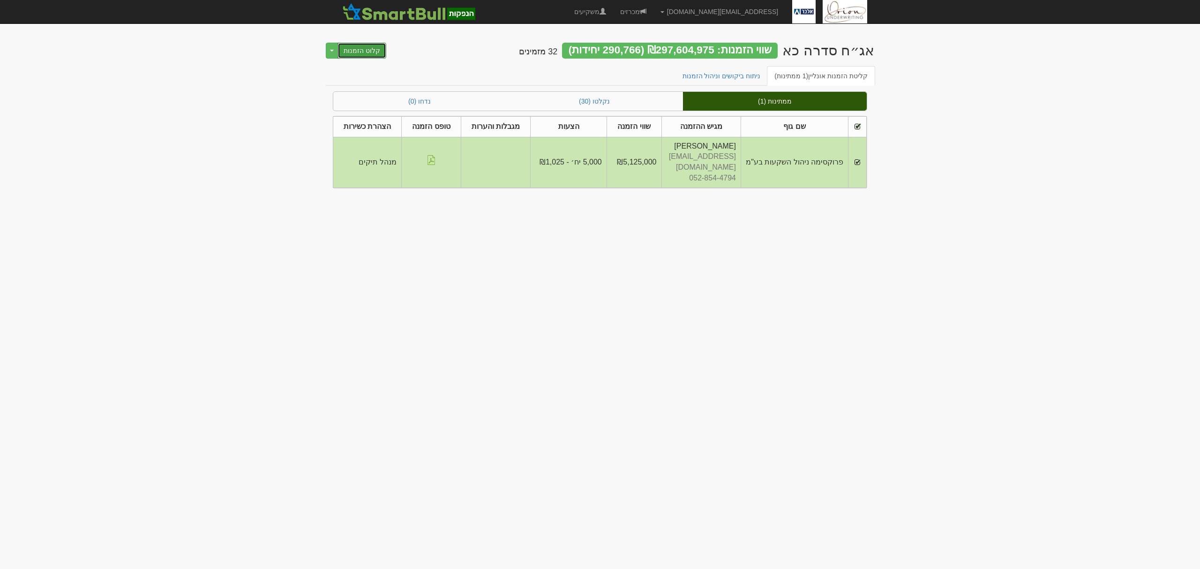
click at [362, 48] on button "קלוט הזמנות" at bounding box center [361, 51] width 49 height 16
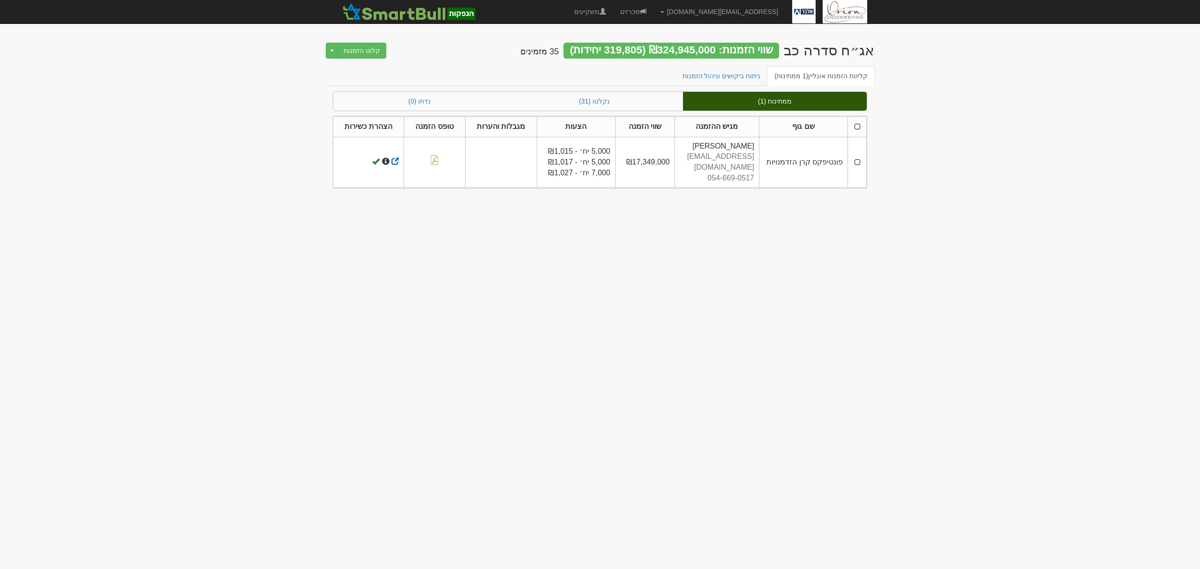
click at [856, 126] on th at bounding box center [857, 126] width 19 height 21
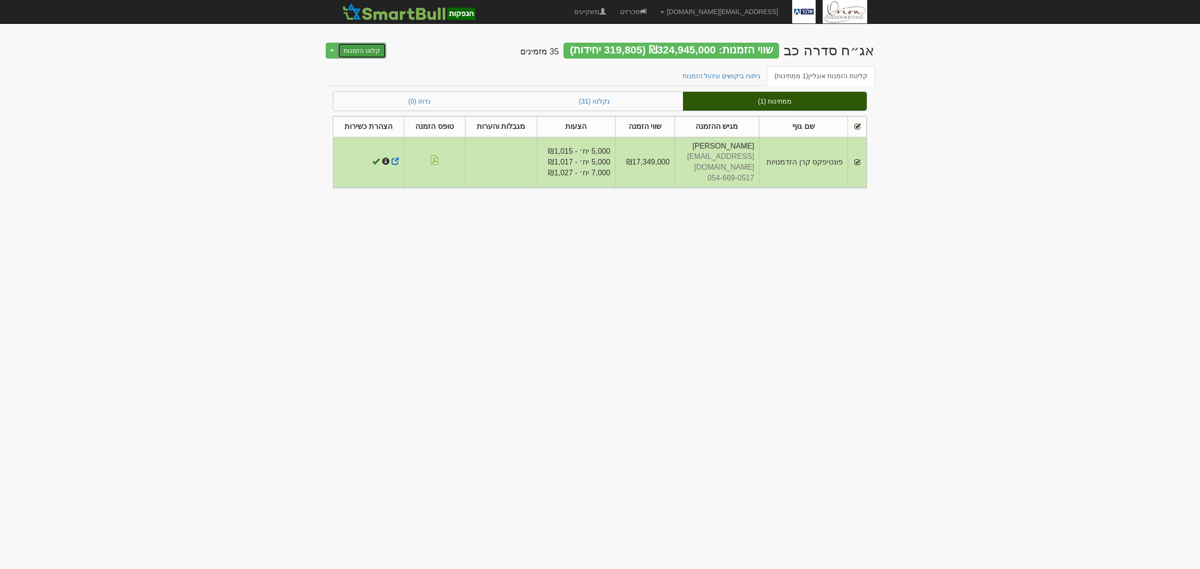
click at [360, 47] on button "קלוט הזמנות" at bounding box center [361, 51] width 49 height 16
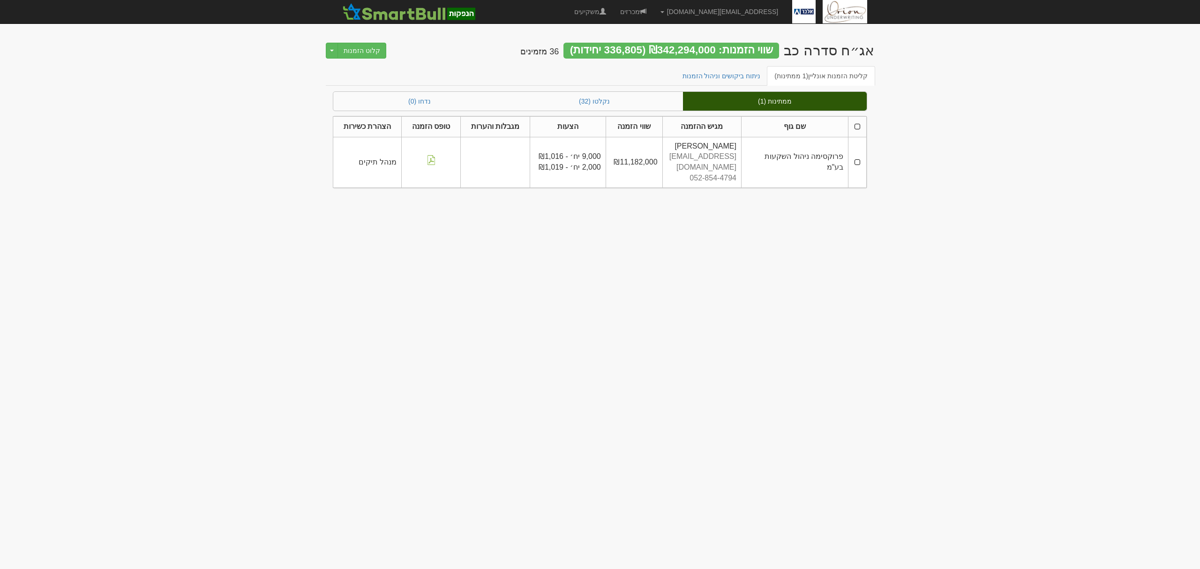
click at [856, 129] on th at bounding box center [857, 126] width 18 height 21
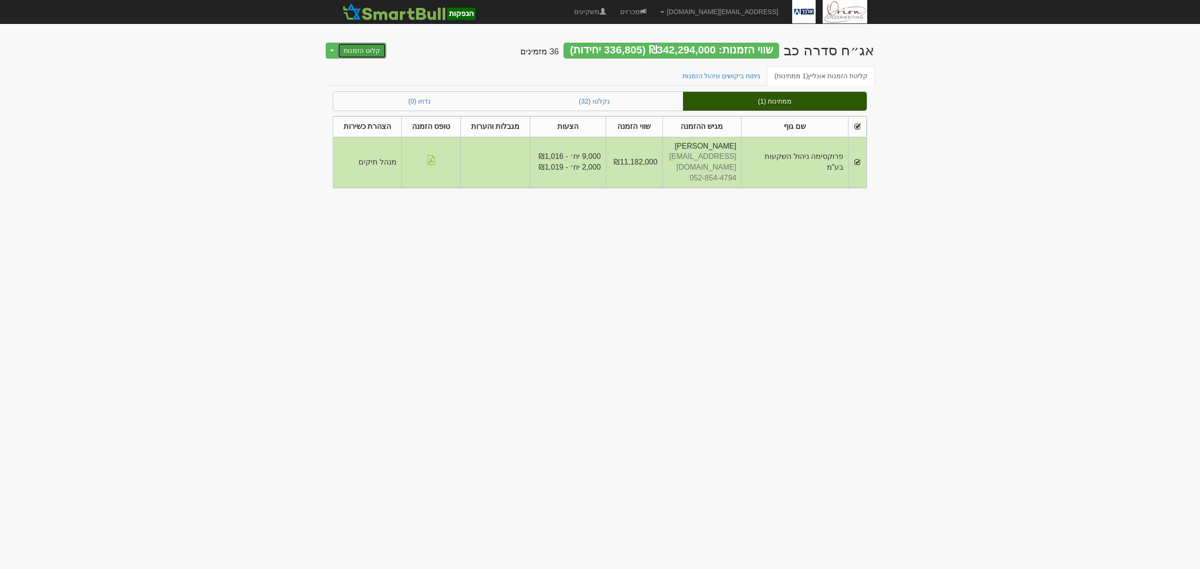
click at [379, 50] on button "קלוט הזמנות" at bounding box center [361, 51] width 49 height 16
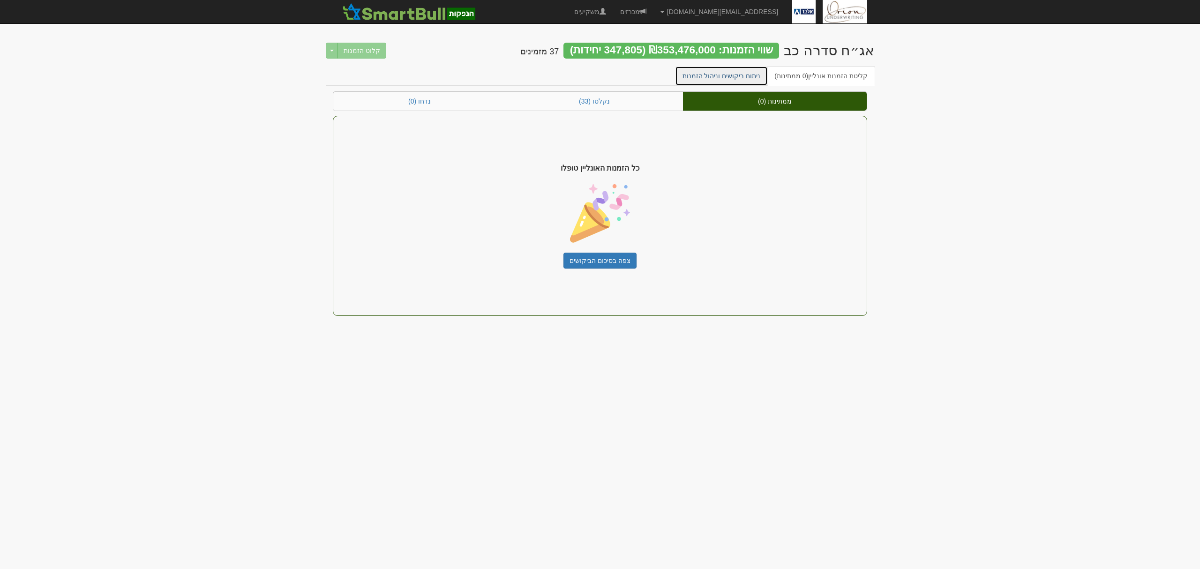
click at [755, 71] on link "ניתוח ביקושים וניהול הזמנות" at bounding box center [721, 76] width 93 height 20
click at [747, 75] on link "ניתוח ביקושים וניהול הזמנות" at bounding box center [721, 76] width 93 height 20
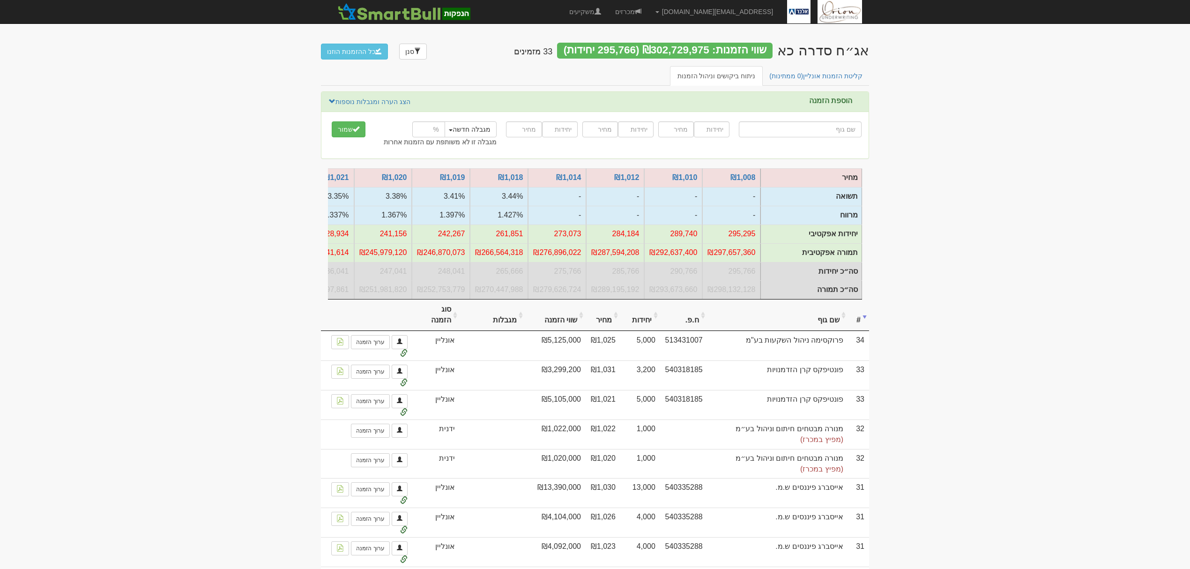
type input "י"
type input "[PERSON_NAME] (!) 10/90 צמיחה"
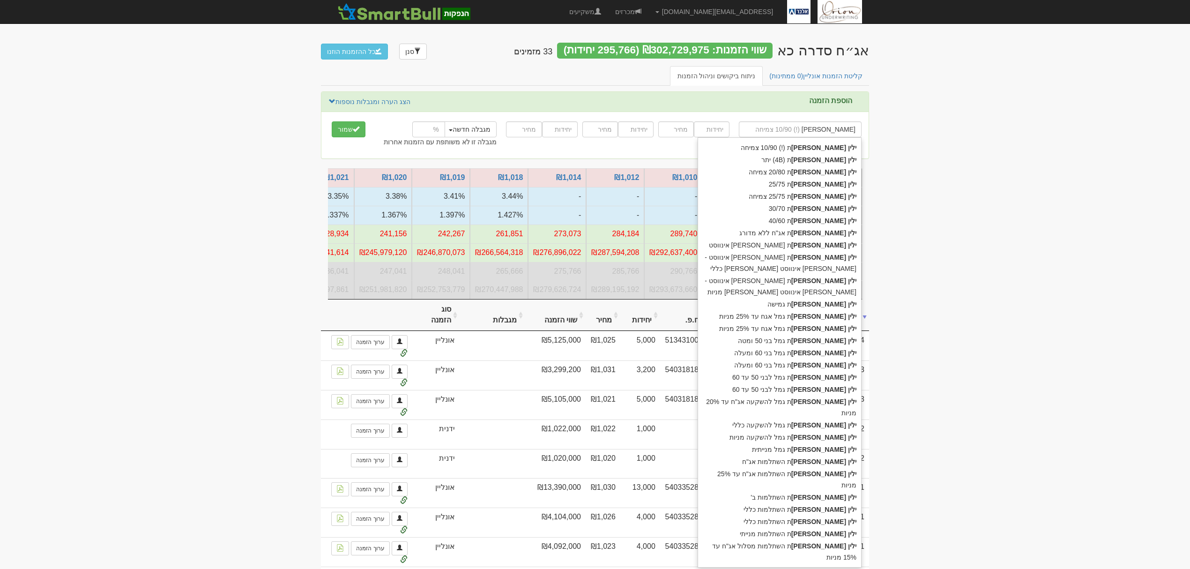
type input "ילין לפידות"
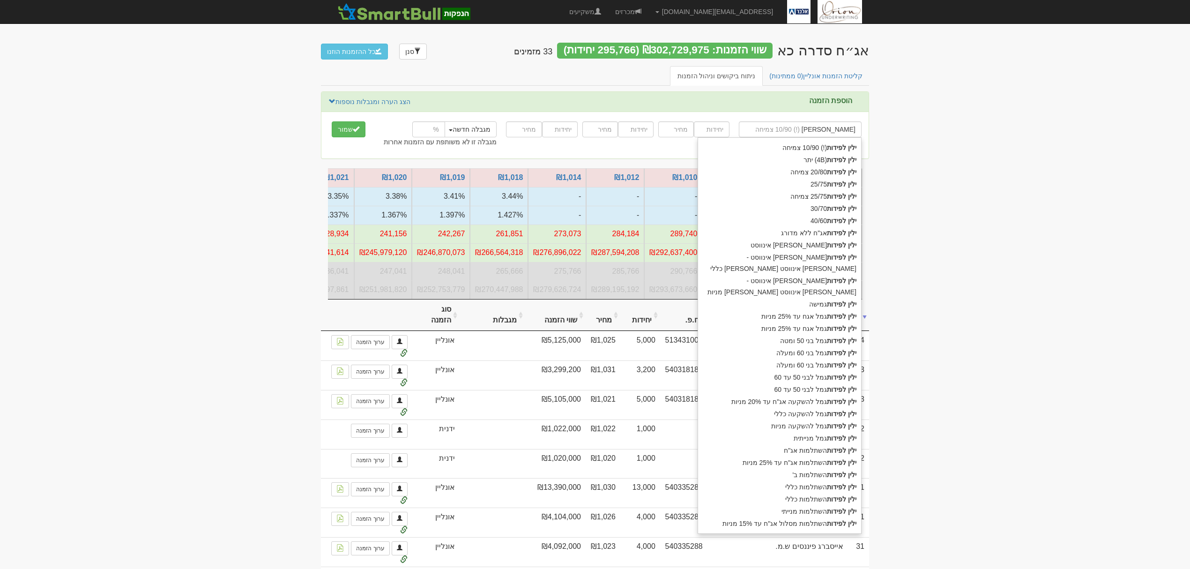
type input "ילין לפידות נ"
type input "ילין לפידות ניהול קופות גמל אגח עד 25% מניות"
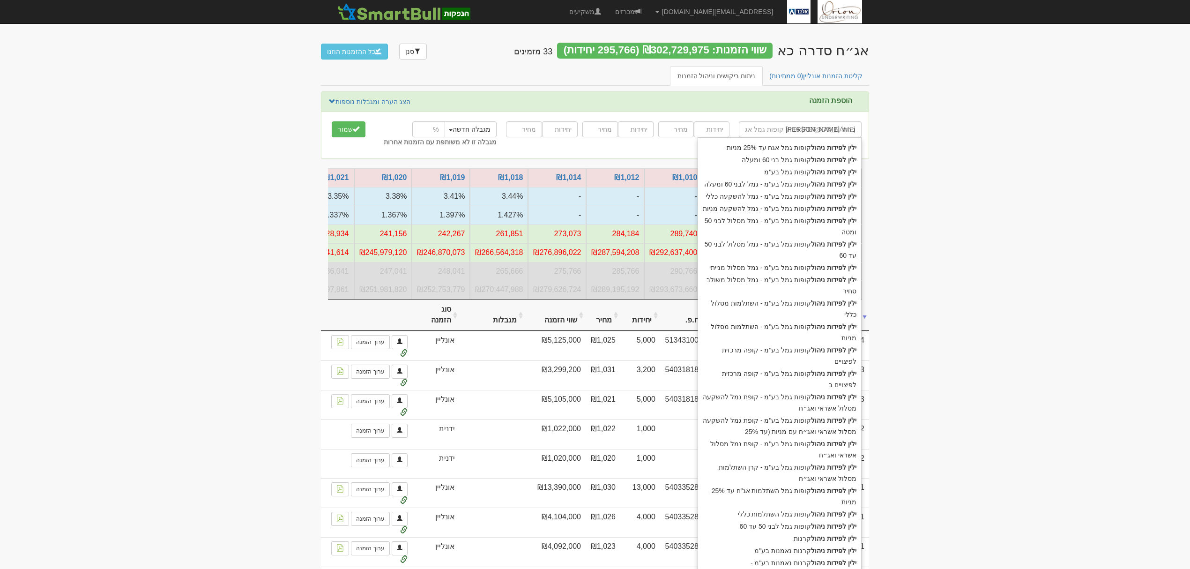
type input "ילין לפידות ניהול"
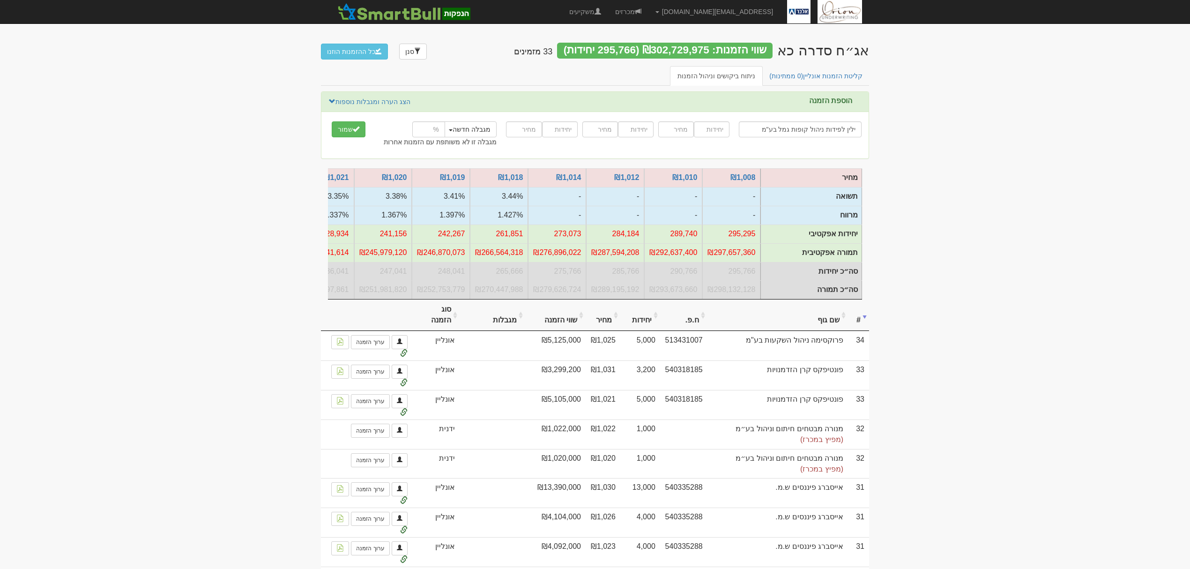
type input "ילין לפידות ניהול קופות גמל בע"מ"
type input "15000"
type input "1021"
type input "25"
click at [332, 121] on button "שמור" at bounding box center [349, 129] width 34 height 16
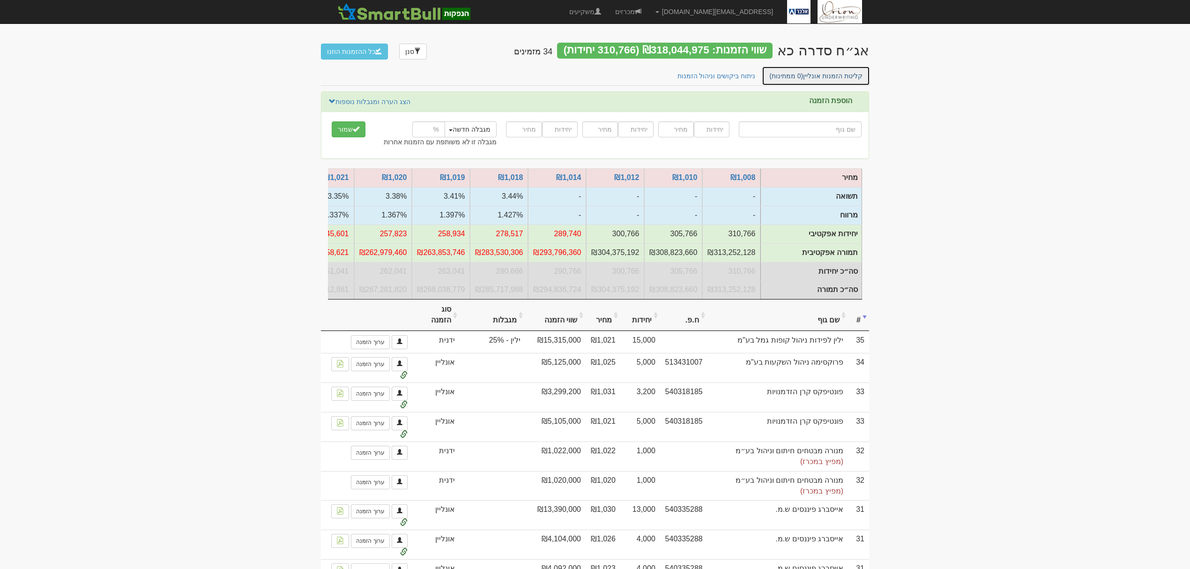
click at [837, 74] on link "קליטת הזמנות אונליין (0 ממתינות)" at bounding box center [816, 76] width 108 height 20
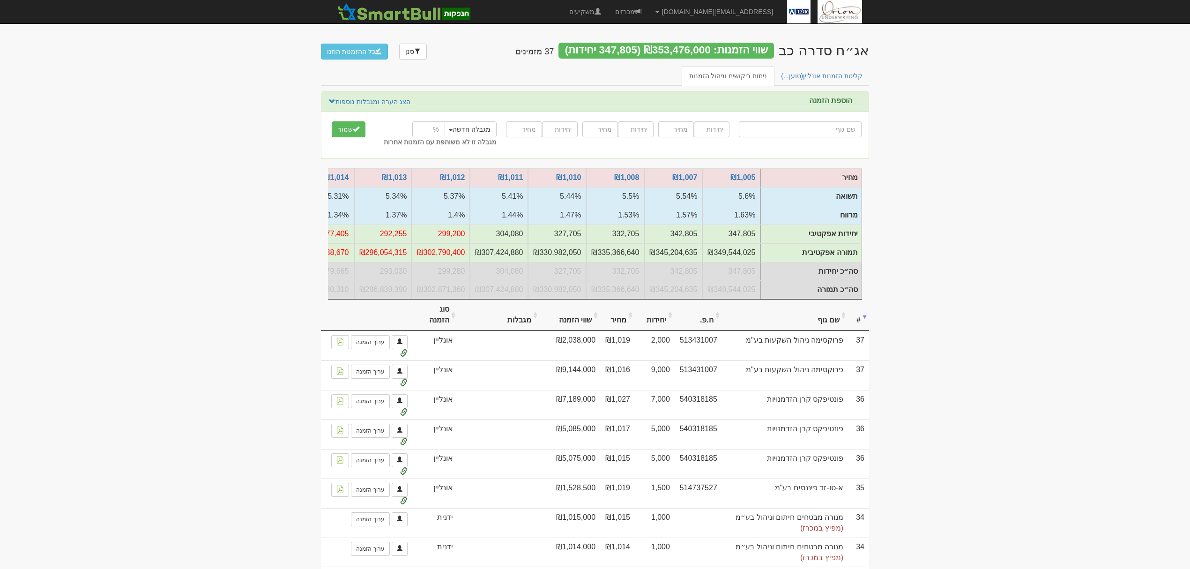
type input "י"
type input "ילין לפידות (!) 10/90 צמיחה"
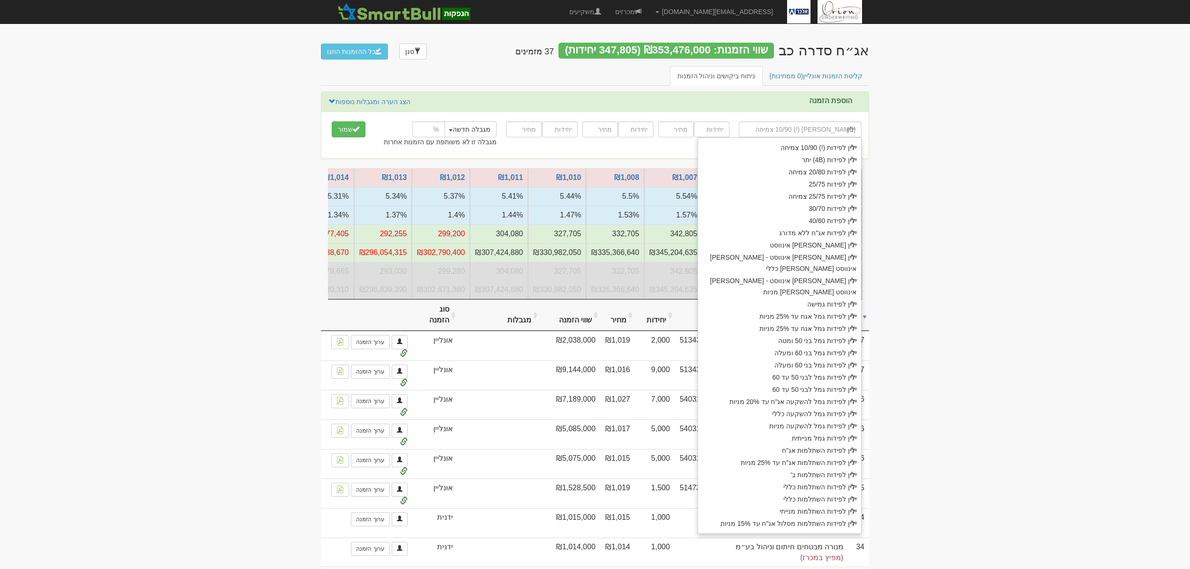
type input "ילין"
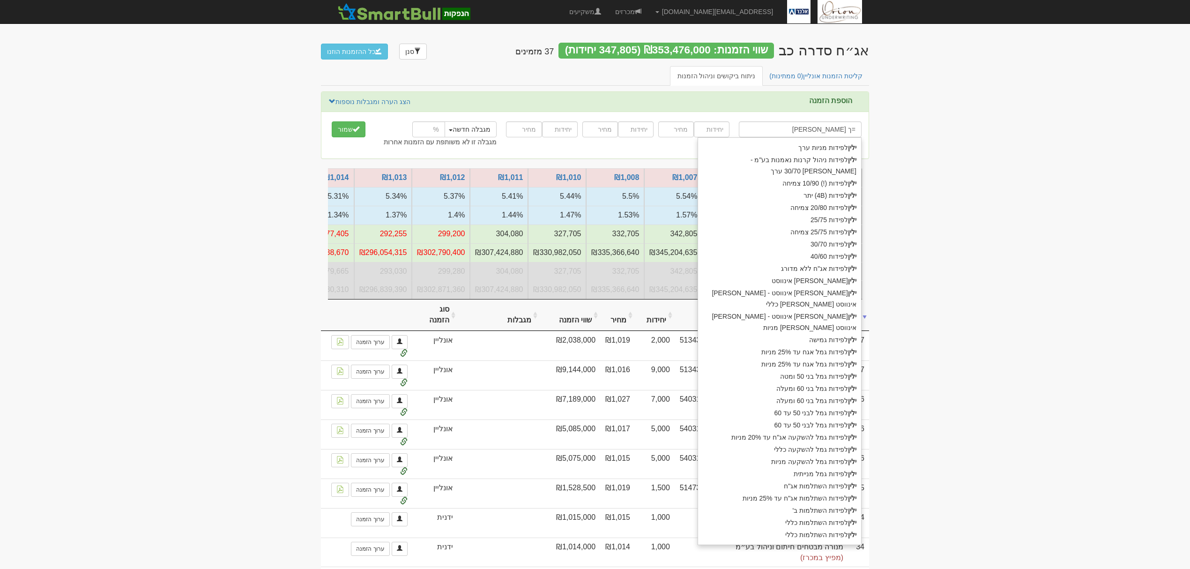
type input "ילין ך"
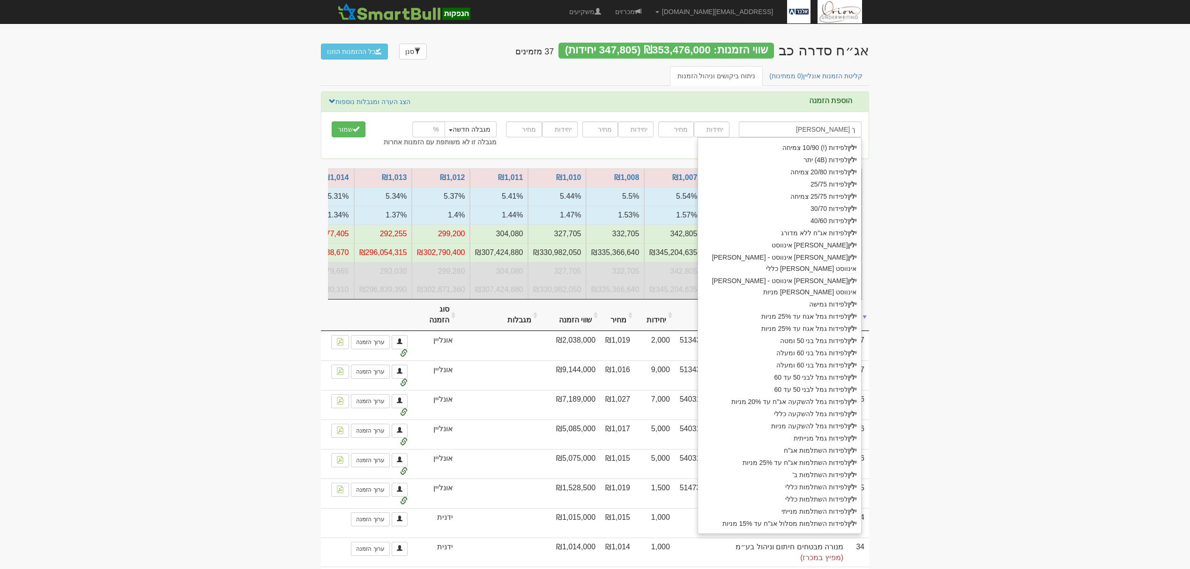
type input "ילין לפידות (!) 10/90 צמיחה"
type input "ילין לפידות"
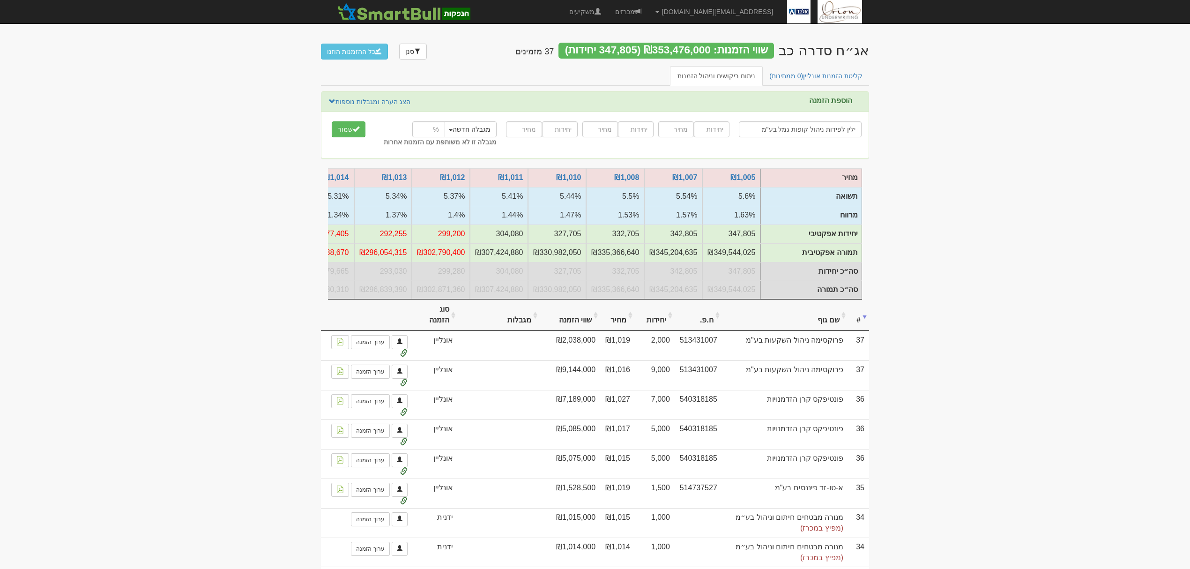
type input "ילין לפידות ניהול קופות גמל בע"מ"
type input "15000"
type input "1015"
type input "15"
click at [332, 121] on button "שמור" at bounding box center [349, 129] width 34 height 16
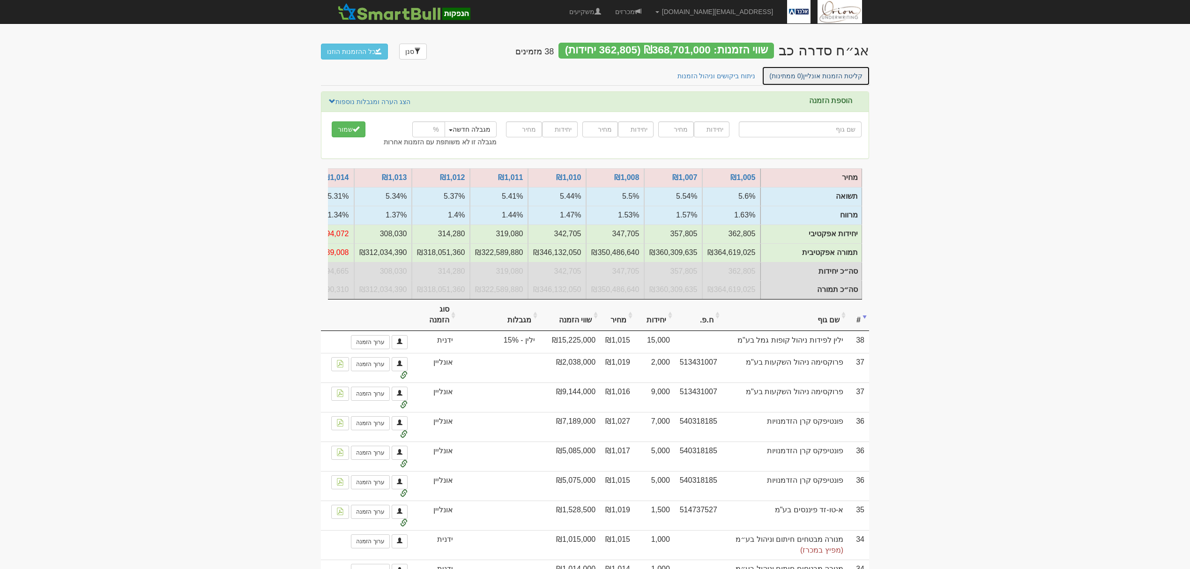
click at [840, 70] on link "קליטת הזמנות אונליין (0 ממתינות)" at bounding box center [816, 76] width 108 height 20
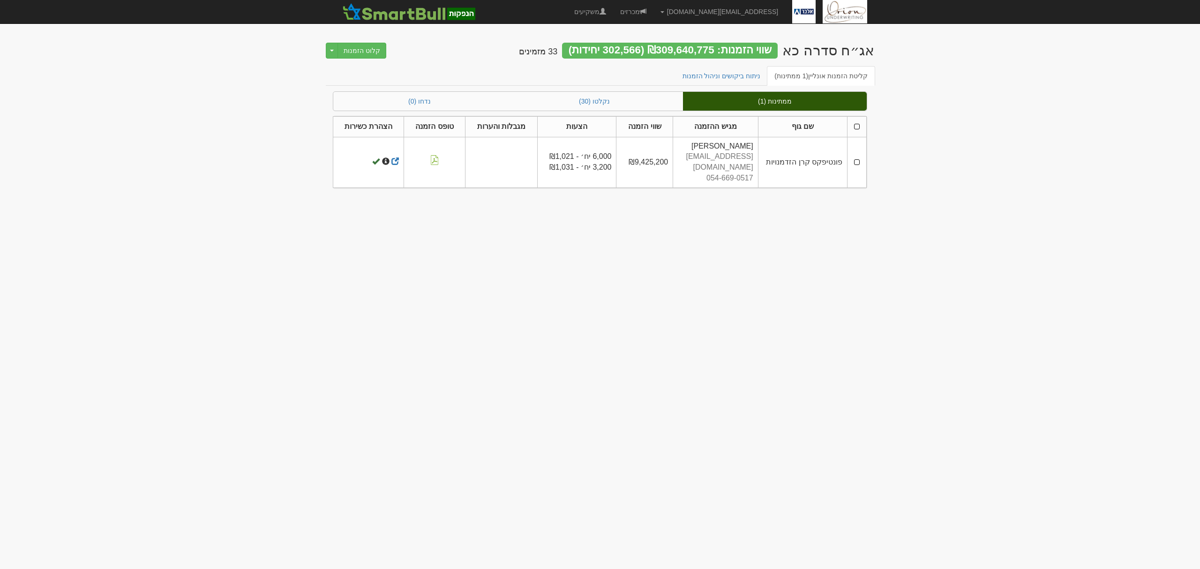
click at [853, 128] on th at bounding box center [856, 126] width 19 height 21
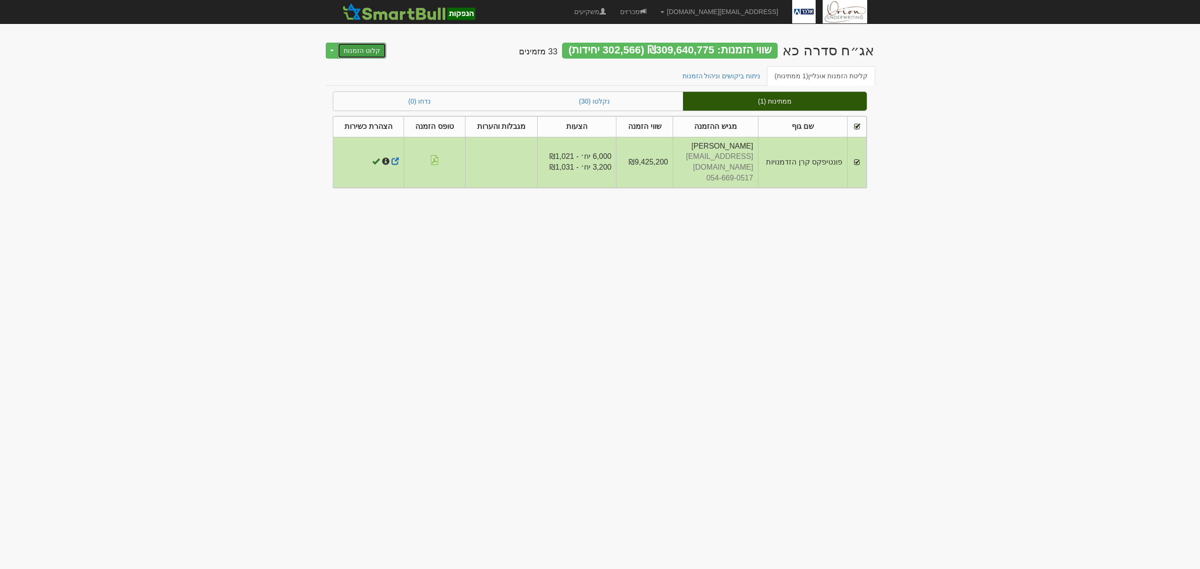
click at [381, 50] on button "קלוט הזמנות" at bounding box center [361, 51] width 49 height 16
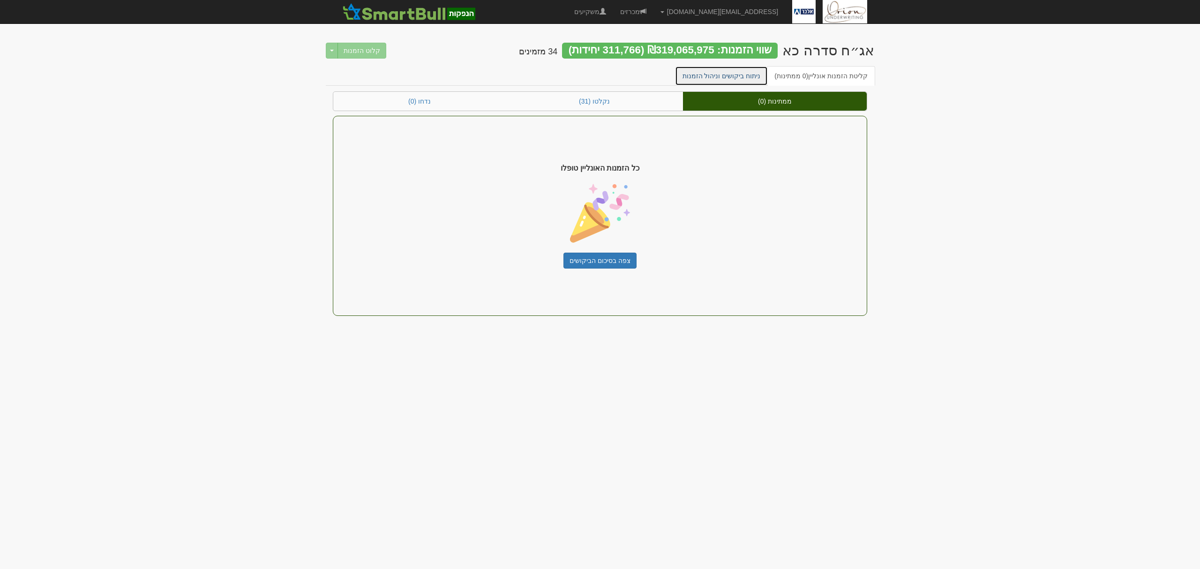
click at [745, 70] on link "ניתוח ביקושים וניהול הזמנות" at bounding box center [721, 76] width 93 height 20
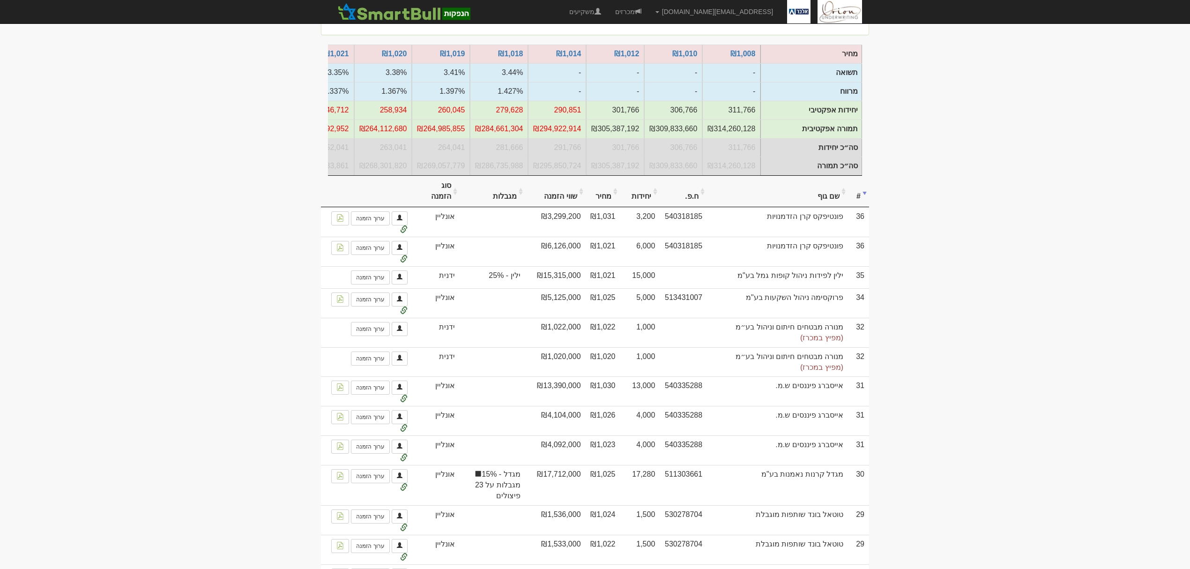
scroll to position [125, 0]
click at [818, 204] on th "שם גוף" at bounding box center [777, 190] width 141 height 31
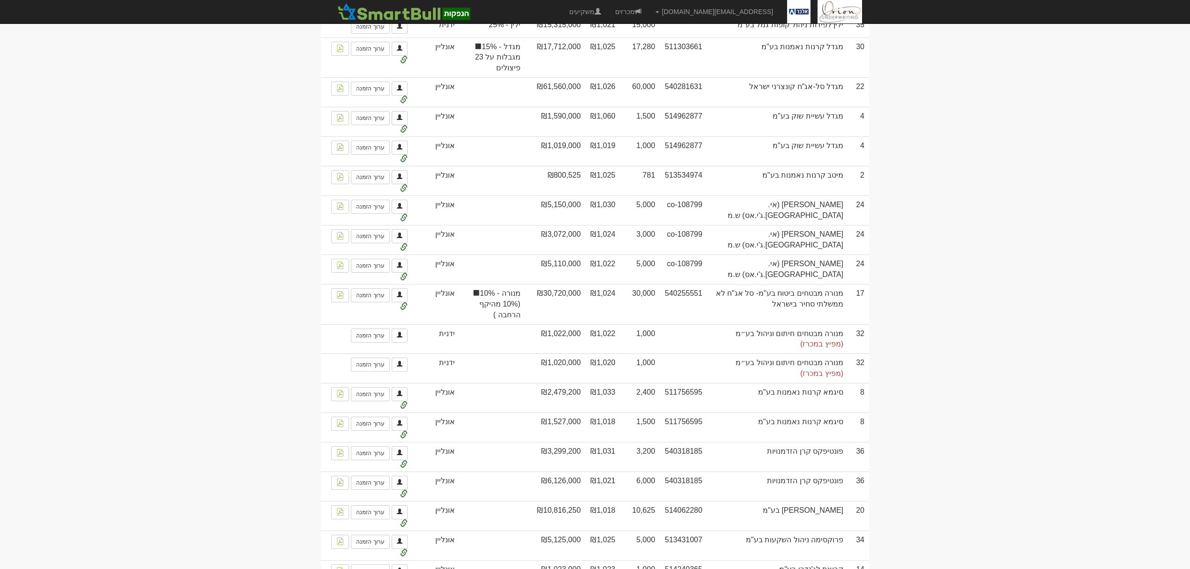
scroll to position [1686, 0]
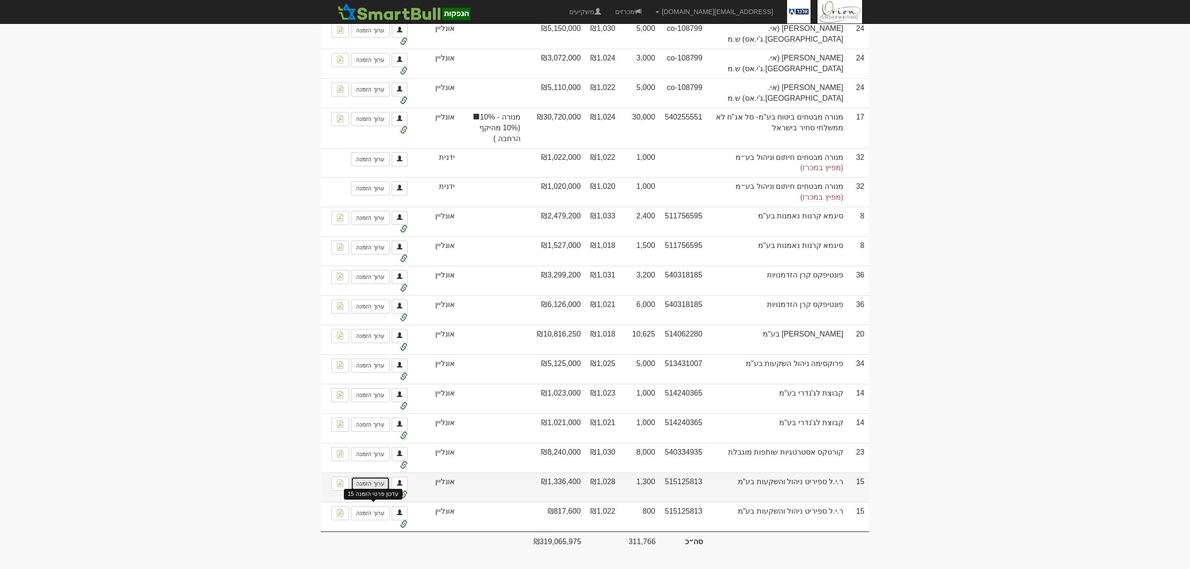
click at [364, 486] on link "ערוך הזמנה" at bounding box center [370, 484] width 38 height 14
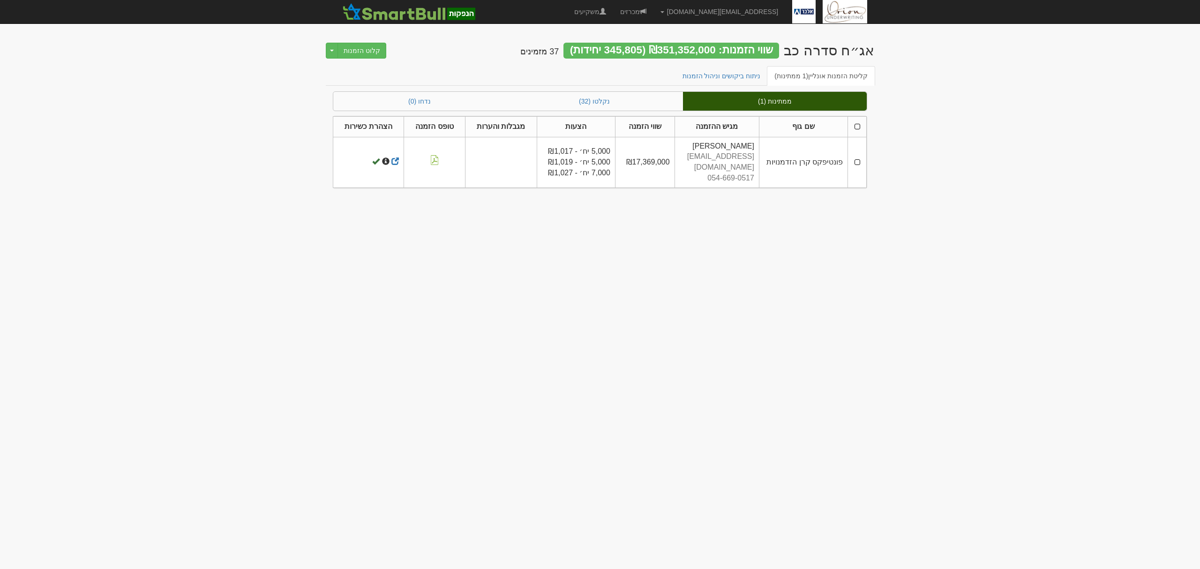
click at [858, 128] on th at bounding box center [857, 126] width 19 height 21
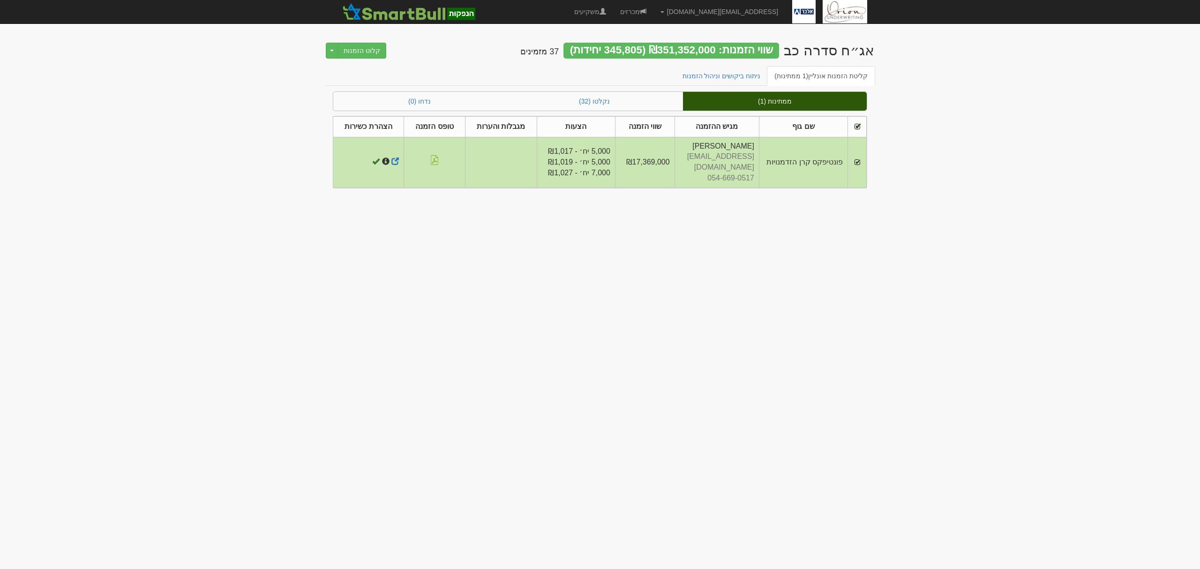
click at [360, 42] on div "אג״ח סדרה כב שווי הזמנות: ₪351,352,000 (345,805 יחידות) 37 מזמינים קלוט הזמנות …" at bounding box center [600, 49] width 548 height 33
click at [380, 49] on button "קלוט הזמנות" at bounding box center [361, 51] width 49 height 16
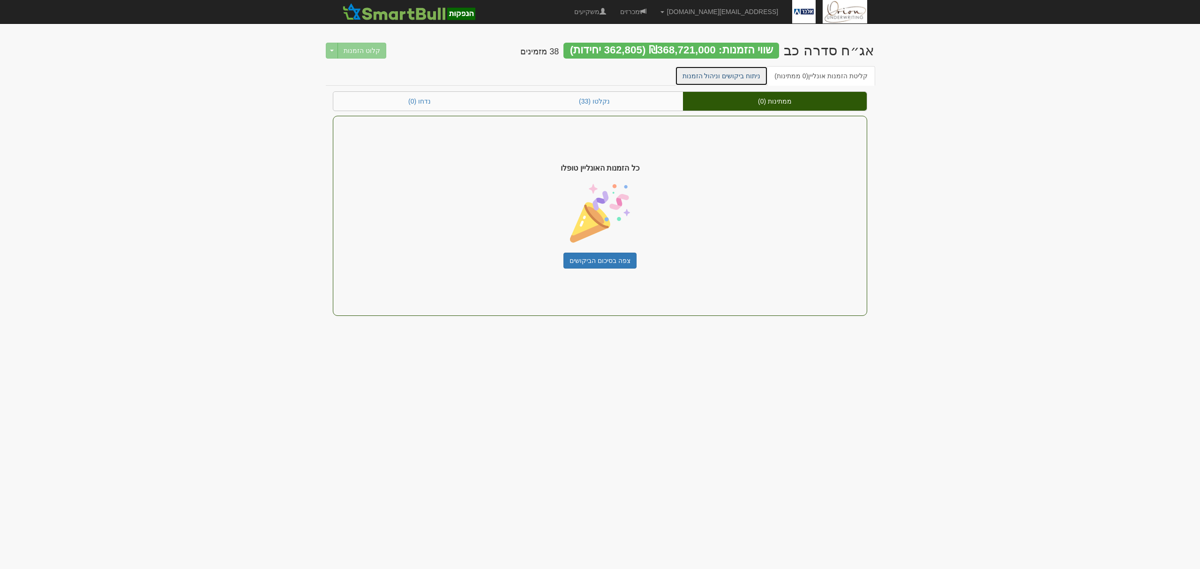
click at [743, 75] on link "ניתוח ביקושים וניהול הזמנות" at bounding box center [721, 76] width 93 height 20
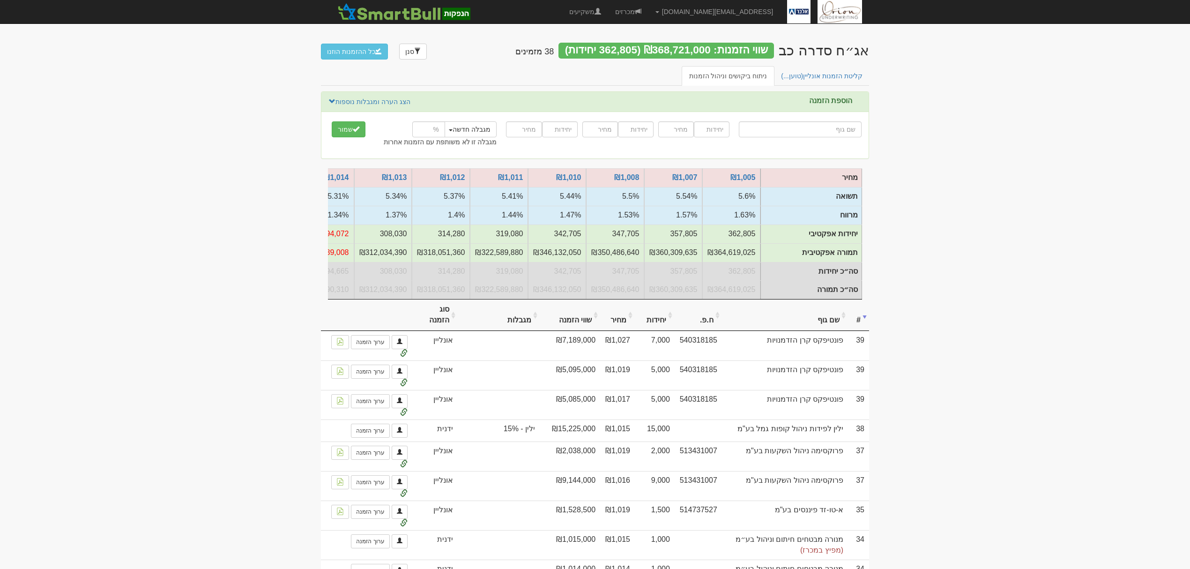
click at [819, 331] on th "שם גוף" at bounding box center [785, 314] width 126 height 31
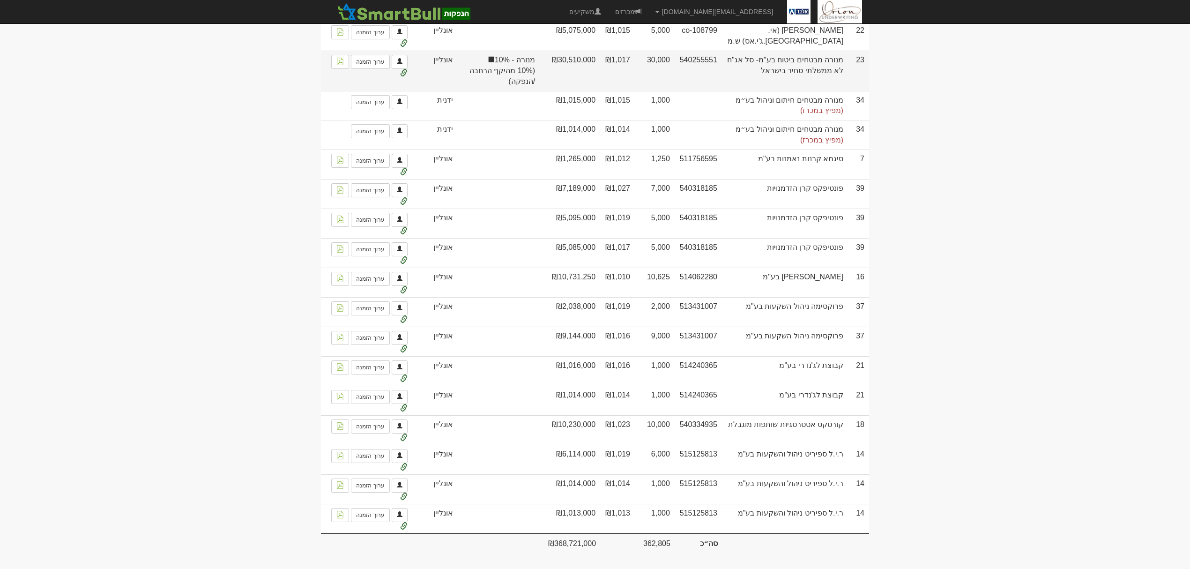
scroll to position [1980, 0]
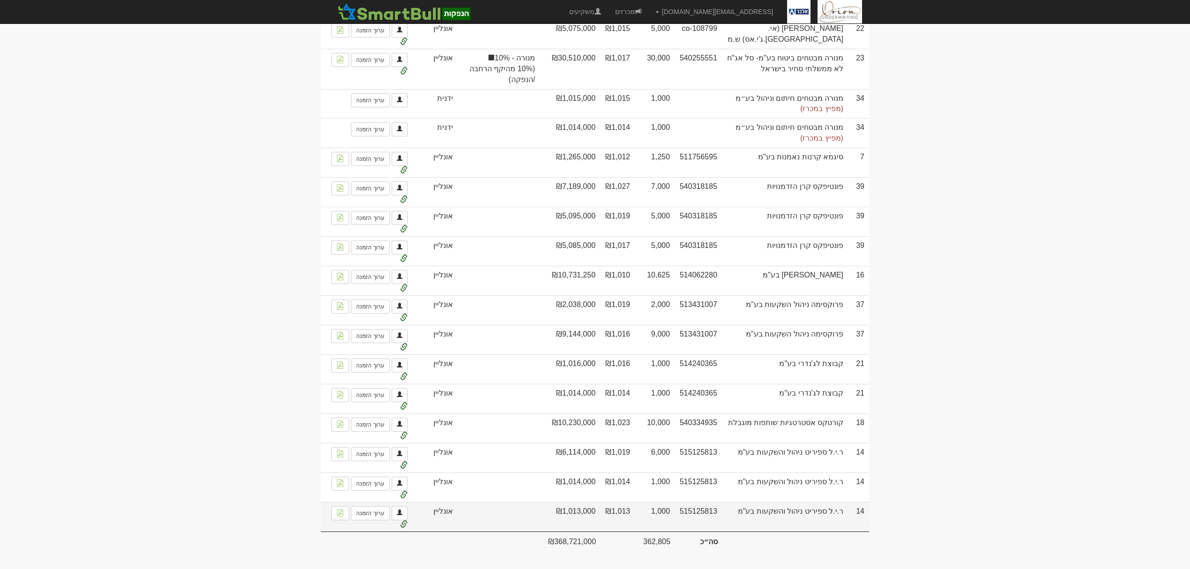
drag, startPoint x: 764, startPoint y: 453, endPoint x: 582, endPoint y: 518, distance: 193.6
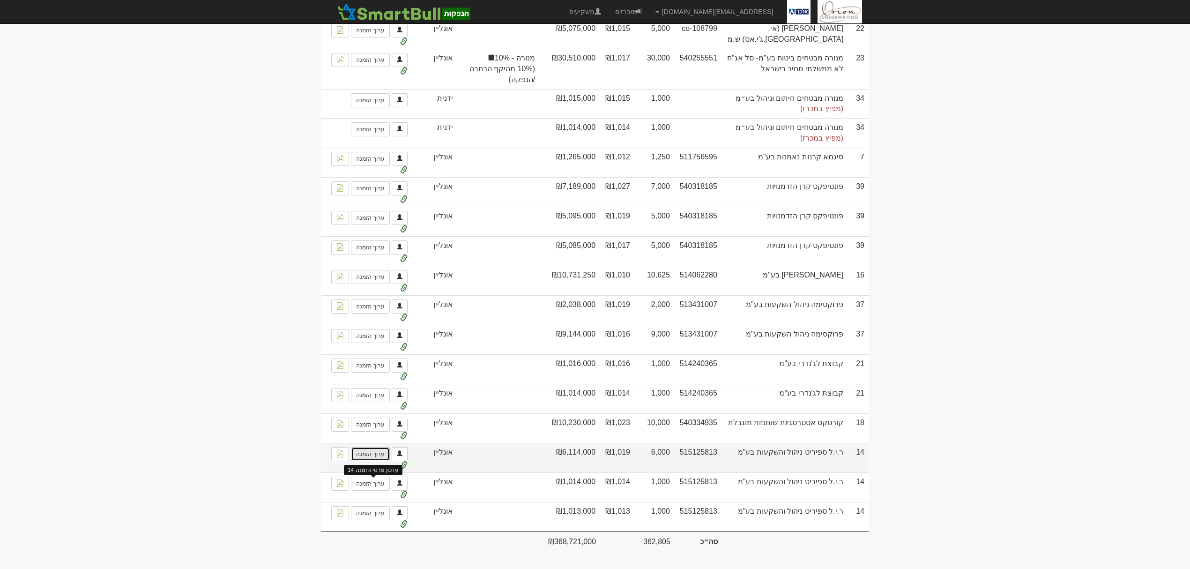
click at [374, 452] on link "ערוך הזמנה" at bounding box center [370, 454] width 38 height 14
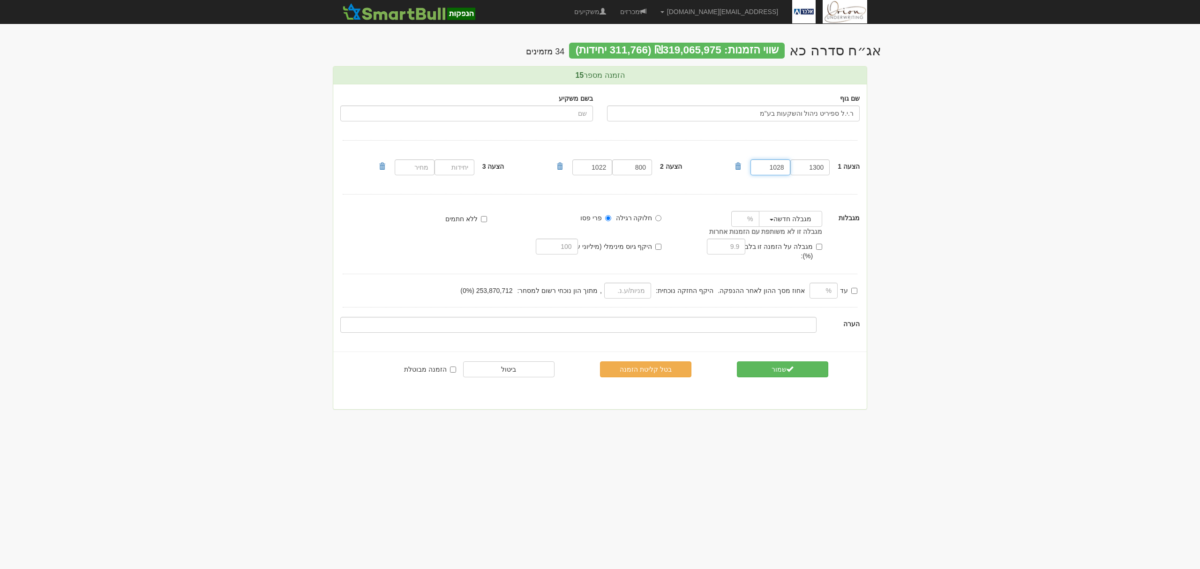
click at [774, 165] on input "1028" at bounding box center [770, 167] width 40 height 16
click at [816, 167] on input "1300" at bounding box center [810, 167] width 40 height 16
type input "2300"
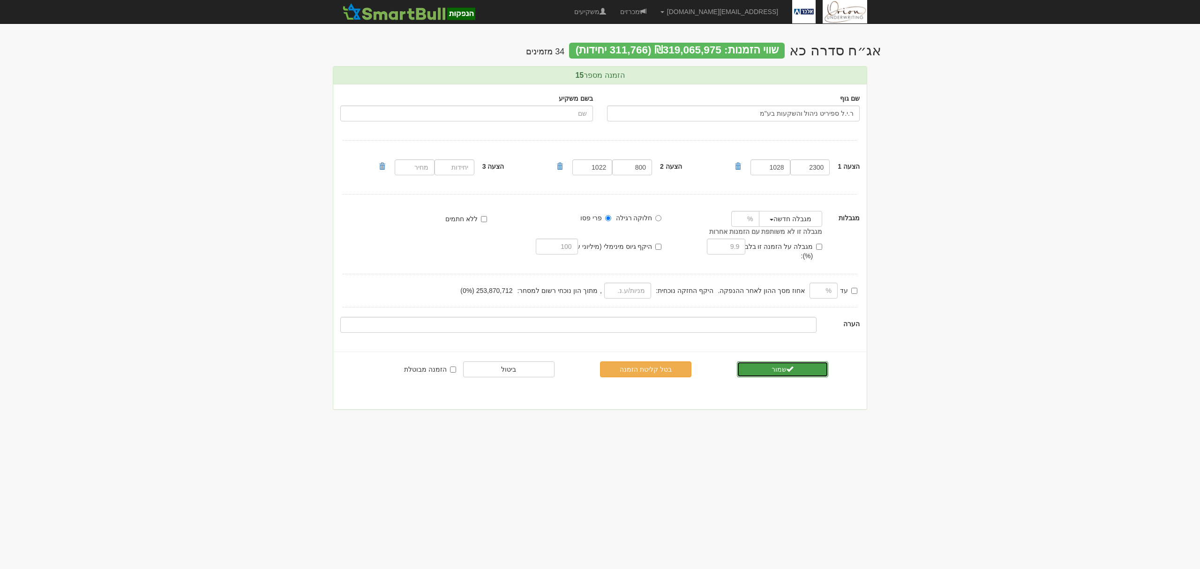
click at [773, 361] on button "שמור" at bounding box center [782, 369] width 91 height 16
click at [804, 171] on input "6000" at bounding box center [810, 167] width 40 height 16
click at [807, 168] on input "6000" at bounding box center [810, 167] width 40 height 16
type input "9000"
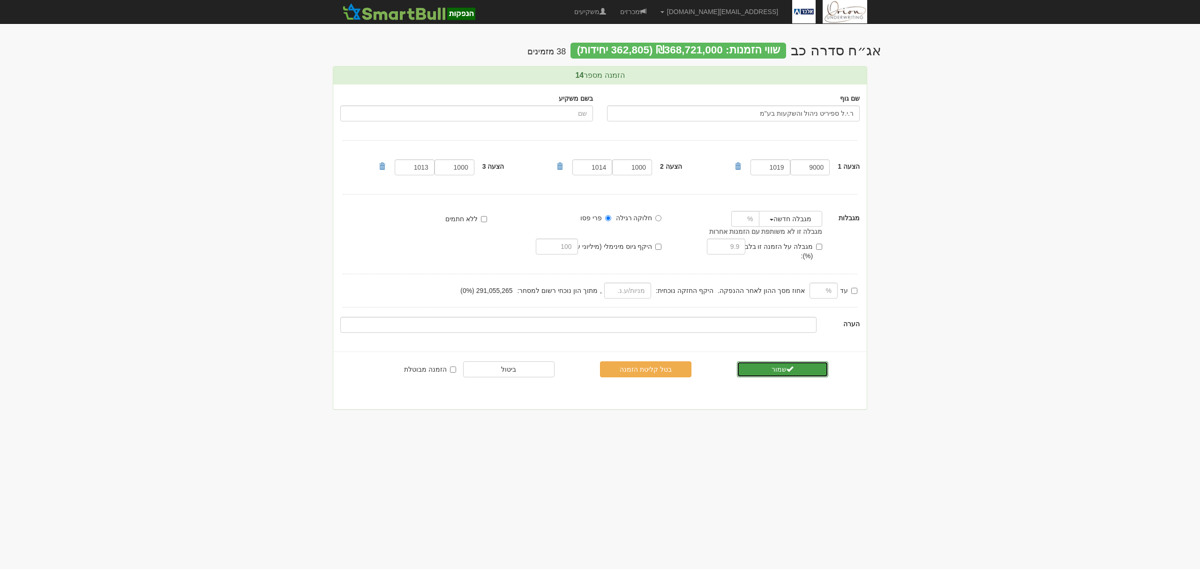
click at [771, 361] on button "שמור" at bounding box center [782, 369] width 91 height 16
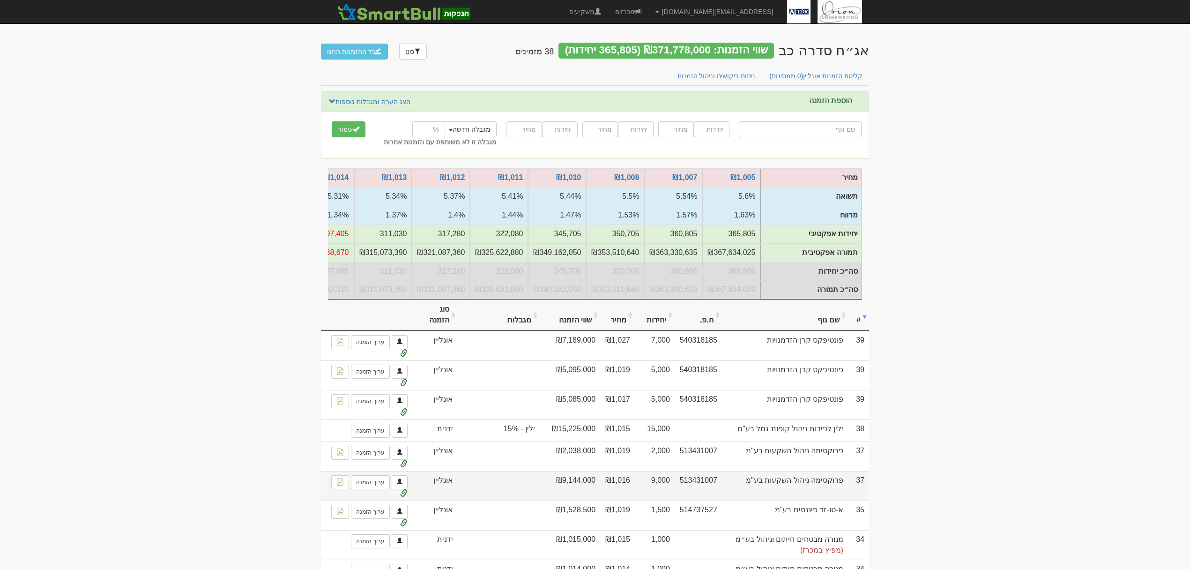
drag, startPoint x: 861, startPoint y: 471, endPoint x: 546, endPoint y: 508, distance: 317.6
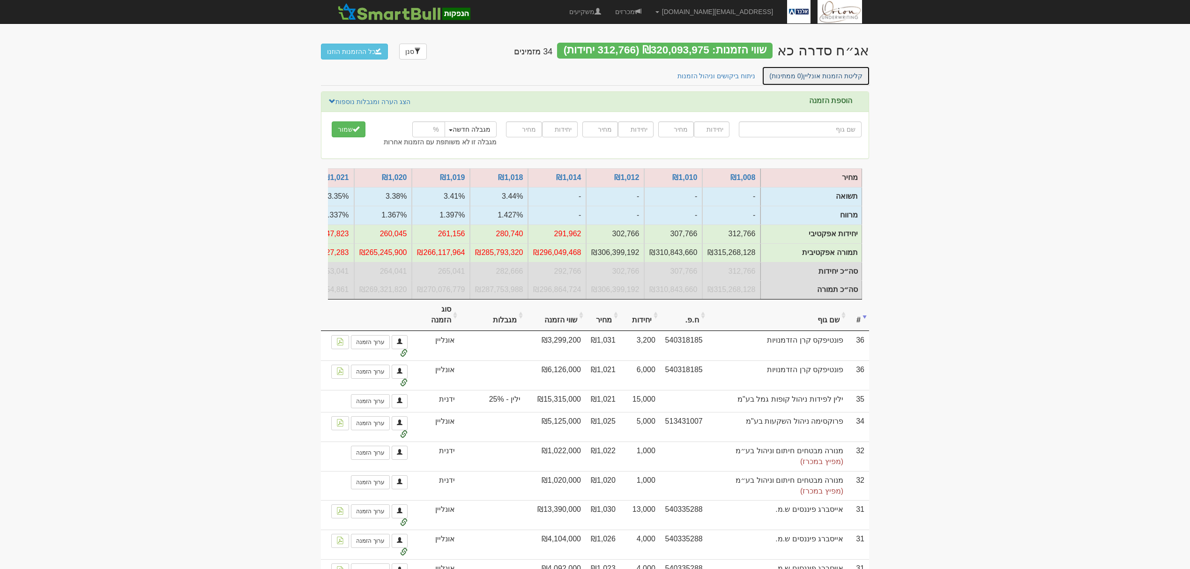
click at [855, 78] on link "קליטת הזמנות אונליין (0 ממתינות)" at bounding box center [816, 76] width 108 height 20
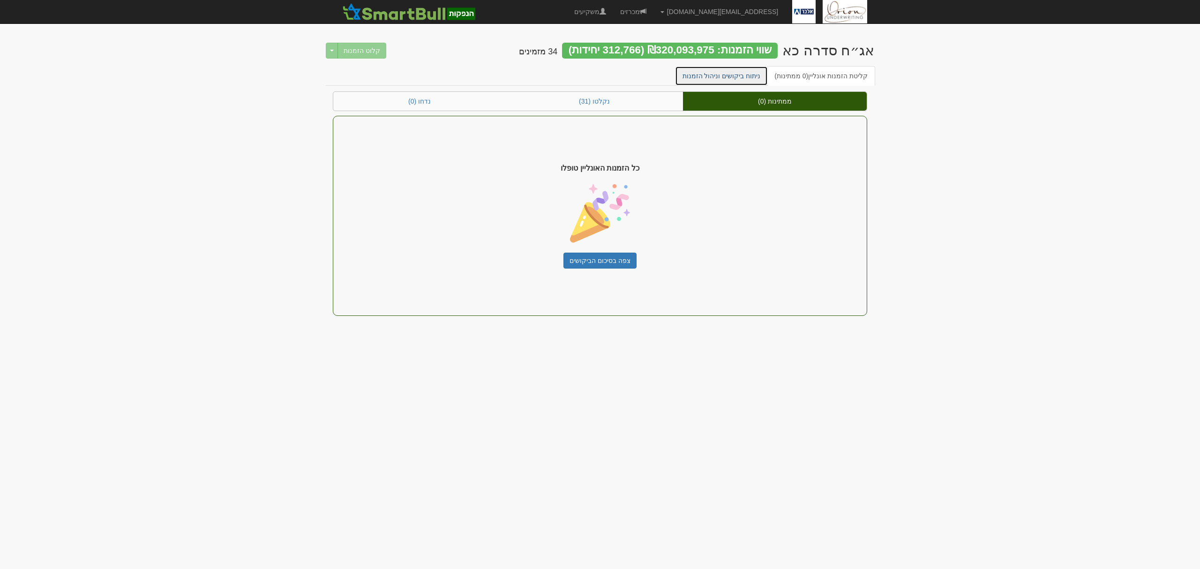
click at [760, 67] on link "ניתוח ביקושים וניהול הזמנות" at bounding box center [721, 76] width 93 height 20
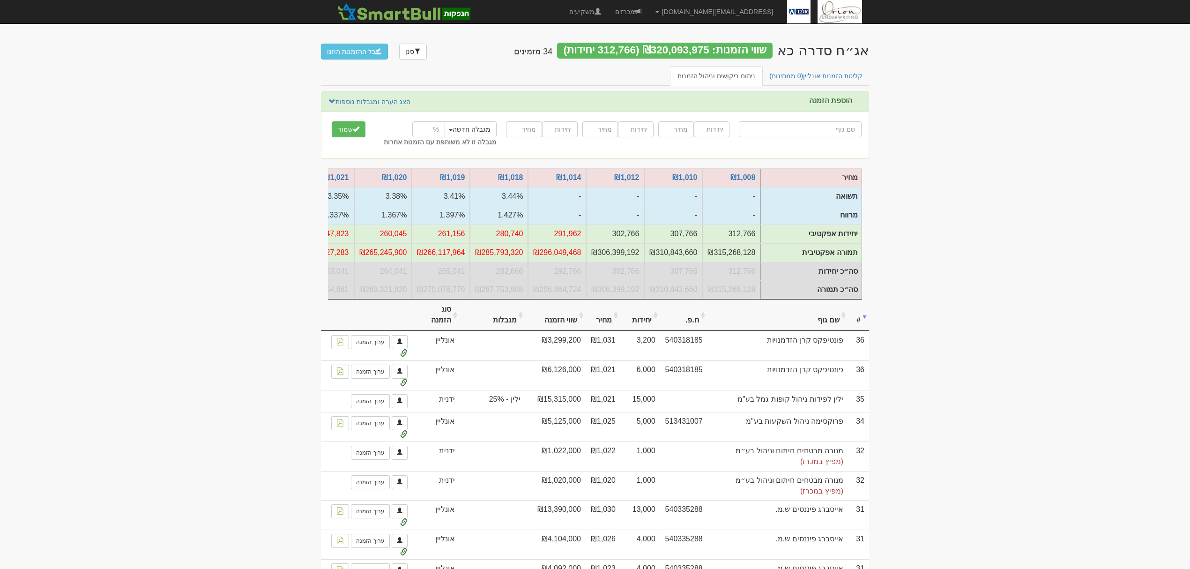
click at [822, 331] on th "שם גוף" at bounding box center [778, 314] width 141 height 31
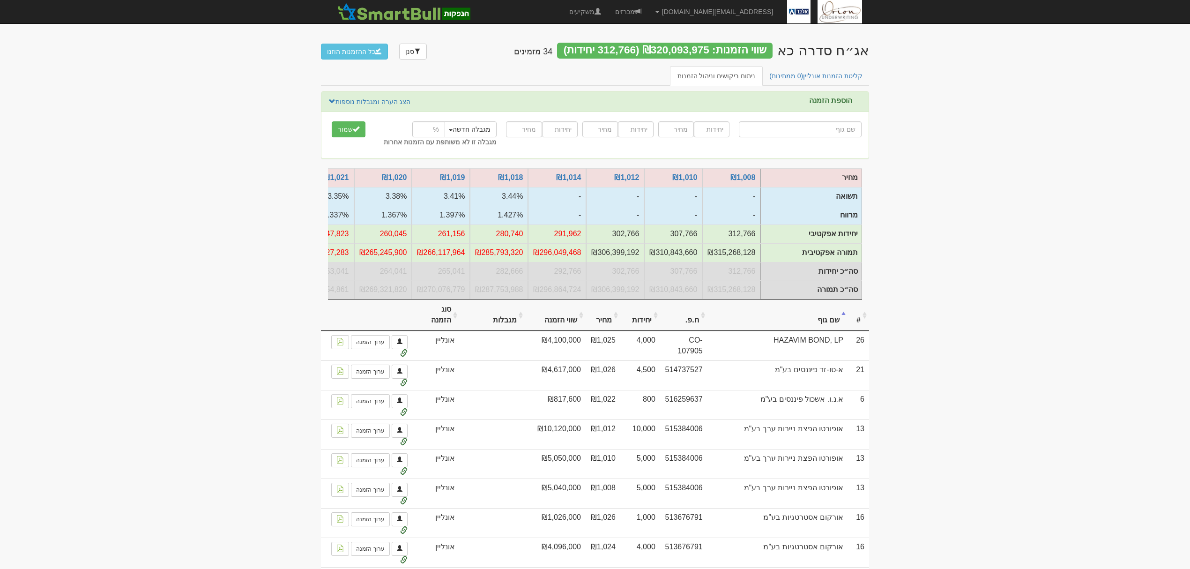
click at [822, 331] on th "שם גוף" at bounding box center [778, 314] width 141 height 31
click at [855, 329] on th "#" at bounding box center [858, 314] width 21 height 31
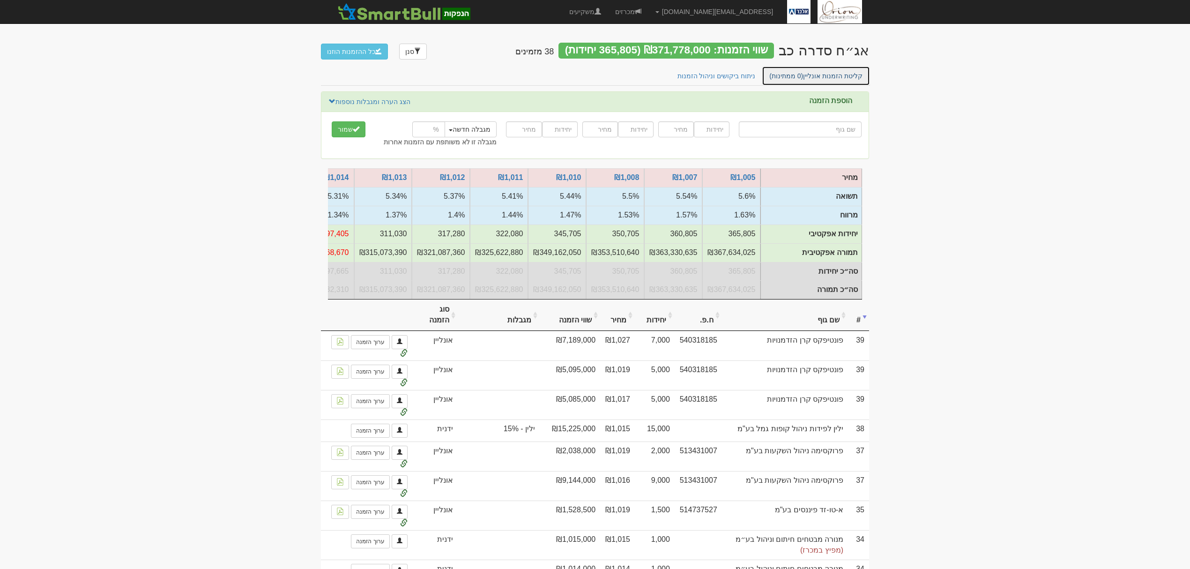
click at [823, 73] on link "קליטת הזמנות אונליין (0 ממתינות)" at bounding box center [816, 76] width 108 height 20
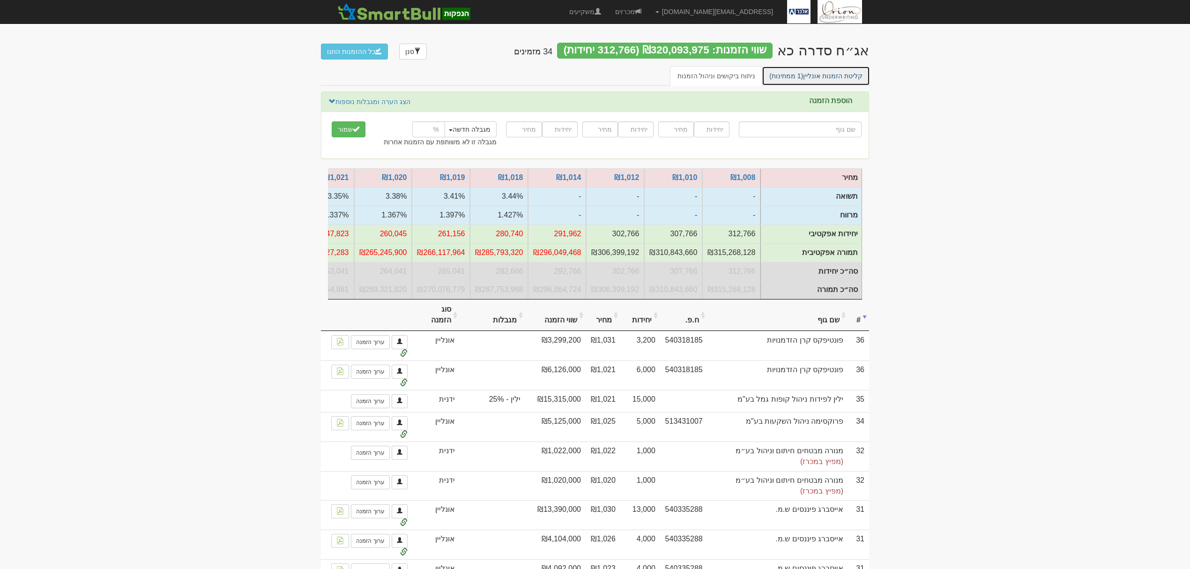
click at [802, 67] on link "קליטת הזמנות אונליין (1 ממתינות)" at bounding box center [816, 76] width 108 height 20
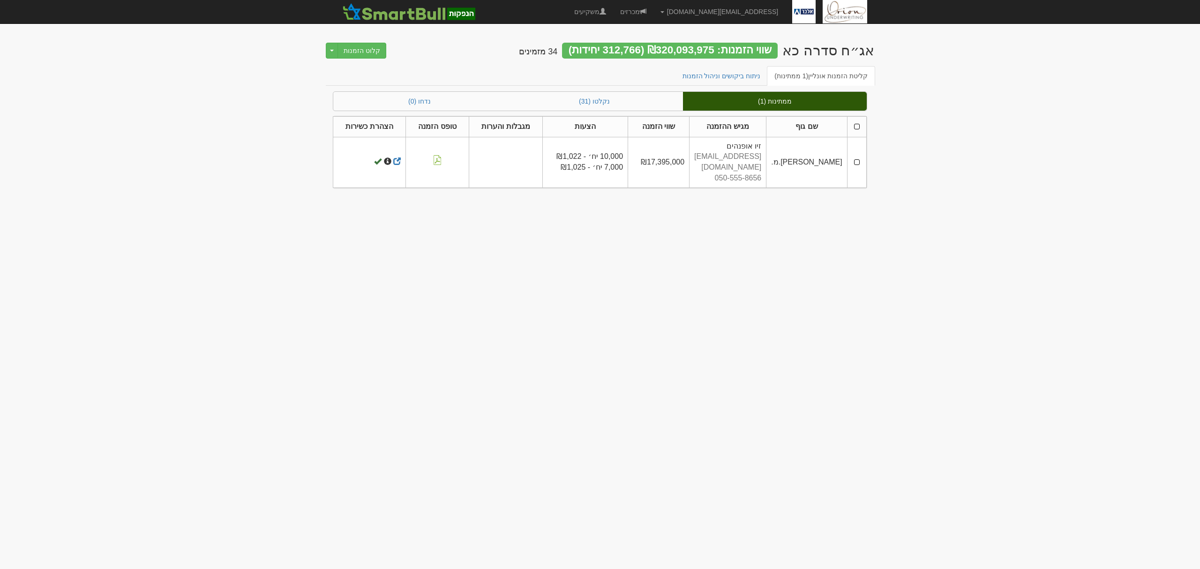
click at [858, 128] on th at bounding box center [856, 126] width 19 height 21
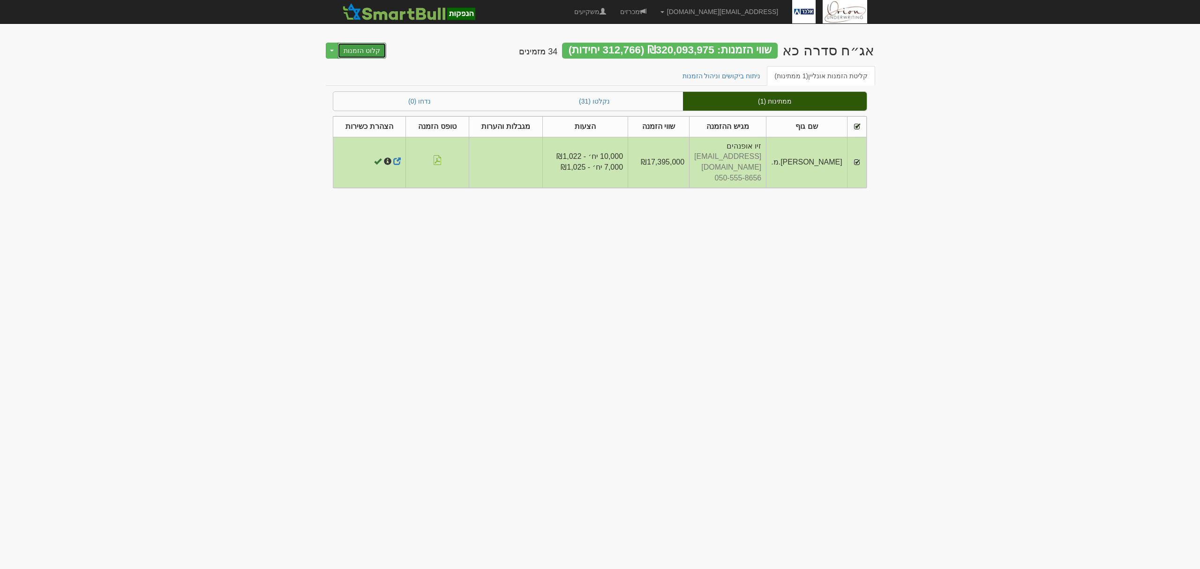
click at [361, 49] on button "קלוט הזמנות" at bounding box center [361, 51] width 49 height 16
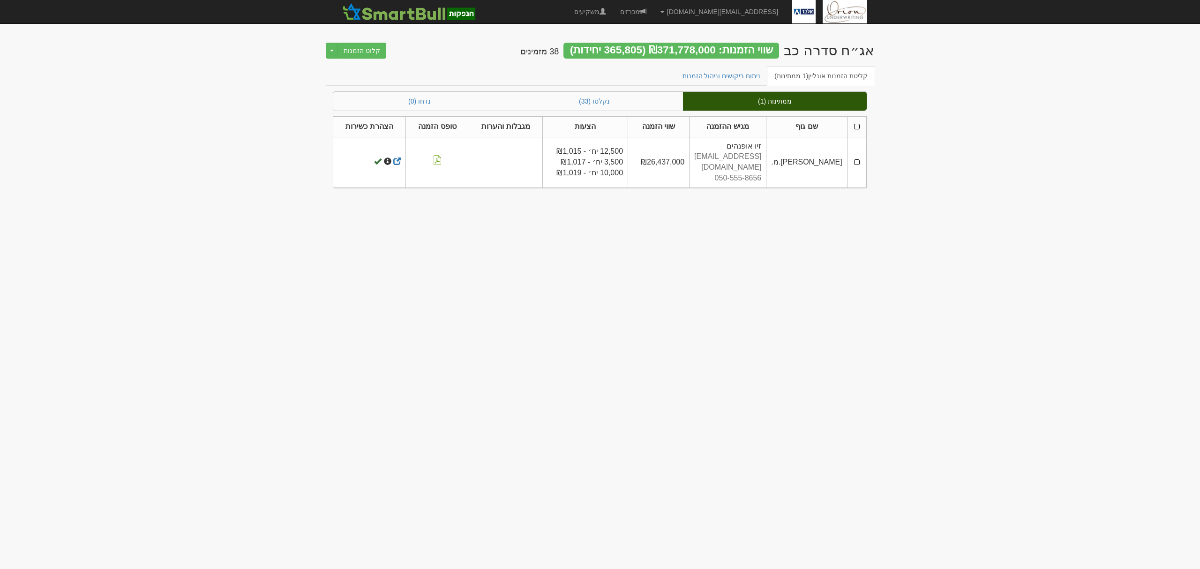
click at [856, 124] on th at bounding box center [856, 126] width 19 height 21
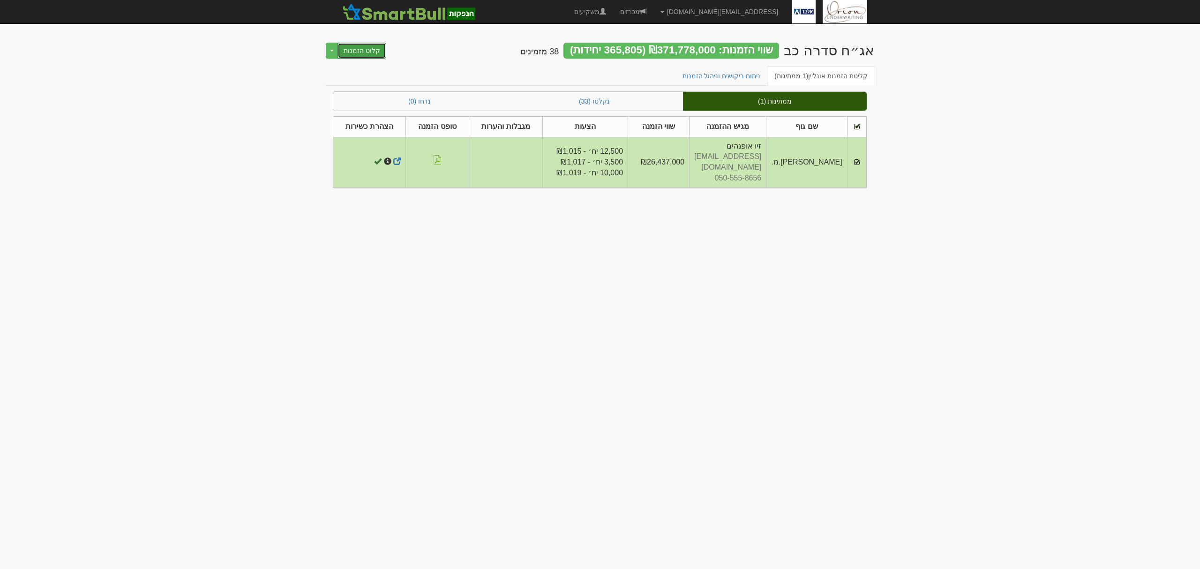
click at [370, 45] on button "קלוט הזמנות" at bounding box center [361, 51] width 49 height 16
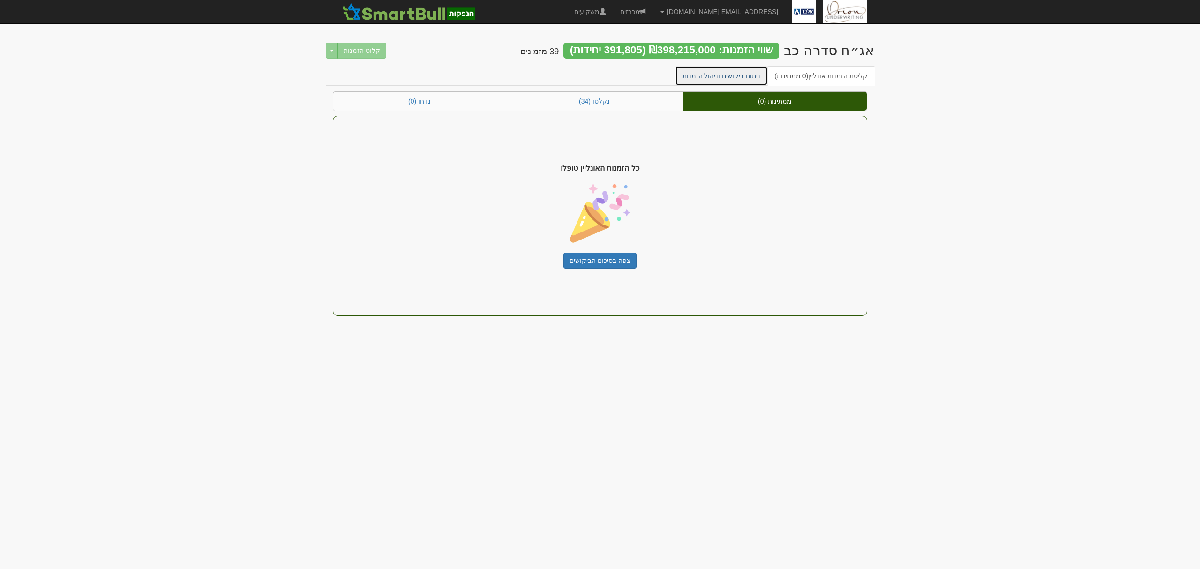
click at [760, 77] on link "ניתוח ביקושים וניהול הזמנות" at bounding box center [721, 76] width 93 height 20
click at [754, 74] on link "ניתוח ביקושים וניהול הזמנות" at bounding box center [721, 76] width 93 height 20
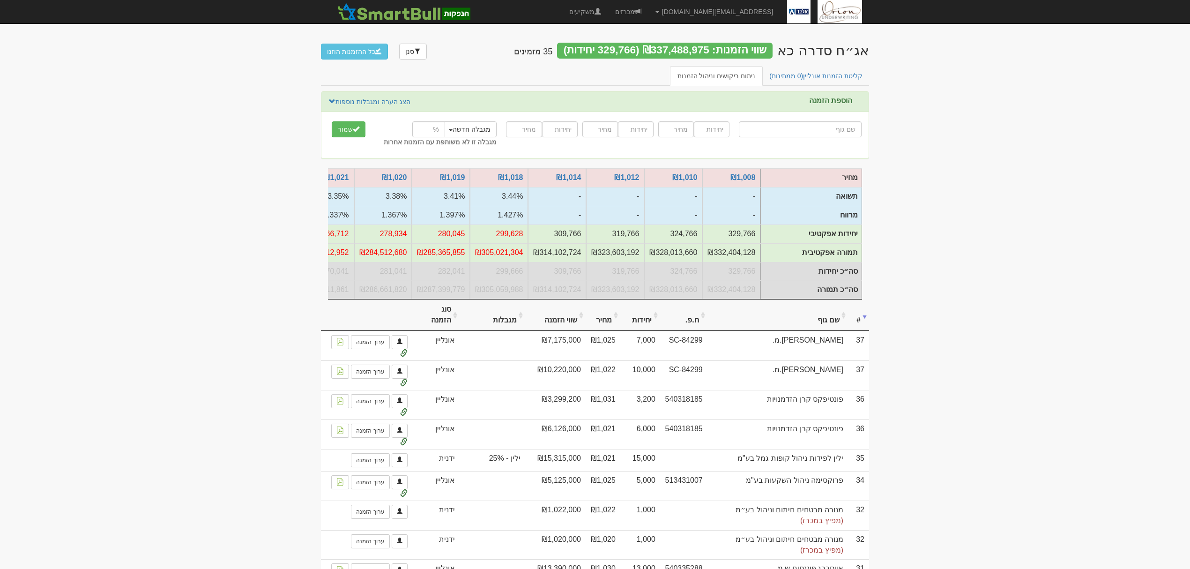
click at [811, 131] on input "text" at bounding box center [800, 129] width 123 height 16
type input "ה"
type input "הפניקס השקעות ופיננסים"
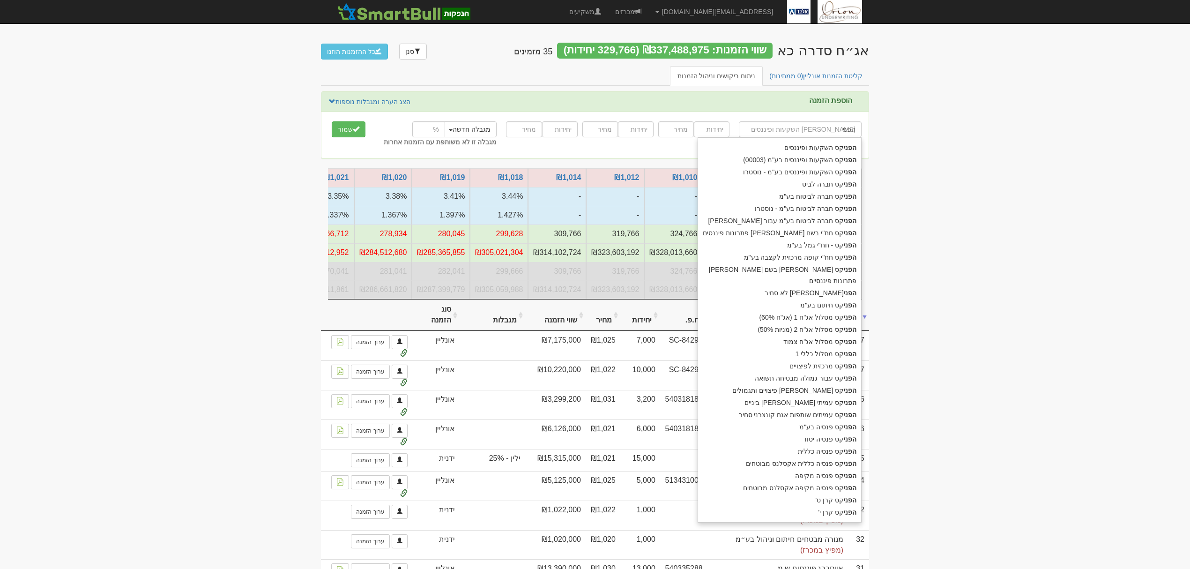
type input "הפניק"
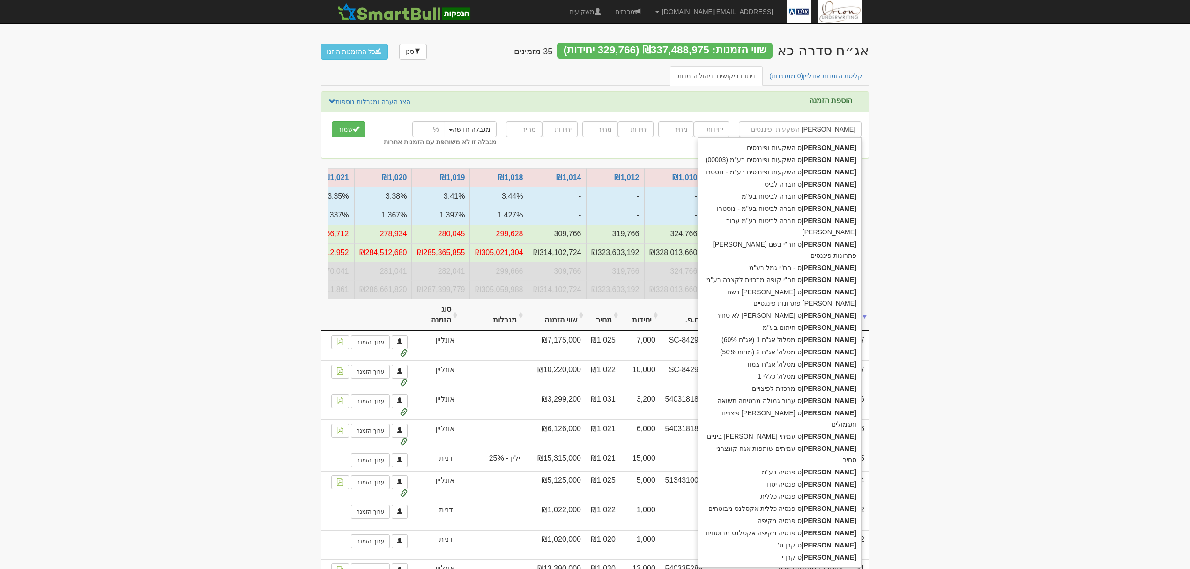
type input "הפניקב"
type input "הפניקס השקעות ופיננסים"
type input "הפניק"
type input "הפניקב"
type input "הפניקס השקעות ופיננסים"
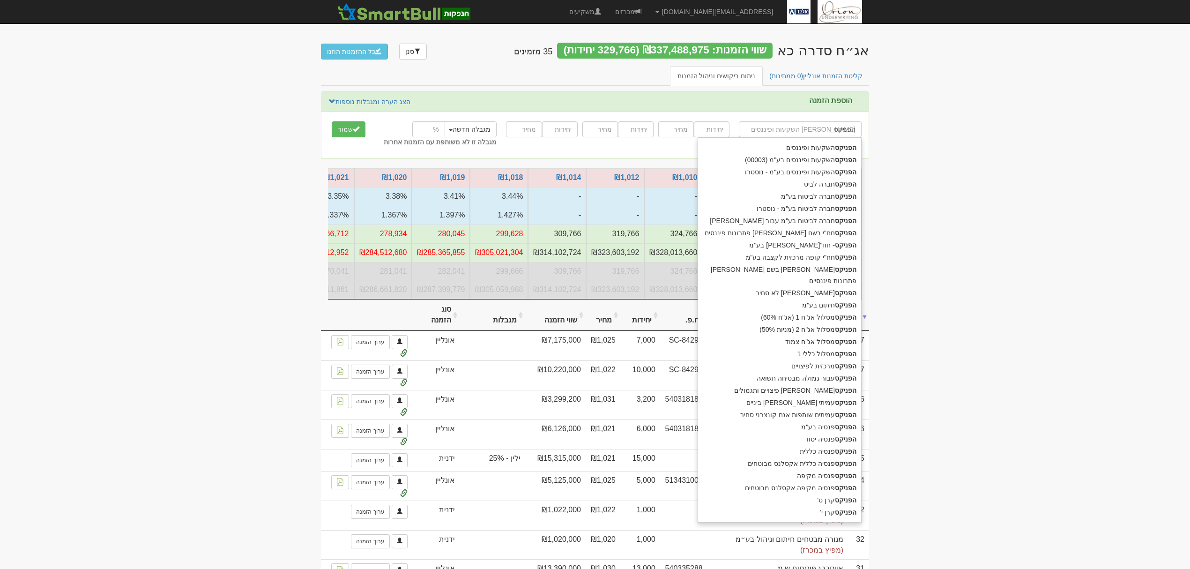
type input "הפניקס"
type input "הפניקס ש"
type input "הפניקס שותפות קונצרני בדרוג AA"
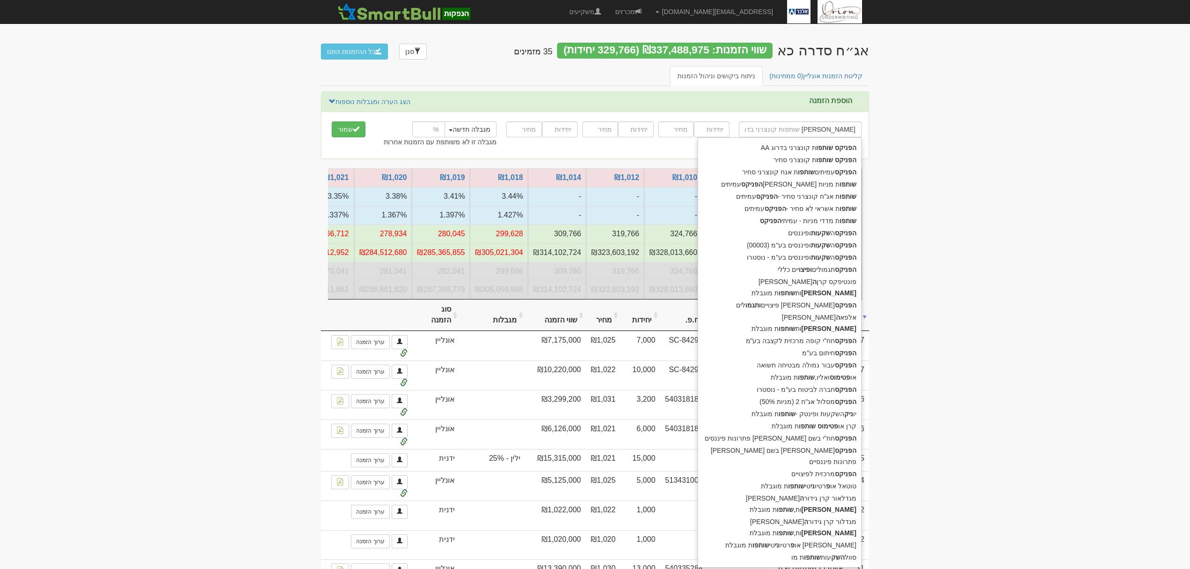
type input "הפניקס שותפות"
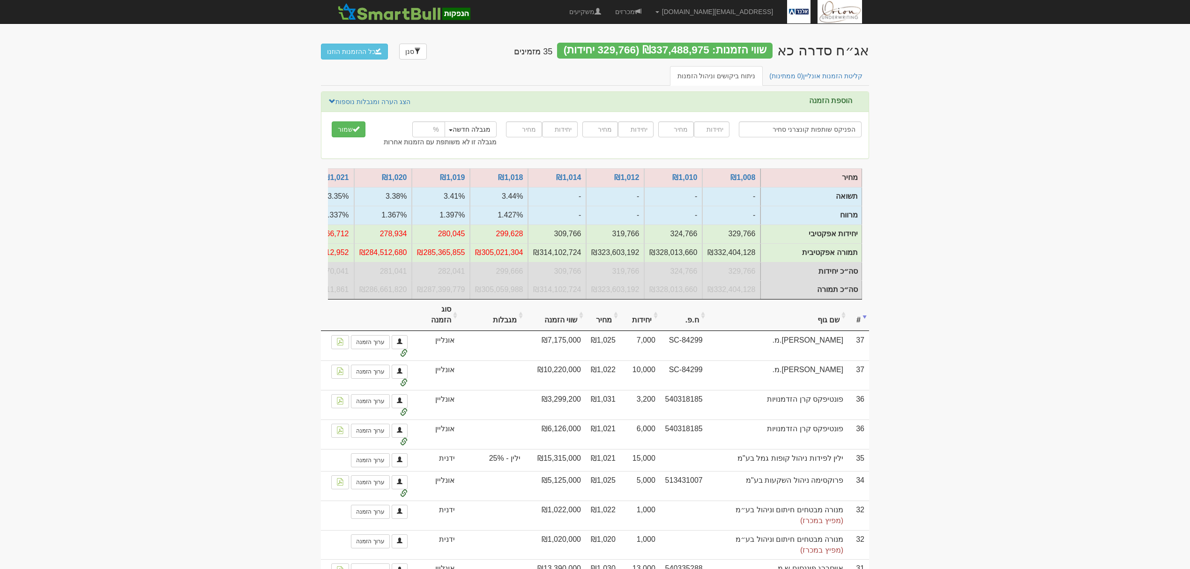
type input "הפניקס שותפות קונצרני סחיר"
type input "20000"
type input "1024"
click at [332, 121] on button "שמור" at bounding box center [349, 129] width 34 height 16
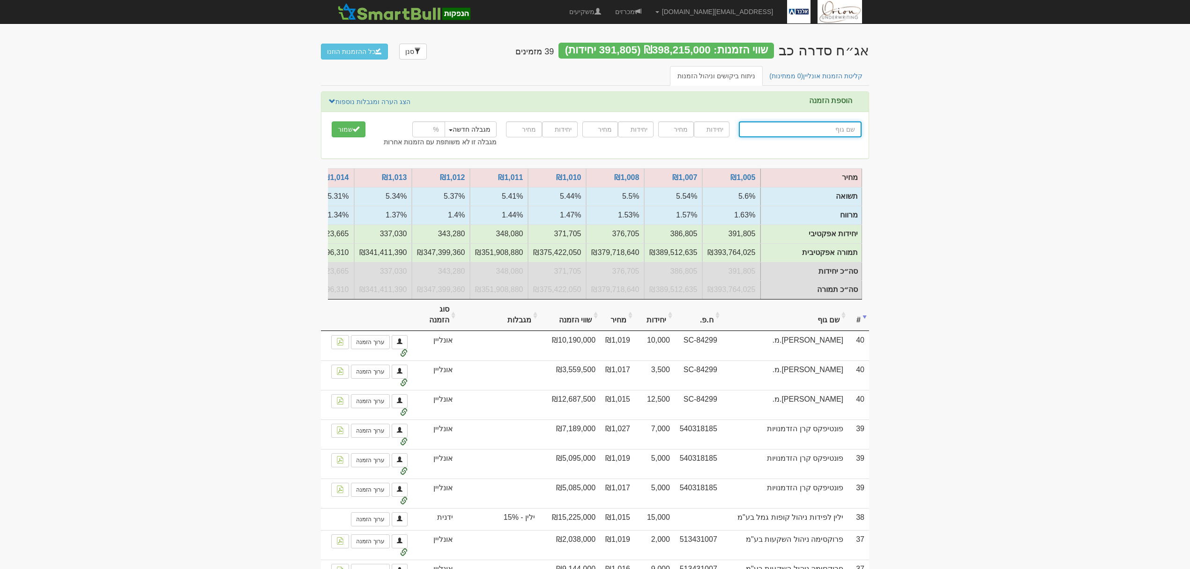
type input "ה"
type input "הפניקס השקעות ופיננסים"
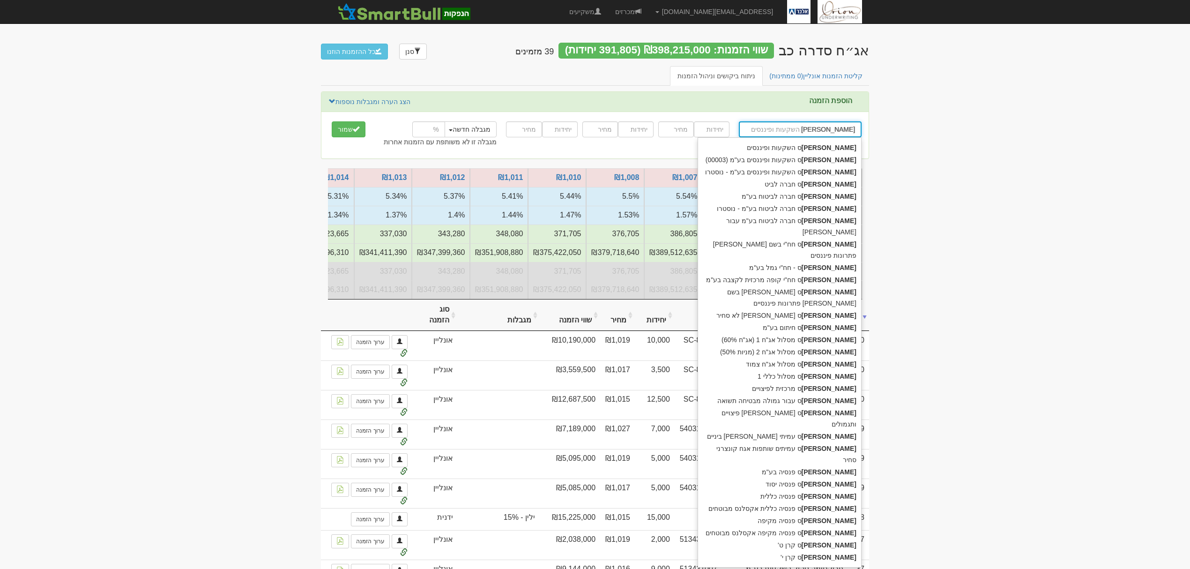
type input "הפניקס"
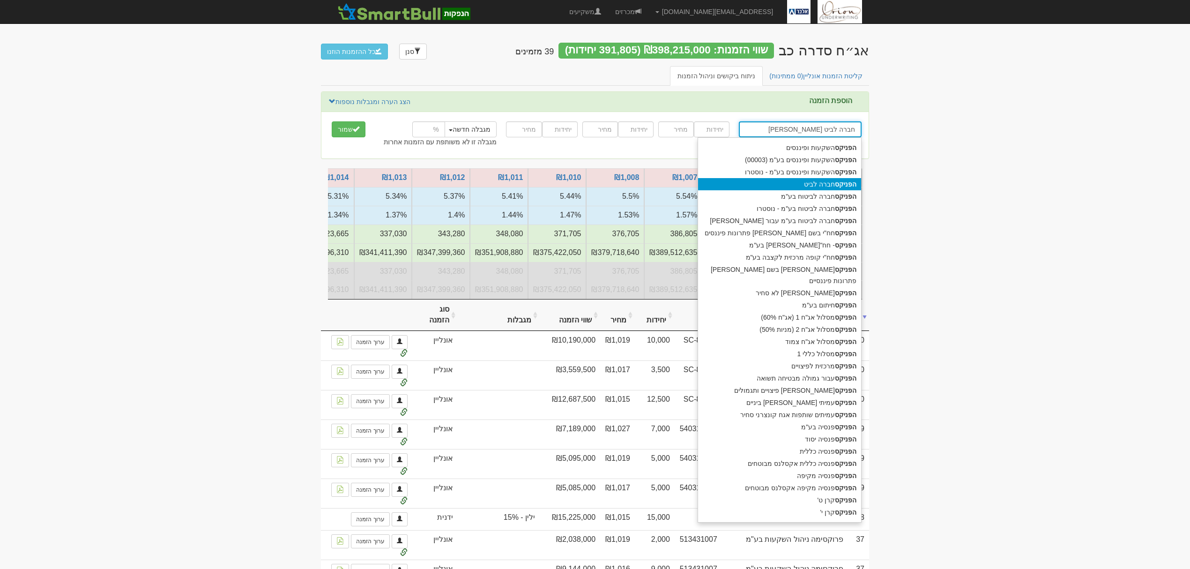
type input "הפניקס חברה לביטוח בע"מ"
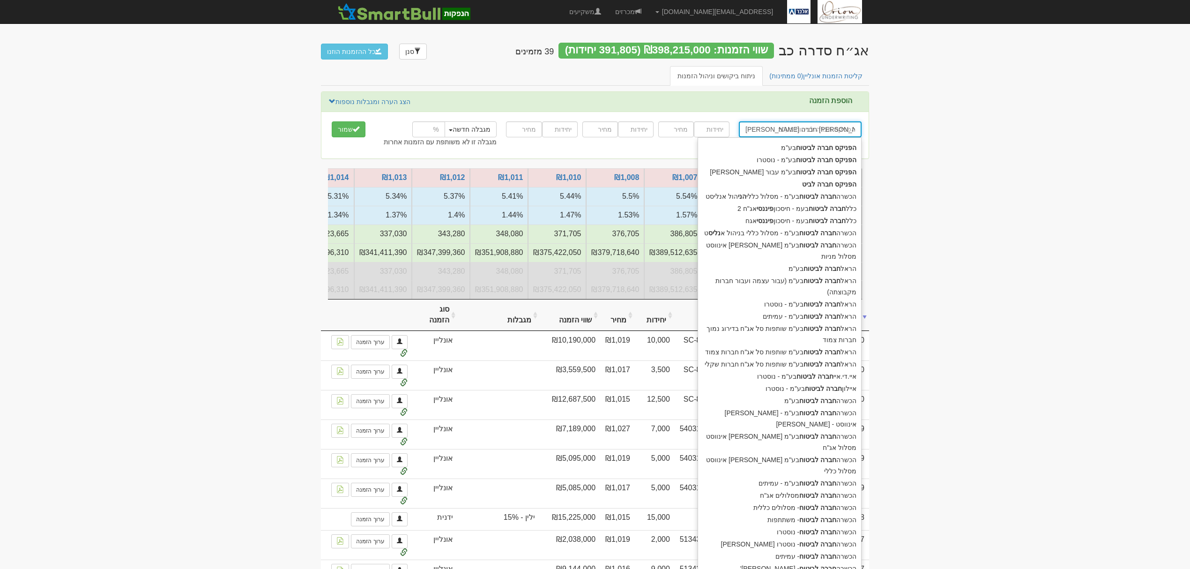
type input "הפניקס חברה לביט"
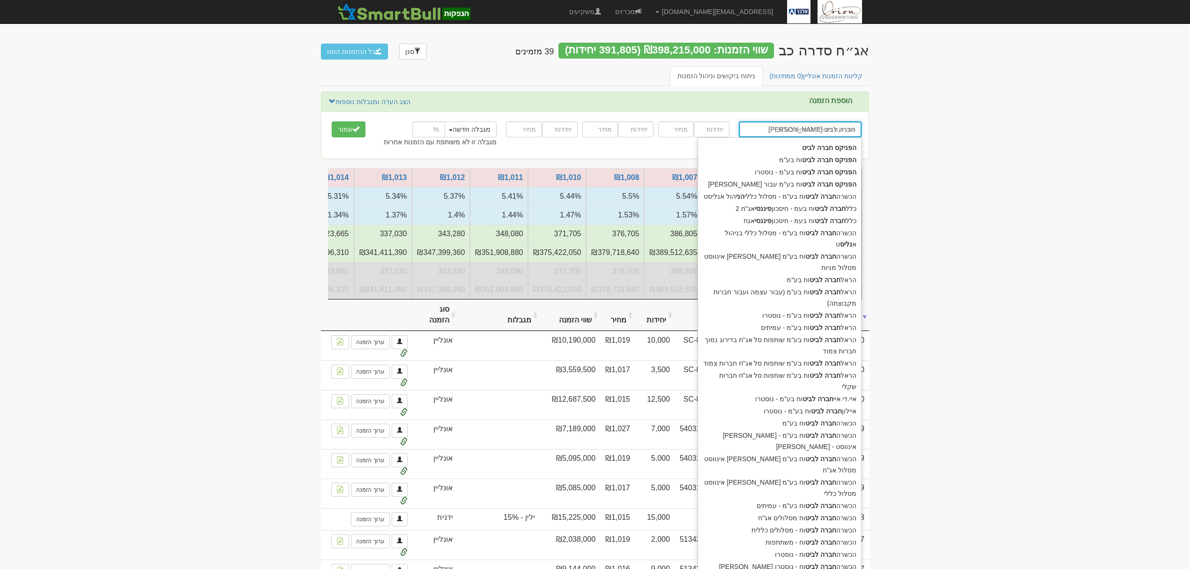
type input "הפניקס חברה לביט"
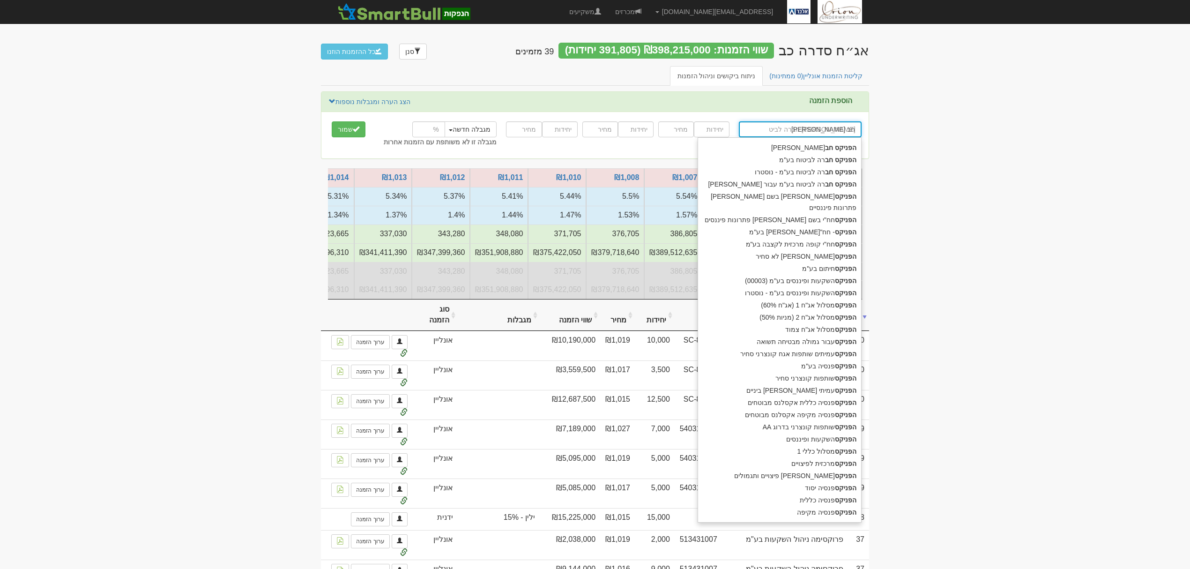
type input "הפניקס ח"
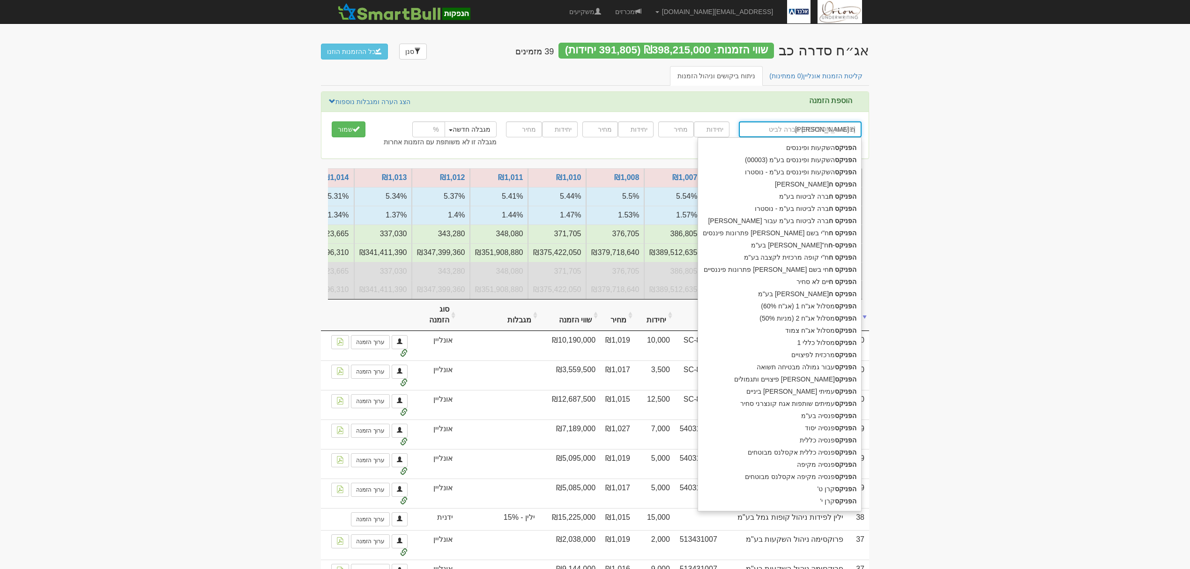
type input "הפניקס השקעות ופיננסים"
type input "הפניקס"
type input "הפניקס ש"
type input "הפניקס שותפות קונצרני בדרוג AA"
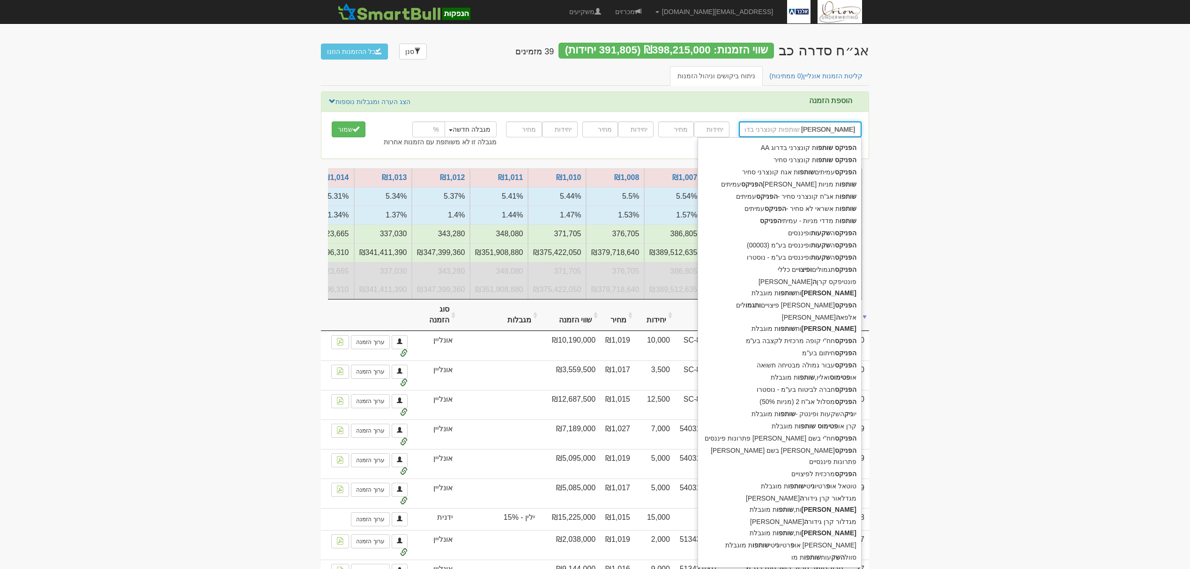
type input "הפניקס שותפות"
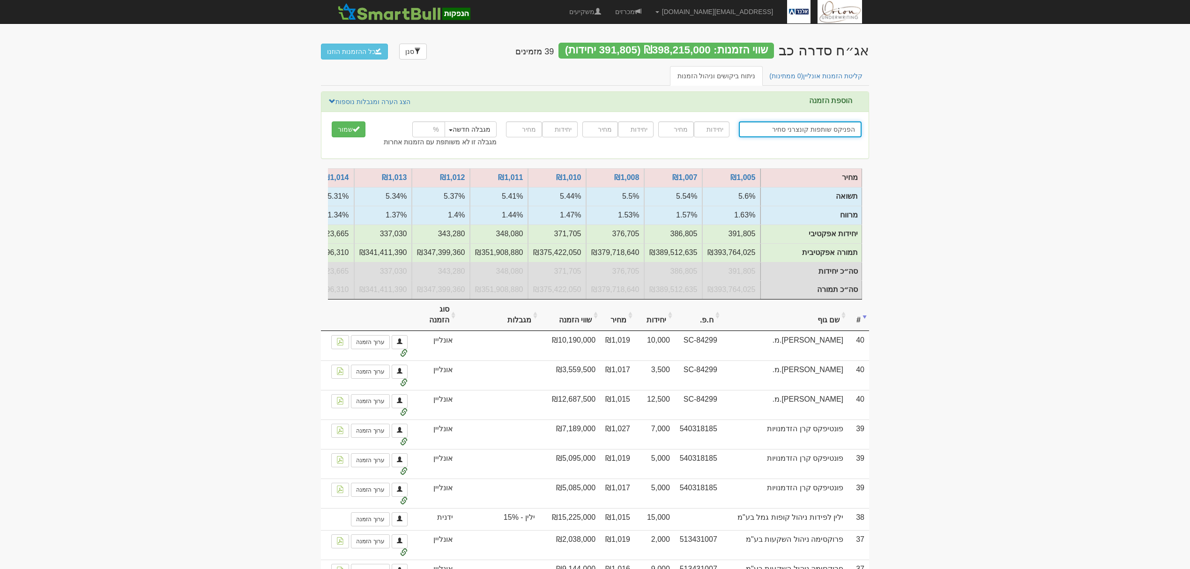
type input "הפניקס שותפות קונצרני סחיר"
type input "20000"
type input "1016"
click at [332, 121] on button "שמור" at bounding box center [349, 129] width 34 height 16
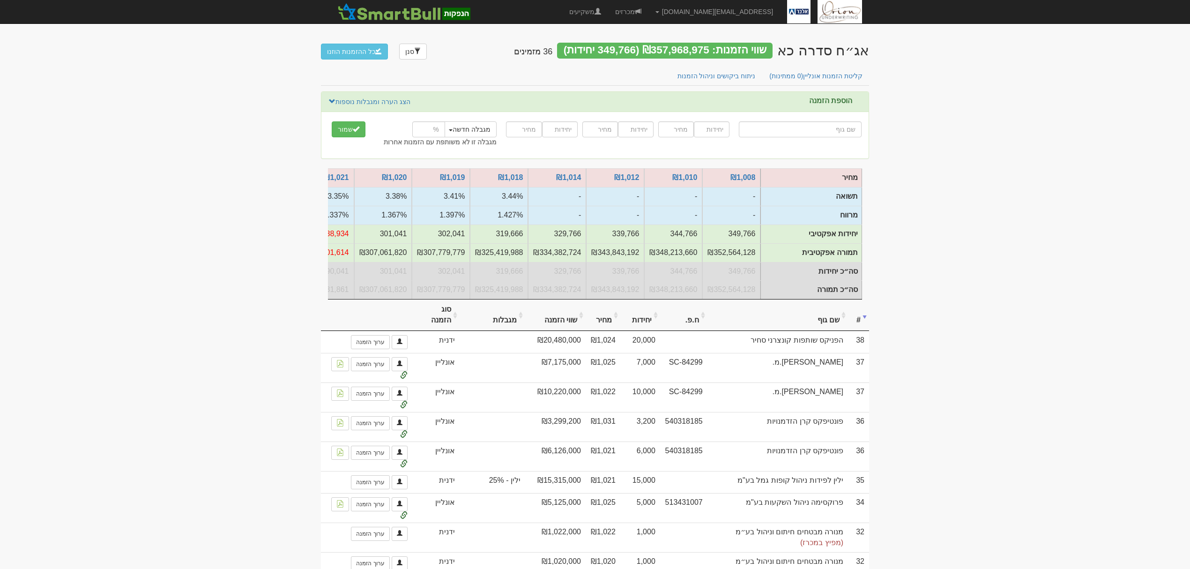
click at [496, 329] on th "מגבלות" at bounding box center [493, 314] width 66 height 31
click at [494, 331] on th "מגבלות" at bounding box center [493, 314] width 66 height 31
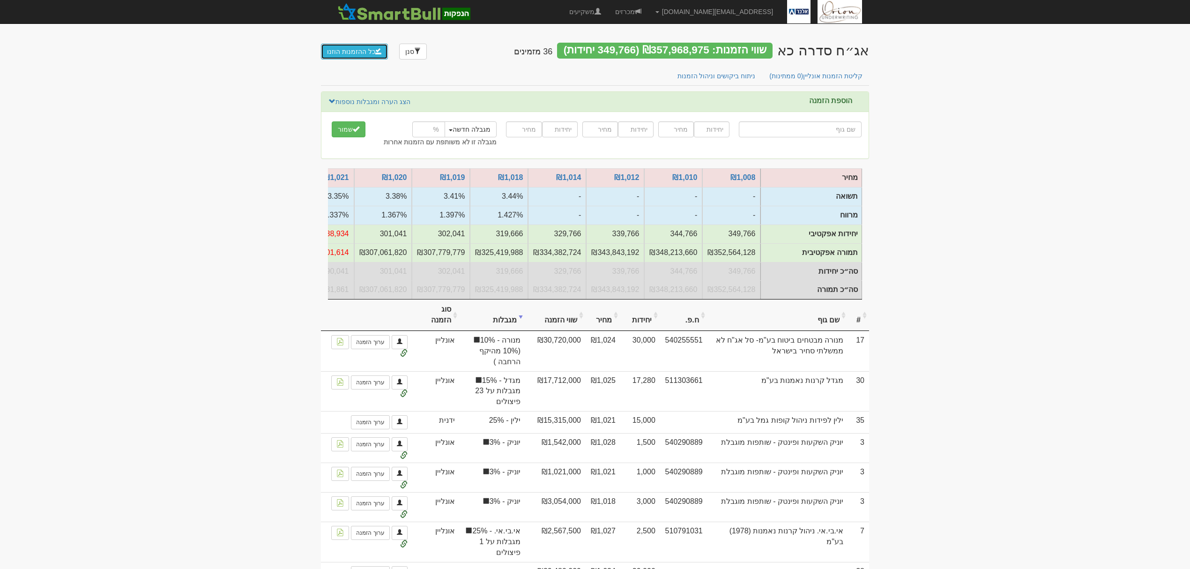
click at [358, 52] on button "כל ההזמנות הוזנו" at bounding box center [354, 52] width 67 height 16
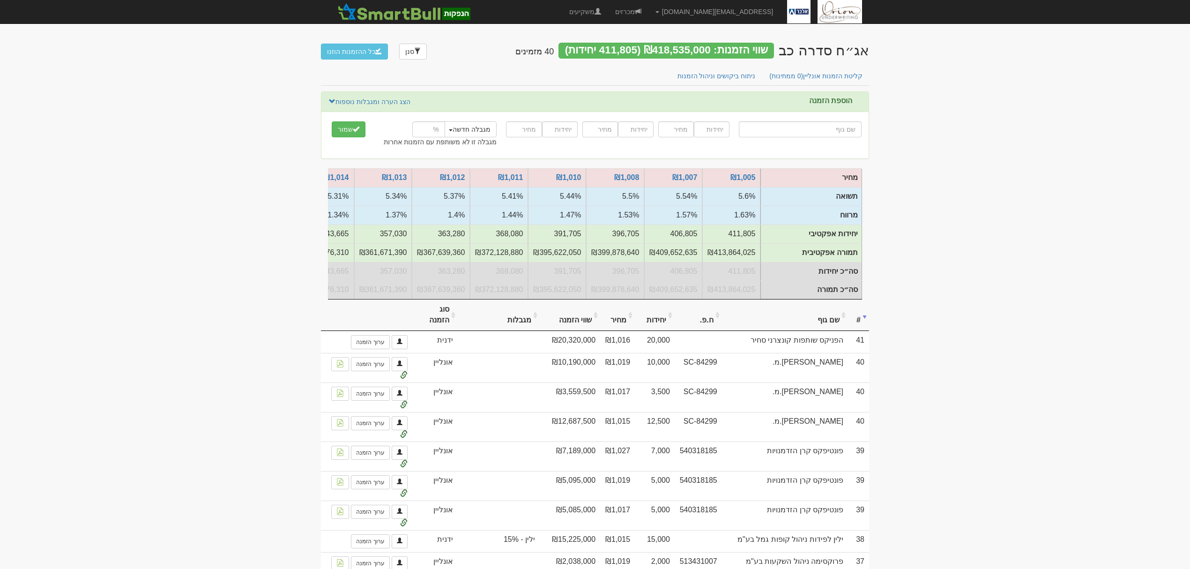
click at [512, 331] on th "מגבלות" at bounding box center [499, 314] width 82 height 31
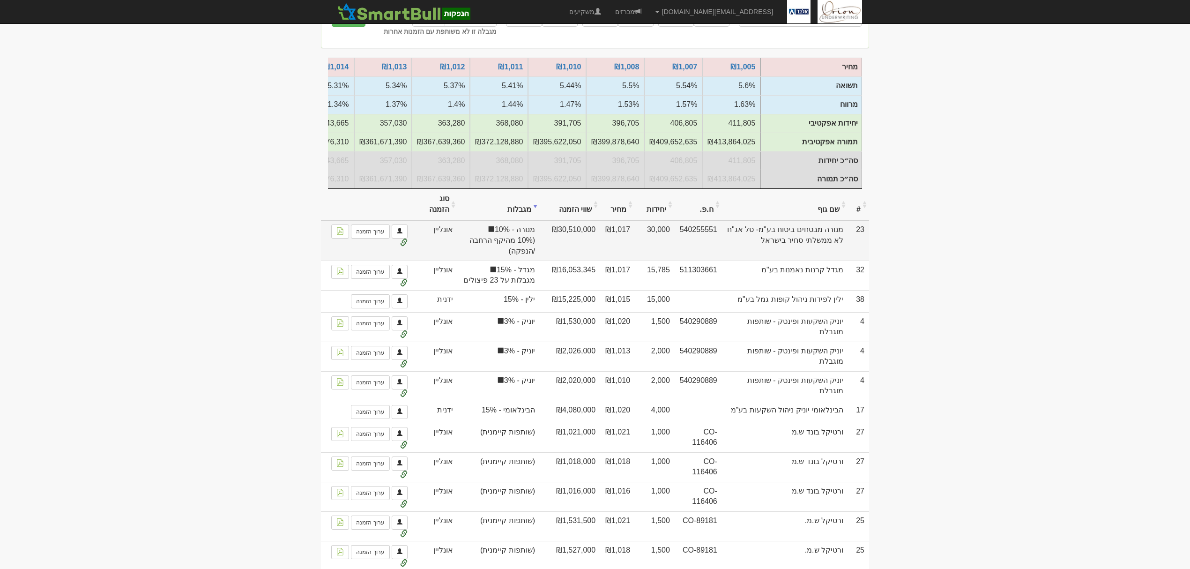
scroll to position [187, 0]
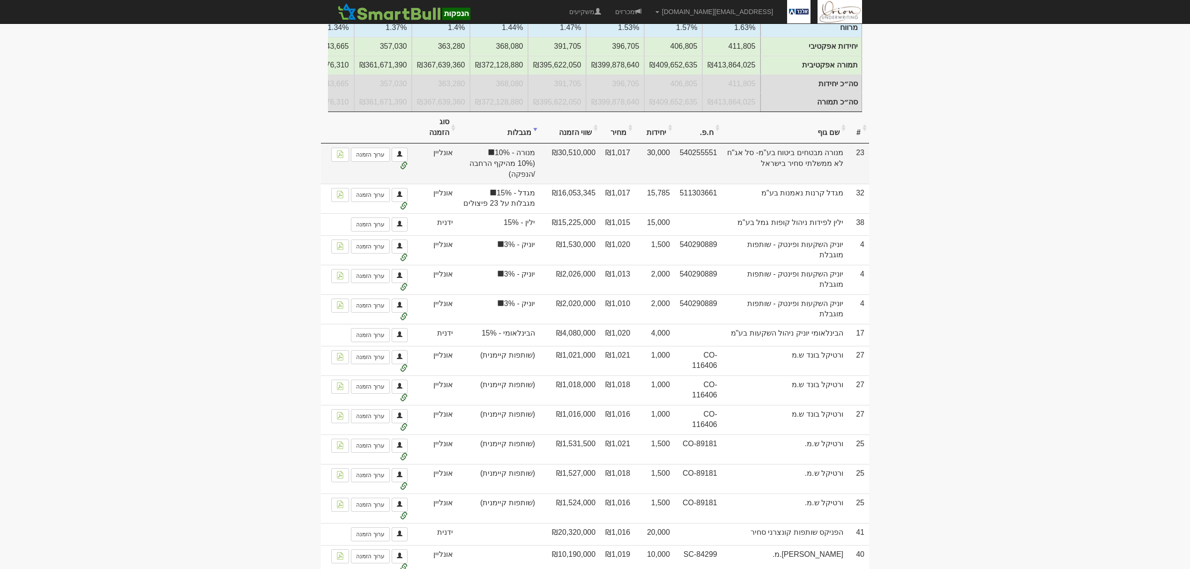
click at [508, 180] on span "(10% מהיקף הרחבה /הנפקה)" at bounding box center [499, 169] width 73 height 22
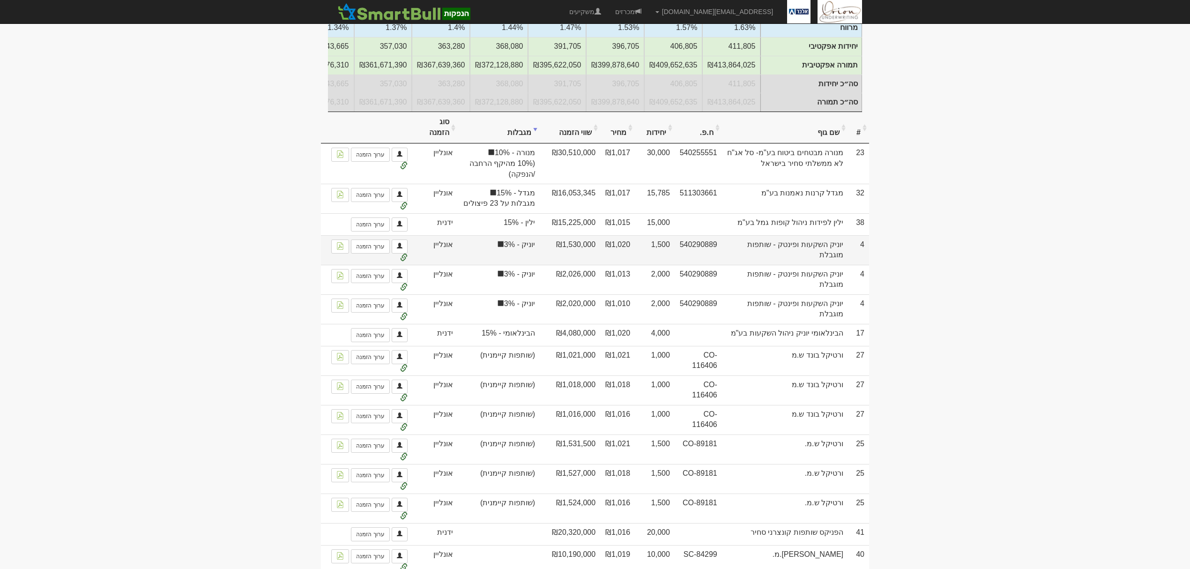
scroll to position [0, 0]
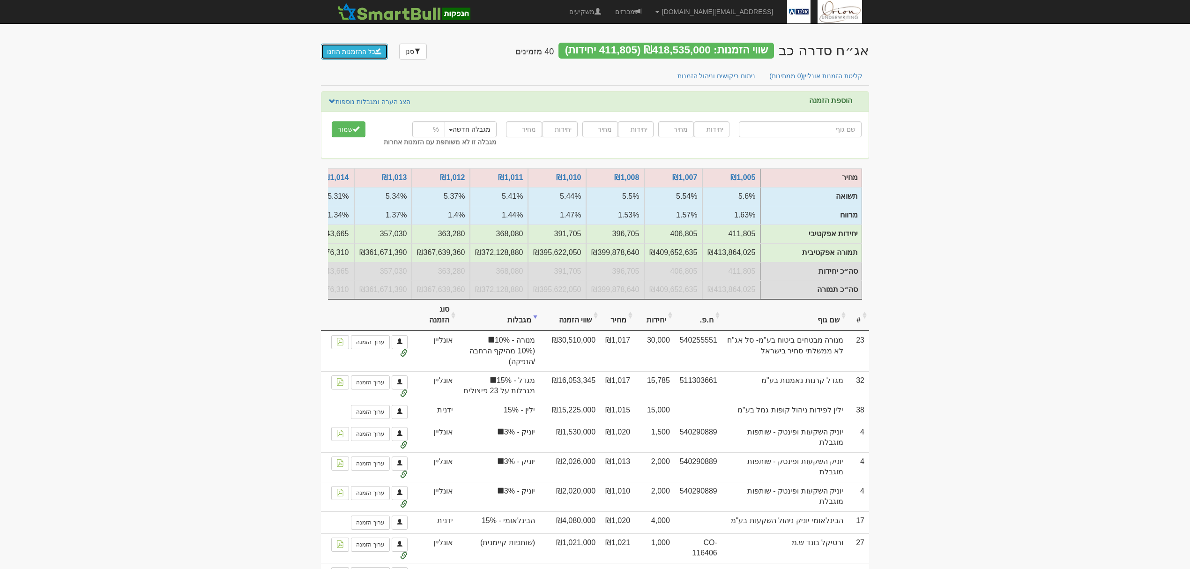
click at [359, 51] on button "כל ההזמנות הוזנו" at bounding box center [354, 52] width 67 height 16
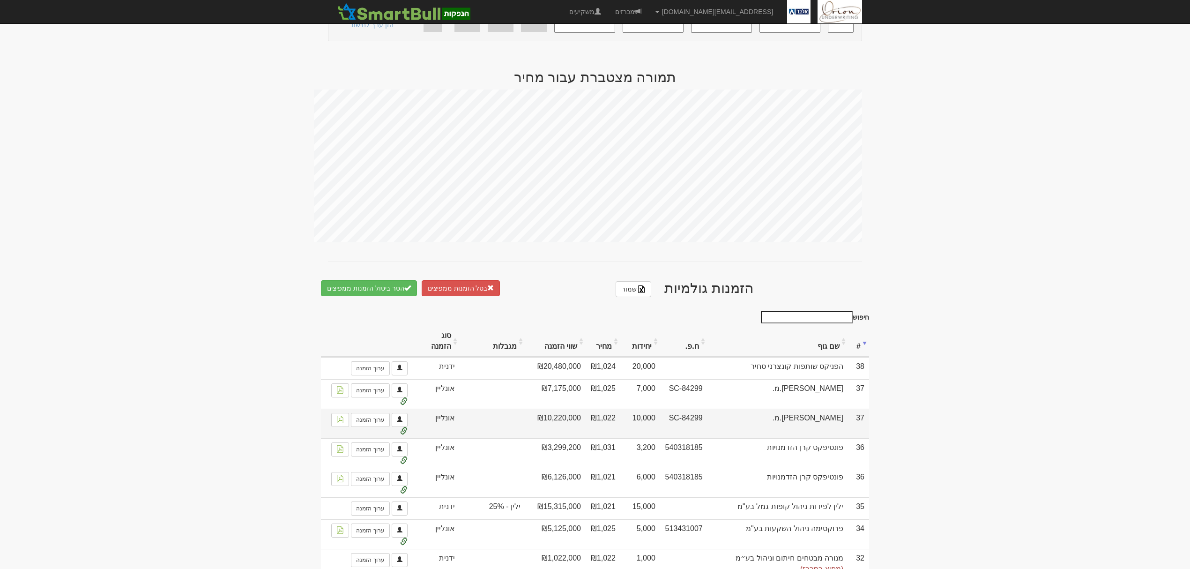
scroll to position [375, 0]
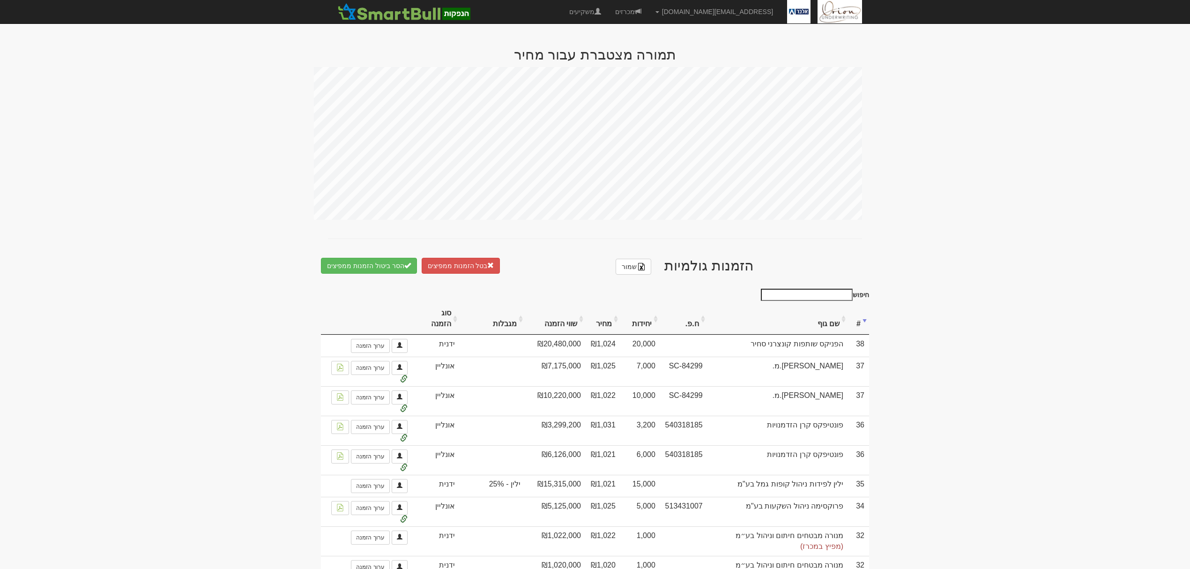
click at [498, 329] on th "מגבלות" at bounding box center [493, 318] width 66 height 31
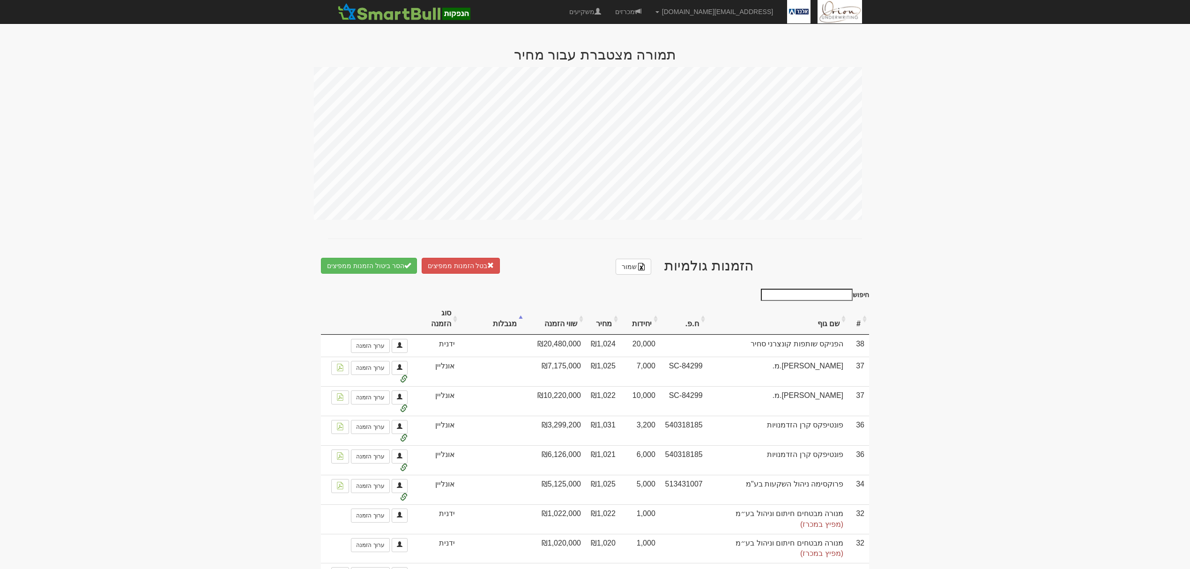
click at [501, 326] on th "מגבלות" at bounding box center [493, 318] width 66 height 31
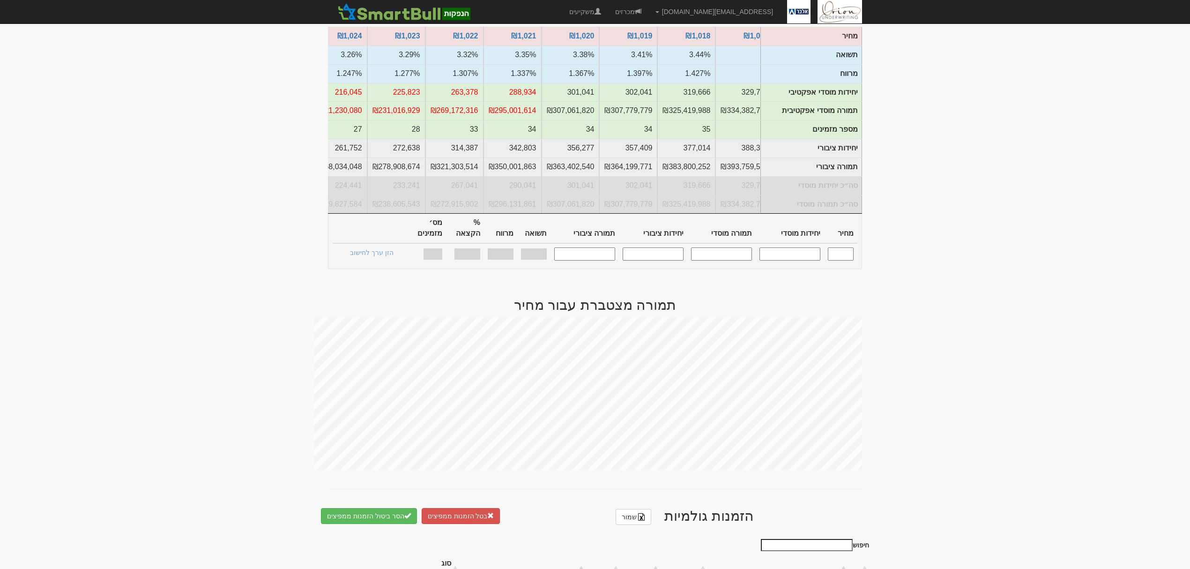
scroll to position [0, 0]
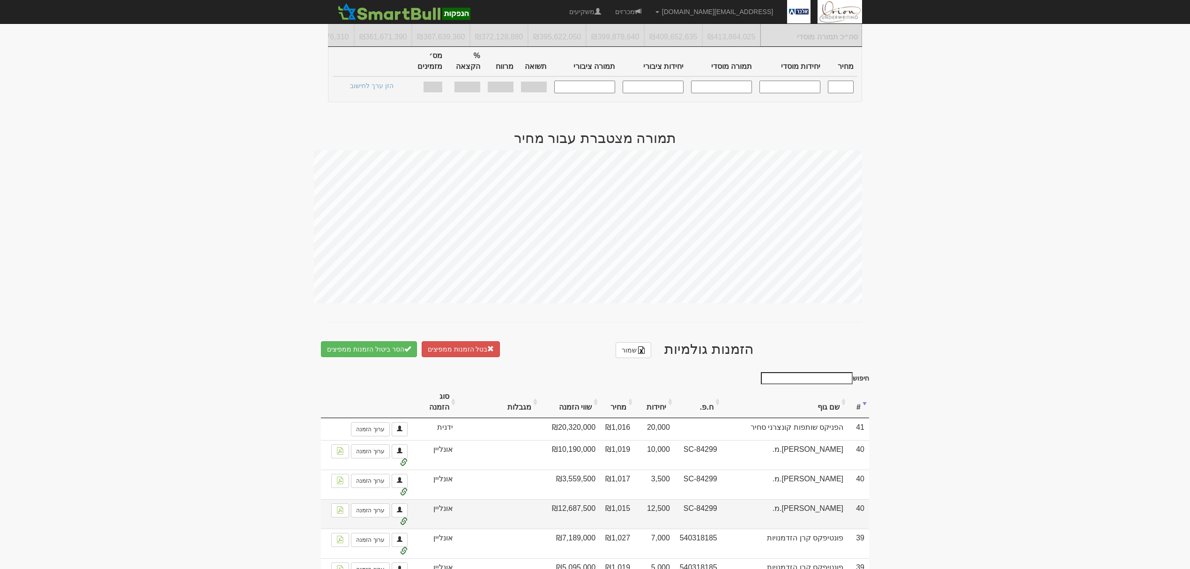
scroll to position [437, 0]
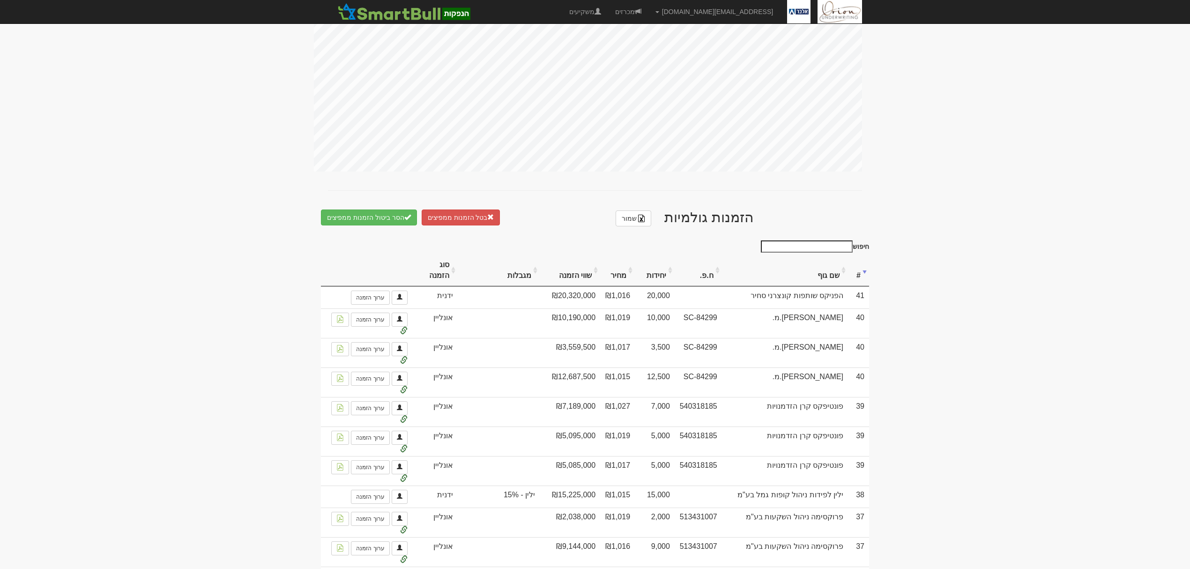
click at [509, 255] on th "מגבלות" at bounding box center [499, 270] width 82 height 31
click at [515, 255] on th "מגבלות" at bounding box center [499, 270] width 82 height 31
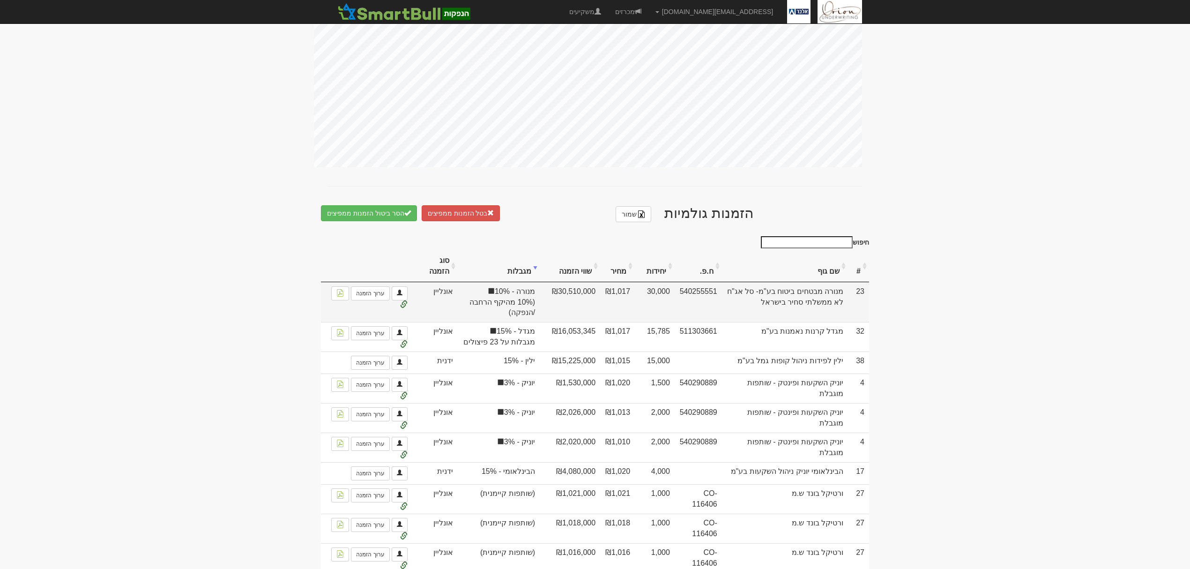
scroll to position [625, 0]
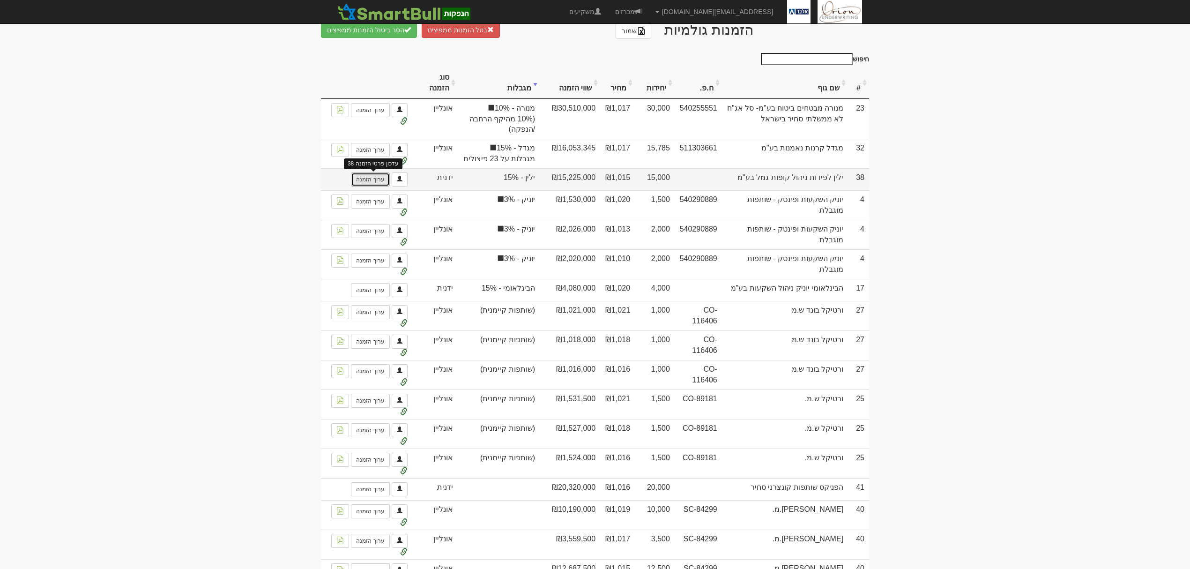
click at [355, 172] on link "ערוך הזמנה" at bounding box center [370, 179] width 38 height 14
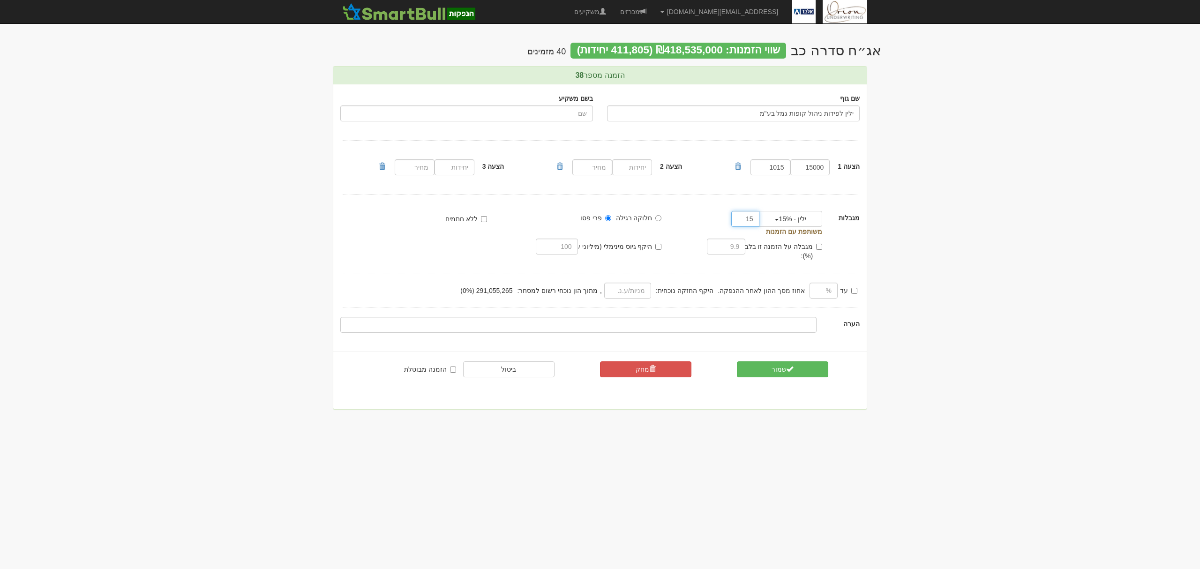
click at [745, 216] on input "15" at bounding box center [745, 219] width 28 height 16
type input "25"
click at [783, 361] on button "שמור" at bounding box center [782, 369] width 91 height 16
